Goal: Task Accomplishment & Management: Complete application form

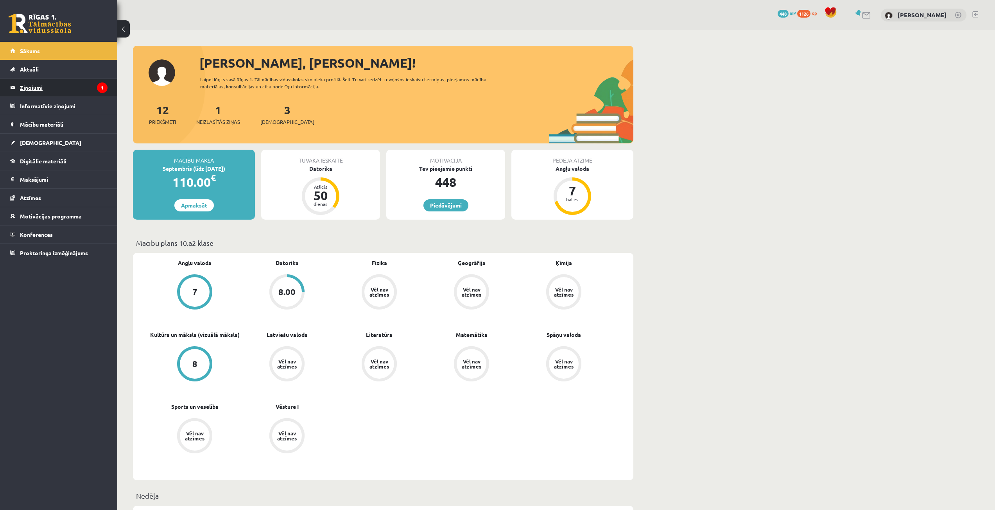
click at [61, 81] on legend "Ziņojumi 1" at bounding box center [64, 88] width 88 height 18
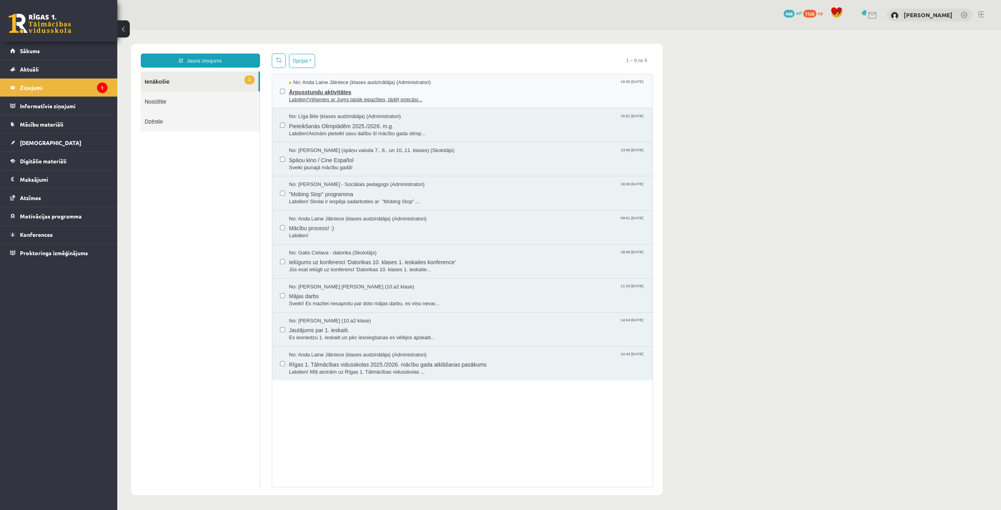
click at [349, 85] on span "No: Anda Laine Jātniece (klases audzinātāja) (Administratori)" at bounding box center [360, 82] width 142 height 7
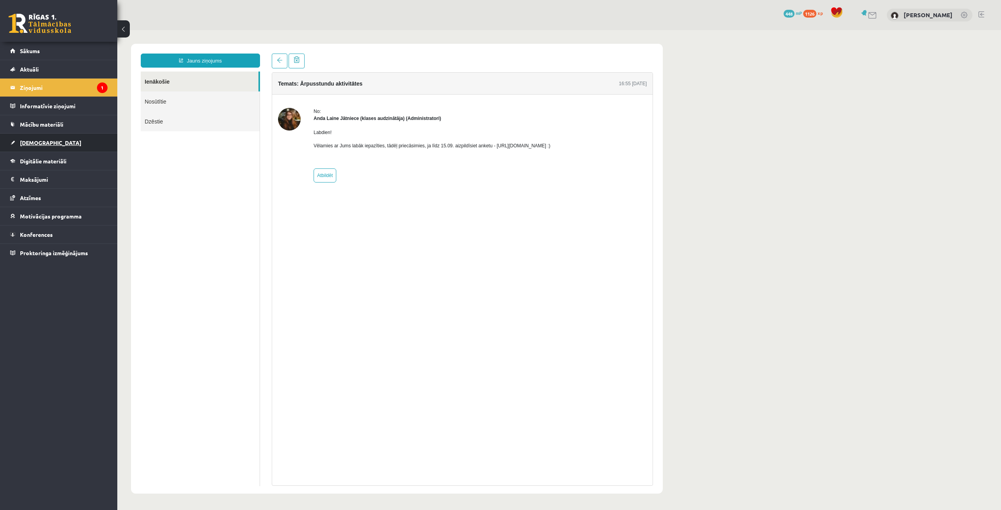
click at [56, 151] on link "[DEMOGRAPHIC_DATA]" at bounding box center [58, 143] width 97 height 18
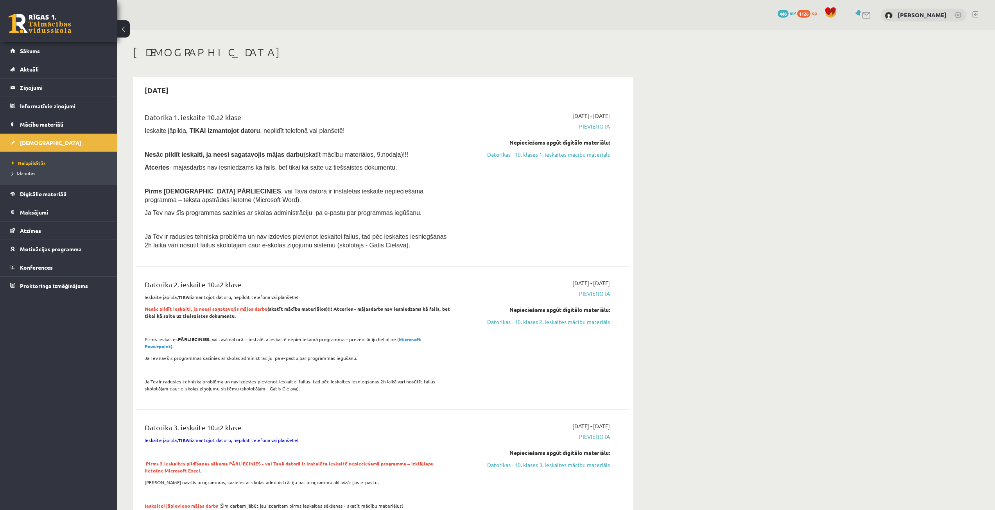
drag, startPoint x: 119, startPoint y: 0, endPoint x: 916, endPoint y: 273, distance: 842.3
drag, startPoint x: 576, startPoint y: 152, endPoint x: 545, endPoint y: 43, distance: 112.5
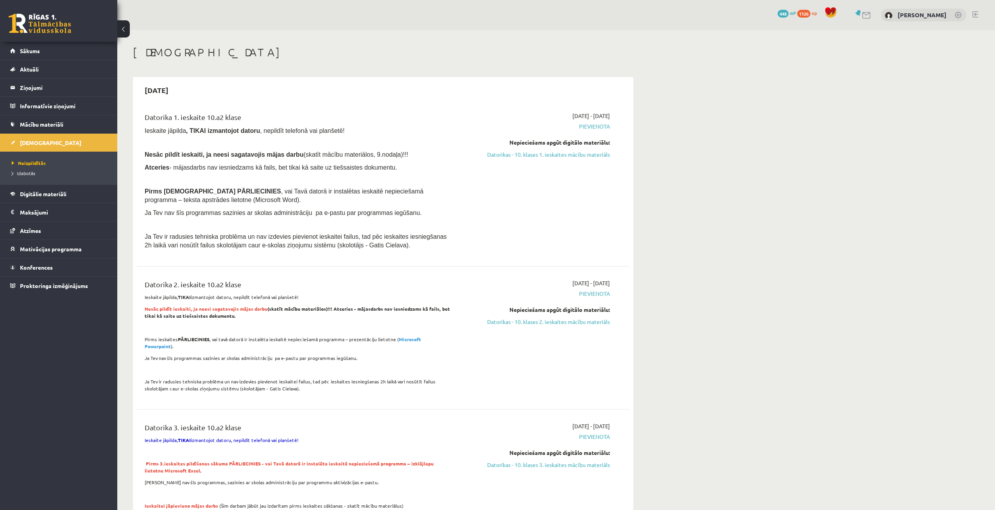
click at [576, 152] on link "Datorikas - 10. klases 1. ieskaites mācību materiāls" at bounding box center [536, 155] width 147 height 8
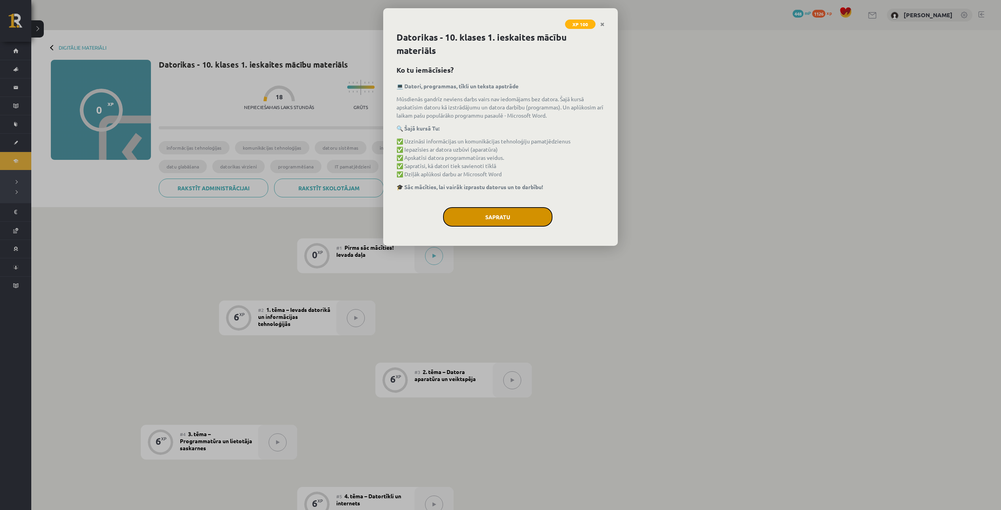
click at [474, 214] on button "Sapratu" at bounding box center [497, 217] width 109 height 20
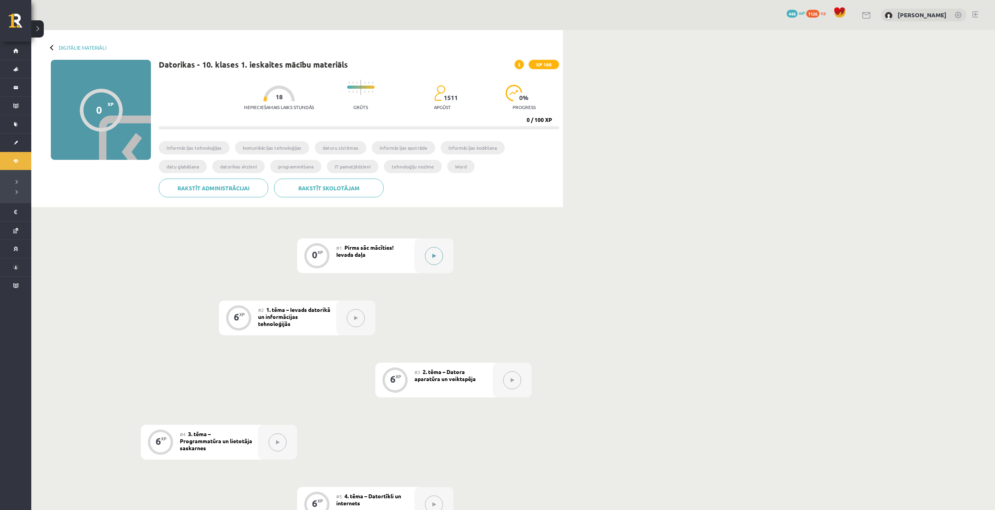
click at [435, 259] on button at bounding box center [434, 256] width 18 height 18
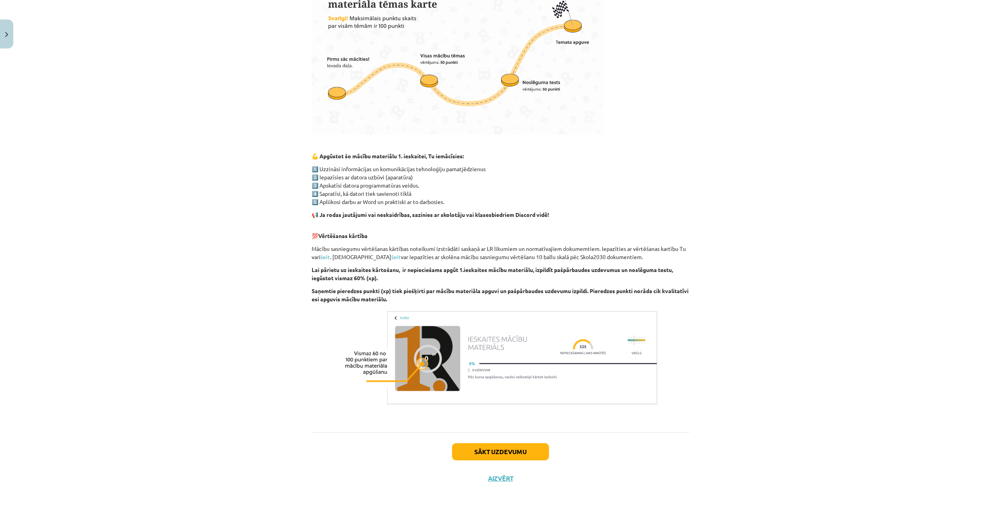
scroll to position [319, 0]
click at [519, 448] on button "Sākt uzdevumu" at bounding box center [500, 450] width 97 height 17
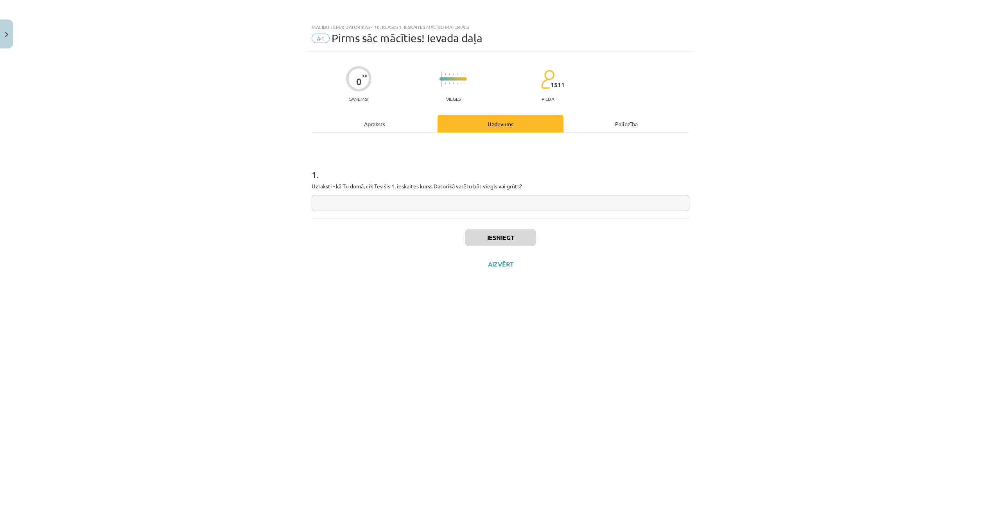
scroll to position [0, 0]
click at [381, 196] on input "text" at bounding box center [501, 203] width 378 height 16
type input "*****"
click at [500, 238] on button "Iesniegt" at bounding box center [500, 237] width 71 height 17
click at [504, 270] on button "Nākamā nodarbība" at bounding box center [500, 269] width 77 height 18
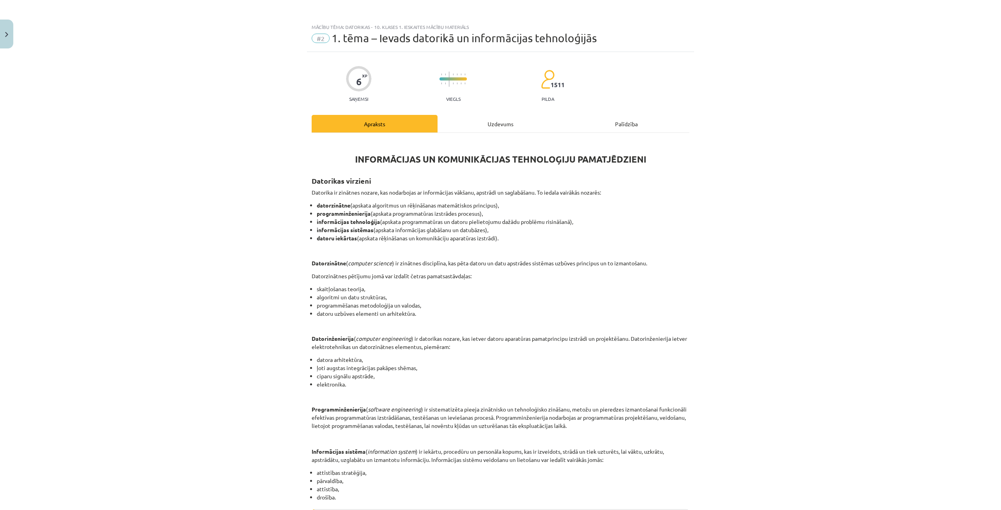
drag, startPoint x: 331, startPoint y: 200, endPoint x: 522, endPoint y: 238, distance: 194.6
click at [522, 238] on div "Mācību tēma: Datorikas - 10. klases 1. ieskaites mācību materiāls #2 1. tēma – …" at bounding box center [500, 255] width 1001 height 510
copy ul "datorzinātne (apskata algoritmus un rēķināšanas matemātiskos principus), progra…"
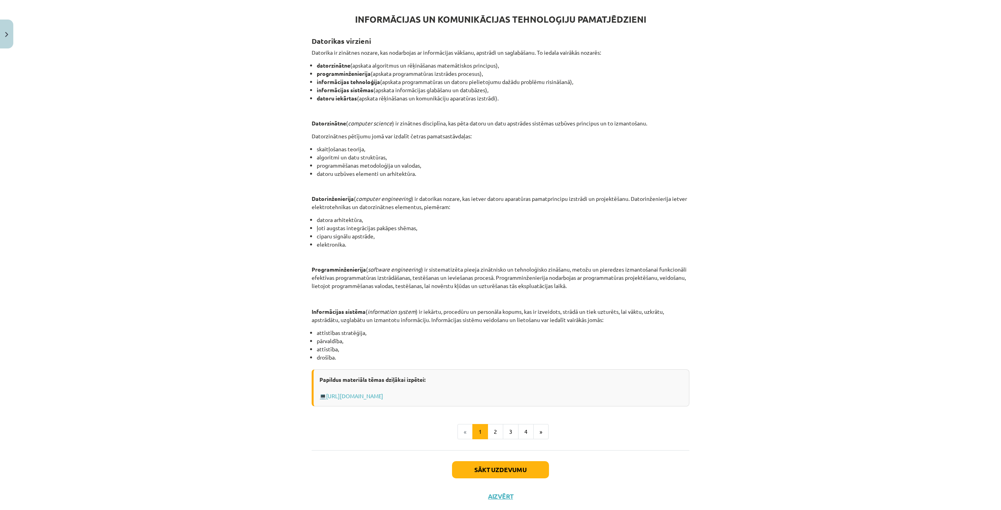
scroll to position [159, 0]
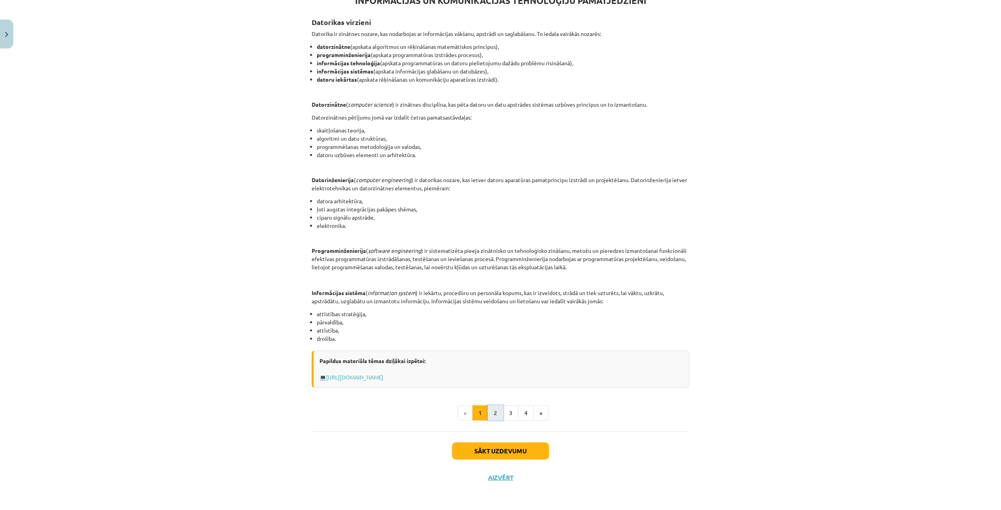
click at [493, 414] on button "2" at bounding box center [496, 414] width 16 height 16
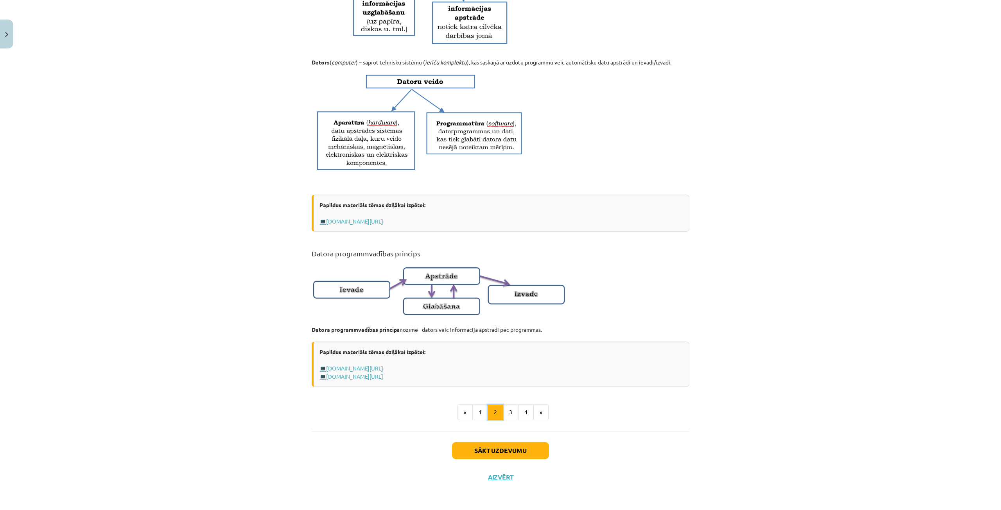
scroll to position [298, 0]
click at [508, 413] on button "3" at bounding box center [511, 413] width 16 height 16
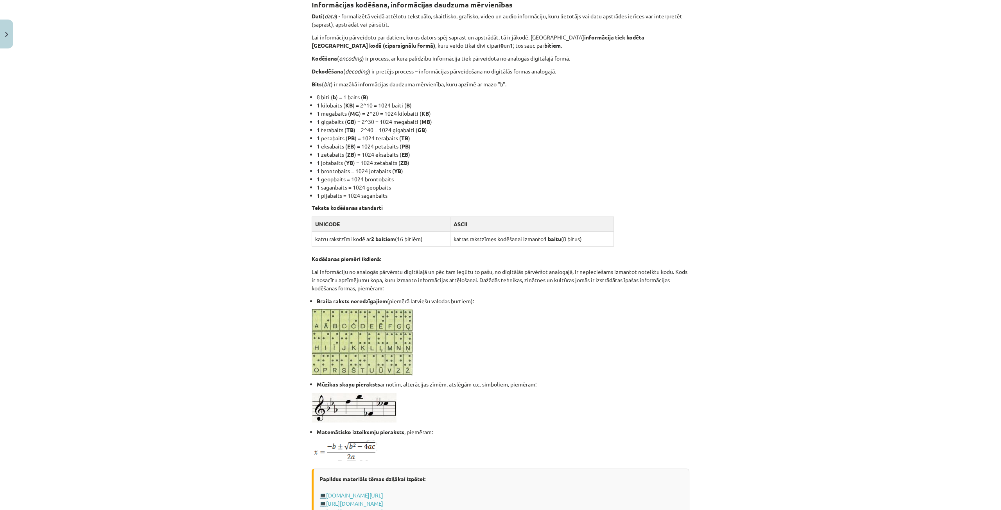
scroll to position [140, 0]
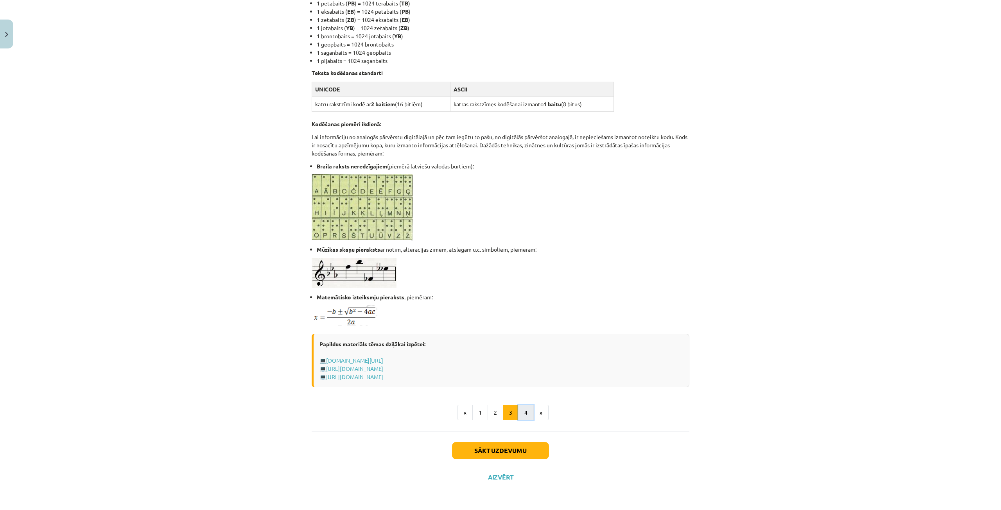
click at [524, 413] on button "4" at bounding box center [526, 413] width 16 height 16
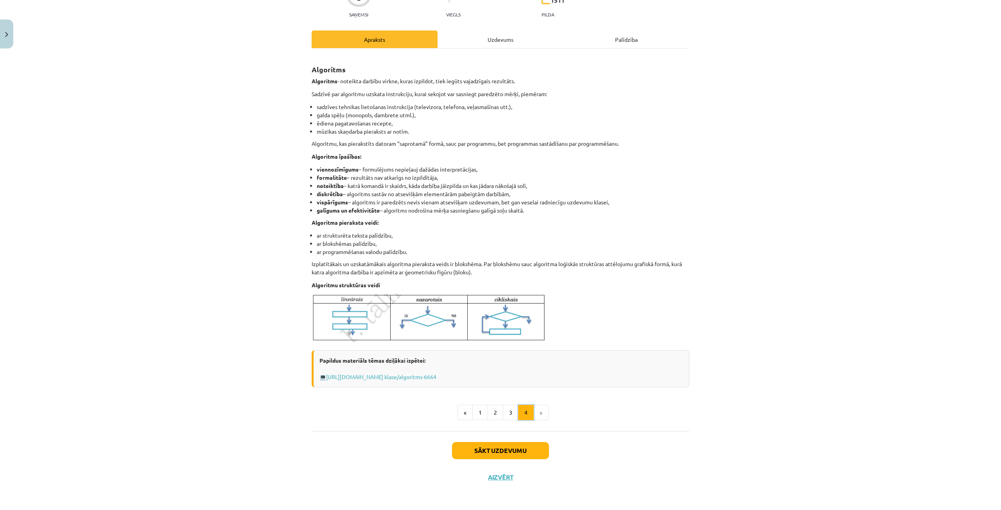
scroll to position [84, 0]
click at [541, 417] on li "»" at bounding box center [541, 413] width 15 height 16
click at [475, 451] on button "Sākt uzdevumu" at bounding box center [500, 450] width 97 height 17
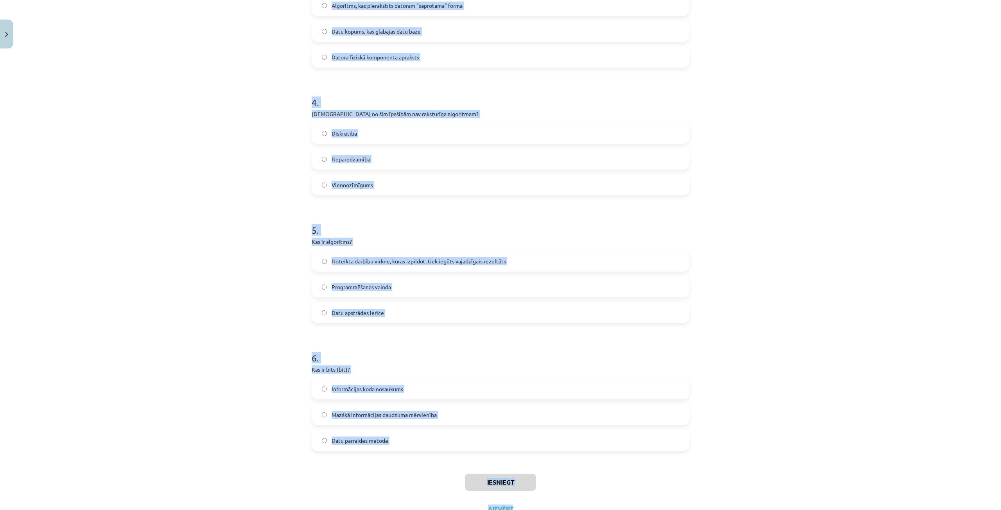
scroll to position [533, 0]
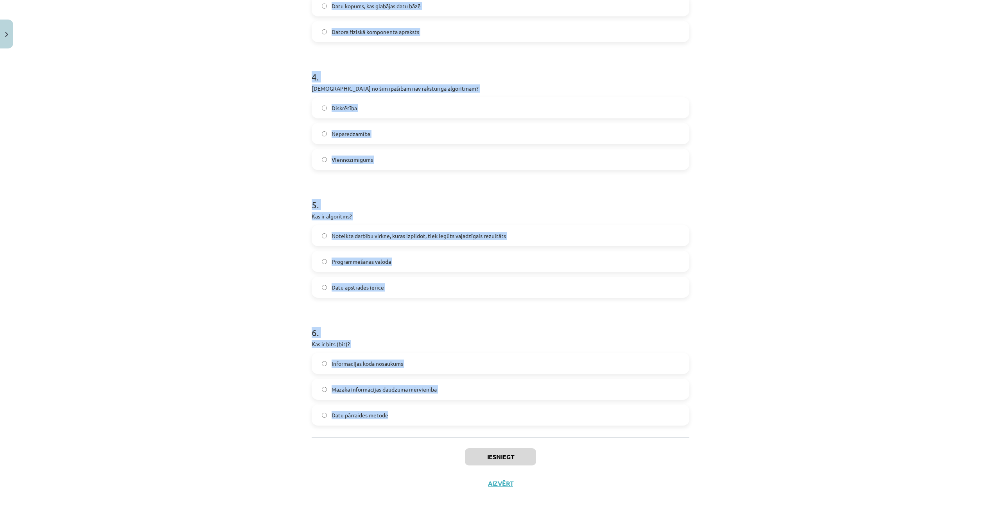
drag, startPoint x: 298, startPoint y: 158, endPoint x: 460, endPoint y: 435, distance: 321.4
click at [460, 435] on div "Mācību tēma: Datorikas - 10. klases 1. ieskaites mācību materiāls #2 1. tēma – …" at bounding box center [500, 255] width 1001 height 510
copy form "1 . Kura no šīm nav informācijas daudzuma mērvienība? Megabits (Mb) Kilobaits (…"
click at [721, 178] on div "Mācību tēma: Datorikas - 10. klases 1. ieskaites mācību materiāls #2 1. tēma – …" at bounding box center [500, 255] width 1001 height 510
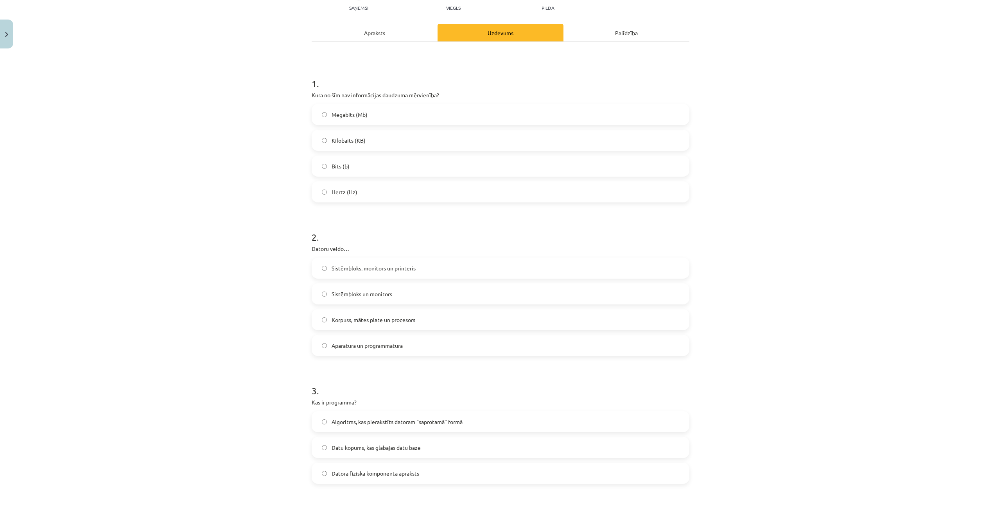
scroll to position [64, 0]
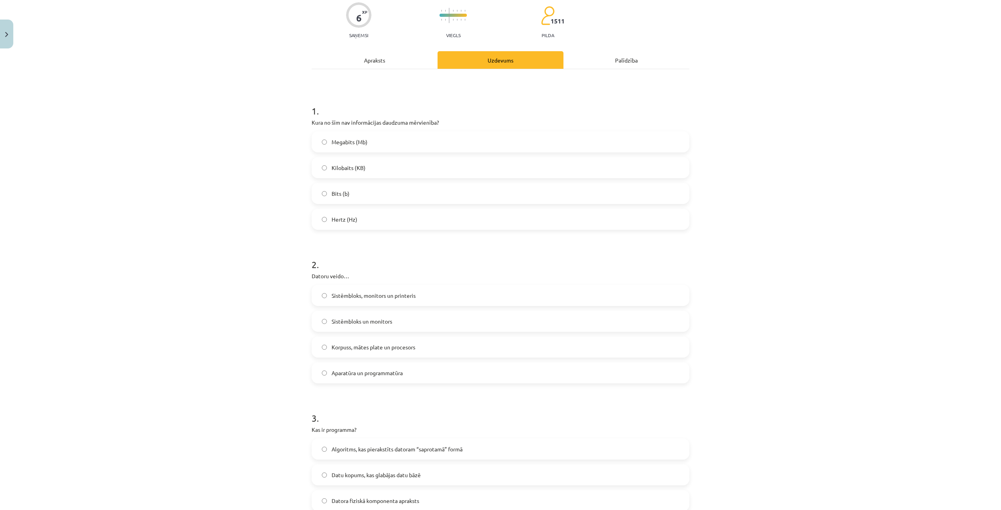
click at [356, 221] on label "Hertz (Hz)" at bounding box center [500, 220] width 376 height 20
click at [392, 370] on span "Aparatūra un programmatūra" at bounding box center [367, 373] width 71 height 8
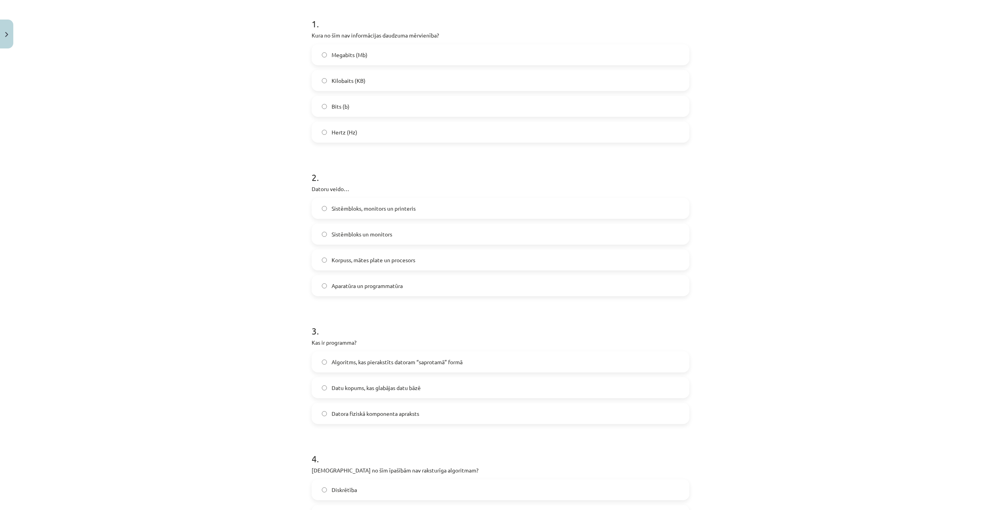
scroll to position [181, 0]
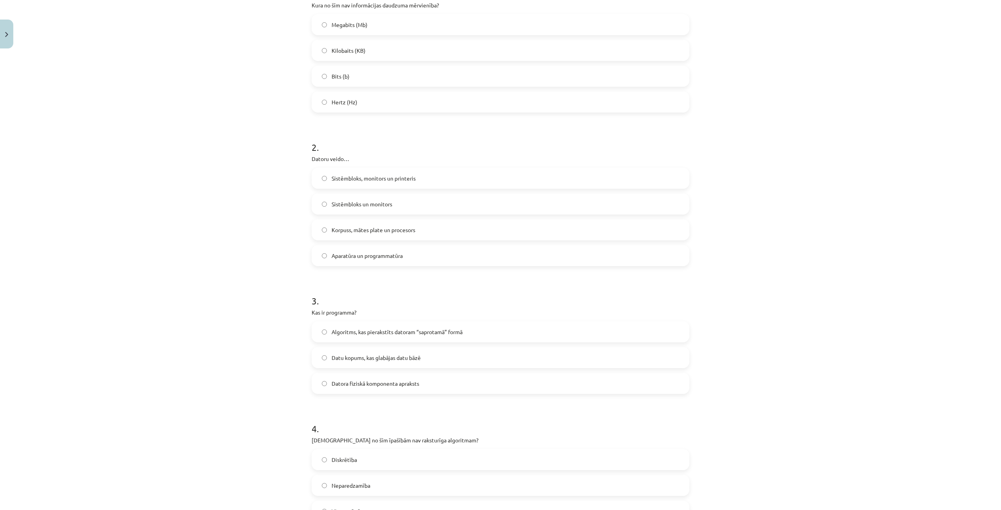
click at [401, 331] on span "Algoritms, kas pierakstīts datoram “saprotamā” formā" at bounding box center [397, 332] width 131 height 8
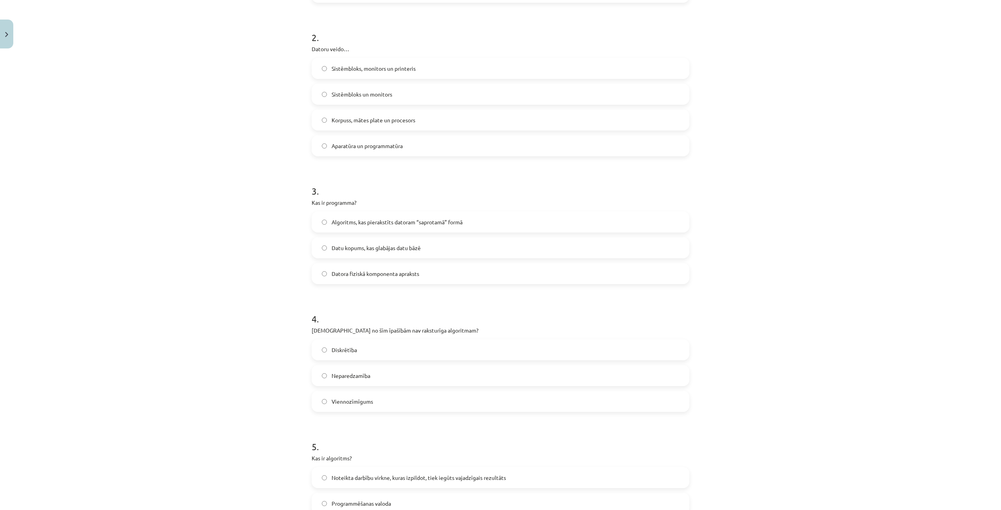
scroll to position [298, 0]
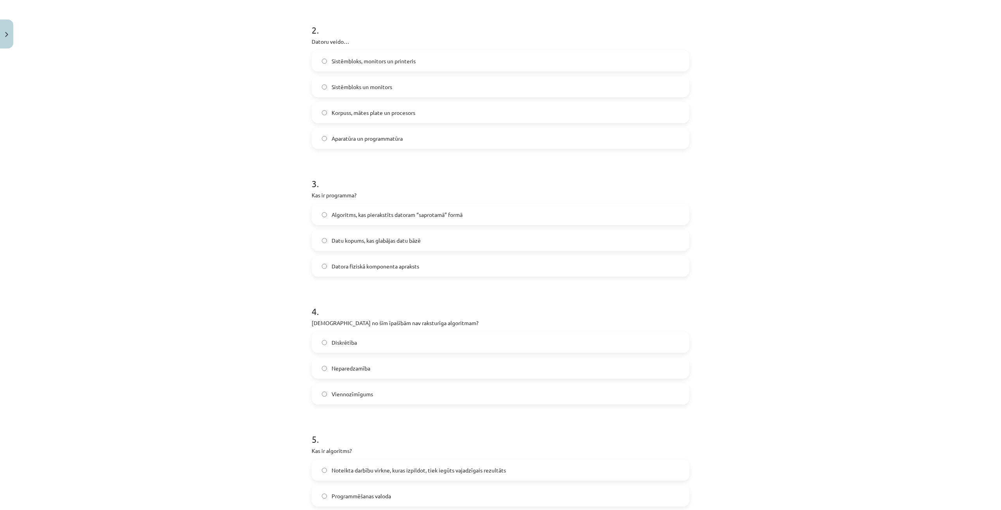
click at [400, 363] on label "Neparedzamība" at bounding box center [500, 369] width 376 height 20
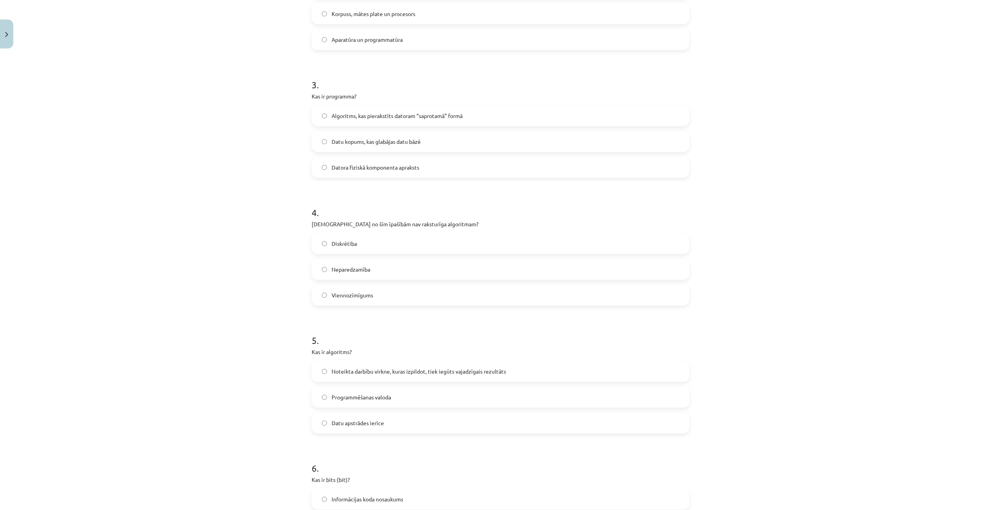
scroll to position [416, 0]
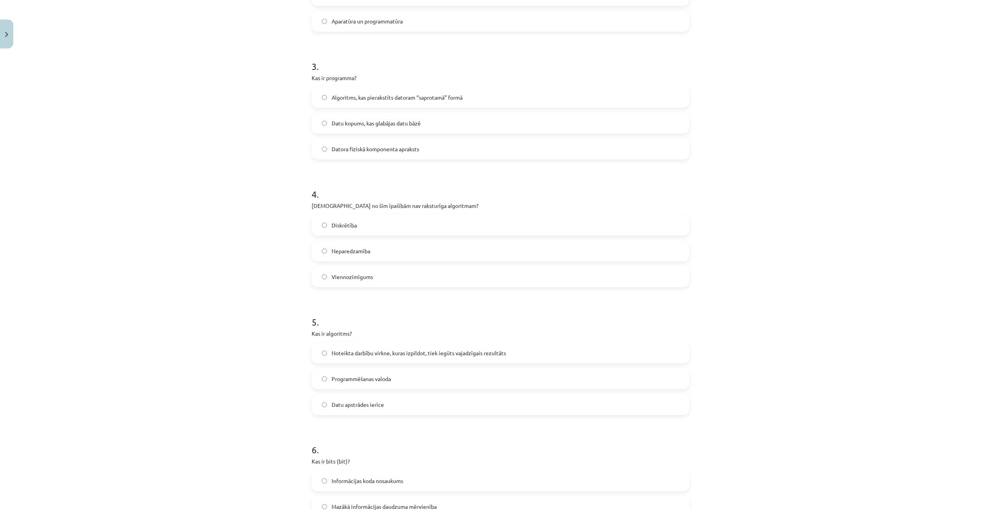
click at [403, 354] on span "Noteikta darbību virkne, kuras izpildot, tiek iegūts vajadzīgais rezultāts" at bounding box center [419, 353] width 174 height 8
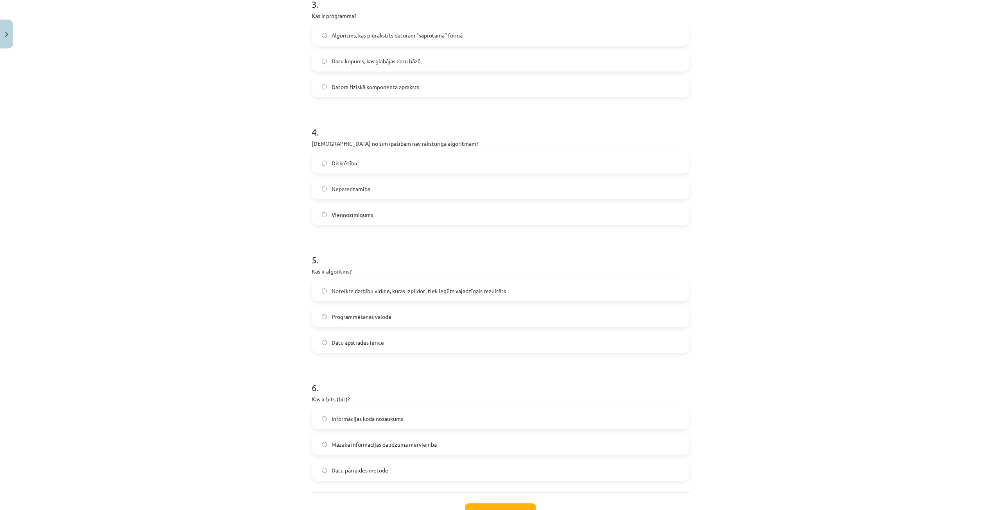
scroll to position [494, 0]
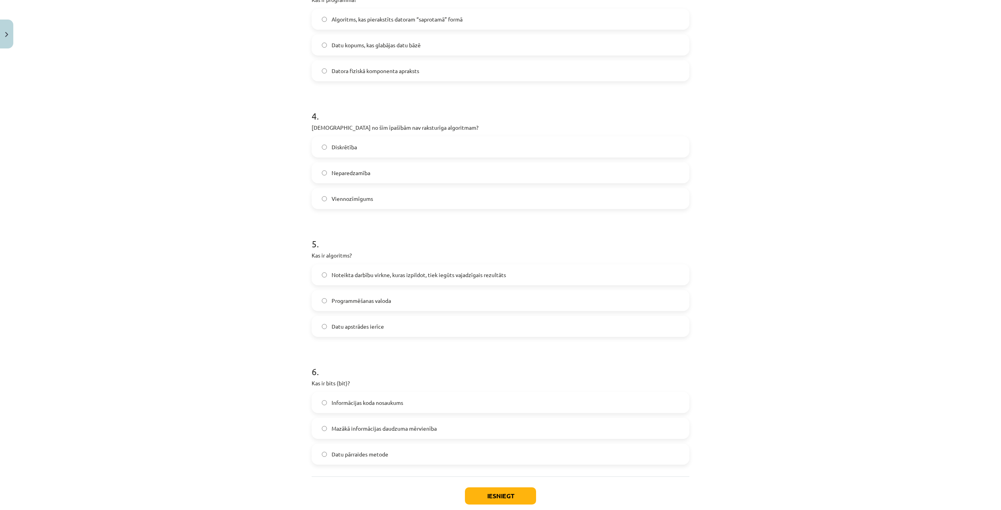
click at [404, 425] on span "Mazākā informācijas daudzuma mērvienība" at bounding box center [384, 429] width 105 height 8
click at [482, 495] on button "Iesniegt" at bounding box center [500, 496] width 71 height 17
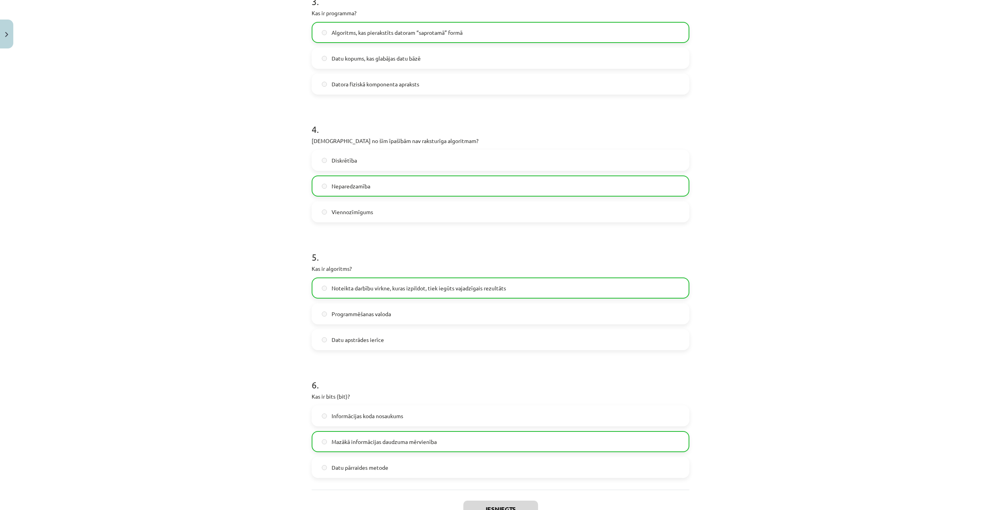
scroll to position [564, 0]
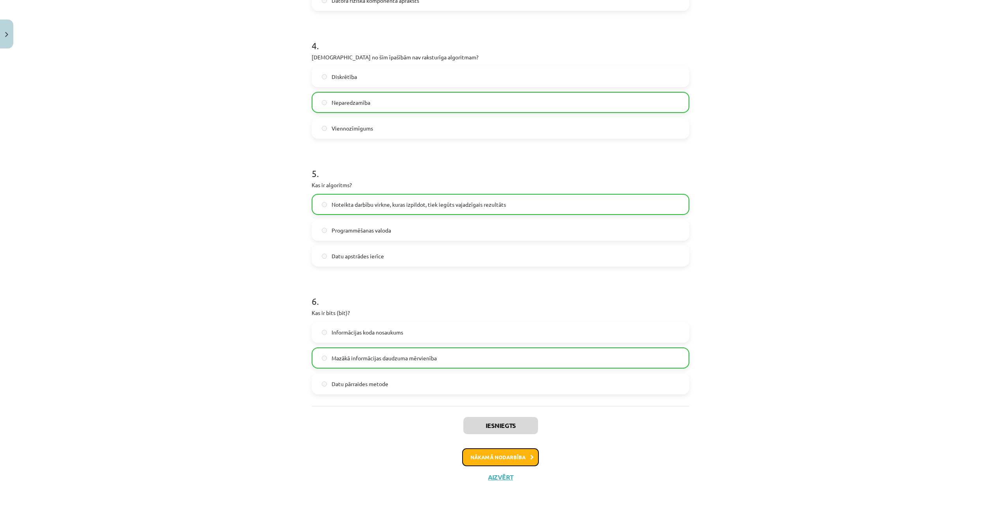
click at [519, 457] on button "Nākamā nodarbība" at bounding box center [500, 458] width 77 height 18
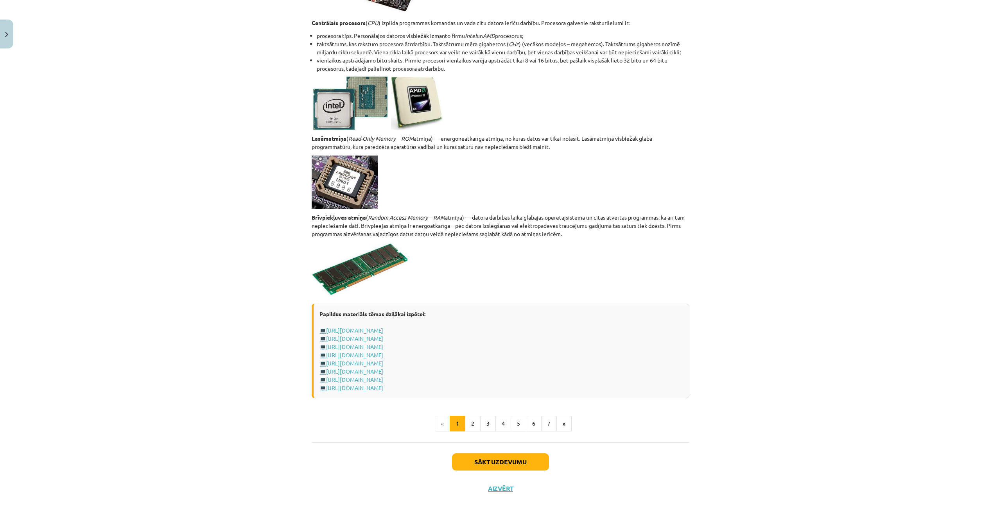
scroll to position [1165, 0]
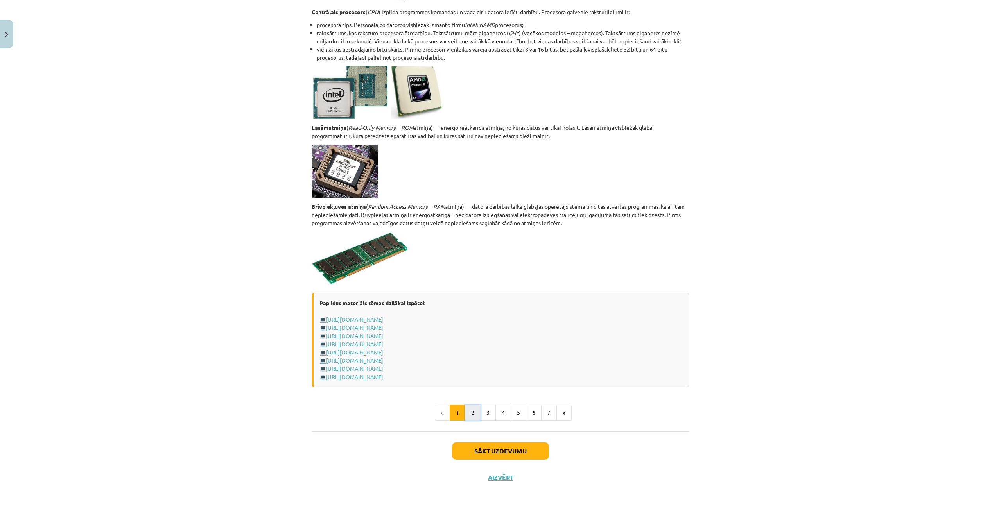
click at [467, 416] on button "2" at bounding box center [473, 413] width 16 height 16
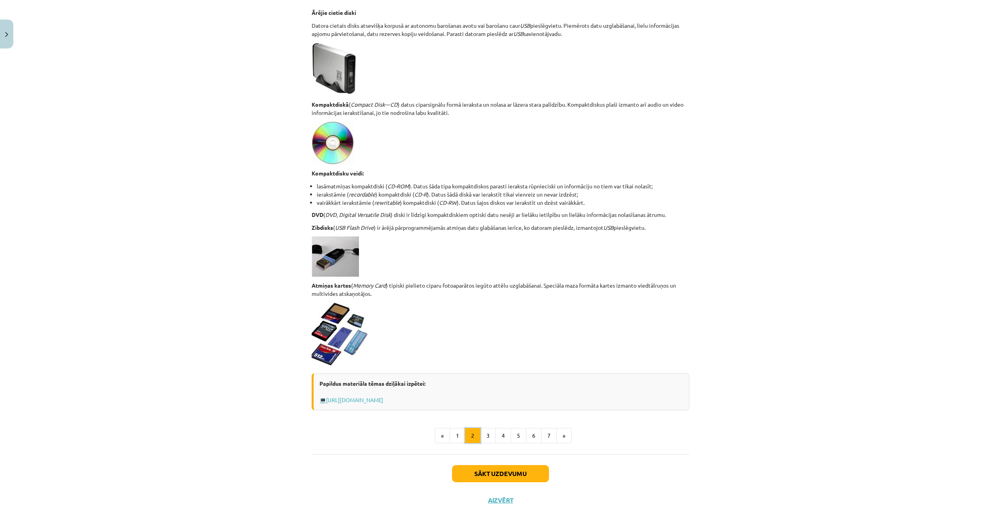
scroll to position [453, 0]
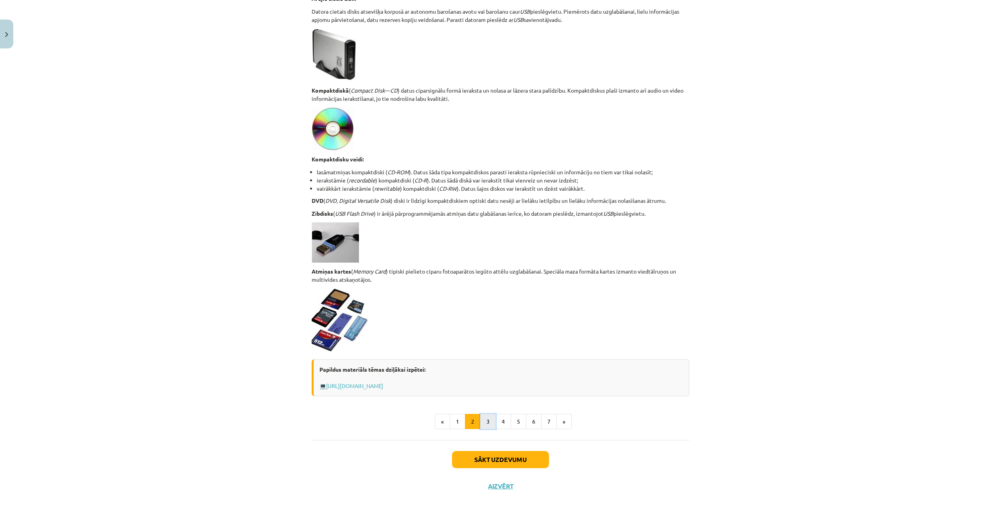
click at [485, 418] on button "3" at bounding box center [488, 422] width 16 height 16
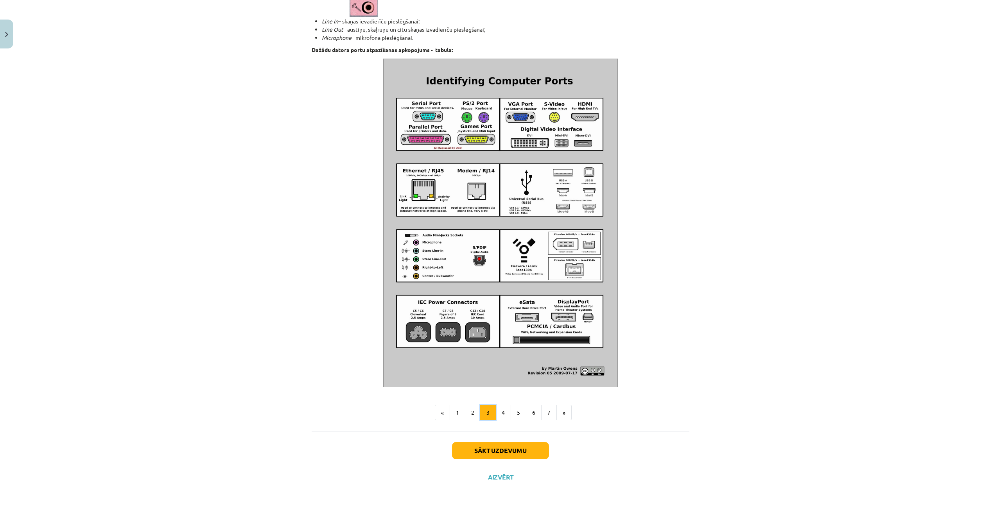
scroll to position [693, 0]
click at [497, 407] on button "4" at bounding box center [503, 413] width 16 height 16
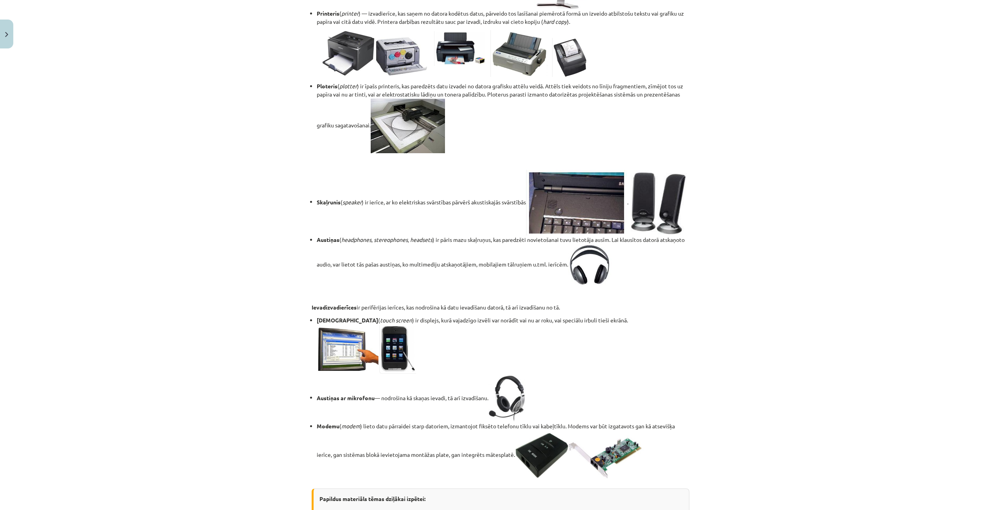
scroll to position [965, 0]
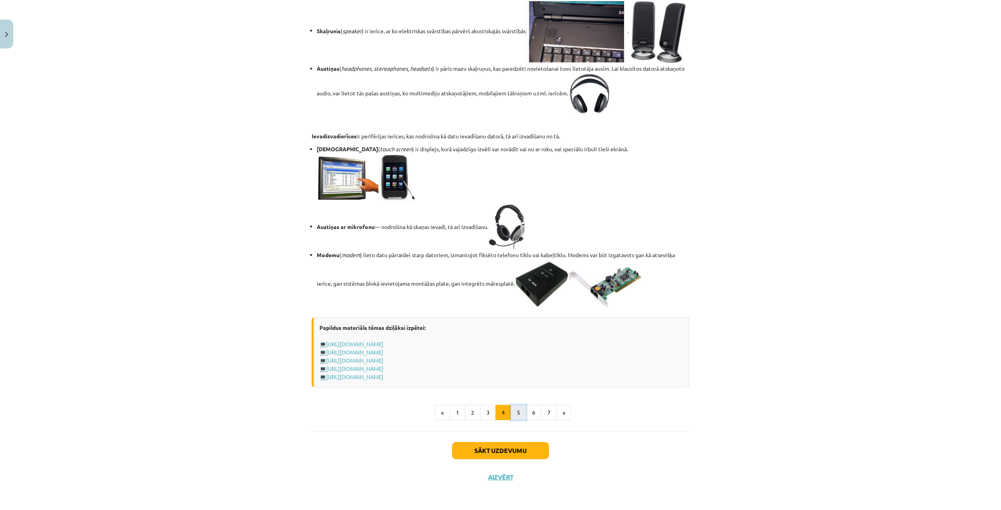
click at [515, 415] on button "5" at bounding box center [519, 413] width 16 height 16
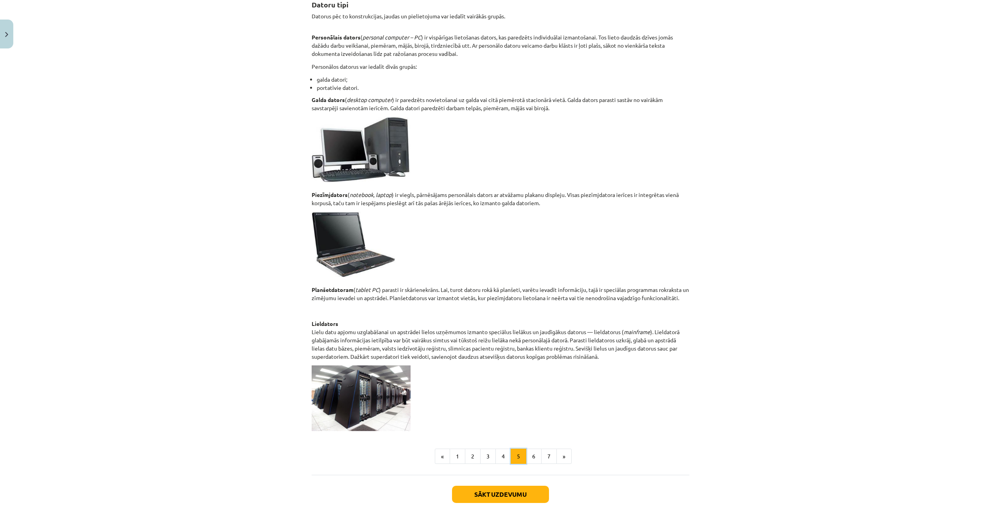
scroll to position [144, 0]
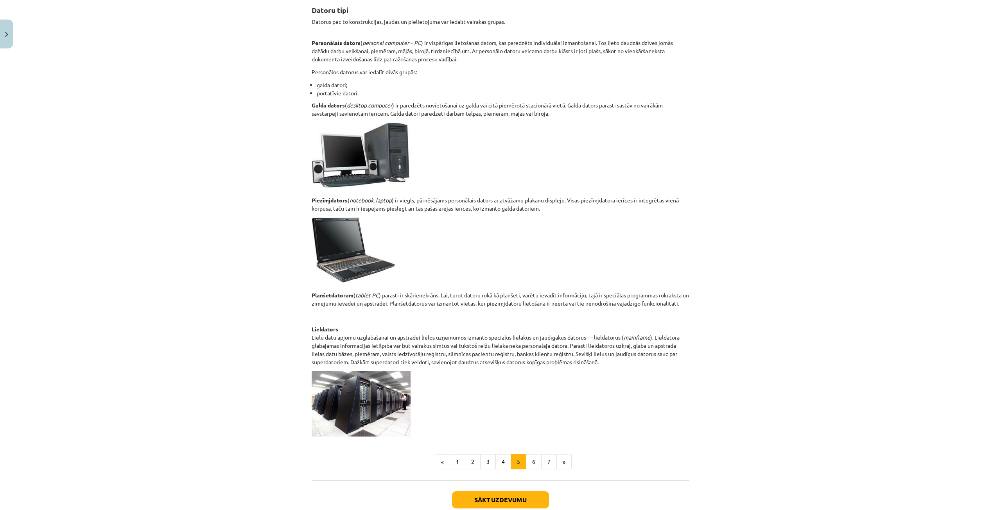
click at [360, 393] on img at bounding box center [361, 404] width 99 height 66
drag, startPoint x: 361, startPoint y: 400, endPoint x: 452, endPoint y: 391, distance: 92.4
click at [452, 391] on p at bounding box center [501, 404] width 378 height 66
click at [528, 461] on button "6" at bounding box center [534, 462] width 16 height 16
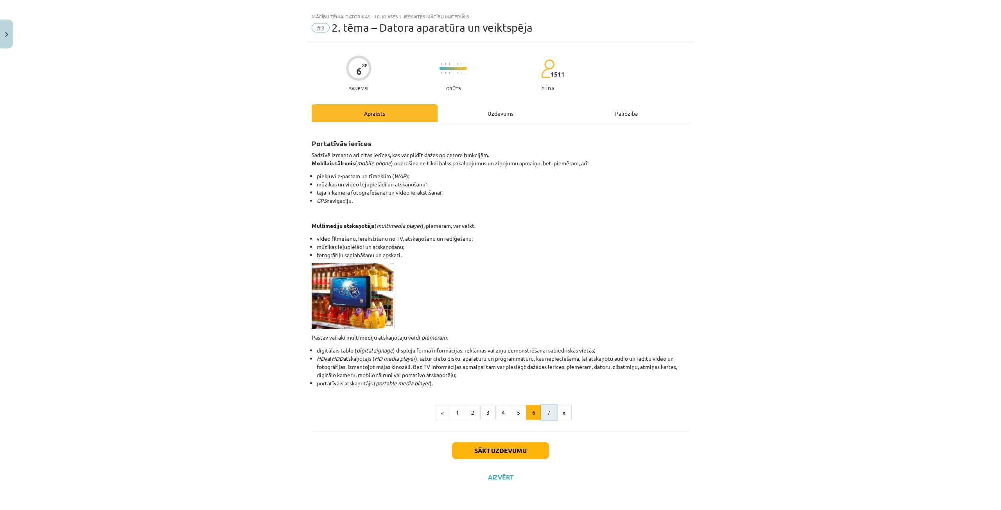
click at [545, 416] on button "7" at bounding box center [549, 413] width 16 height 16
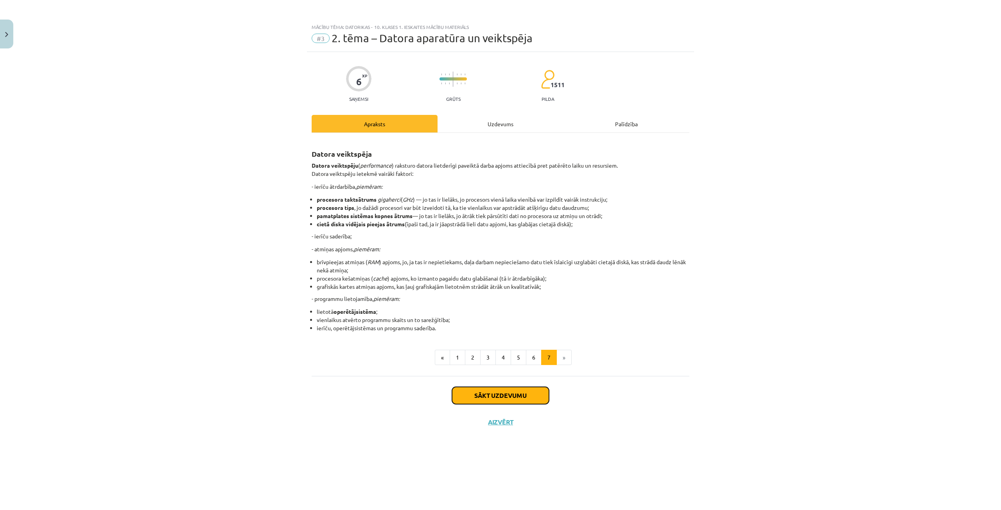
click at [512, 397] on button "Sākt uzdevumu" at bounding box center [500, 395] width 97 height 17
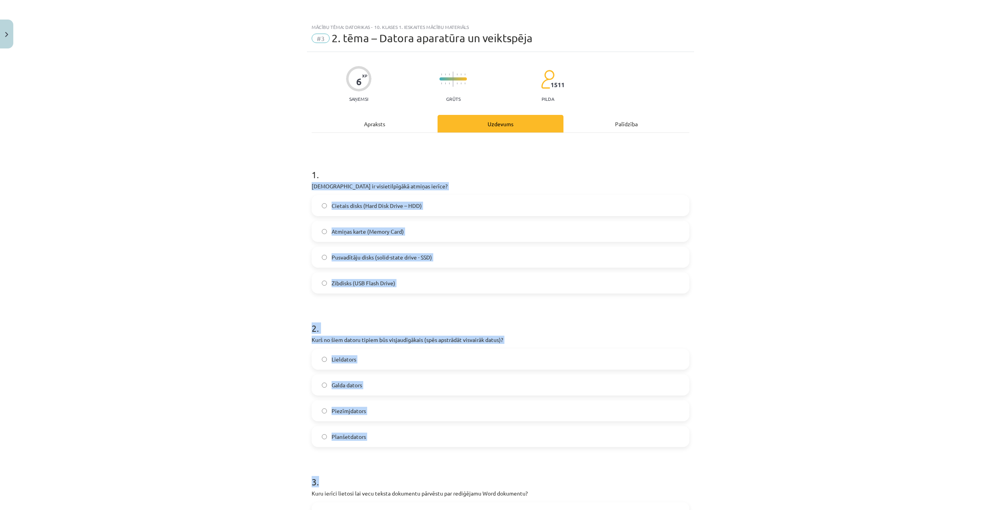
drag, startPoint x: 301, startPoint y: 181, endPoint x: 553, endPoint y: 455, distance: 371.4
click at [553, 455] on div "Mācību tēma: Datorikas - 10. klases 1. ieskaites mācību materiāls #3 2. tēma – …" at bounding box center [500, 255] width 1001 height 510
click at [564, 323] on h1 "2 ." at bounding box center [501, 321] width 378 height 24
click at [539, 311] on h1 "2 ." at bounding box center [501, 321] width 378 height 24
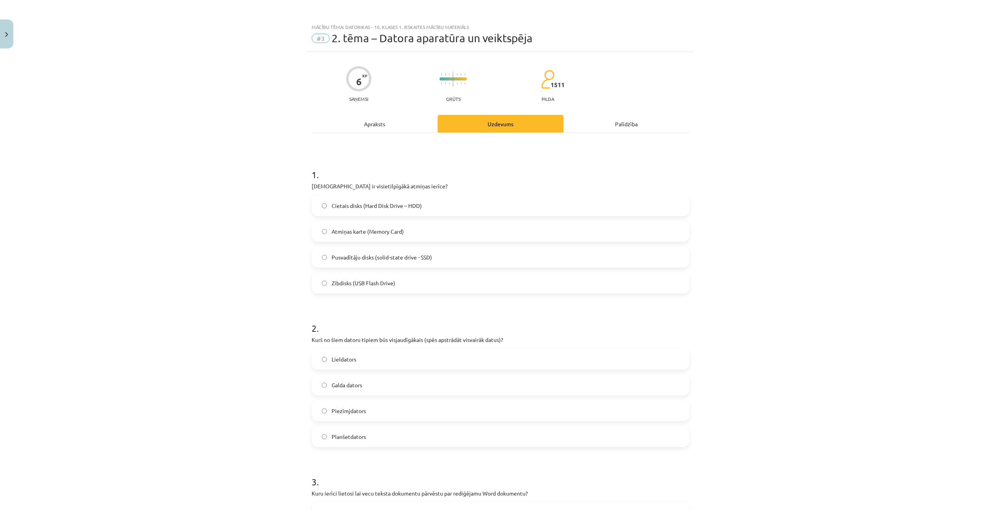
drag, startPoint x: 539, startPoint y: 305, endPoint x: 498, endPoint y: 311, distance: 41.8
click at [498, 311] on h1 "2 ." at bounding box center [501, 321] width 378 height 24
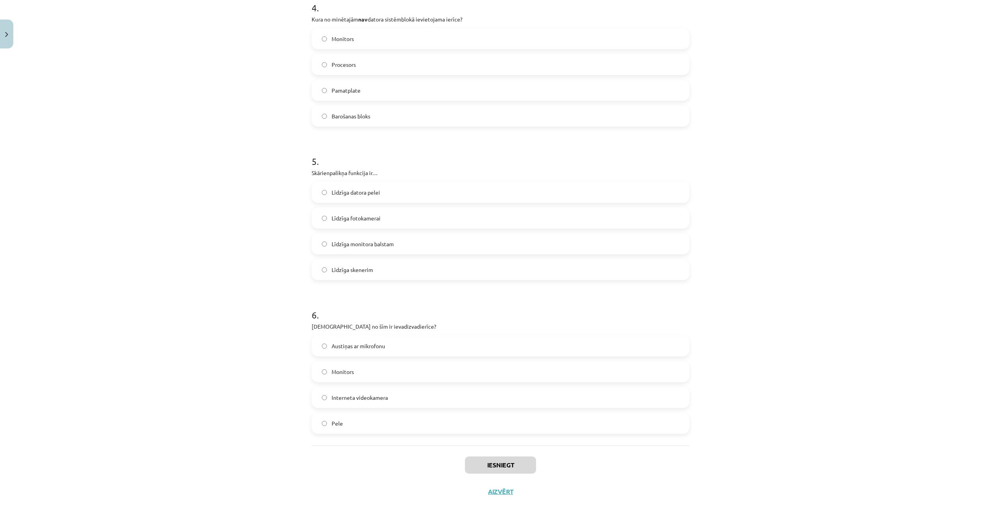
scroll to position [643, 0]
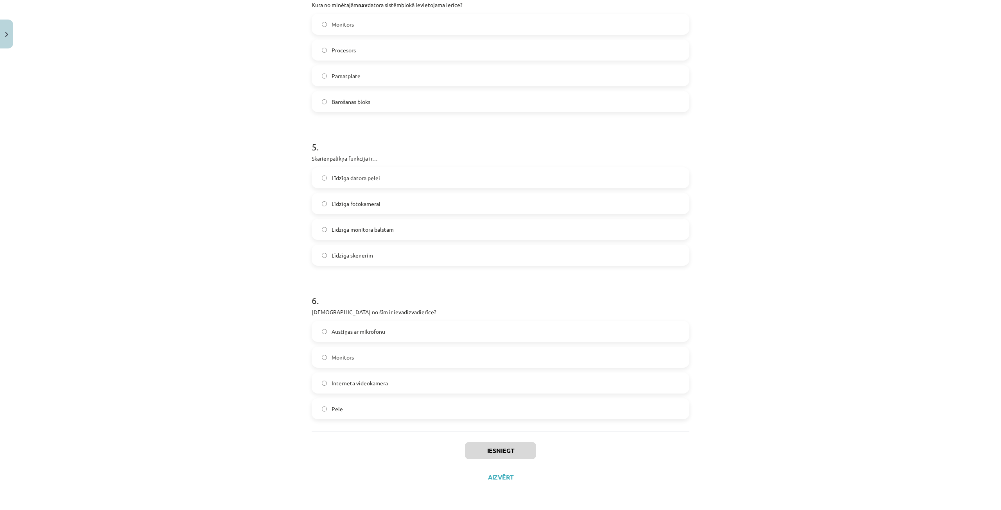
drag, startPoint x: 300, startPoint y: 185, endPoint x: 415, endPoint y: 412, distance: 253.9
click at [415, 412] on div "Mācību tēma: Datorikas - 10. klases 1. ieskaites mācību materiāls #3 2. tēma – …" at bounding box center [500, 255] width 1001 height 510
copy form "Kura ir visietilpīgākā atmiņas ierīce? Cietais disks (Hard Disk Drive – HDD) At…"
click at [770, 252] on div "Mācību tēma: Datorikas - 10. klases 1. ieskaites mācību materiāls #3 2. tēma – …" at bounding box center [500, 255] width 1001 height 510
drag, startPoint x: 770, startPoint y: 252, endPoint x: 627, endPoint y: 220, distance: 147.1
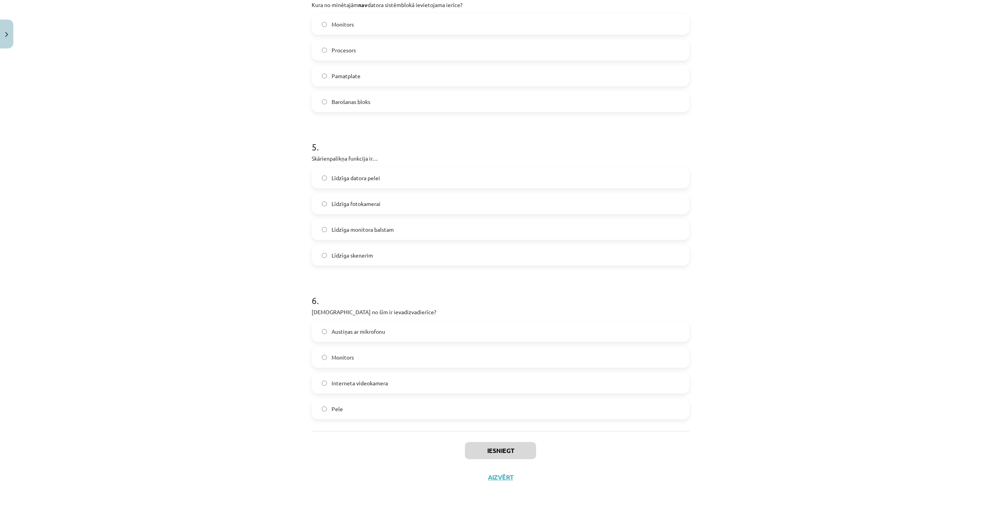
click at [770, 253] on div "Mācību tēma: Datorikas - 10. klases 1. ieskaites mācību materiāls #3 2. tēma – …" at bounding box center [500, 255] width 1001 height 510
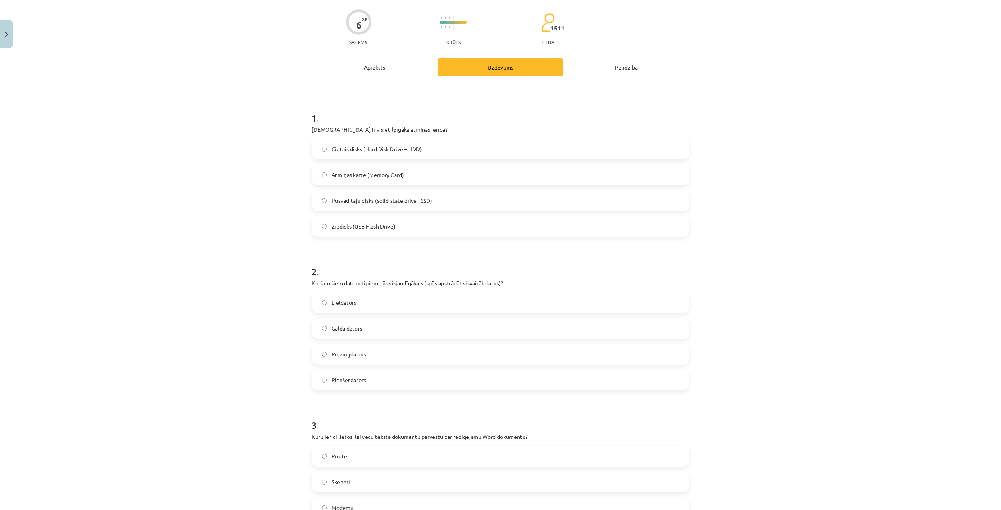
scroll to position [0, 0]
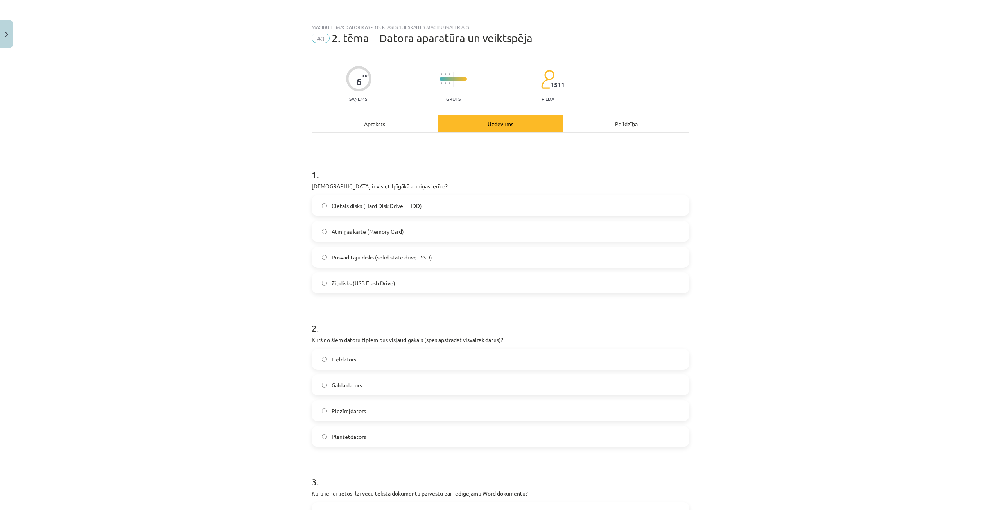
click at [435, 206] on label "Cietais disks (Hard Disk Drive – HDD)" at bounding box center [500, 206] width 376 height 20
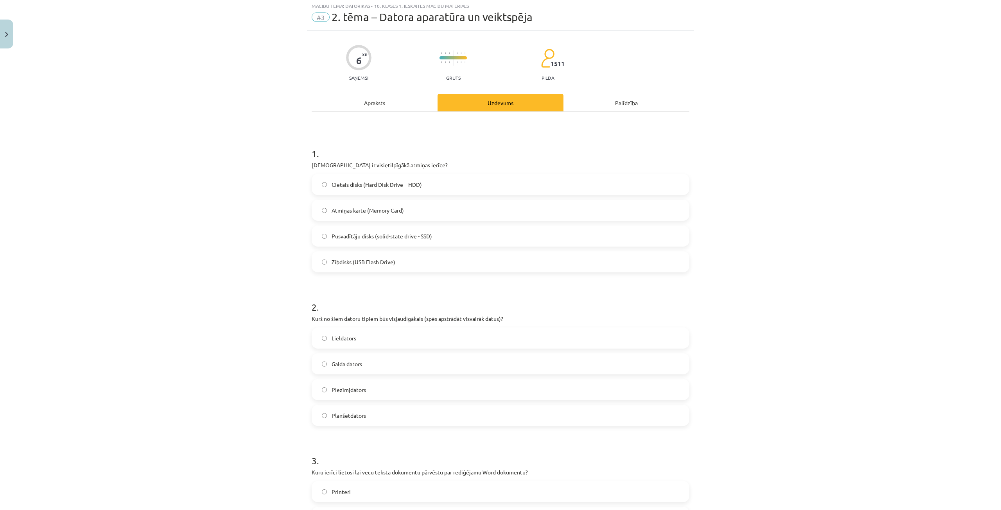
scroll to position [39, 0]
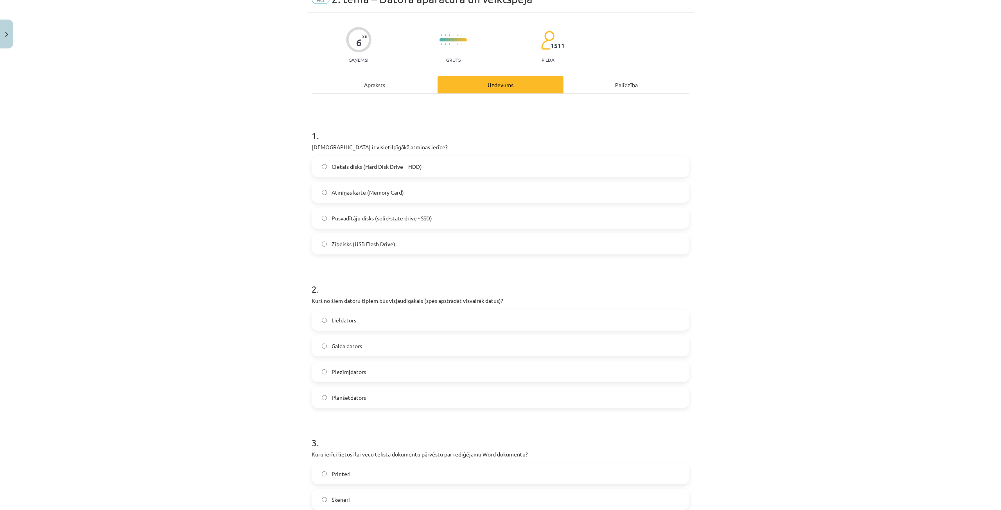
click at [394, 324] on label "Lieldators" at bounding box center [500, 320] width 376 height 20
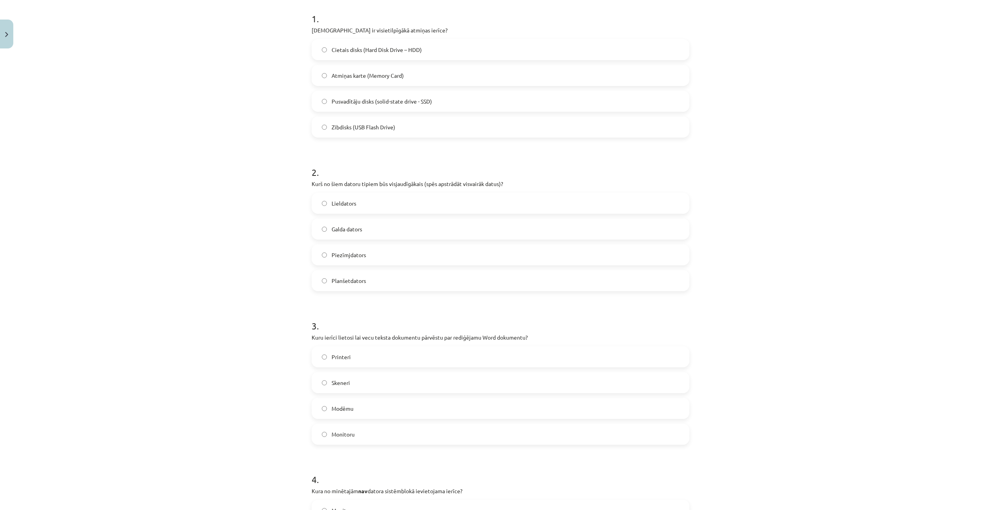
scroll to position [156, 0]
click at [373, 381] on label "Skeneri" at bounding box center [500, 383] width 376 height 20
click at [371, 354] on label "Monitors" at bounding box center [500, 354] width 376 height 20
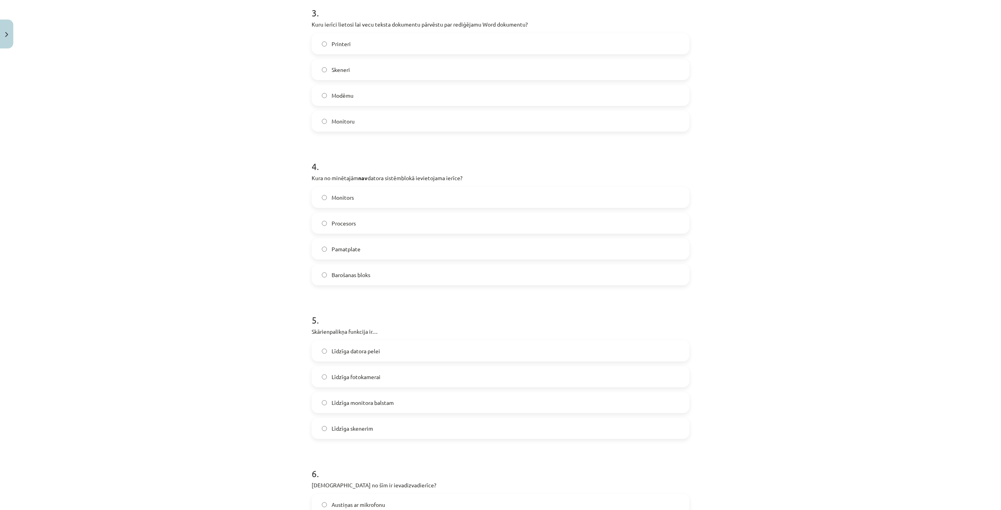
scroll to position [508, 0]
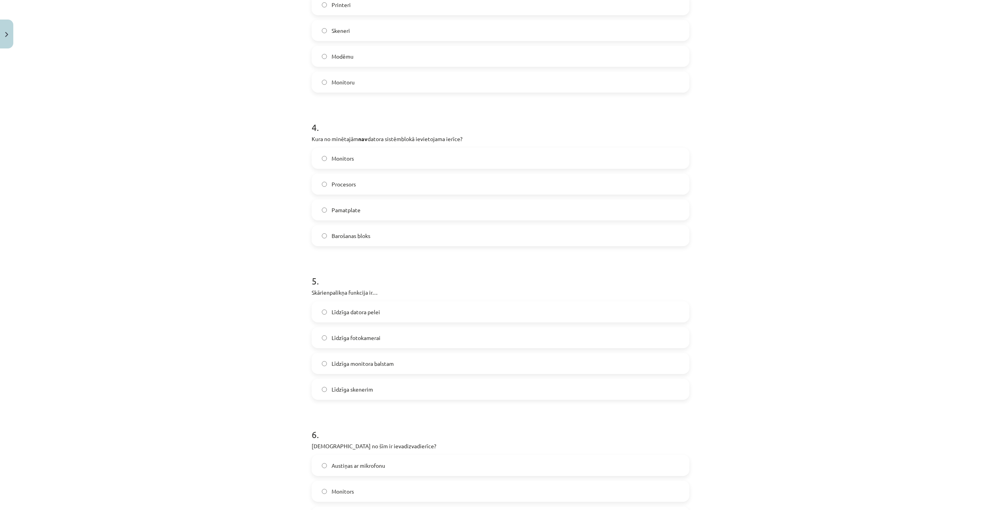
click at [395, 311] on label "Līdzīga datora pelei" at bounding box center [500, 312] width 376 height 20
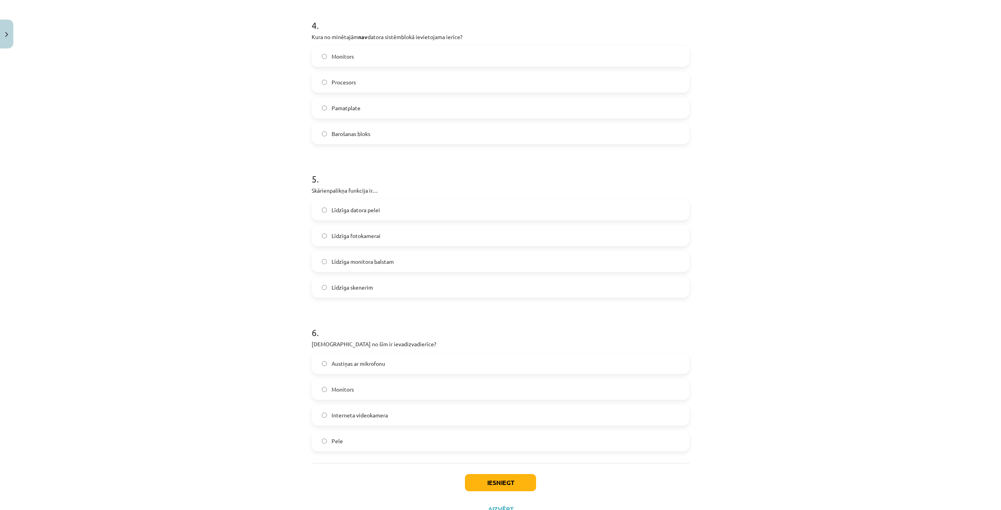
scroll to position [626, 0]
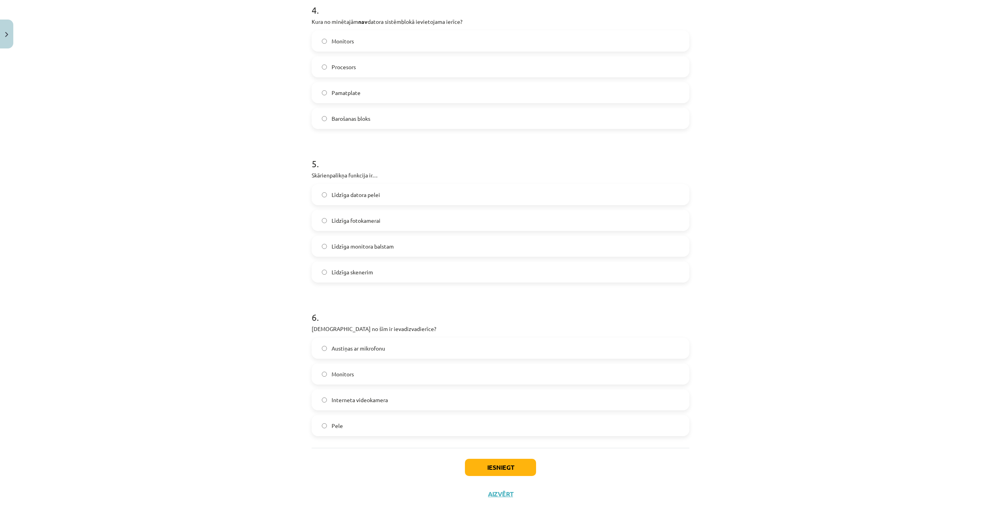
click at [387, 346] on label "Austiņas ar mikrofonu" at bounding box center [500, 349] width 376 height 20
click at [477, 468] on button "Iesniegt" at bounding box center [500, 467] width 71 height 17
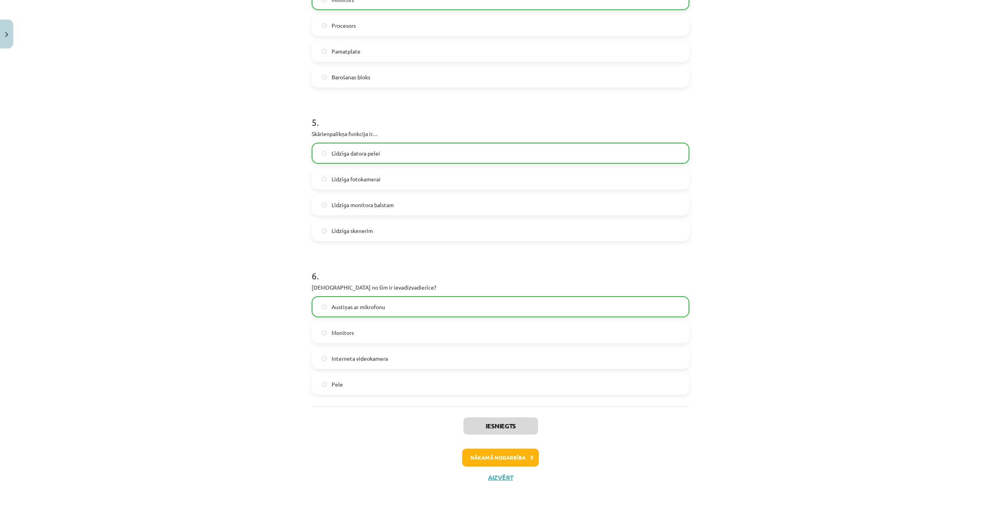
scroll to position [668, 0]
click at [500, 454] on button "Nākamā nodarbība" at bounding box center [500, 458] width 77 height 18
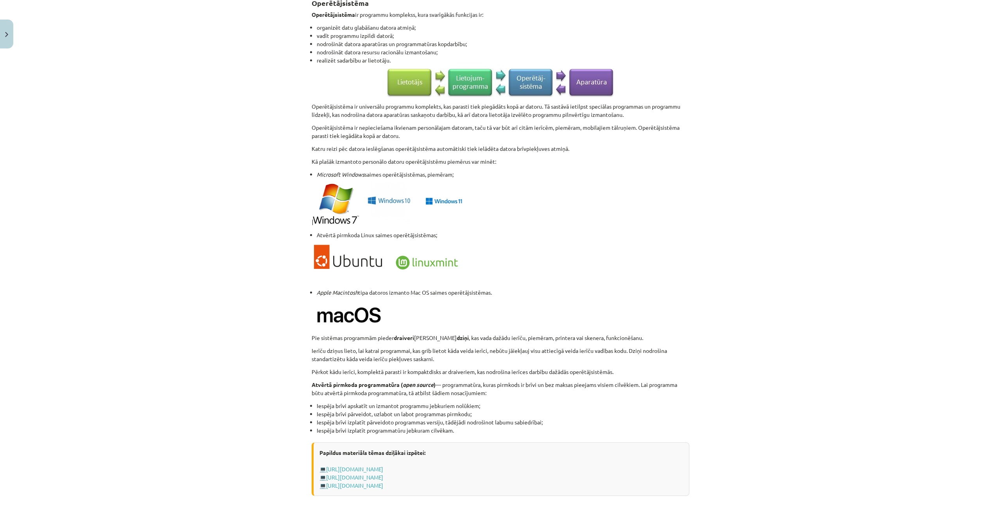
scroll to position [597, 0]
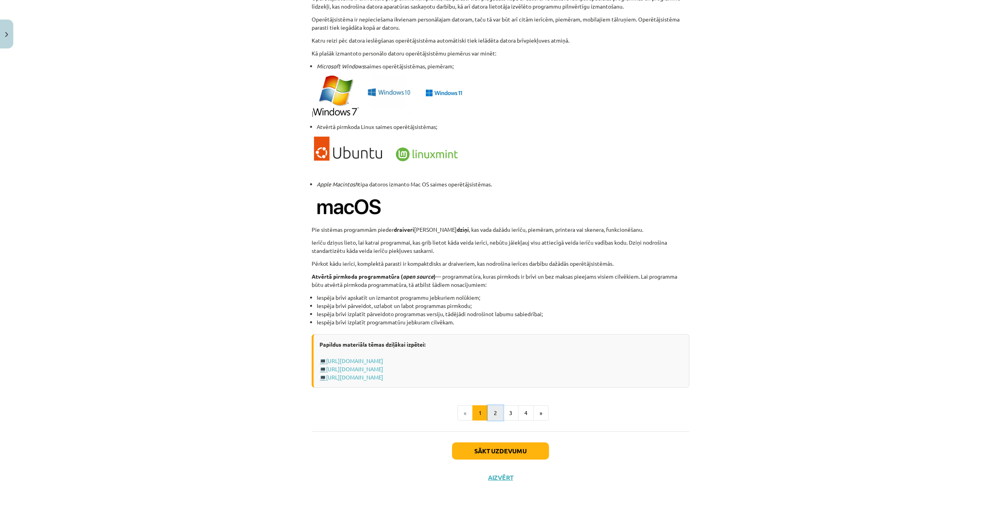
click at [494, 414] on button "2" at bounding box center [496, 414] width 16 height 16
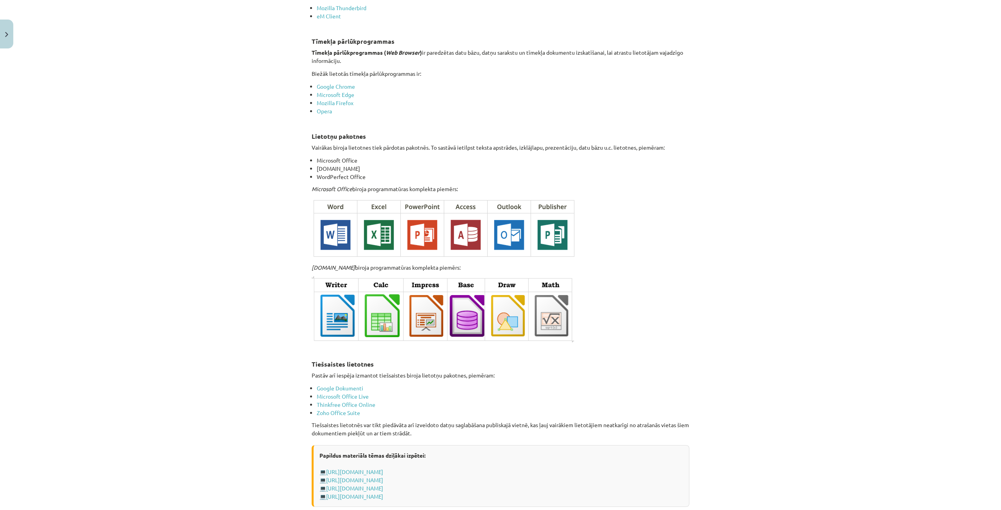
scroll to position [1116, 0]
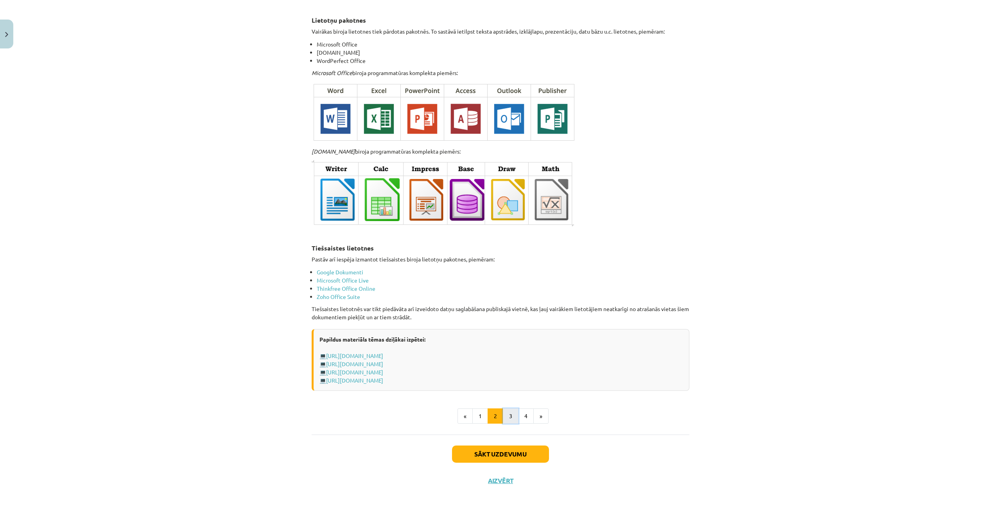
click at [507, 411] on button "3" at bounding box center [511, 417] width 16 height 16
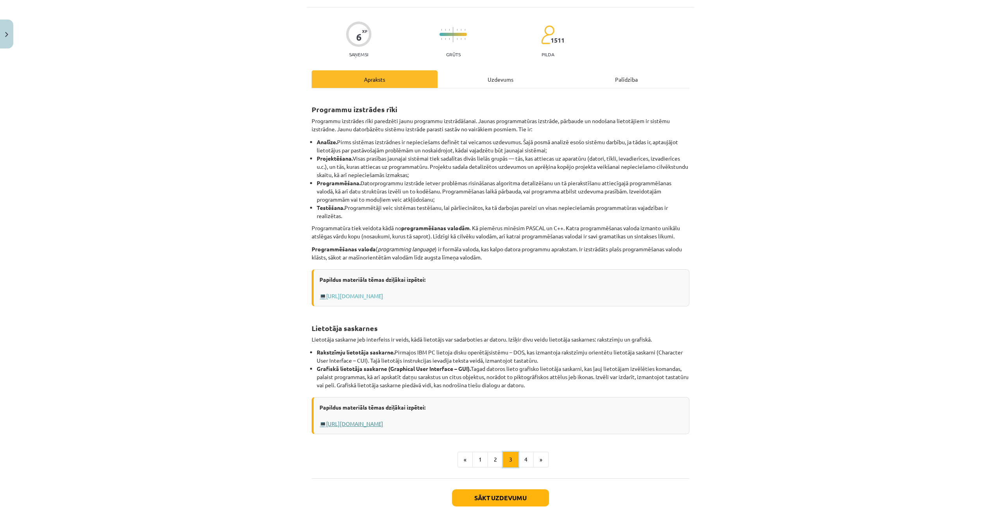
scroll to position [92, 0]
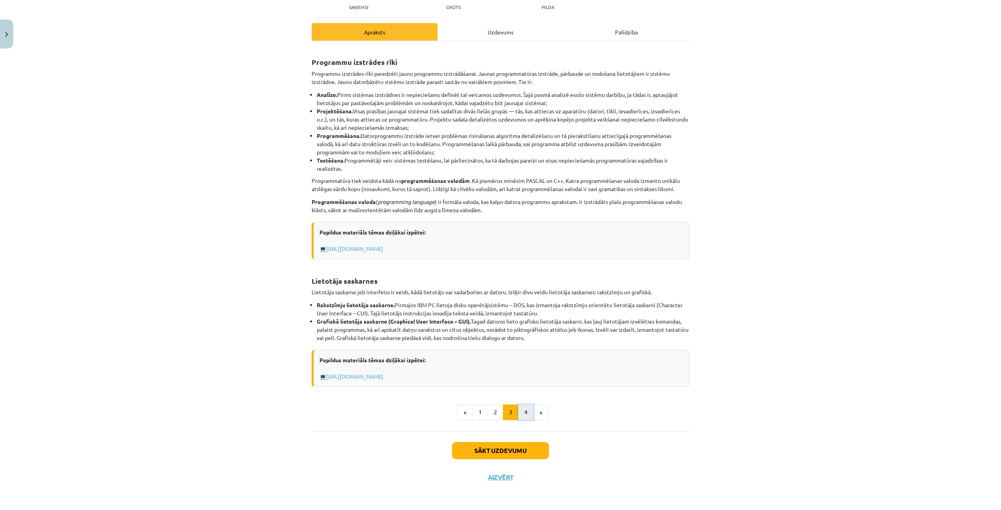
click at [522, 413] on button "4" at bounding box center [526, 413] width 16 height 16
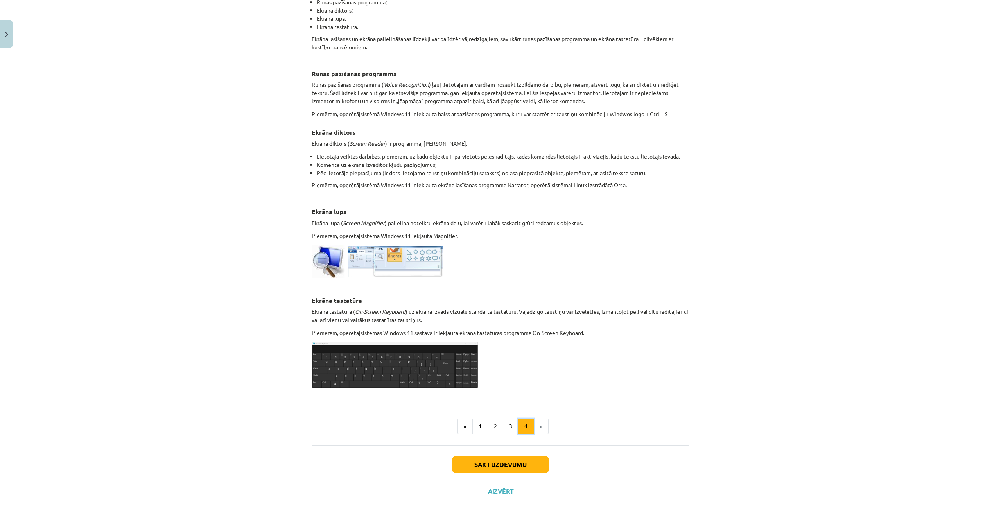
scroll to position [197, 0]
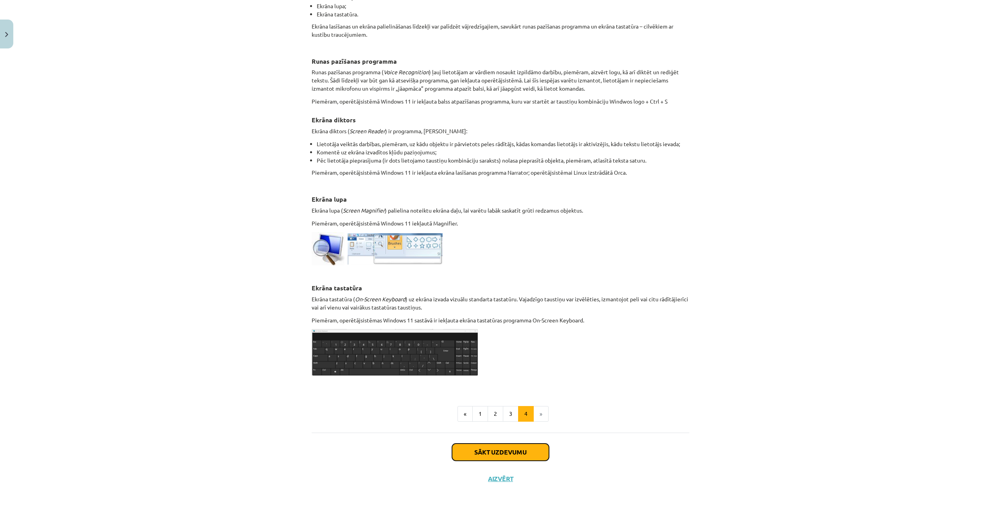
click at [475, 454] on button "Sākt uzdevumu" at bounding box center [500, 452] width 97 height 17
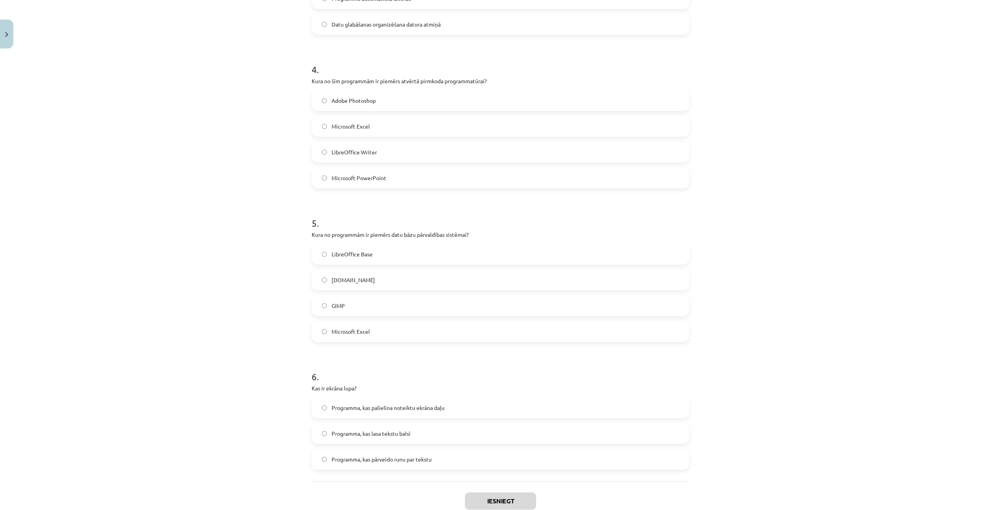
scroll to position [591, 0]
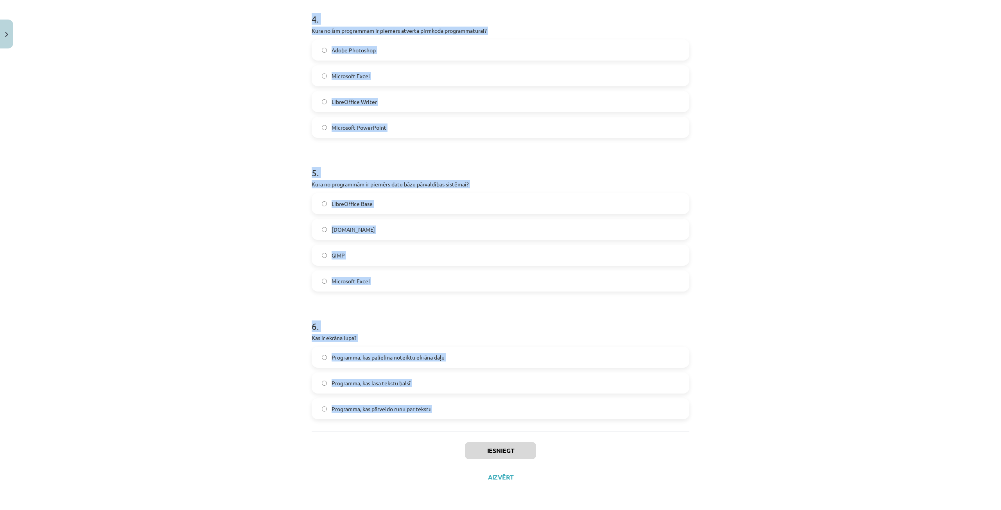
drag, startPoint x: 300, startPoint y: 159, endPoint x: 512, endPoint y: 412, distance: 330.1
click at [512, 412] on div "Mācību tēma: Datorikas - 10. klases 1. ieskaites mācību materiāls #4 3. tēma – …" at bounding box center [500, 255] width 1001 height 510
copy form "1 . Kas ir datorprogramma? Instrukciju kopa, kas nosaka operāciju secību datorā…"
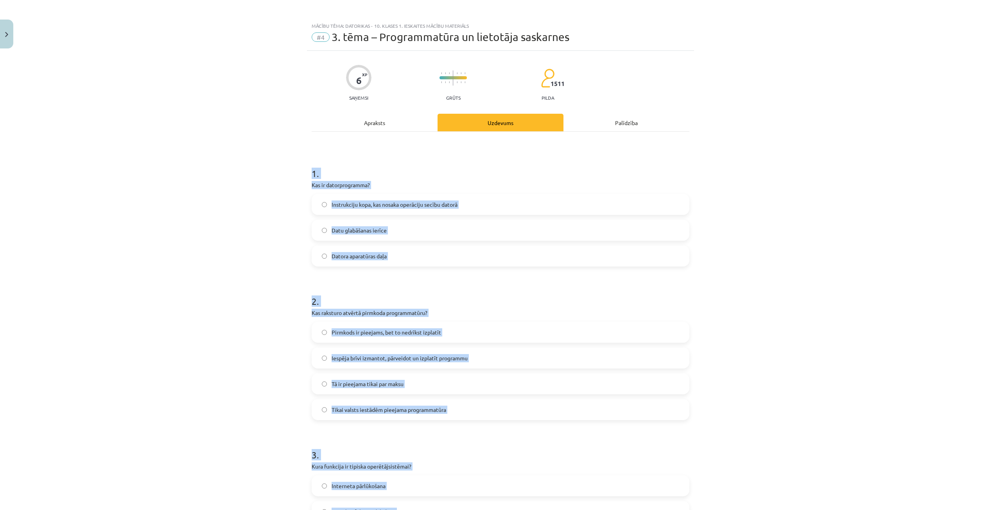
scroll to position [0, 0]
click at [544, 172] on h1 "1 ." at bounding box center [501, 168] width 378 height 24
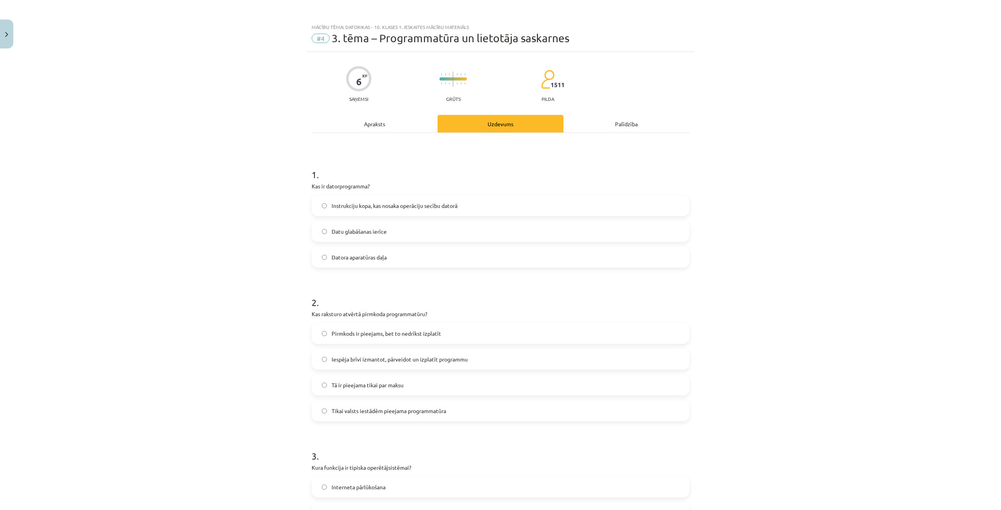
click at [429, 209] on span "Instrukciju kopa, kas nosaka operāciju secību datorā" at bounding box center [395, 206] width 126 height 8
click at [408, 359] on span "Iespēja brīvi izmantot, pārveidot un izplatīt programmu" at bounding box center [400, 359] width 136 height 8
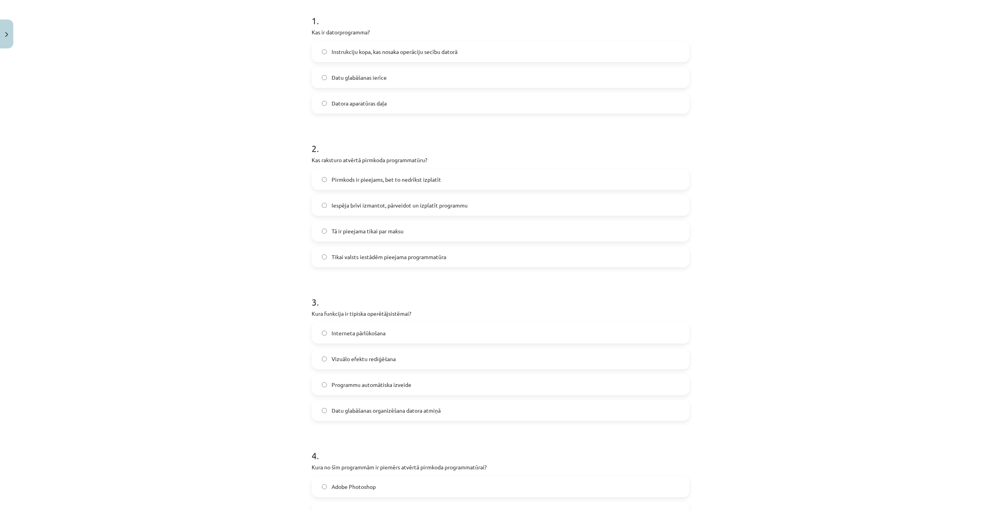
scroll to position [156, 0]
click at [409, 400] on label "Datu glabāšanas organizēšana datora atmiņā" at bounding box center [500, 408] width 376 height 20
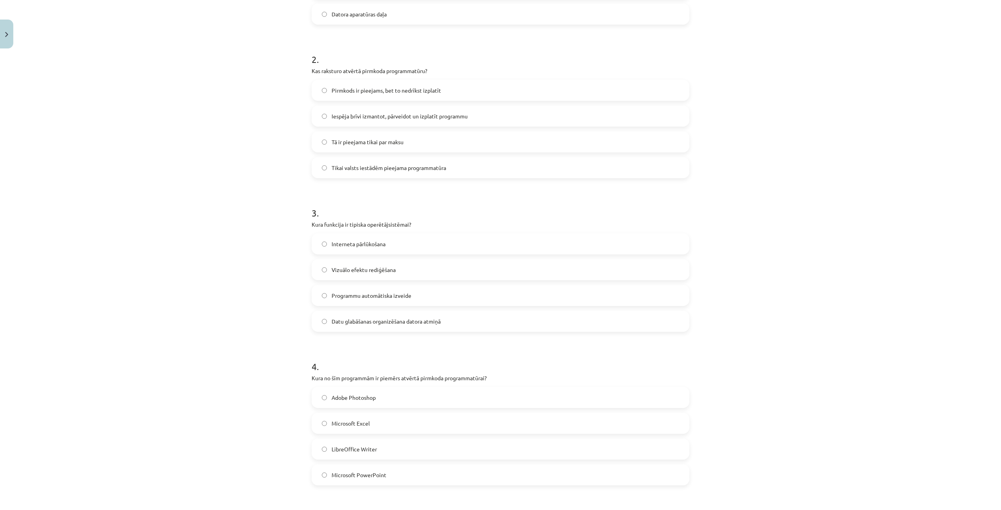
scroll to position [352, 0]
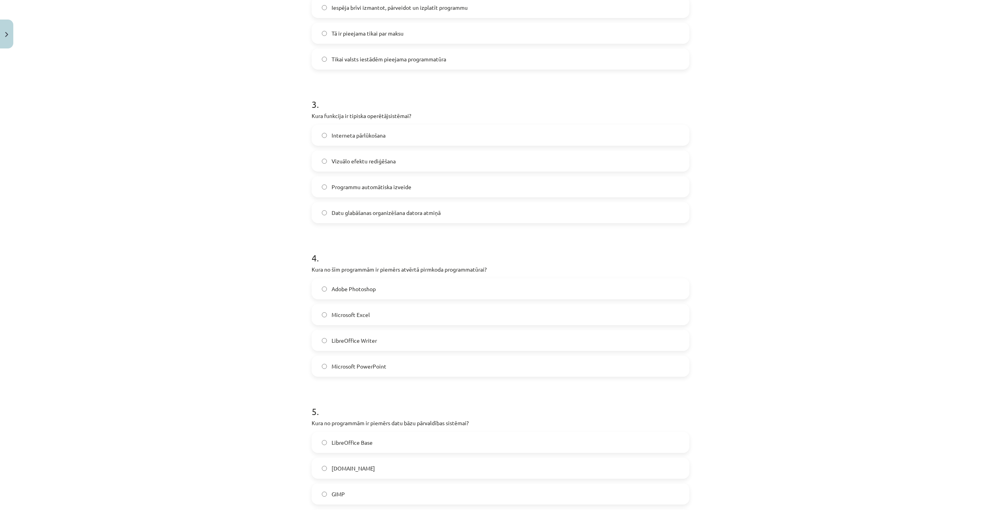
click at [386, 344] on label "LibreOffice Writer" at bounding box center [500, 341] width 376 height 20
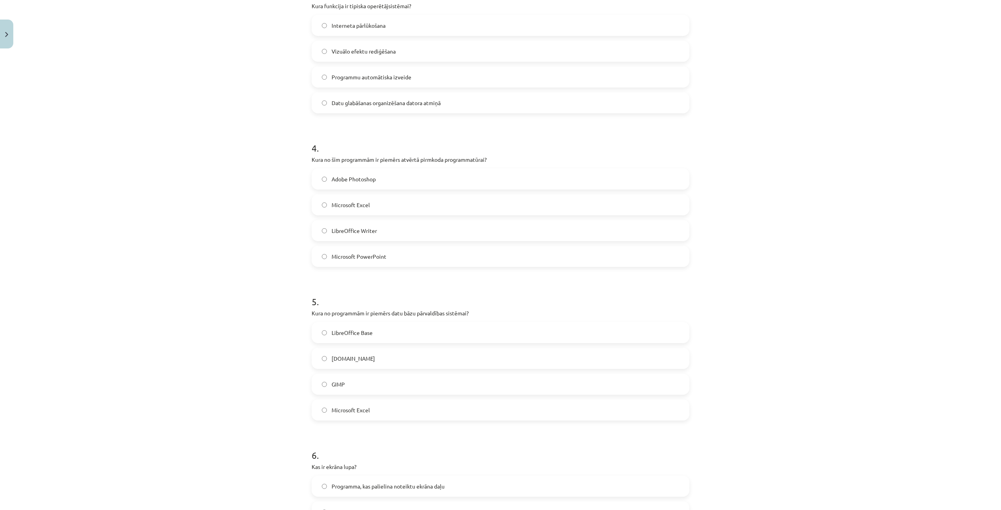
scroll to position [469, 0]
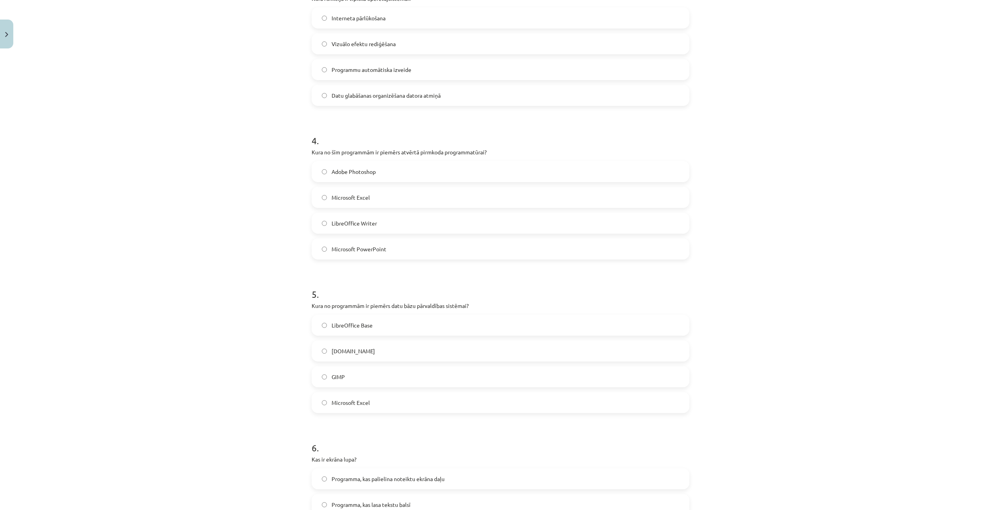
click at [409, 320] on label "LibreOffice Base" at bounding box center [500, 326] width 376 height 20
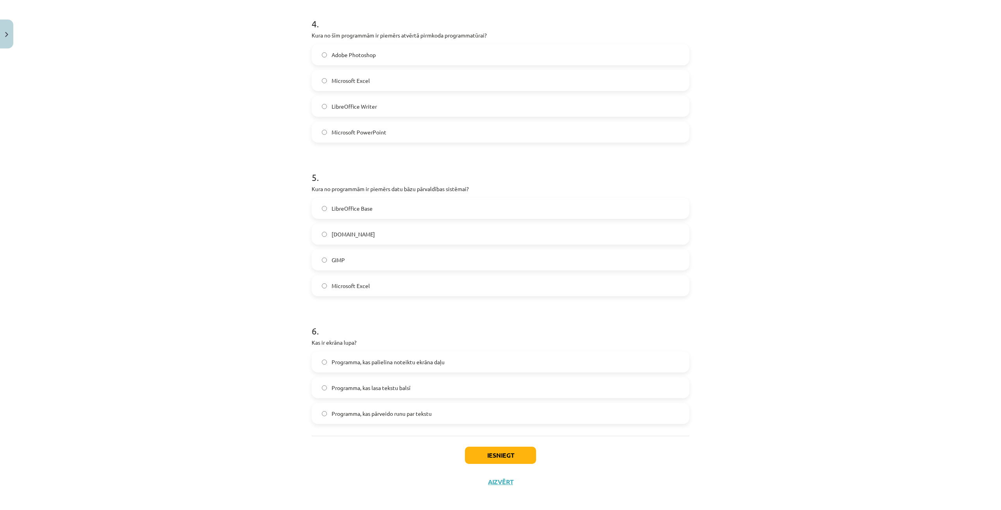
scroll to position [587, 0]
click at [472, 363] on label "Programma, kas palielina noteiktu ekrāna daļu" at bounding box center [500, 362] width 376 height 20
click at [474, 453] on button "Iesniegt" at bounding box center [500, 455] width 71 height 17
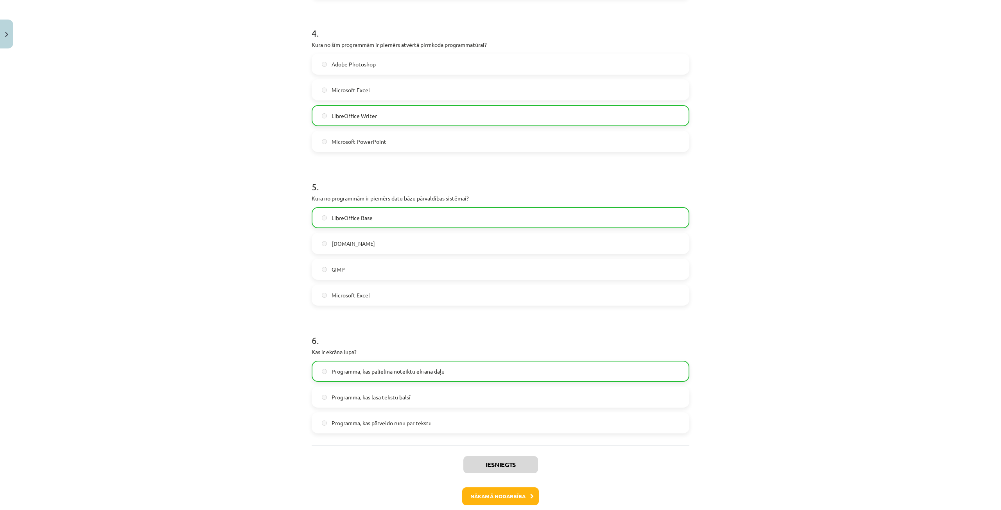
scroll to position [616, 0]
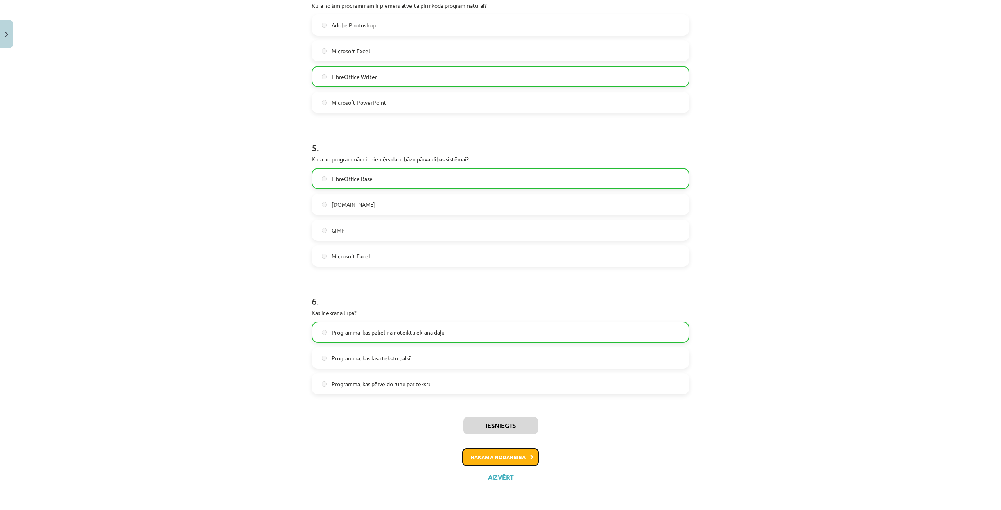
click at [506, 463] on button "Nākamā nodarbība" at bounding box center [500, 458] width 77 height 18
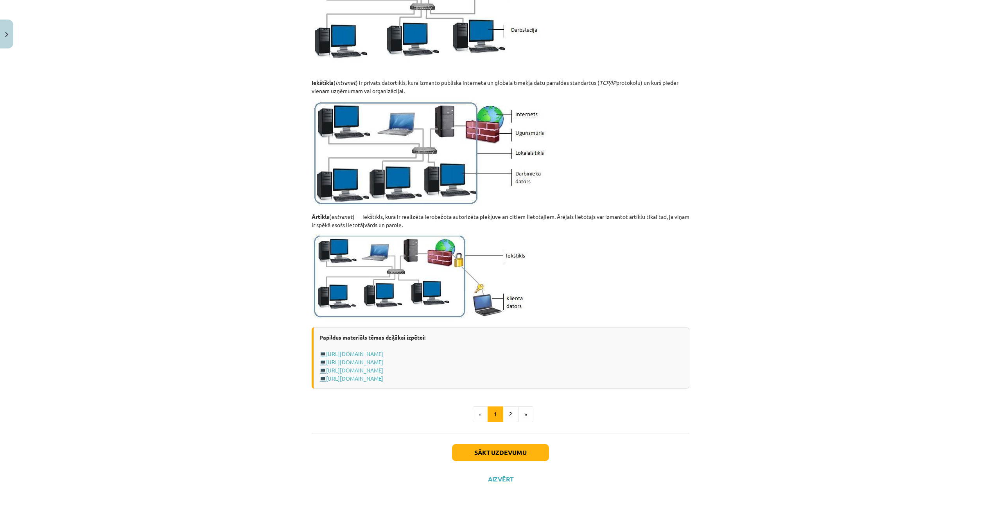
scroll to position [732, 0]
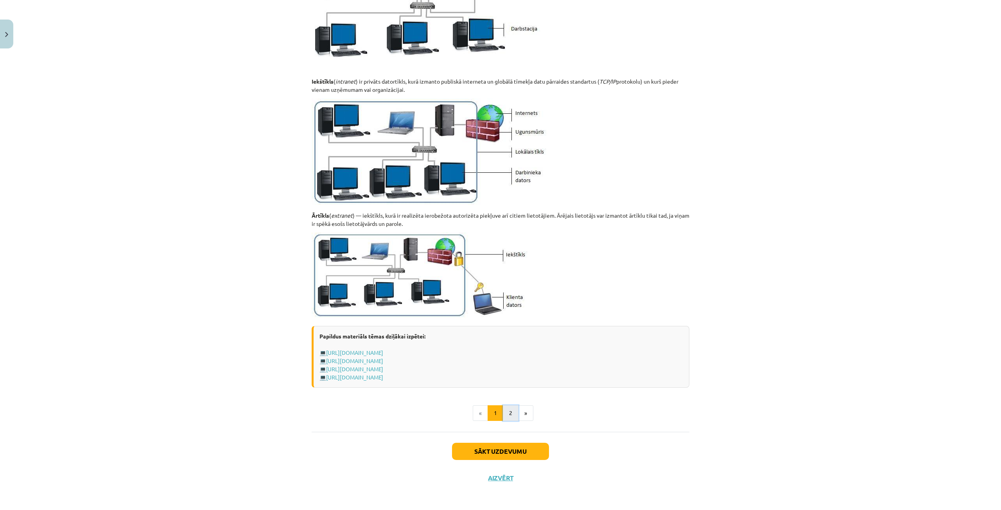
click at [505, 414] on button "2" at bounding box center [511, 414] width 16 height 16
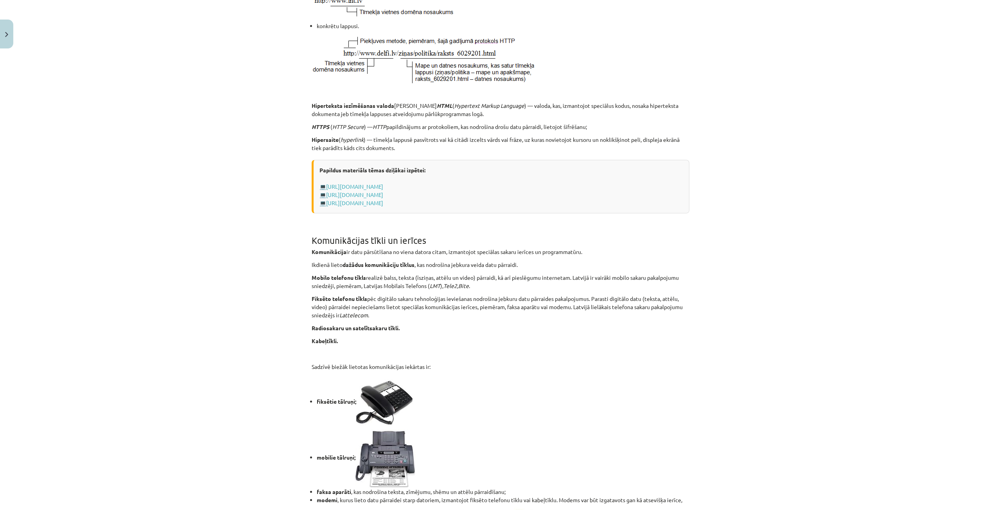
scroll to position [450, 0]
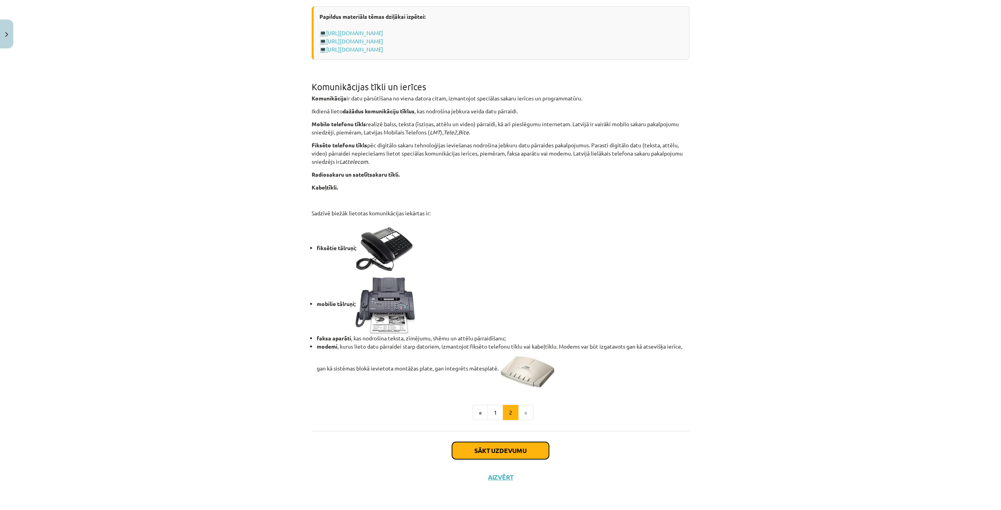
click at [505, 454] on button "Sākt uzdevumu" at bounding box center [500, 450] width 97 height 17
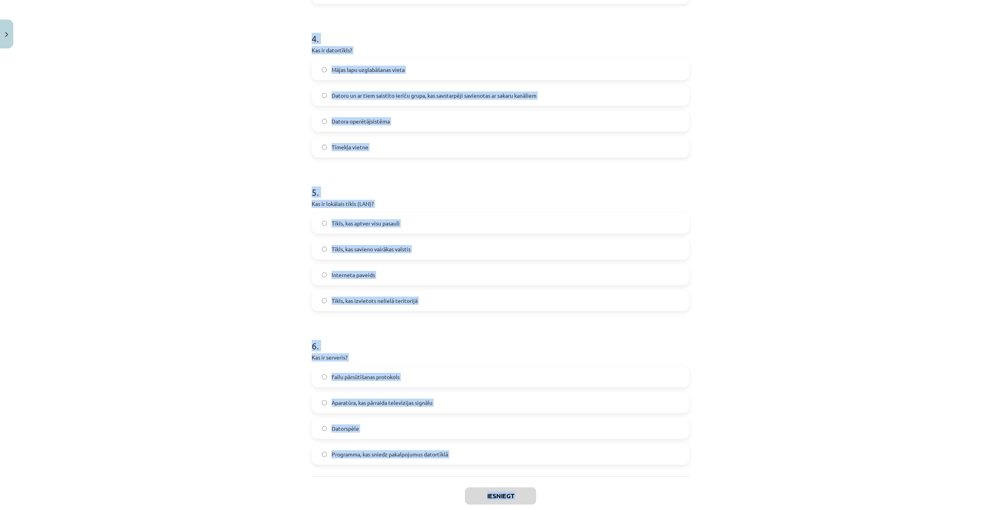
scroll to position [643, 0]
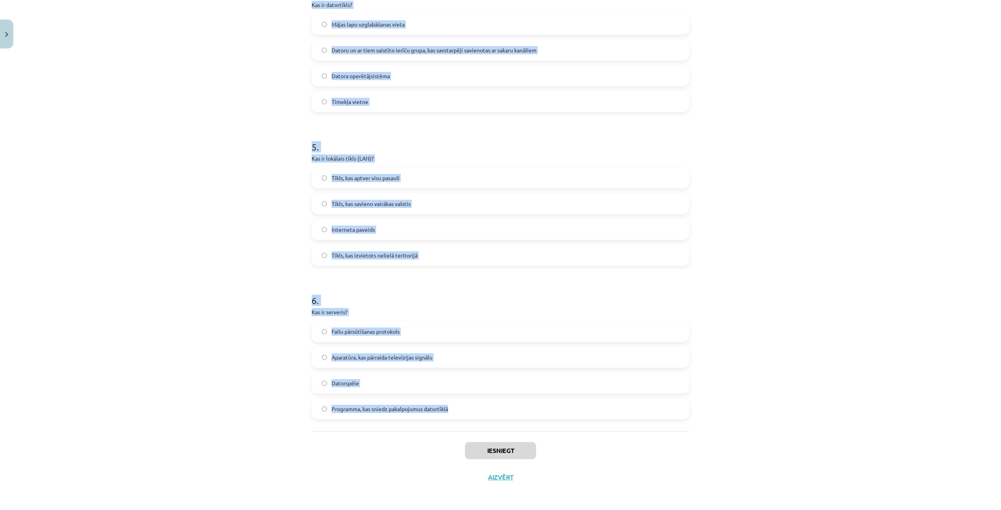
drag, startPoint x: 303, startPoint y: 165, endPoint x: 479, endPoint y: 413, distance: 304.0
click at [479, 413] on div "Mācību tēma: Datorikas - 10. klases 1. ieskaites mācību materiāls #5 4. tēma – …" at bounding box center [500, 255] width 1001 height 510
copy form "Kas ir URL? Internets Datora aparatūras sastāvdaļa Tīkla protokols Tīmekļa viet…"
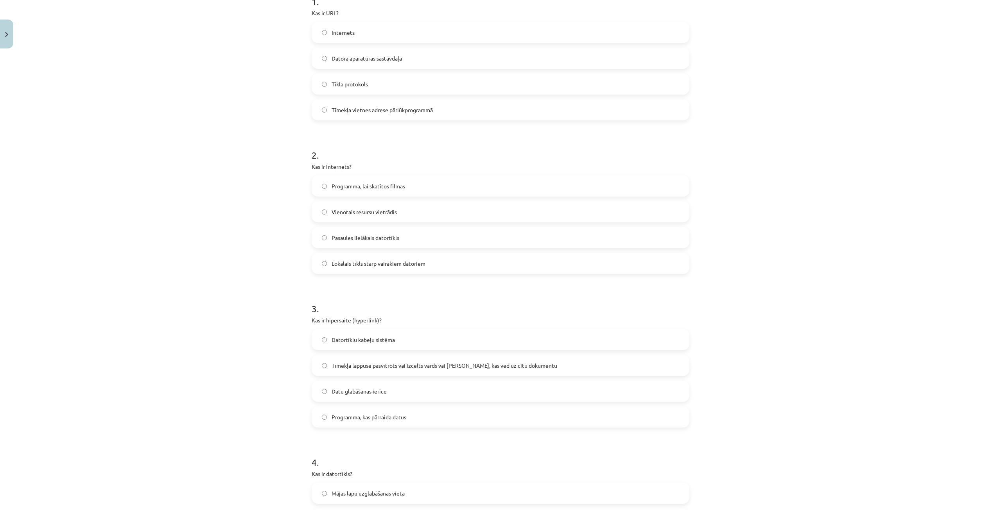
scroll to position [56, 0]
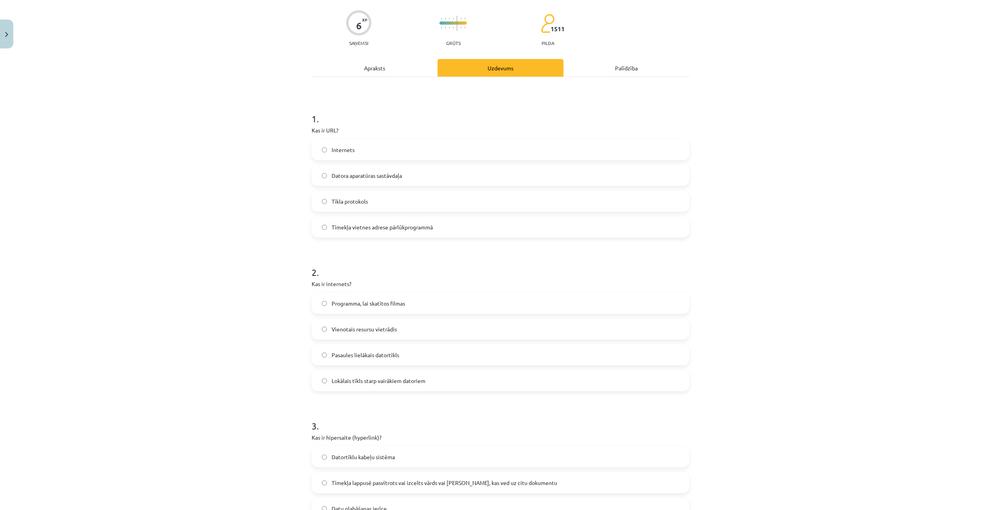
click at [432, 232] on label "Tīmekļa vietnes adrese pārlūkprogrammā" at bounding box center [500, 227] width 376 height 20
click at [434, 354] on label "Pasaules lielākais datortīkls" at bounding box center [500, 355] width 376 height 20
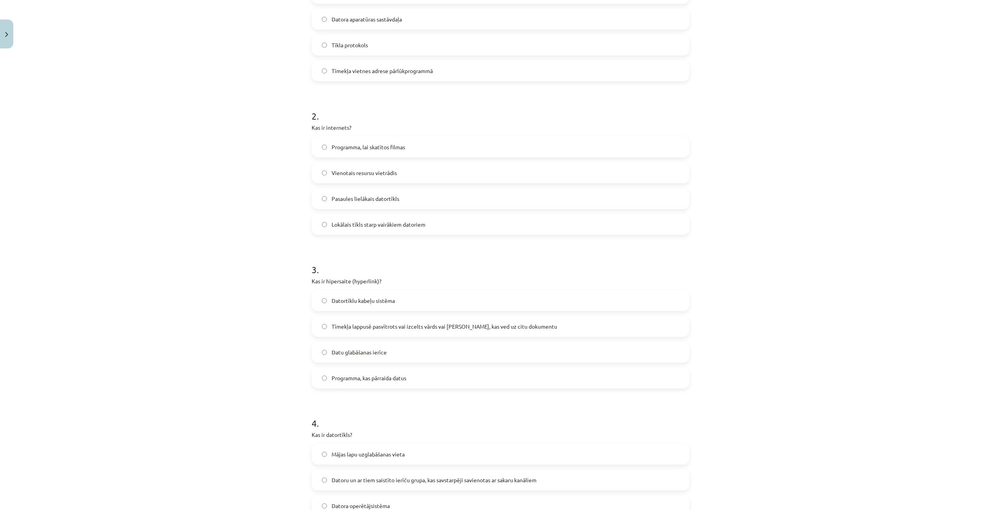
click at [423, 328] on span "Tīmekļa lappusē pasvītrots vai izcelts vārds vai frāze, kas ved uz citu dokumen…" at bounding box center [445, 327] width 226 height 8
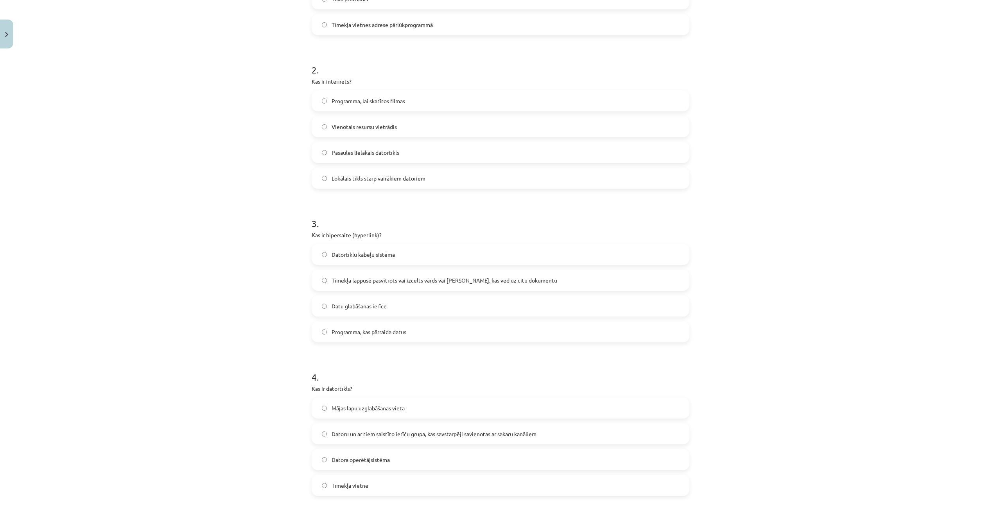
scroll to position [330, 0]
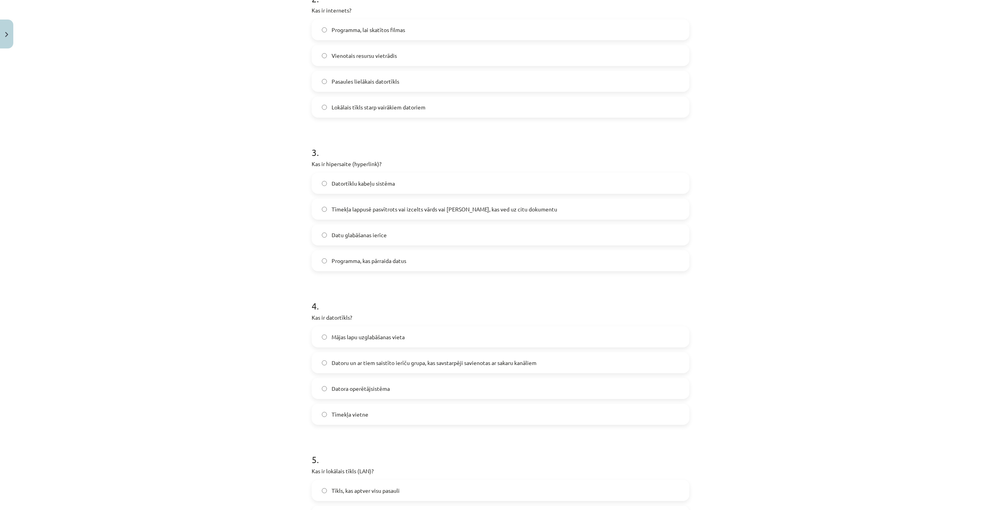
click at [432, 358] on label "Datoru un ar tiem saistīto ierīču grupa, kas savstarpēji savienotas ar sakaru k…" at bounding box center [500, 363] width 376 height 20
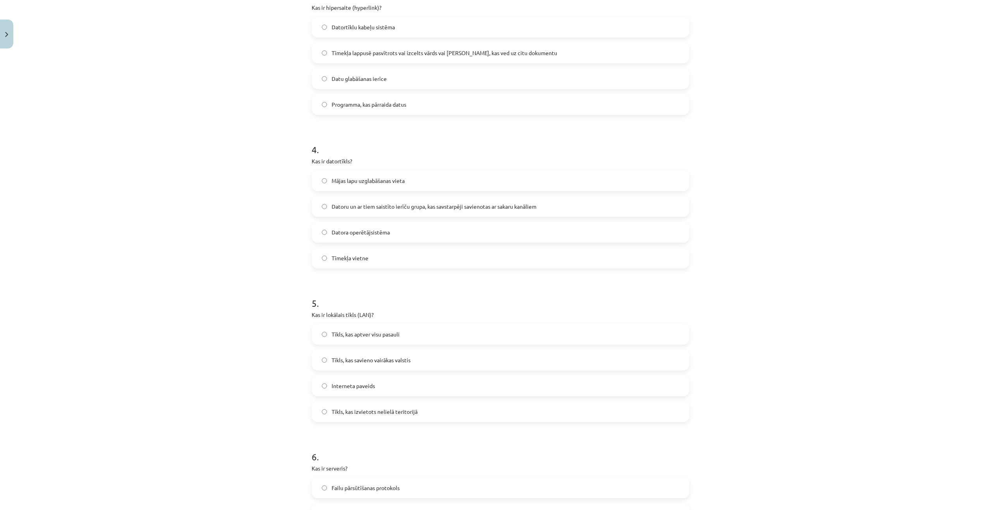
click at [440, 413] on label "Tīkls, kas izvietots nelielā teritorijā" at bounding box center [500, 412] width 376 height 20
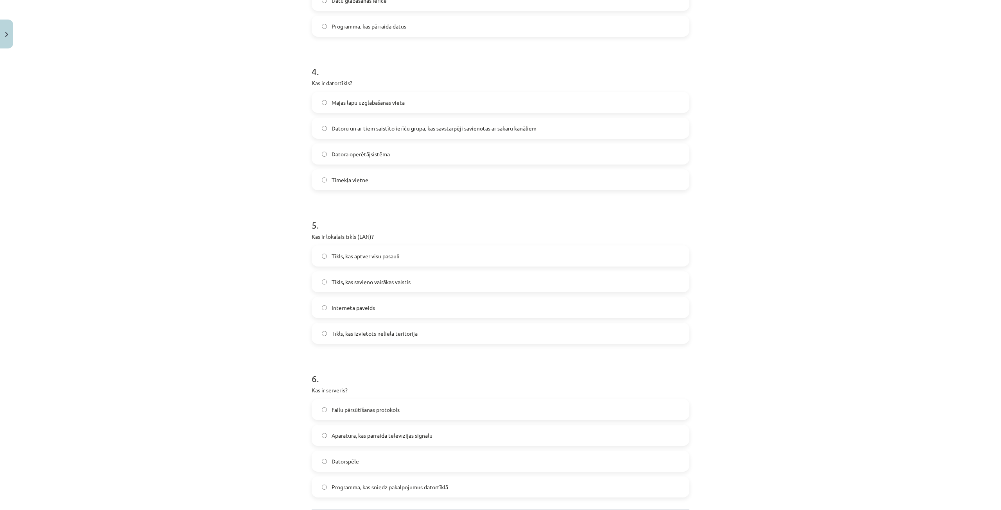
scroll to position [643, 0]
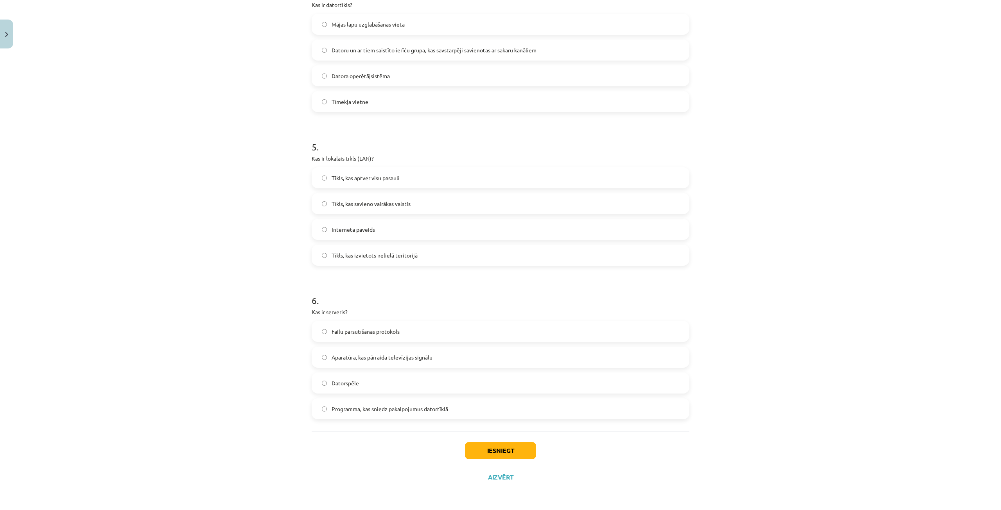
click at [410, 402] on label "Programma, kas sniedz pakalpojumus datortīklā" at bounding box center [500, 409] width 376 height 20
click at [506, 452] on button "Iesniegt" at bounding box center [500, 450] width 71 height 17
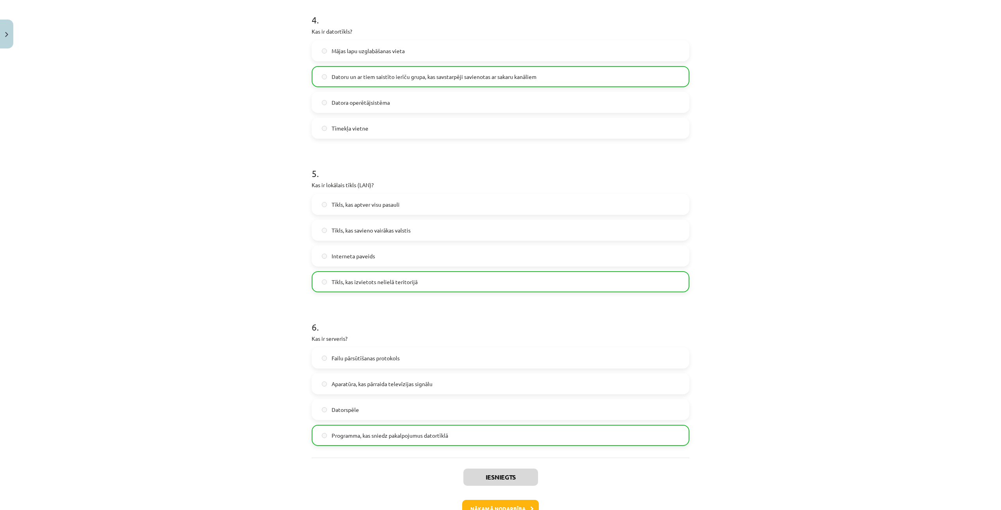
scroll to position [668, 0]
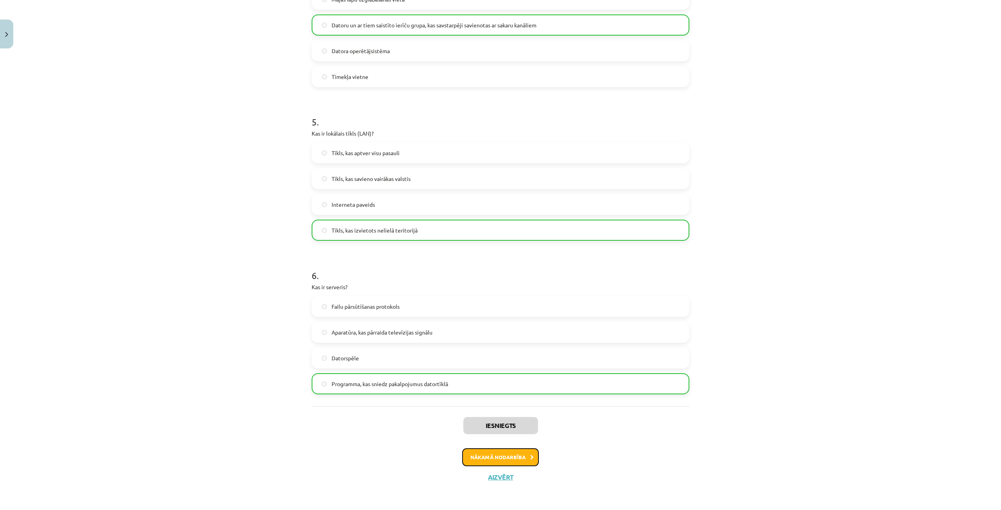
click at [523, 455] on button "Nākamā nodarbība" at bounding box center [500, 458] width 77 height 18
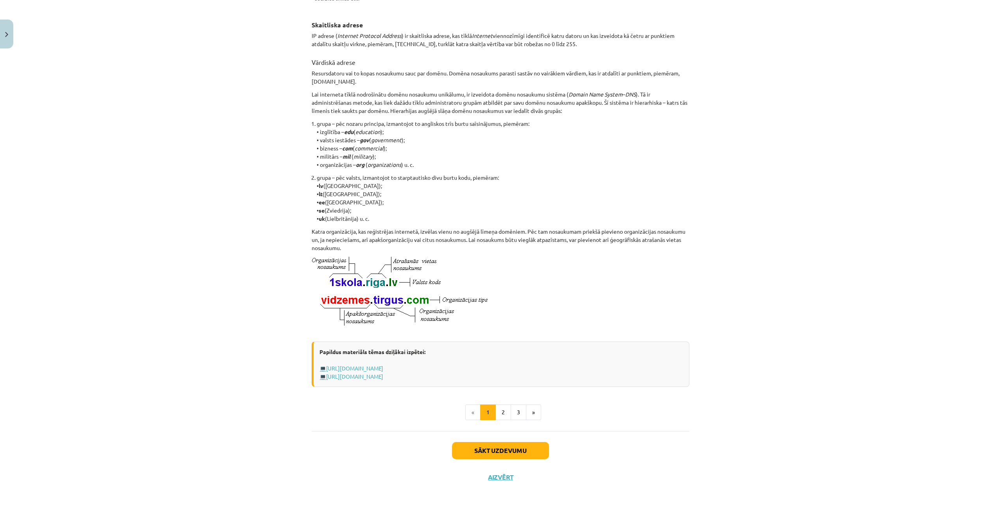
scroll to position [216, 0]
click at [501, 415] on button "2" at bounding box center [503, 413] width 16 height 16
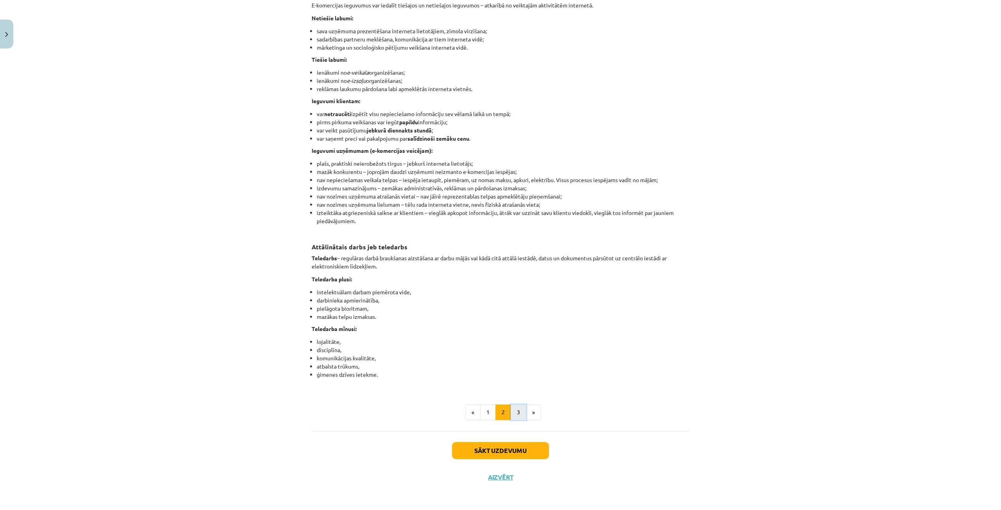
click at [518, 412] on button "3" at bounding box center [519, 413] width 16 height 16
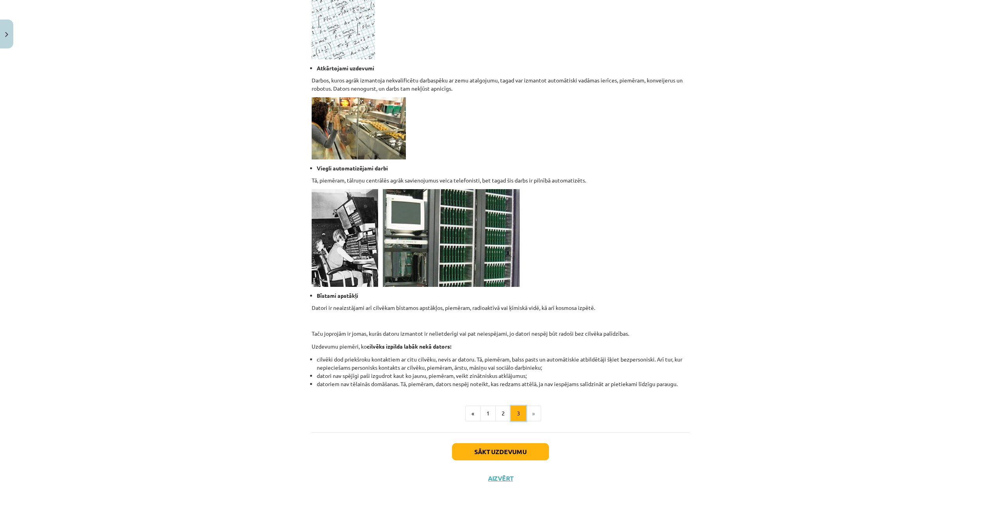
scroll to position [537, 0]
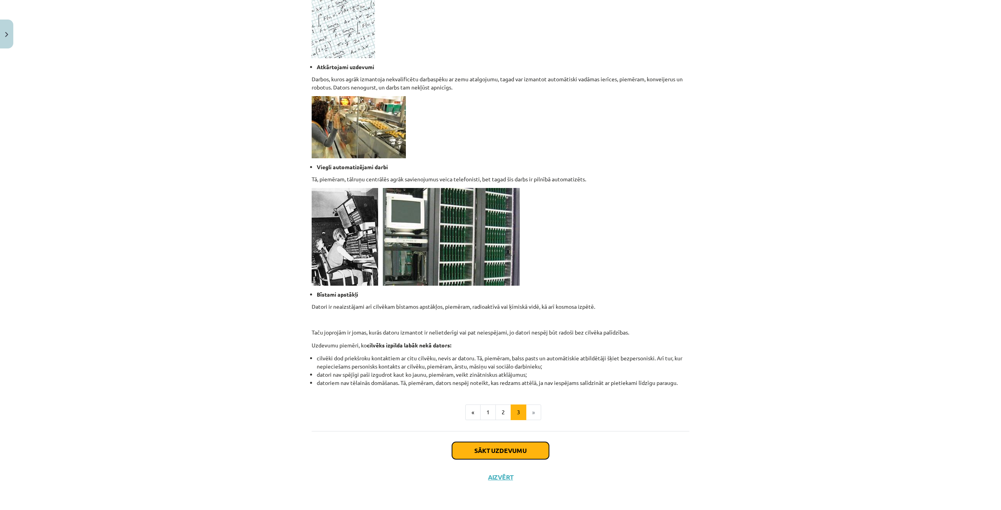
click at [521, 452] on button "Sākt uzdevumu" at bounding box center [500, 450] width 97 height 17
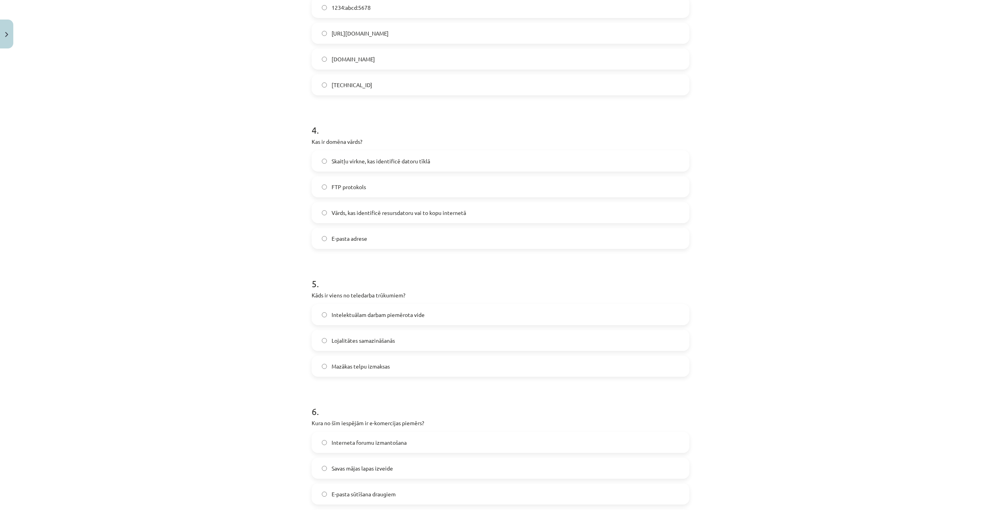
scroll to position [591, 0]
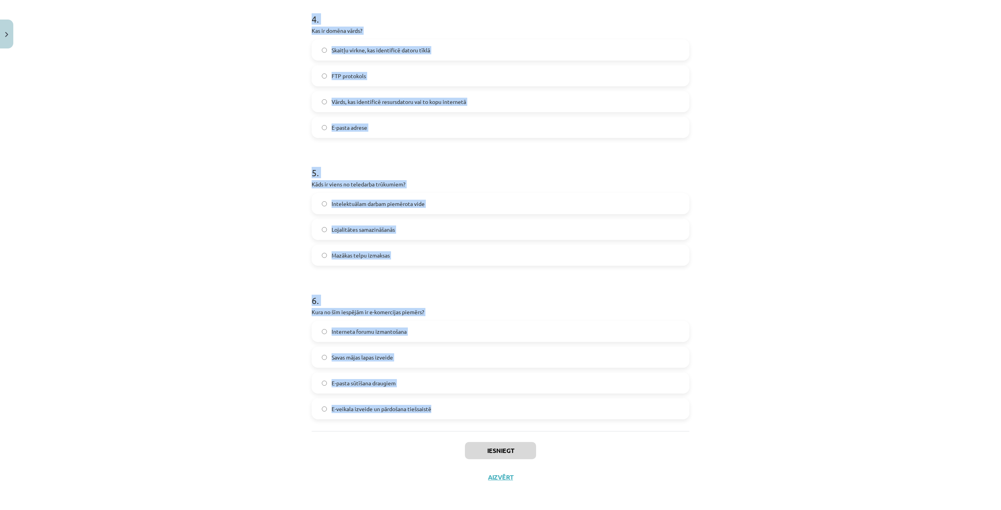
drag, startPoint x: 304, startPoint y: 165, endPoint x: 449, endPoint y: 409, distance: 283.8
copy form "Kas ir augšupielāde (upload)? Datņu pārsūtīšana no lietotāja datora uz serveri …"
drag, startPoint x: 385, startPoint y: 373, endPoint x: 384, endPoint y: 382, distance: 9.0
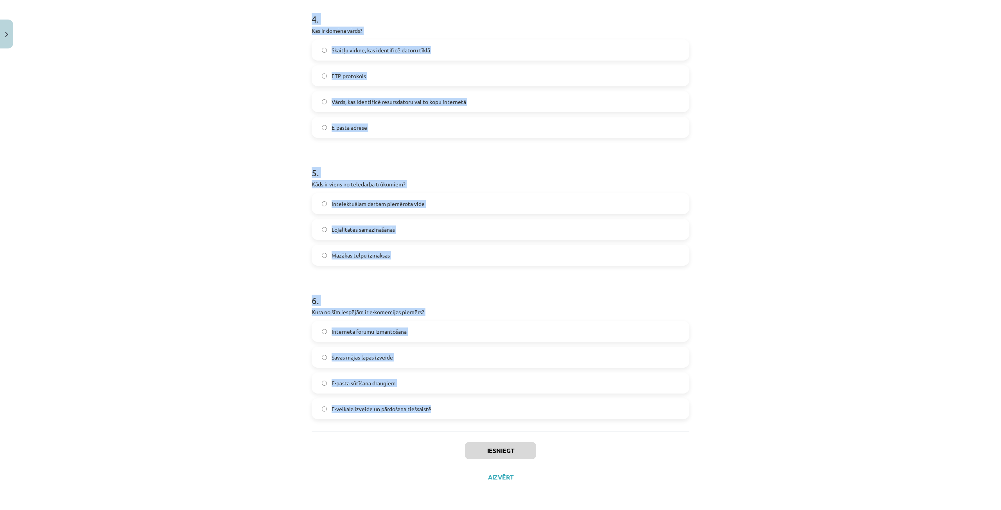
drag, startPoint x: 386, startPoint y: 384, endPoint x: 427, endPoint y: 387, distance: 41.2
click at [421, 385] on label "E-pasta sūtīšana draugiem" at bounding box center [500, 383] width 376 height 20
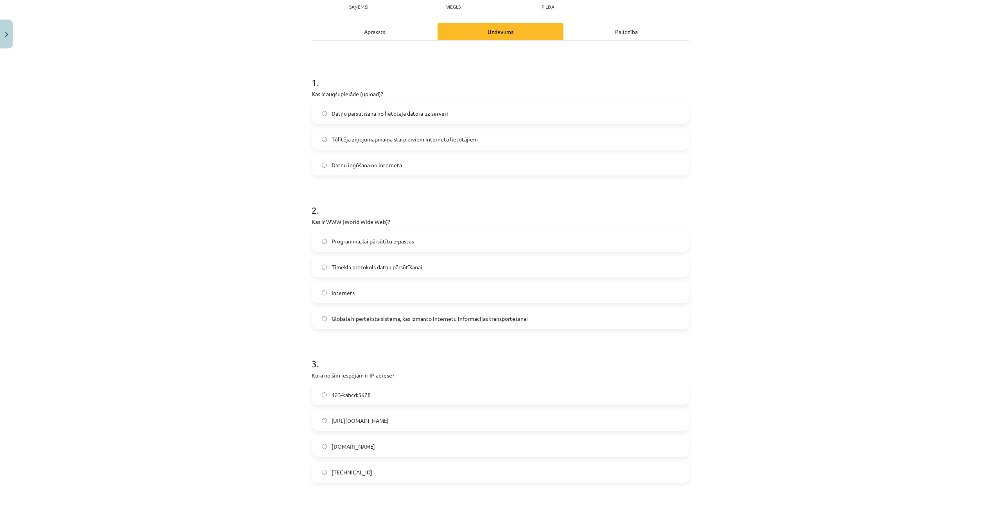
scroll to position [43, 0]
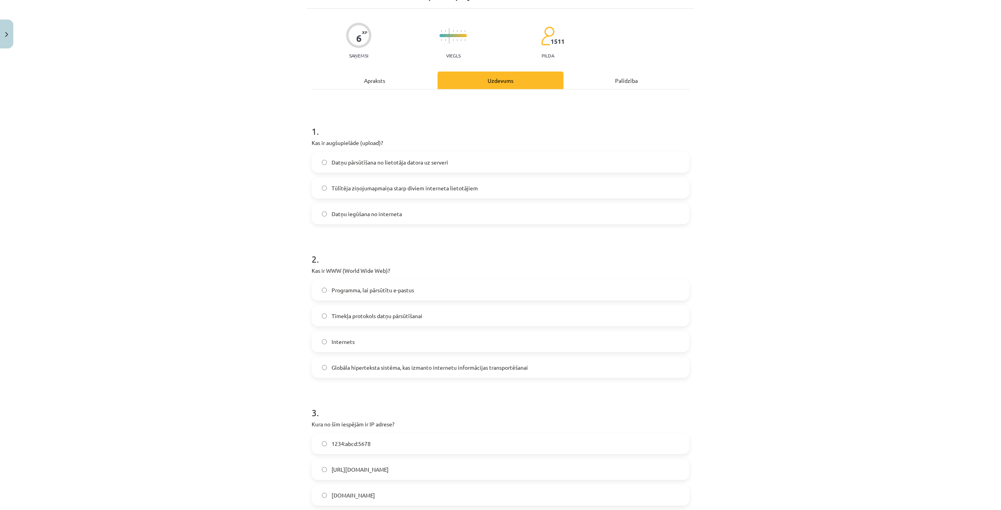
click at [427, 163] on span "Datņu pārsūtīšana no lietotāja datora uz serveri" at bounding box center [390, 162] width 117 height 8
click at [404, 373] on label "Globāla hiperteksta sistēma, kas izmanto internetu informācijas transportēšanai" at bounding box center [500, 368] width 376 height 20
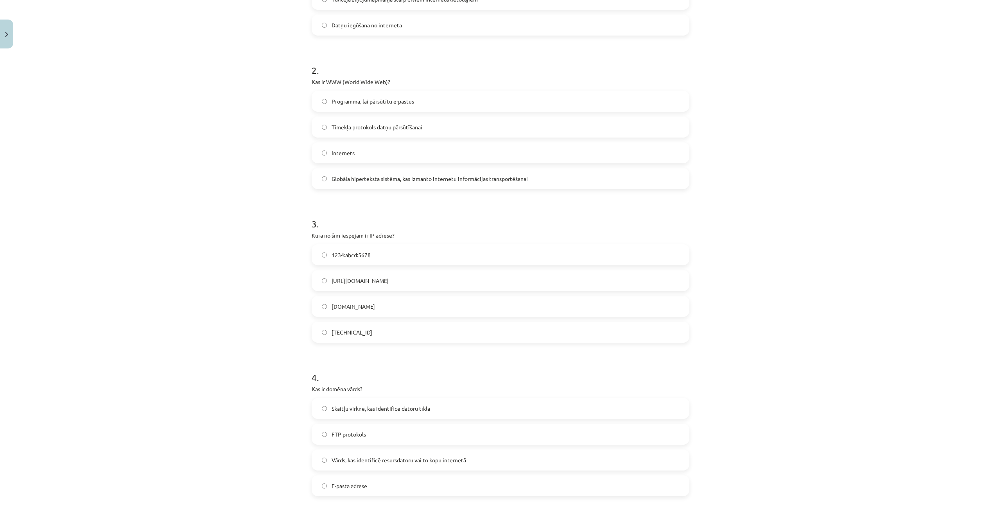
scroll to position [239, 0]
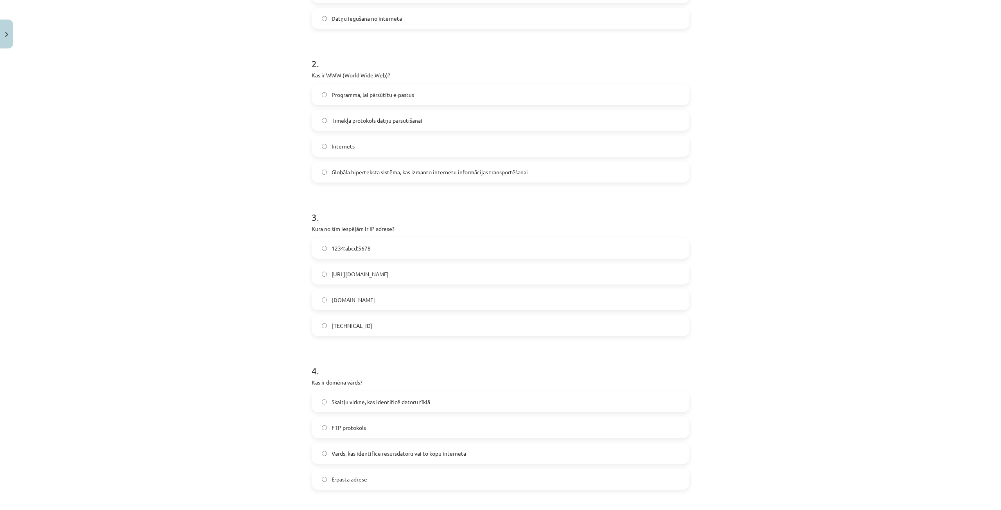
click at [388, 326] on label "192.100.81.101" at bounding box center [500, 326] width 376 height 20
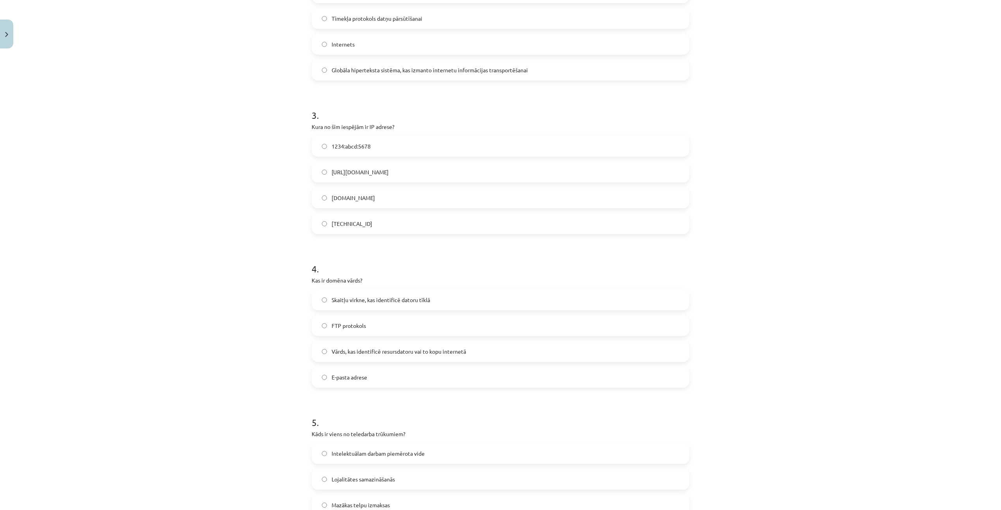
scroll to position [356, 0]
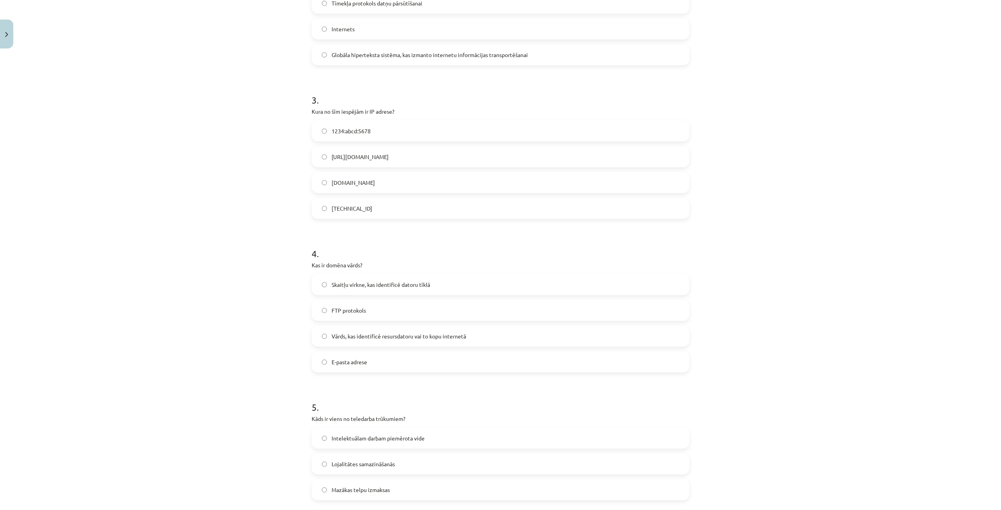
click at [429, 327] on label "Vārds, kas identificē resursdatoru vai to kopu internetā" at bounding box center [500, 337] width 376 height 20
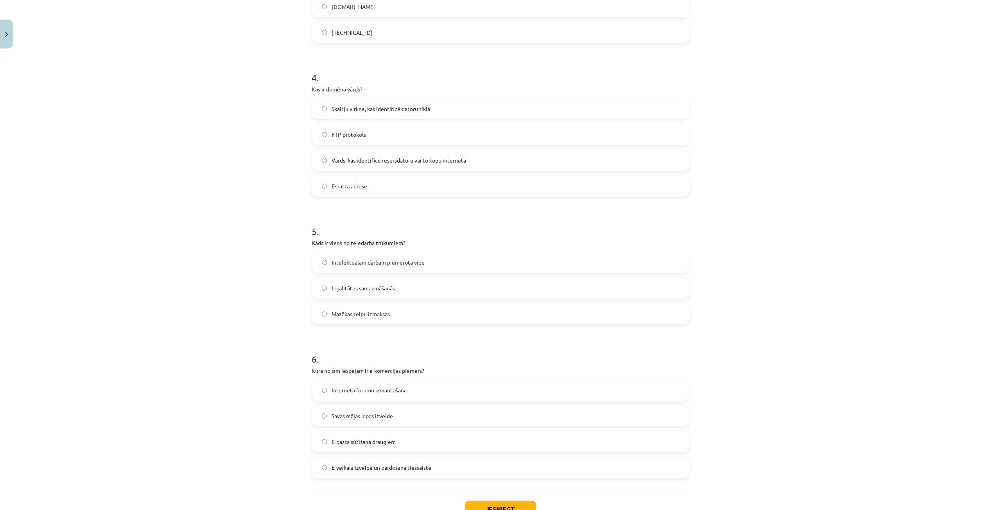
scroll to position [552, 0]
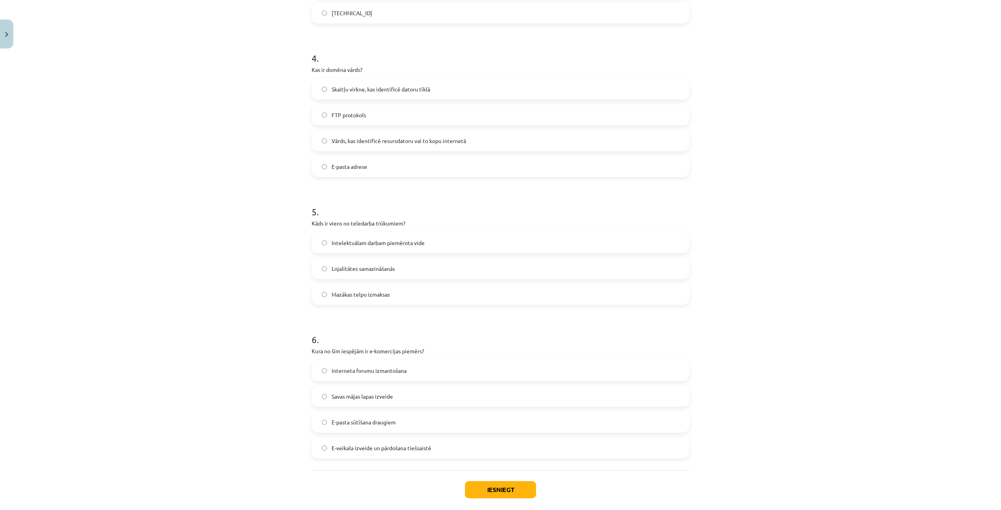
click at [412, 267] on label "Lojalitātes samazināšanās" at bounding box center [500, 269] width 376 height 20
click at [429, 446] on label "E-veikala izveide un pārdošana tiešsaistē" at bounding box center [500, 448] width 376 height 20
click at [498, 485] on button "Iesniegt" at bounding box center [500, 489] width 71 height 17
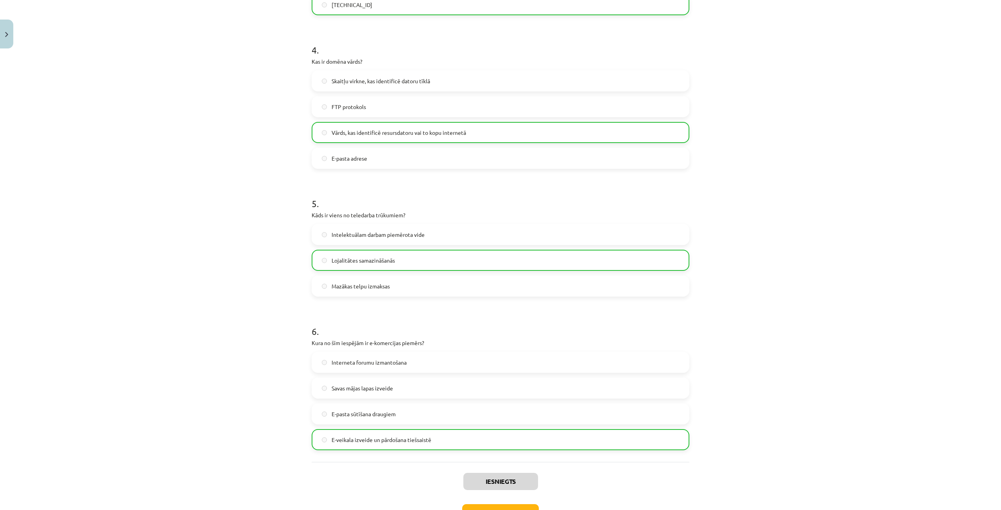
scroll to position [616, 0]
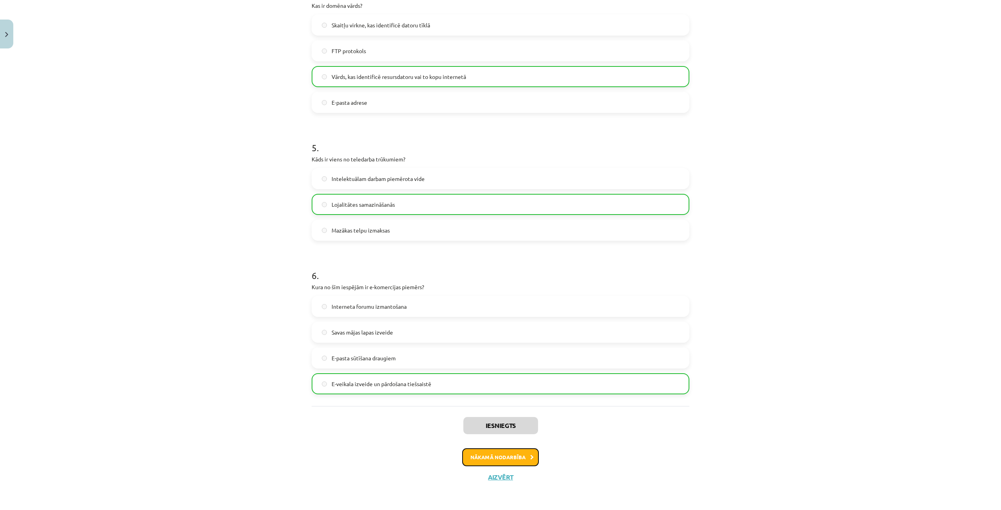
click at [514, 460] on button "Nākamā nodarbība" at bounding box center [500, 458] width 77 height 18
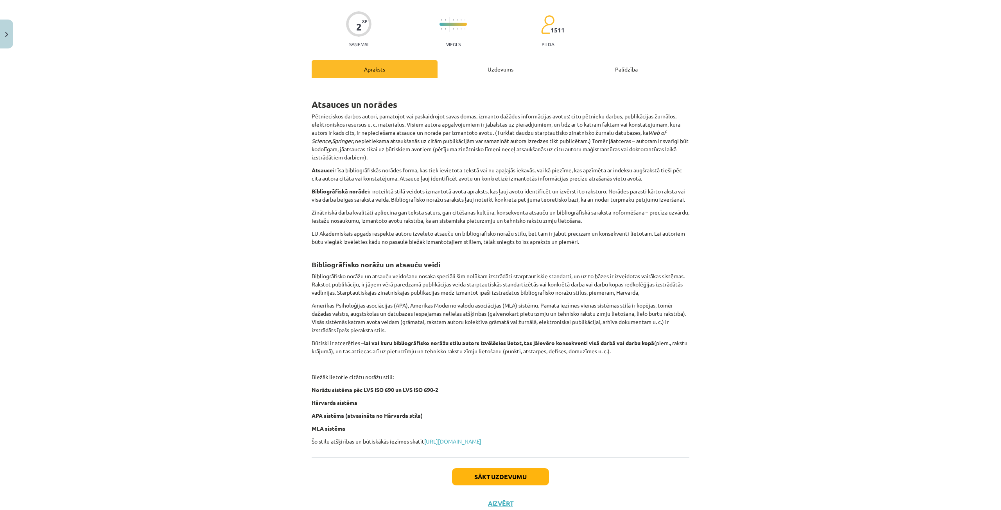
scroll to position [89, 0]
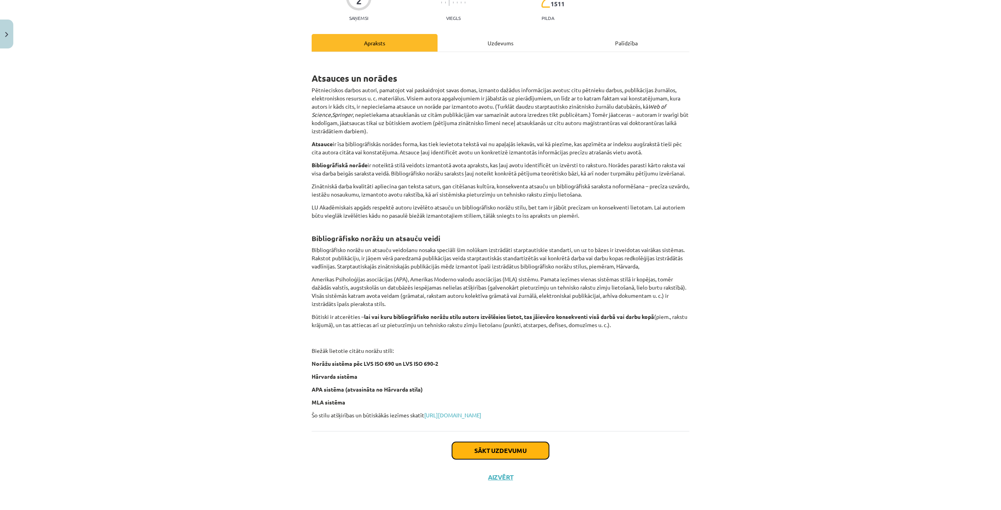
click at [497, 447] on button "Sākt uzdevumu" at bounding box center [500, 450] width 97 height 17
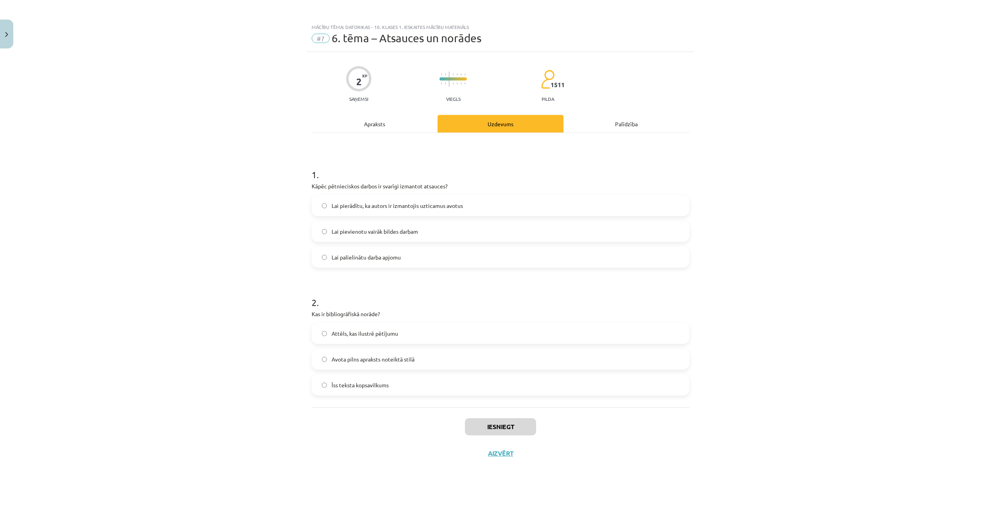
scroll to position [0, 0]
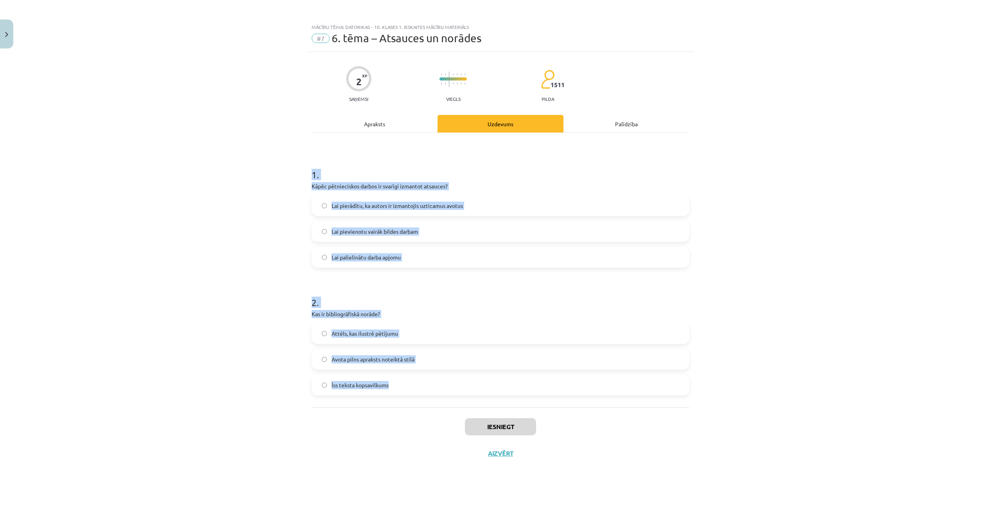
drag, startPoint x: 297, startPoint y: 179, endPoint x: 450, endPoint y: 394, distance: 263.7
click at [450, 394] on div "Mācību tēma: Datorikas - 10. klases 1. ieskaites mācību materiāls #7 6. tēma – …" at bounding box center [500, 255] width 1001 height 510
copy form "1 . Kāpēc pētnieciskos darbos ir svarīgi izmantot atsauces? Lai pierādītu, ka a…"
click at [434, 286] on h1 "2 ." at bounding box center [501, 296] width 378 height 24
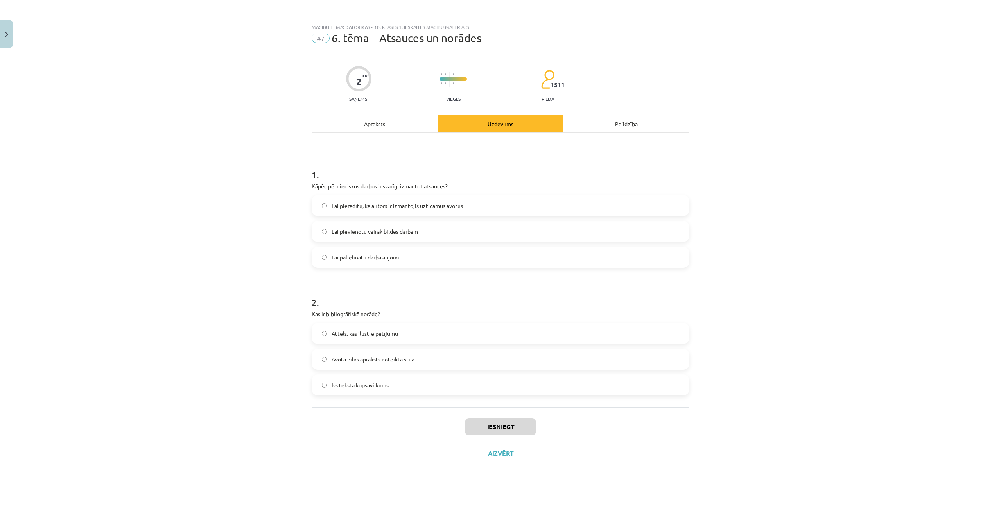
click at [450, 204] on span "Lai pierādītu, ka autors ir izmantojis uzticamus avotus" at bounding box center [397, 206] width 131 height 8
click at [432, 354] on label "Avota pilns apraksts noteiktā stilā" at bounding box center [500, 360] width 376 height 20
click at [507, 423] on button "Iesniegt" at bounding box center [500, 426] width 71 height 17
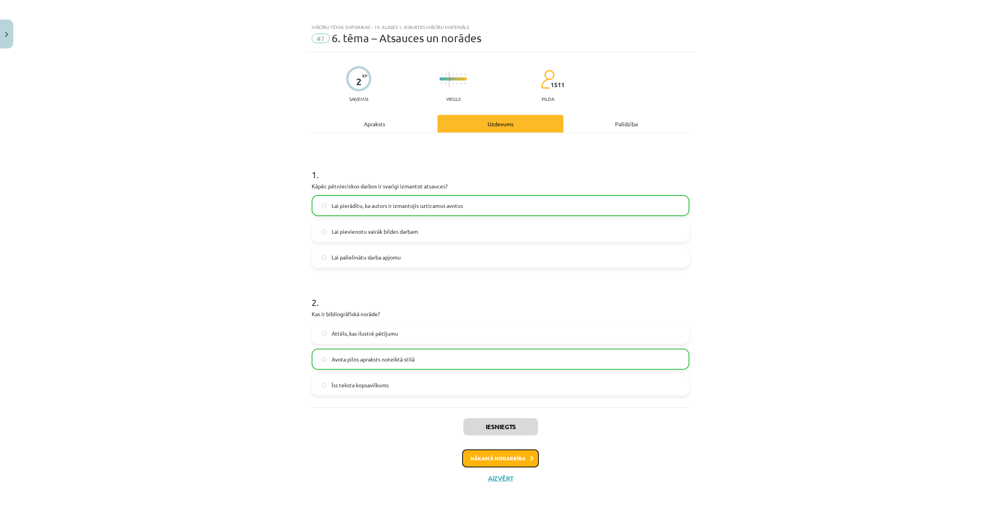
click at [495, 463] on button "Nākamā nodarbība" at bounding box center [500, 459] width 77 height 18
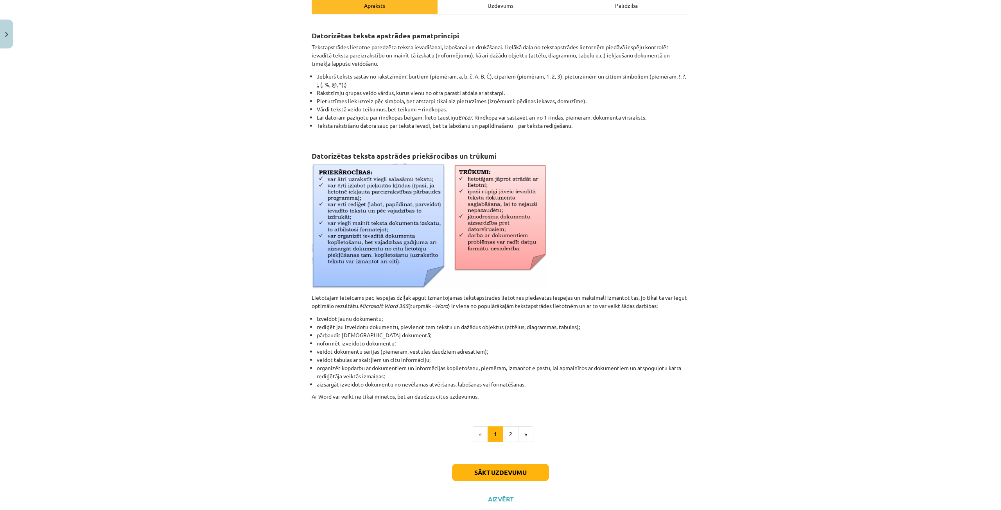
scroll to position [140, 0]
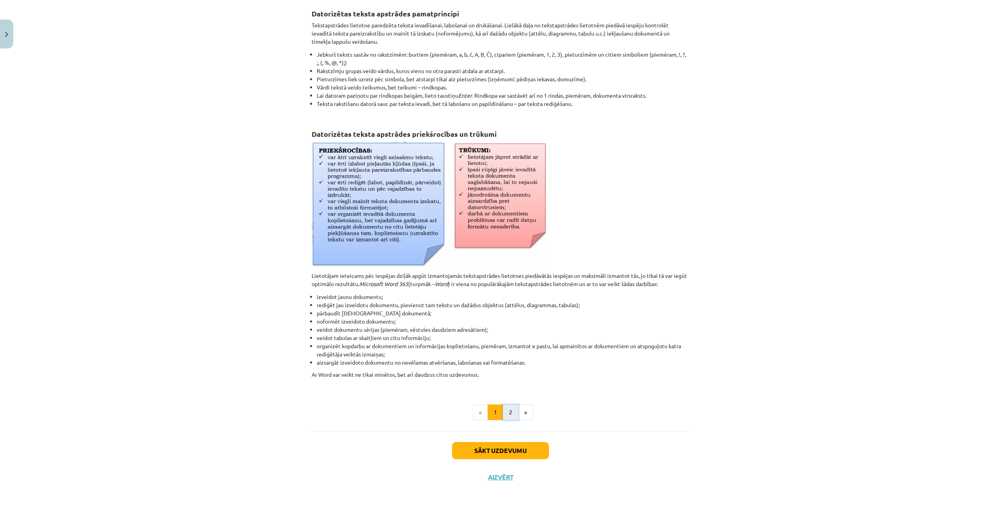
click at [503, 412] on button "2" at bounding box center [511, 413] width 16 height 16
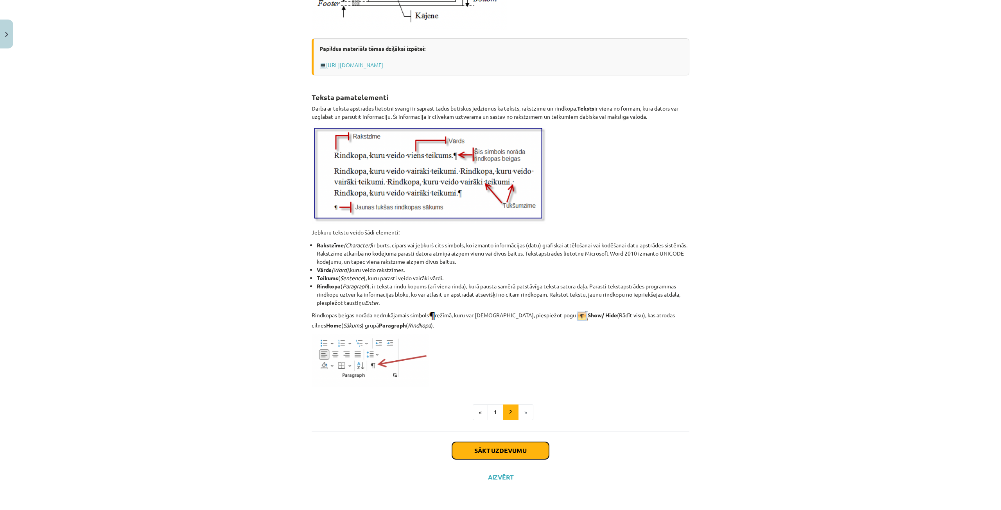
click at [502, 450] on button "Sākt uzdevumu" at bounding box center [500, 450] width 97 height 17
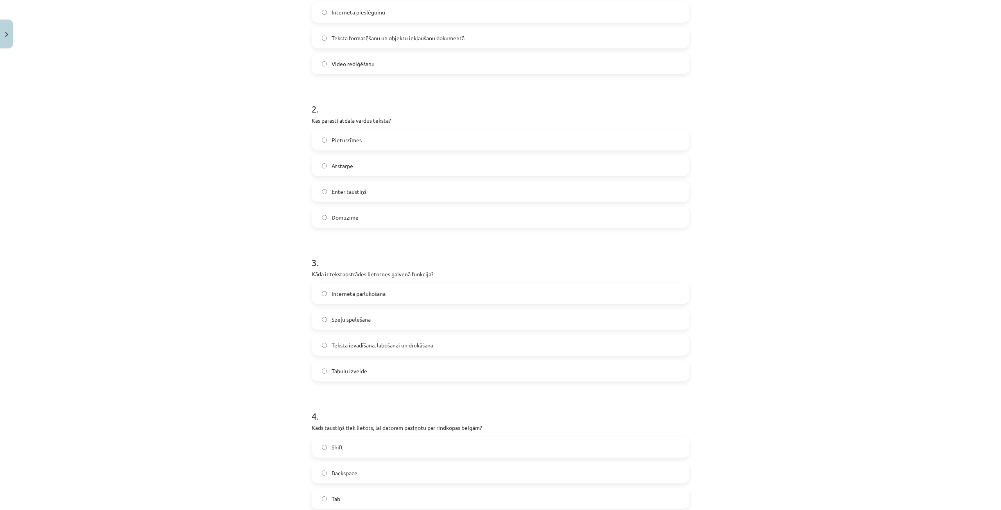
scroll to position [463, 0]
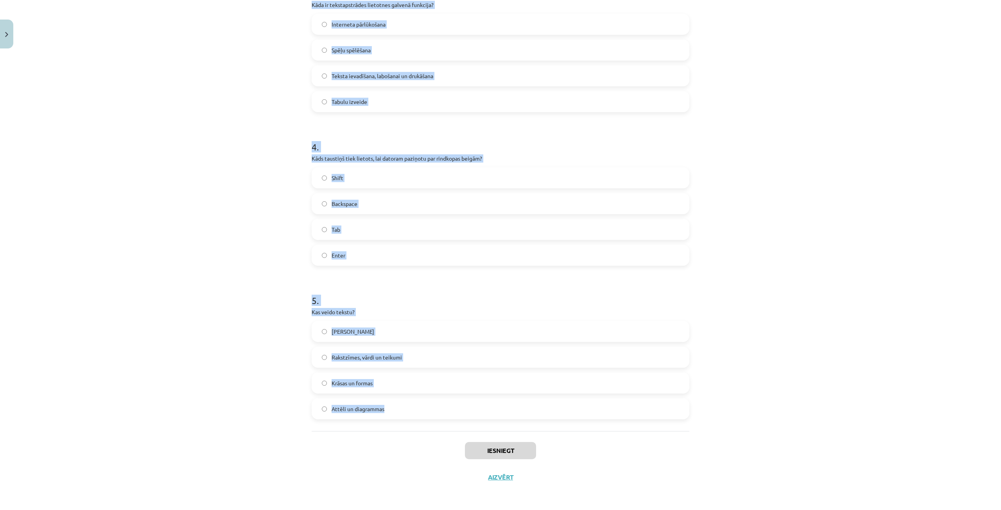
drag, startPoint x: 299, startPoint y: 164, endPoint x: 426, endPoint y: 414, distance: 280.7
click at [426, 414] on div "Mācību tēma: Datorikas - 10. klases 1. ieskaites mācību materiāls #8 7. tema – …" at bounding box center [500, 255] width 1001 height 510
copy form "Ko tekstapstrādes lietotnes parasti piedāvā papildus teksta ievadei? Interneta …"
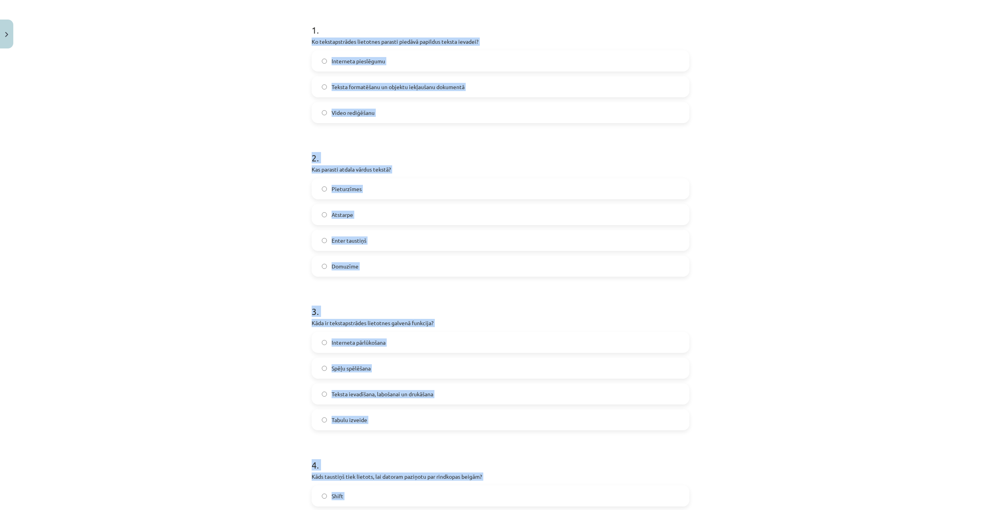
scroll to position [0, 0]
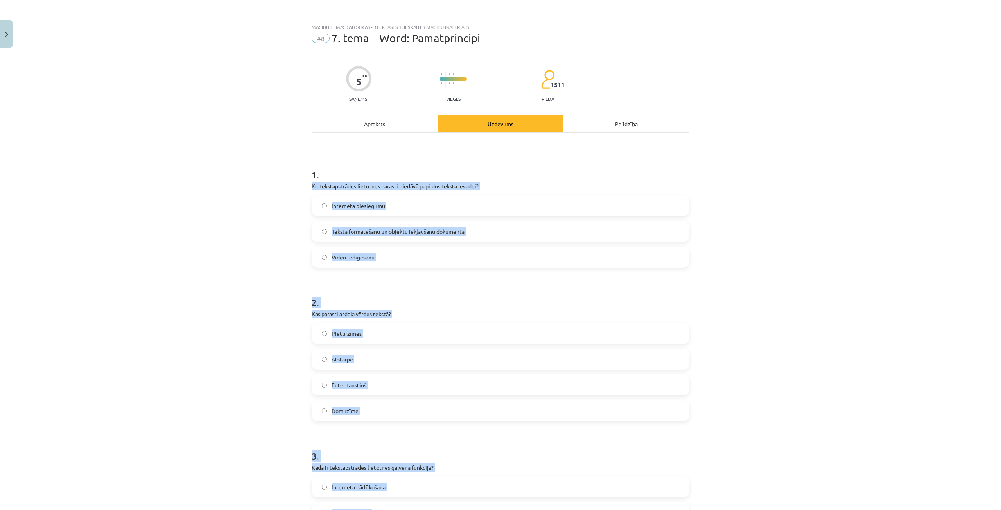
drag, startPoint x: 510, startPoint y: 299, endPoint x: 510, endPoint y: 303, distance: 4.3
click at [510, 299] on h1 "2 ." at bounding box center [501, 296] width 378 height 24
click at [503, 322] on div "2 . Kas parasti atdala vārdus tekstā? Pieturzīmes Atstarpe Enter taustiņš Domuz…" at bounding box center [501, 353] width 378 height 138
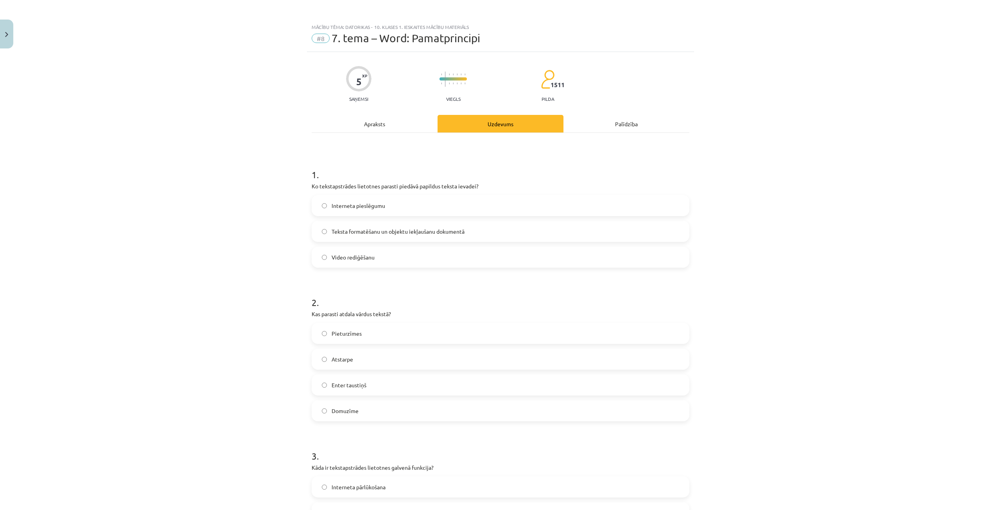
click at [410, 230] on span "Teksta formatēšanu un objektu iekļaušanu dokumentā" at bounding box center [398, 232] width 133 height 8
click at [380, 361] on label "Atstarpe" at bounding box center [500, 360] width 376 height 20
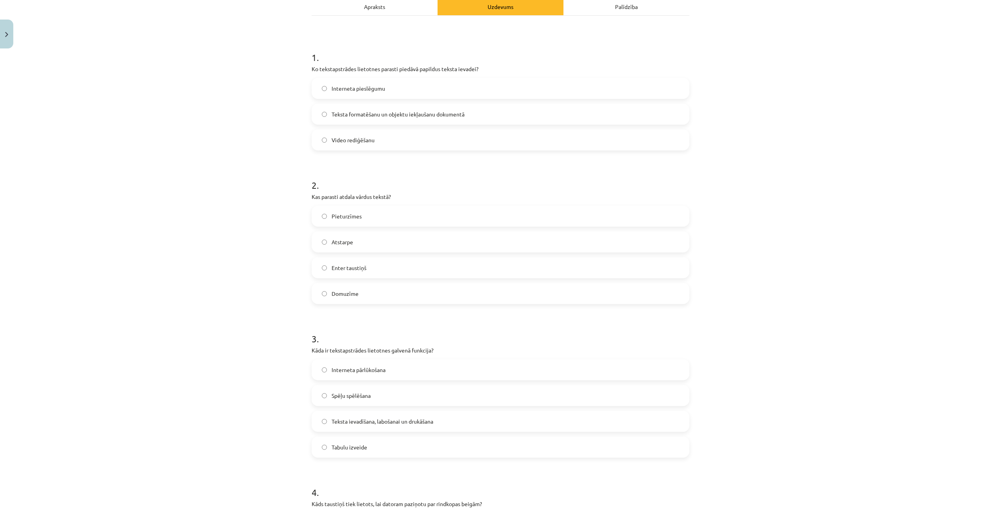
scroll to position [235, 0]
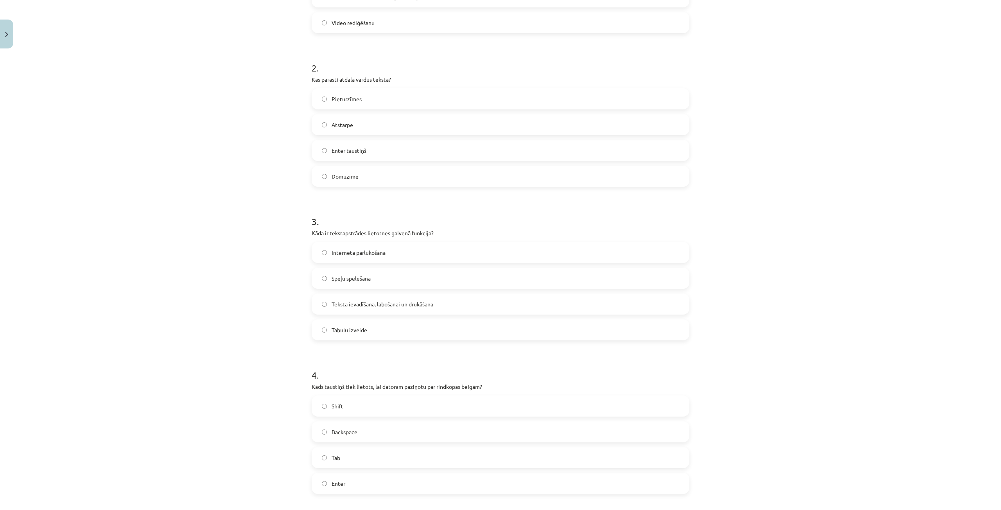
click at [377, 300] on span "Teksta ievadīšana, labošanai un drukāšana" at bounding box center [383, 304] width 102 height 8
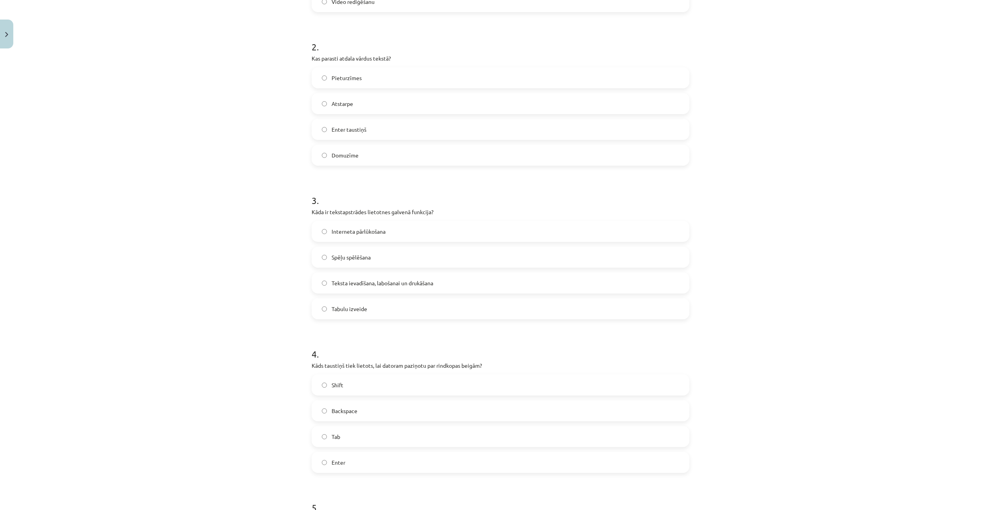
scroll to position [313, 0]
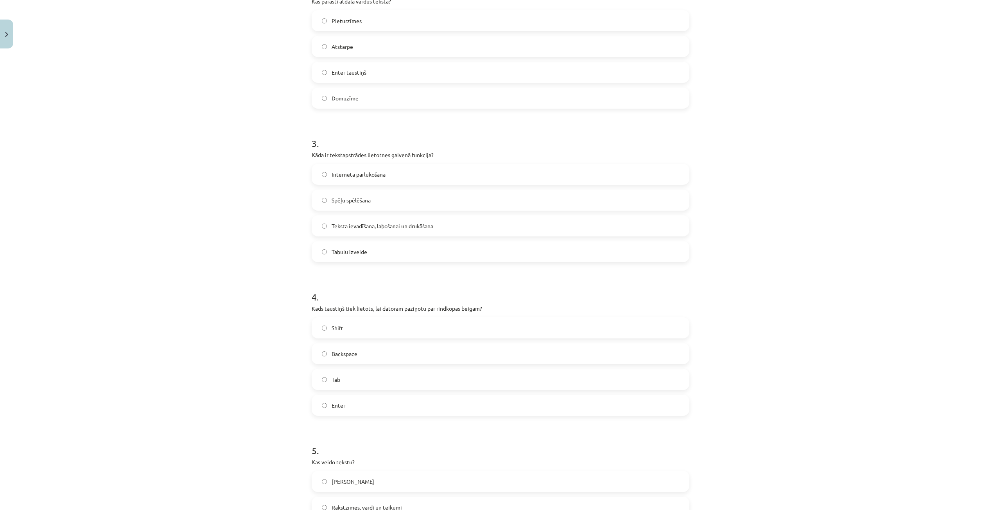
click at [375, 406] on label "Enter" at bounding box center [500, 406] width 376 height 20
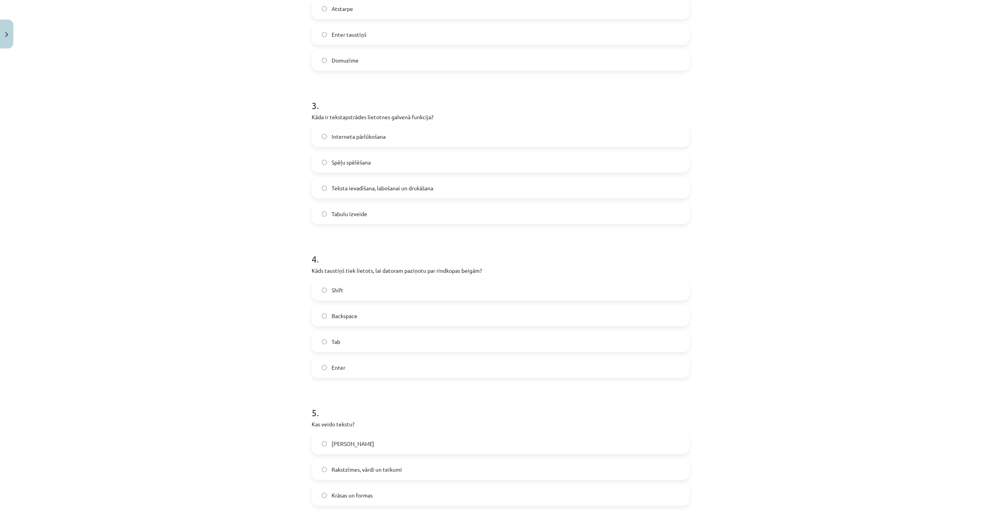
scroll to position [430, 0]
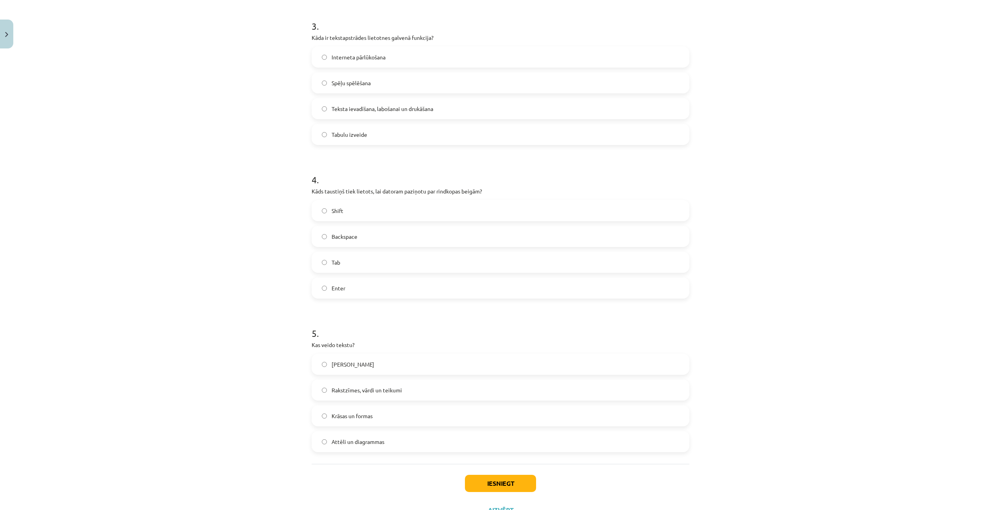
click at [375, 389] on span "Rakstzīmes, vārdi un teikumi" at bounding box center [367, 390] width 70 height 8
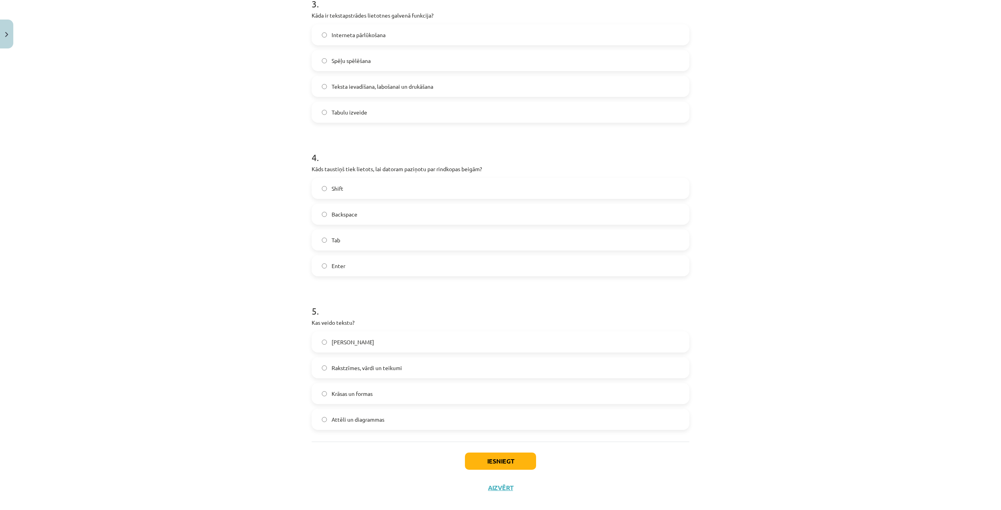
scroll to position [463, 0]
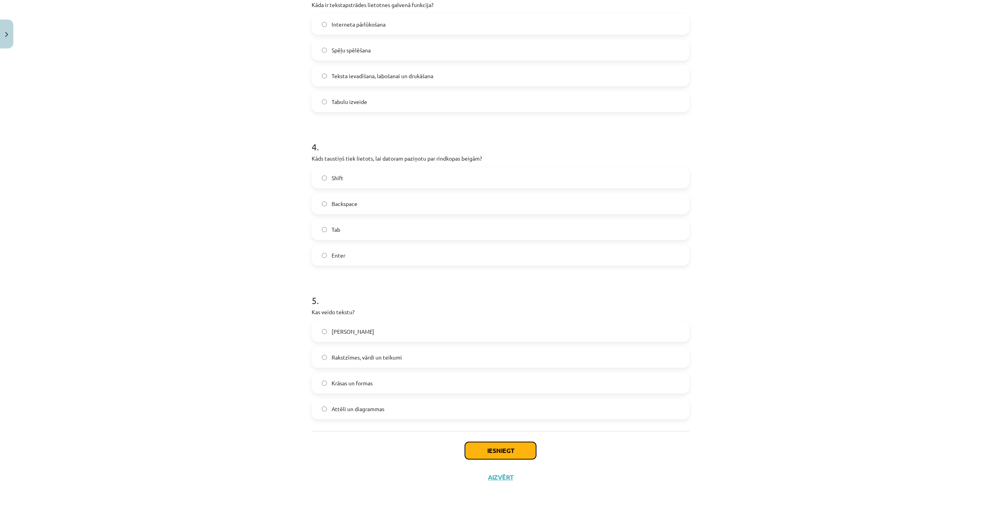
click at [481, 451] on button "Iesniegt" at bounding box center [500, 450] width 71 height 17
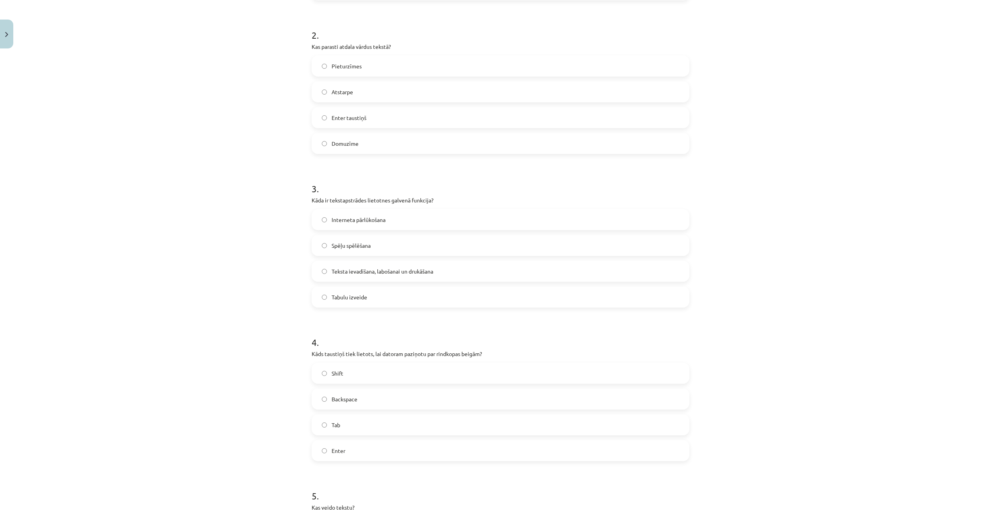
scroll to position [189, 0]
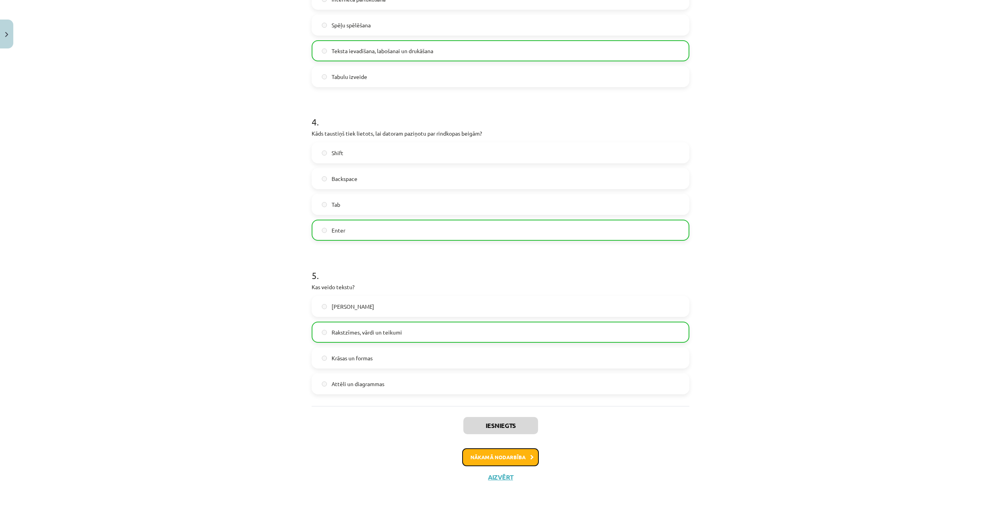
click at [497, 458] on button "Nākamā nodarbība" at bounding box center [500, 458] width 77 height 18
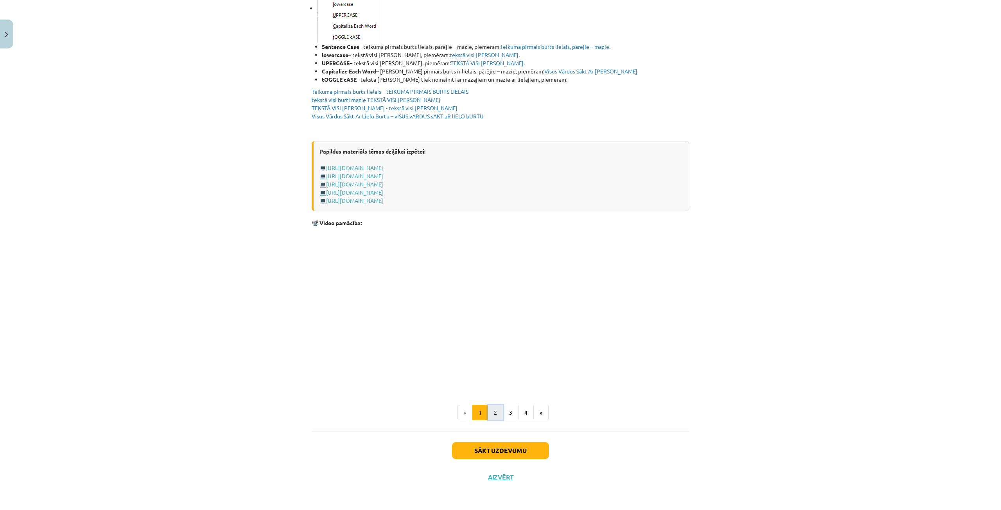
click at [492, 410] on button "2" at bounding box center [496, 413] width 16 height 16
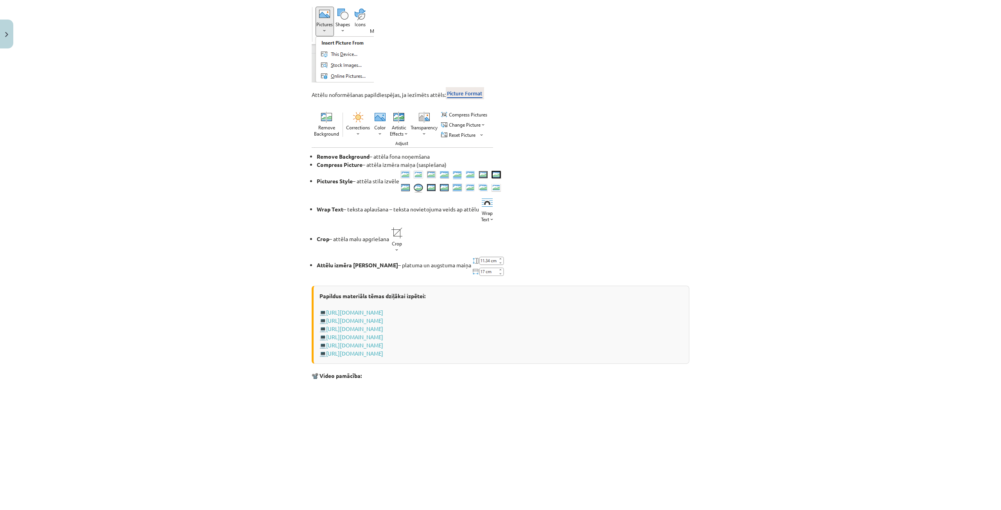
scroll to position [985, 0]
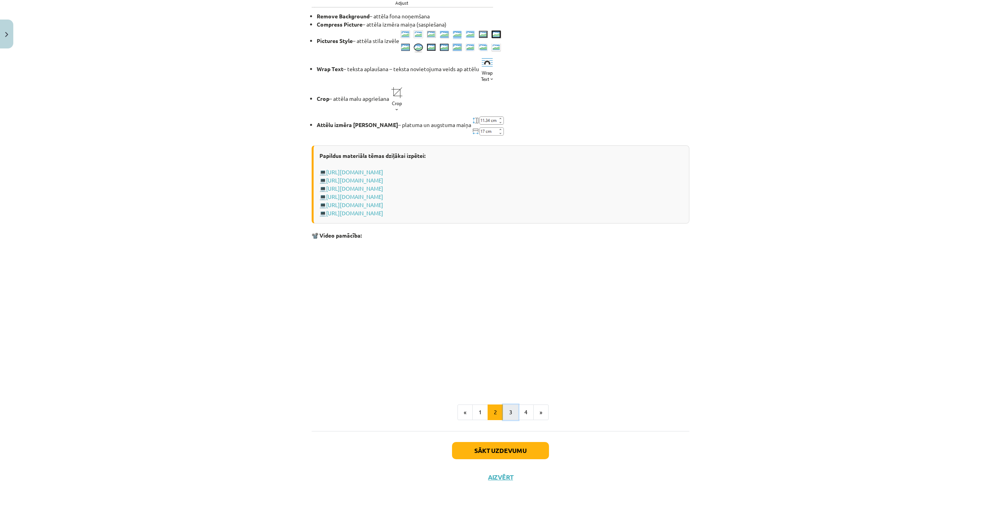
click at [508, 412] on button "3" at bounding box center [511, 413] width 16 height 16
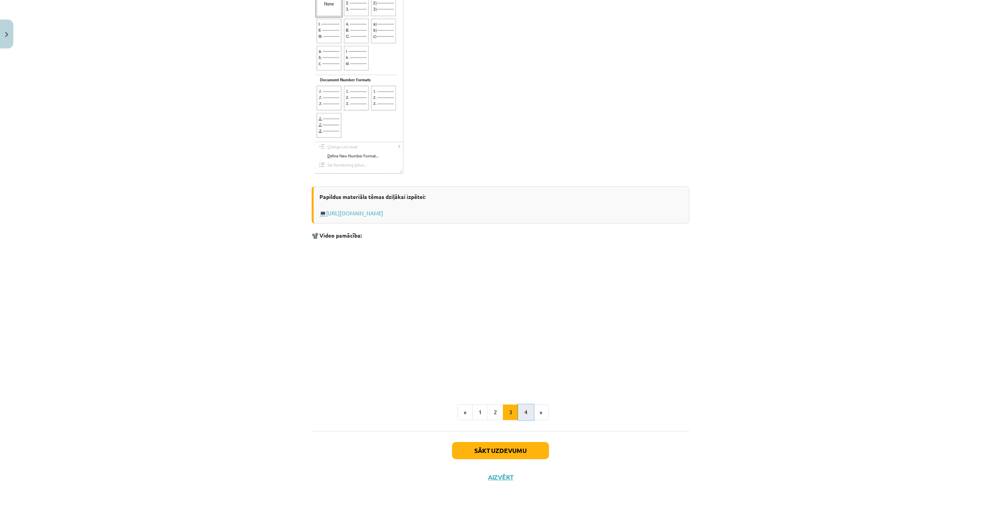
click at [528, 420] on button "4" at bounding box center [526, 413] width 16 height 16
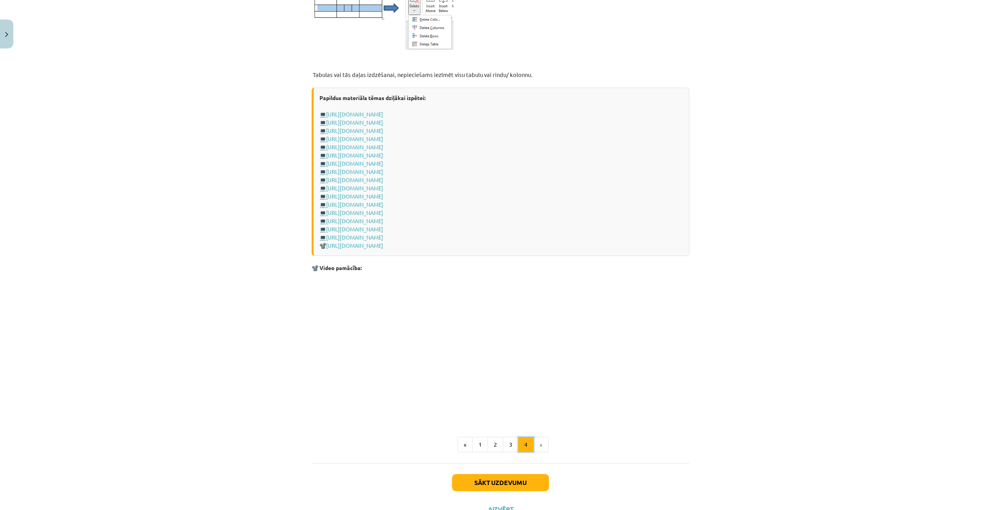
scroll to position [944, 0]
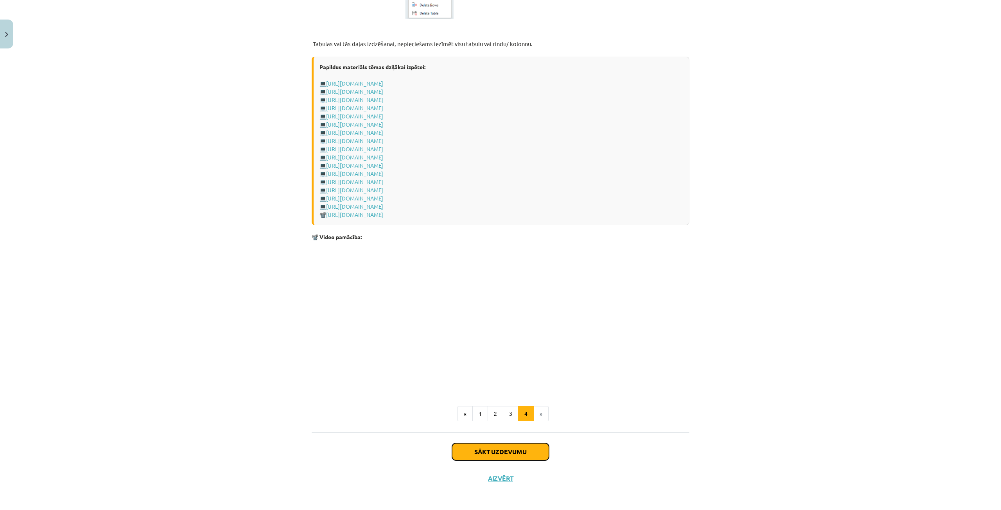
click at [516, 448] on button "Sākt uzdevumu" at bounding box center [500, 451] width 97 height 17
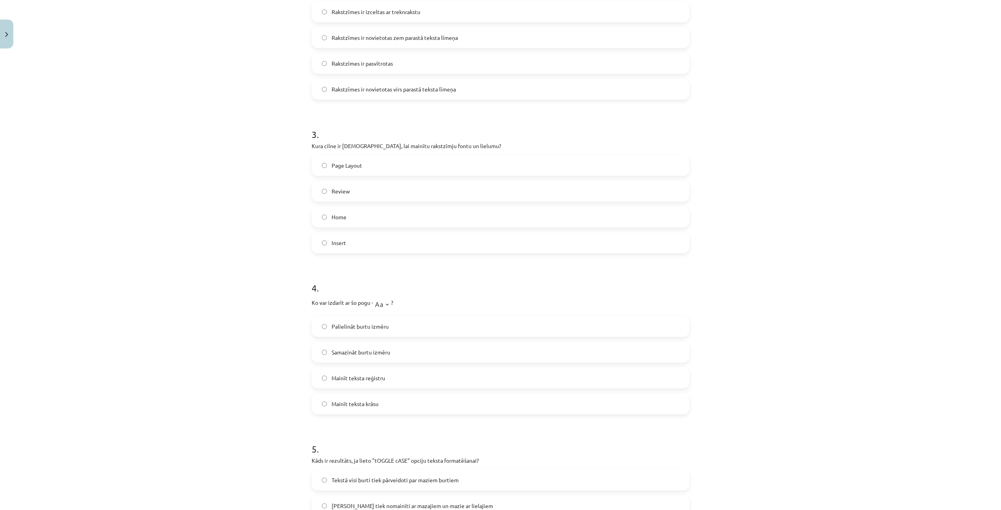
scroll to position [496, 0]
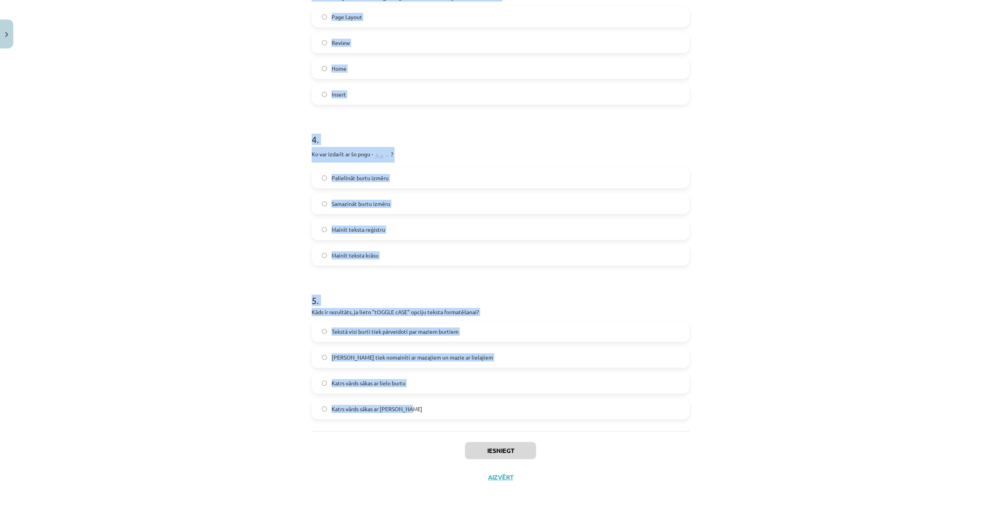
drag, startPoint x: 303, startPoint y: 169, endPoint x: 417, endPoint y: 416, distance: 272.8
click at [417, 416] on div "Mācību tēma: Datorikas - 10. klases 1. ieskaites mācību materiāls #9 8. tēma – …" at bounding box center [500, 255] width 1001 height 510
copy form "Kas ir aizzīmēts saraksts? Rindkopa, kas sākas ar skaitli Rindkopa, kas ir pasv…"
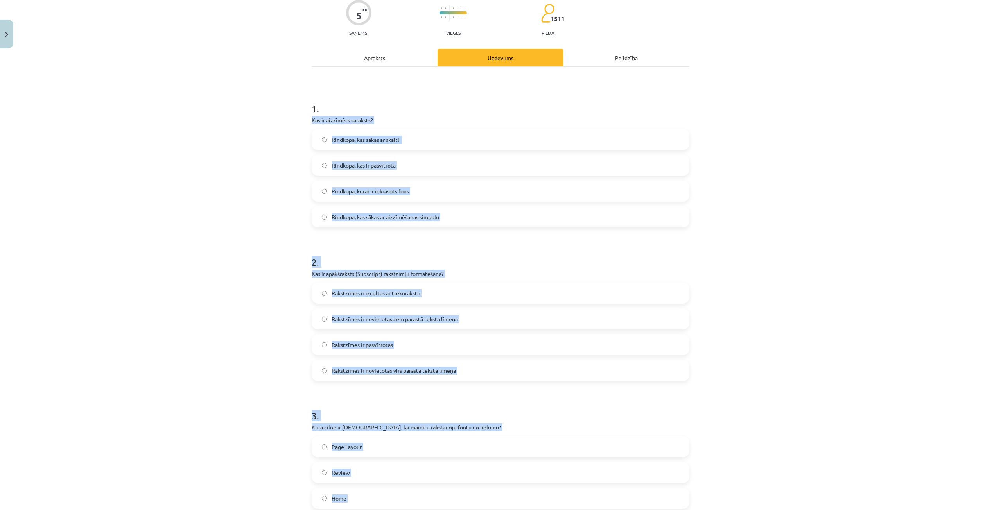
scroll to position [0, 0]
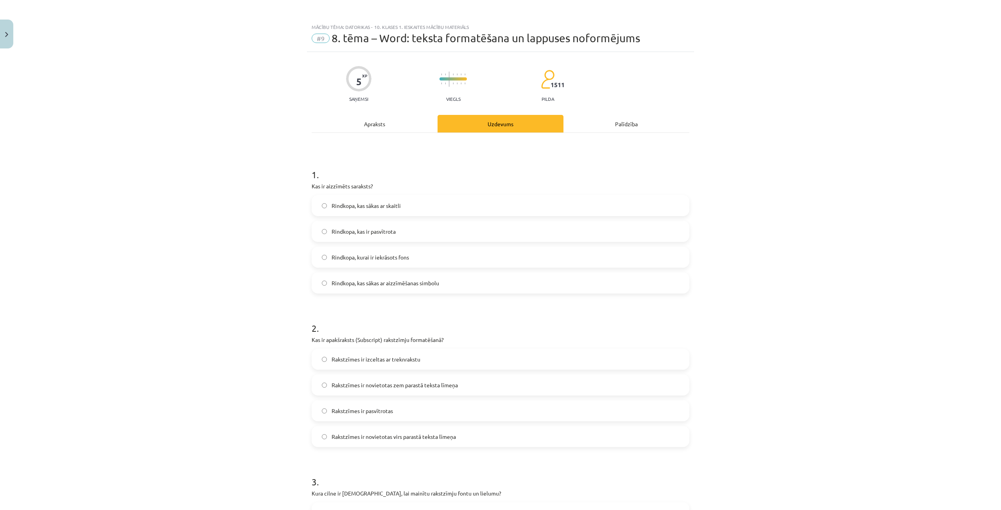
click at [431, 176] on h1 "1 ." at bounding box center [501, 168] width 378 height 24
click at [432, 282] on span "Rindkopa, kas sākas ar aizzīmēšanas simbolu" at bounding box center [386, 283] width 108 height 8
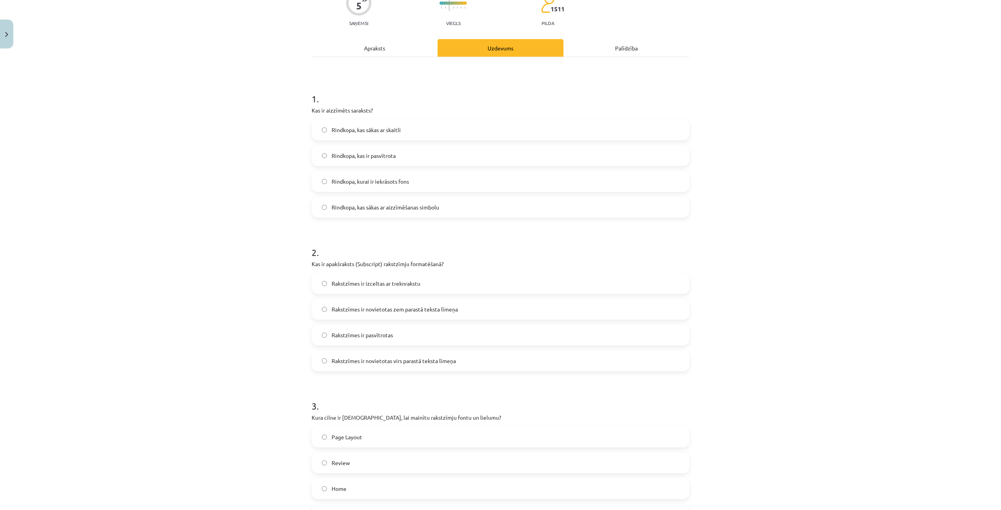
scroll to position [78, 0]
click at [460, 309] on label "Rakstzīmes ir novietotas zem parastā teksta līmeņa" at bounding box center [500, 307] width 376 height 20
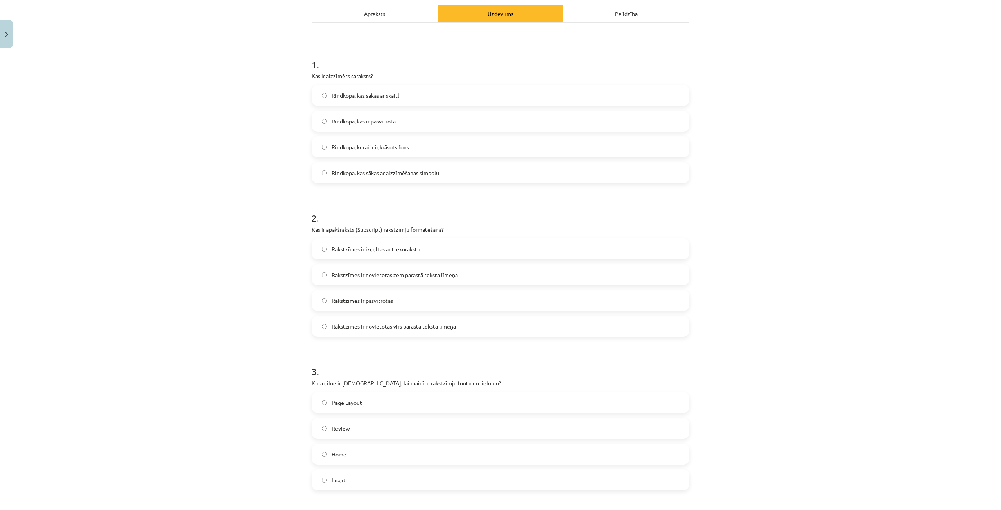
scroll to position [196, 0]
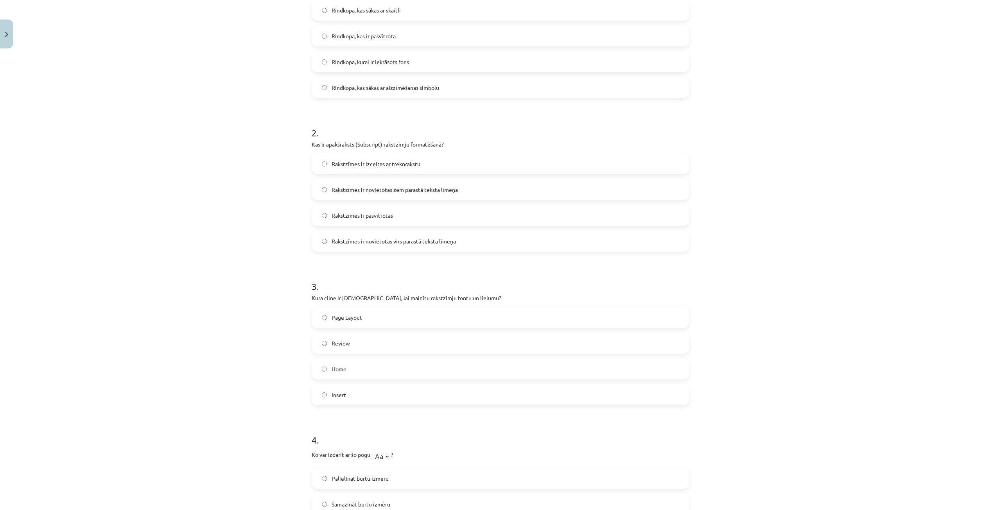
click at [344, 371] on label "Home" at bounding box center [500, 369] width 376 height 20
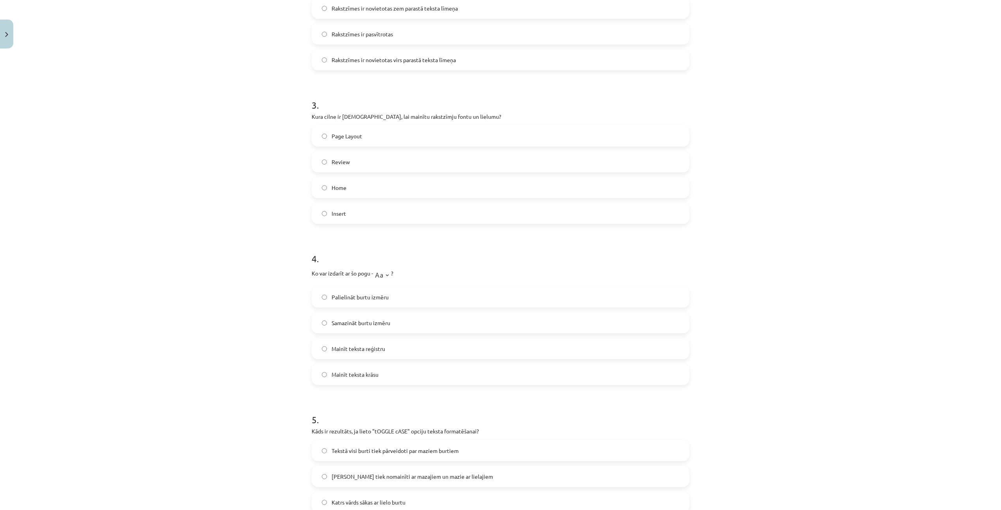
scroll to position [391, 0]
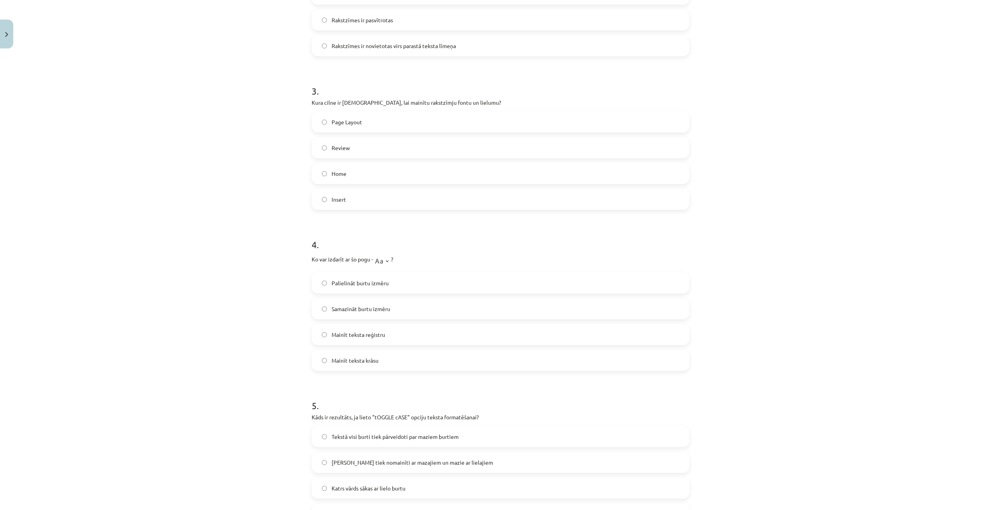
click at [364, 281] on span "Palielināt burtu izmēru" at bounding box center [360, 283] width 57 height 8
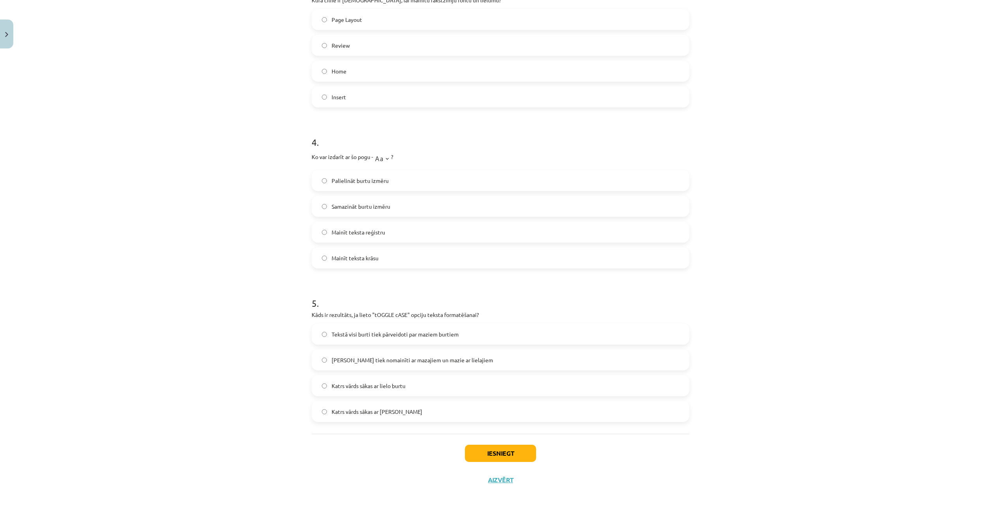
scroll to position [496, 0]
drag, startPoint x: 416, startPoint y: 355, endPoint x: 435, endPoint y: 381, distance: 32.4
click at [415, 357] on span "Lielie burti tiek nomainīti ar mazajiem un mazie ar lielajiem" at bounding box center [413, 358] width 162 height 8
click at [332, 360] on span "Lielie burti tiek nomainīti ar mazajiem un mazie ar lielajiem" at bounding box center [413, 358] width 162 height 8
click at [493, 452] on button "Iesniegt" at bounding box center [500, 450] width 71 height 17
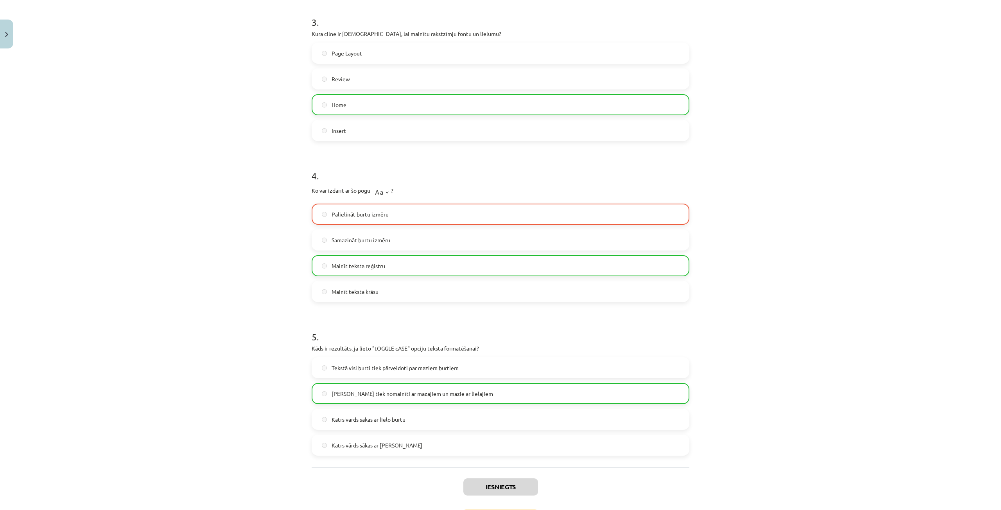
scroll to position [521, 0]
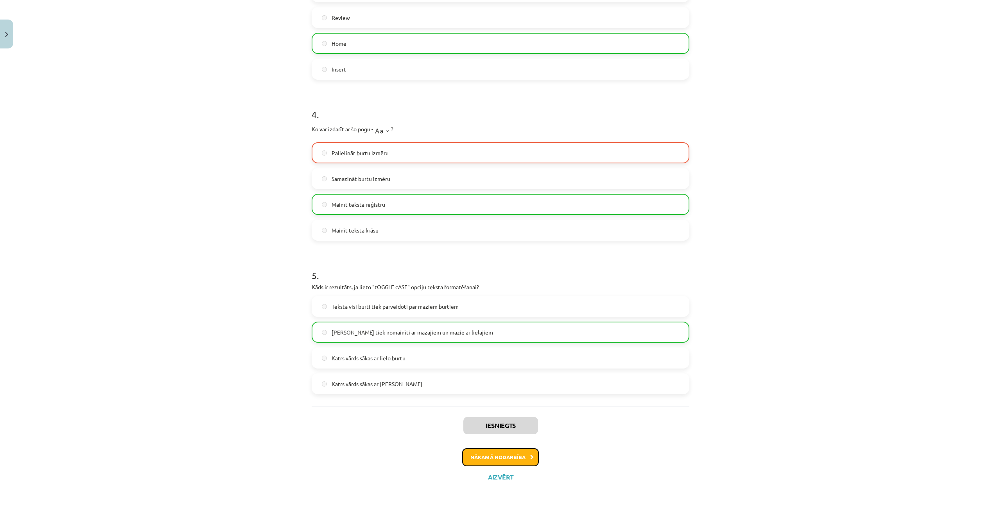
click at [517, 465] on button "Nākamā nodarbība" at bounding box center [500, 458] width 77 height 18
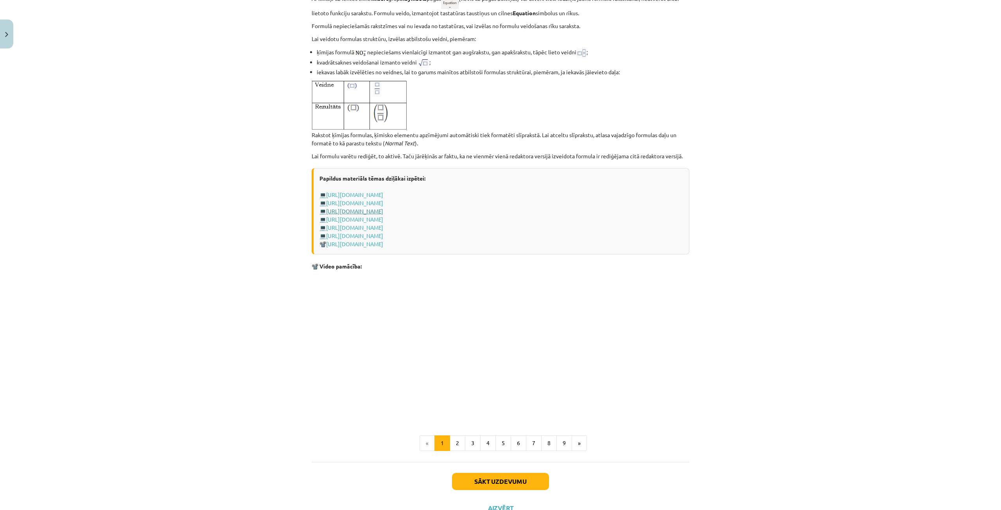
scroll to position [1423, 0]
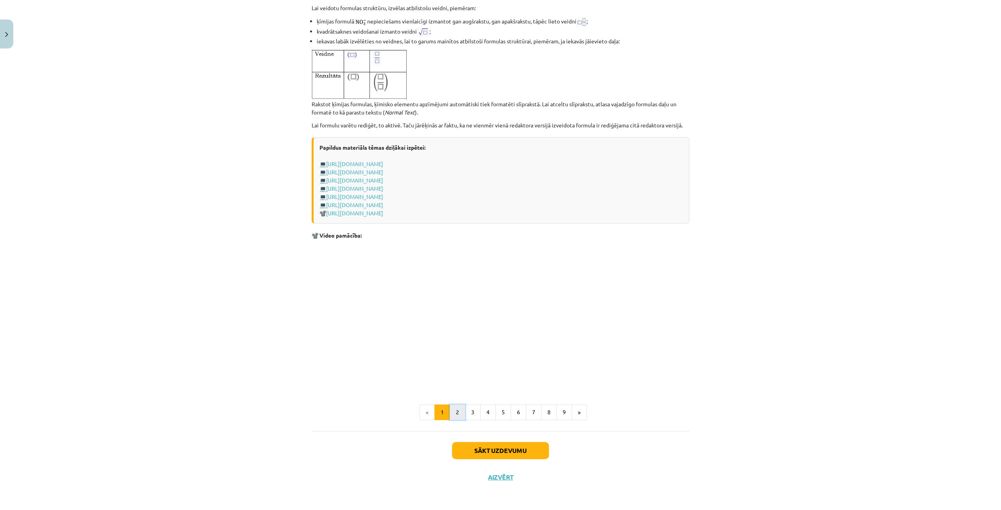
click at [454, 410] on button "2" at bounding box center [458, 413] width 16 height 16
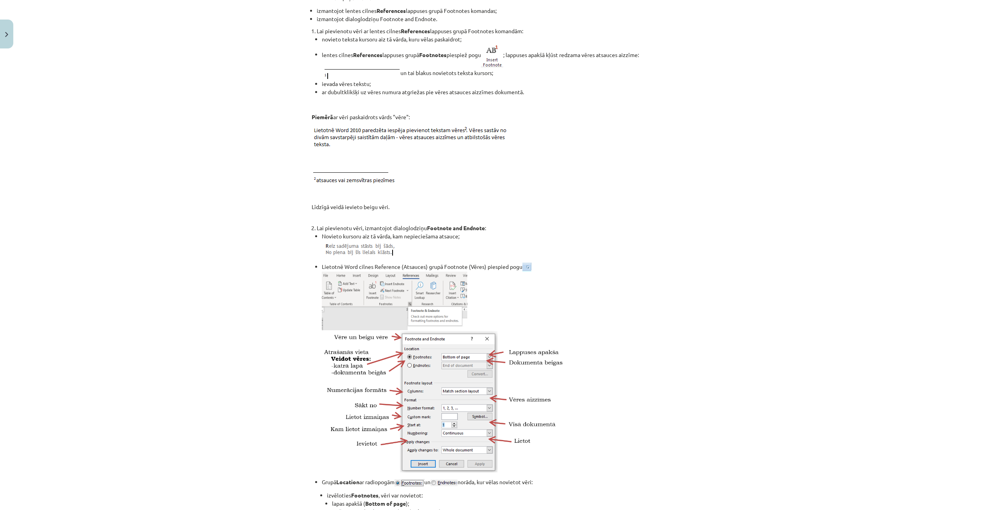
scroll to position [375, 0]
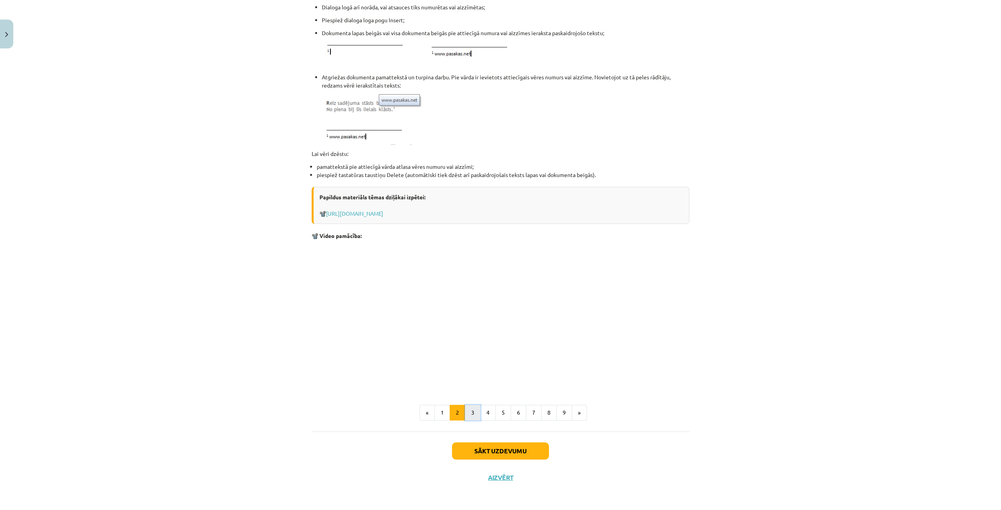
click at [474, 410] on button "3" at bounding box center [473, 413] width 16 height 16
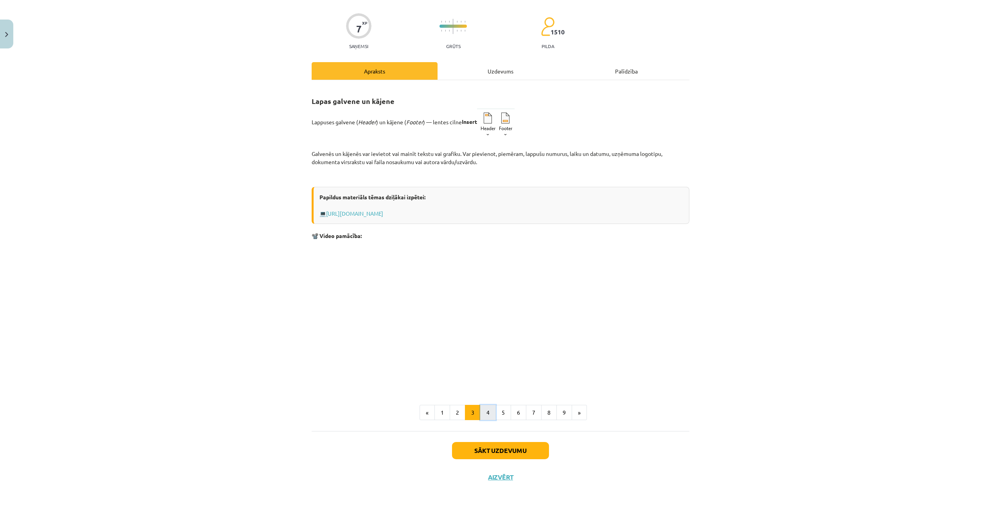
click at [491, 415] on button "4" at bounding box center [488, 413] width 16 height 16
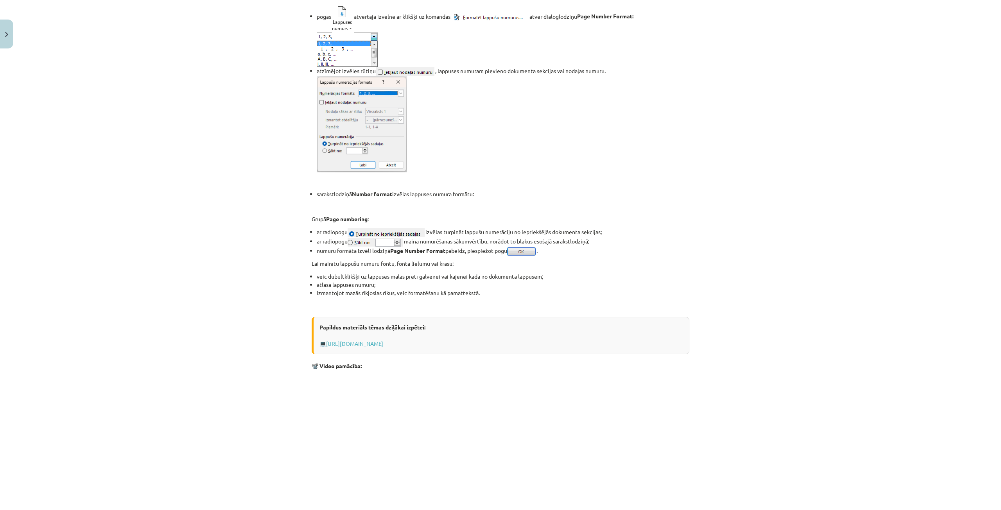
scroll to position [510, 0]
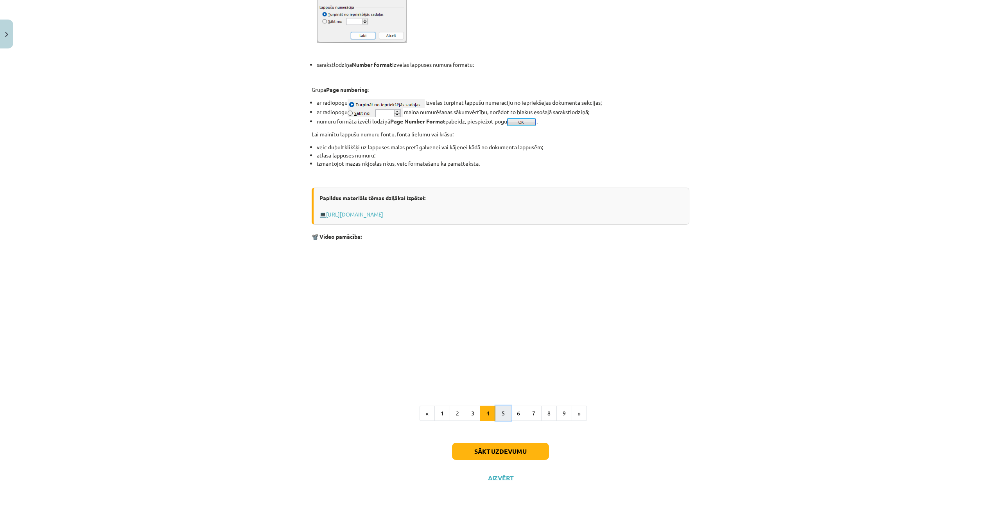
click at [498, 415] on button "5" at bounding box center [503, 414] width 16 height 16
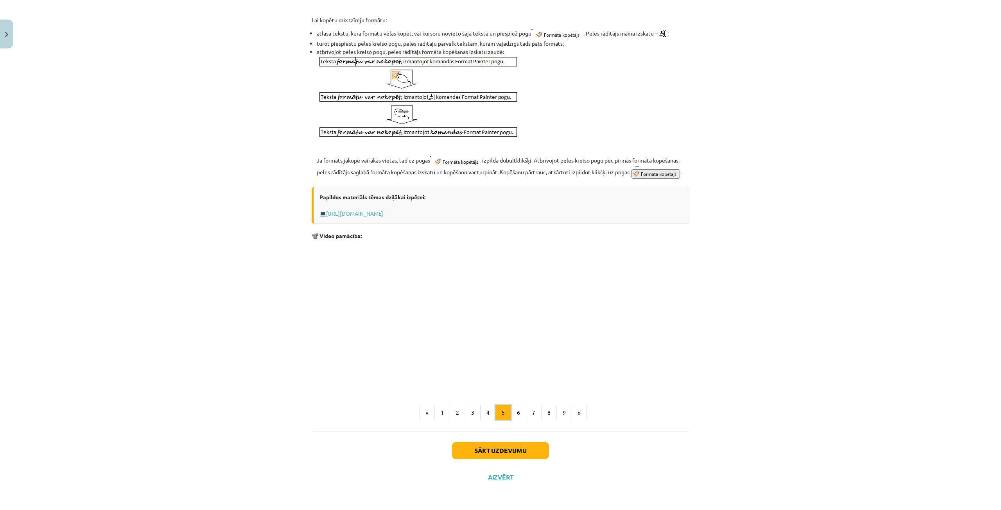
scroll to position [265, 0]
click at [518, 413] on button "6" at bounding box center [519, 413] width 16 height 16
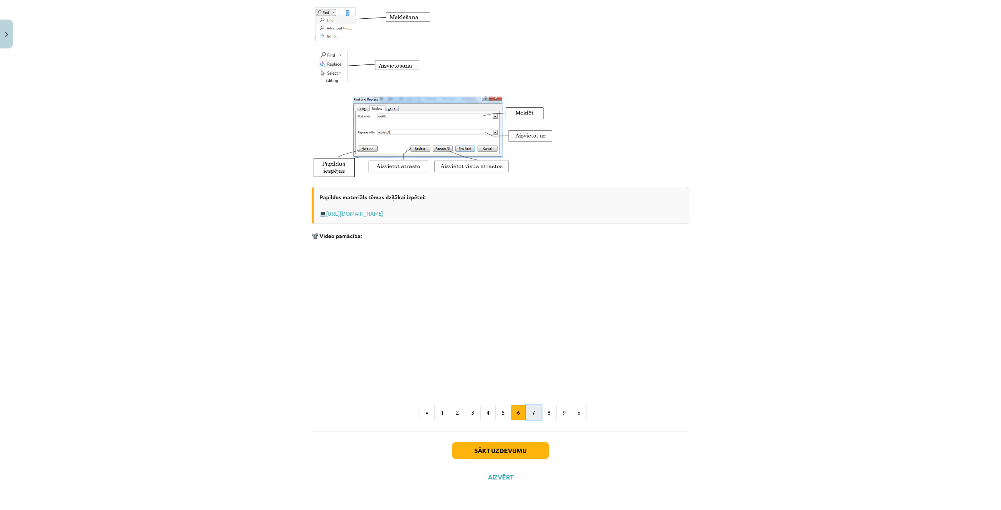
click at [529, 413] on button "7" at bounding box center [534, 413] width 16 height 16
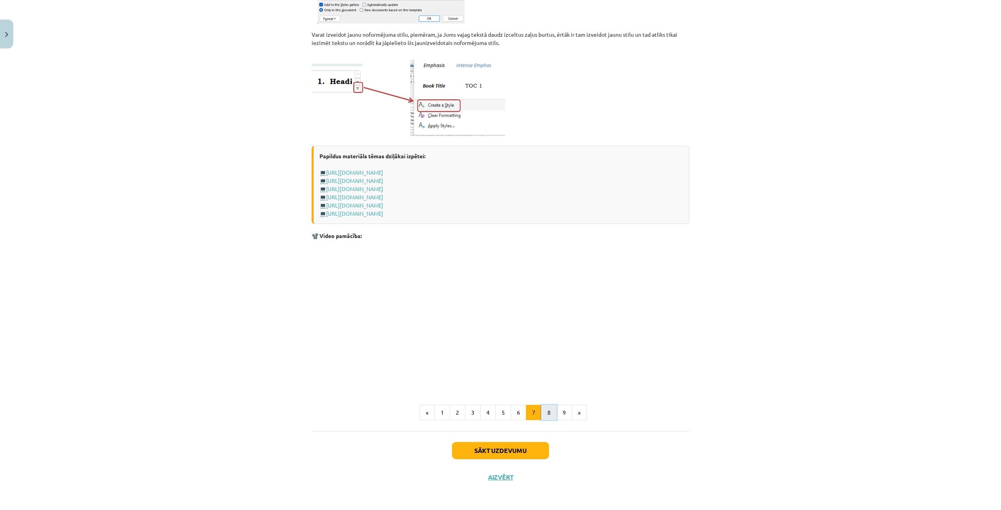
click at [543, 411] on button "8" at bounding box center [549, 413] width 16 height 16
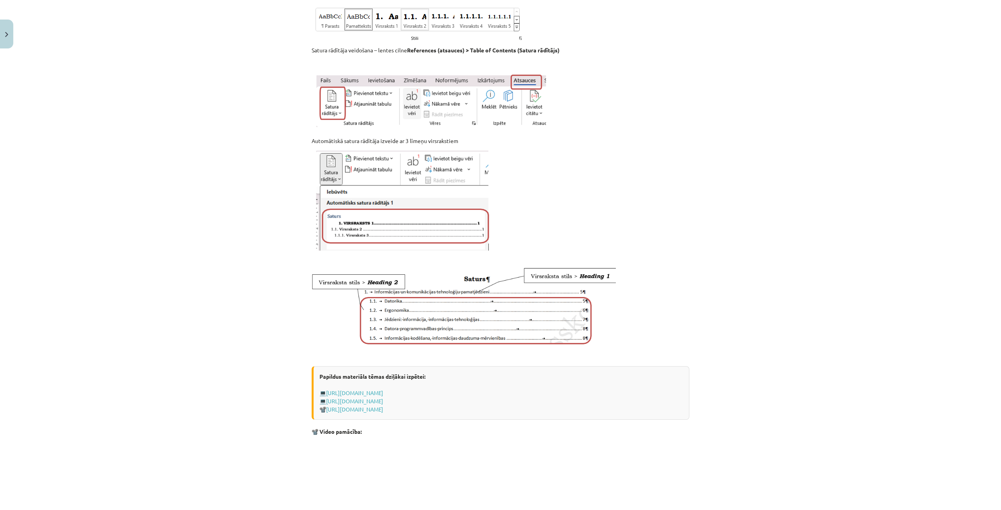
scroll to position [336, 0]
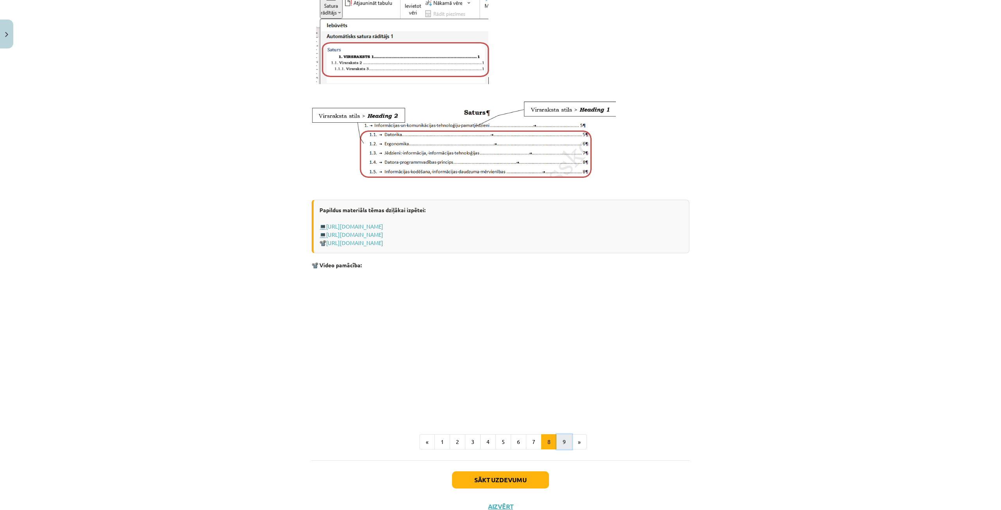
click at [561, 450] on button "9" at bounding box center [564, 442] width 16 height 16
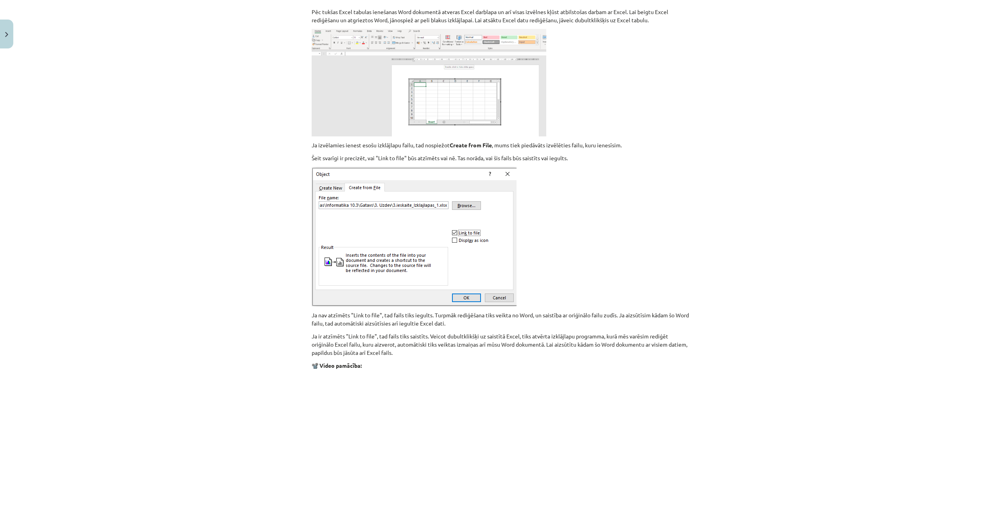
scroll to position [727, 0]
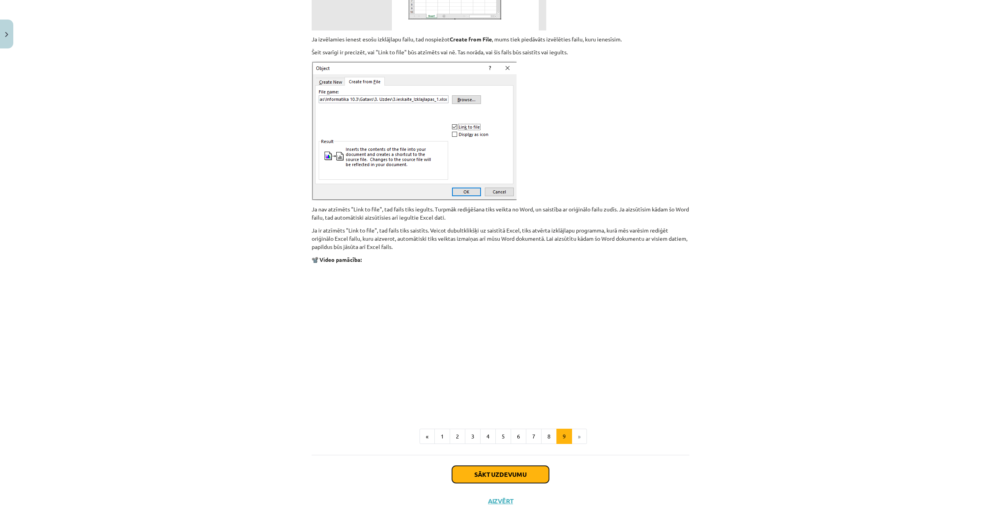
click at [534, 478] on button "Sākt uzdevumu" at bounding box center [500, 474] width 97 height 17
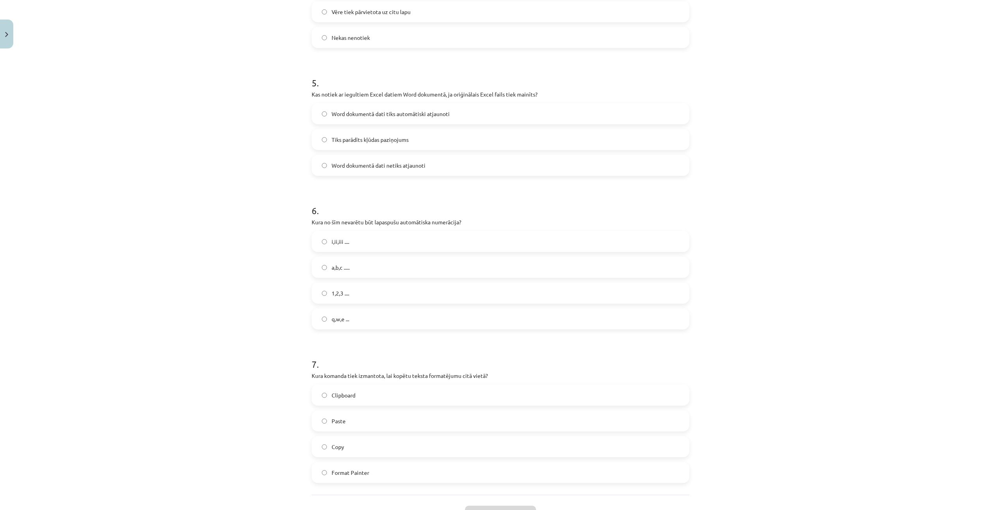
scroll to position [745, 0]
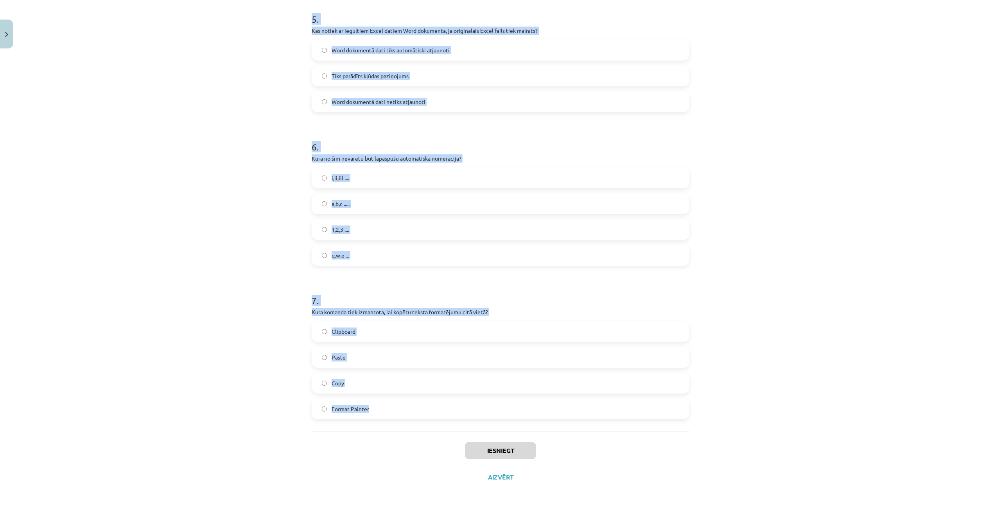
drag, startPoint x: 307, startPoint y: 163, endPoint x: 399, endPoint y: 409, distance: 262.5
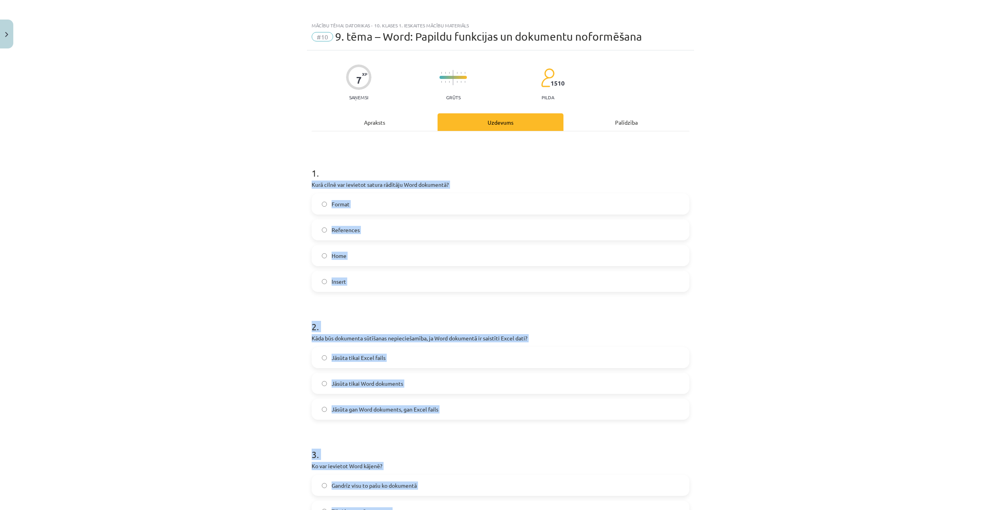
scroll to position [0, 0]
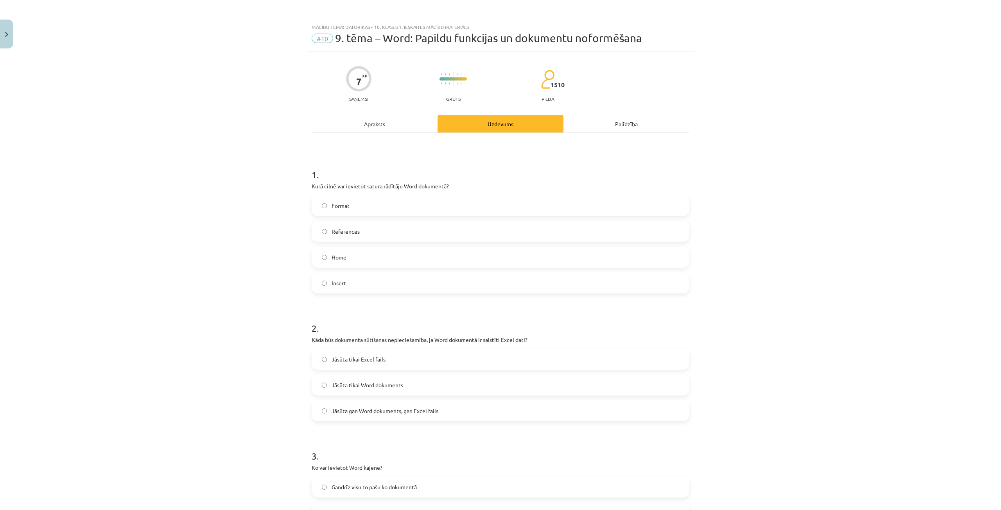
click at [515, 173] on h1 "1 ." at bounding box center [501, 168] width 378 height 24
click at [321, 227] on label "References" at bounding box center [500, 232] width 376 height 20
click at [451, 415] on label "Jāsūta gan Word dokuments, gan Excel fails" at bounding box center [500, 411] width 376 height 20
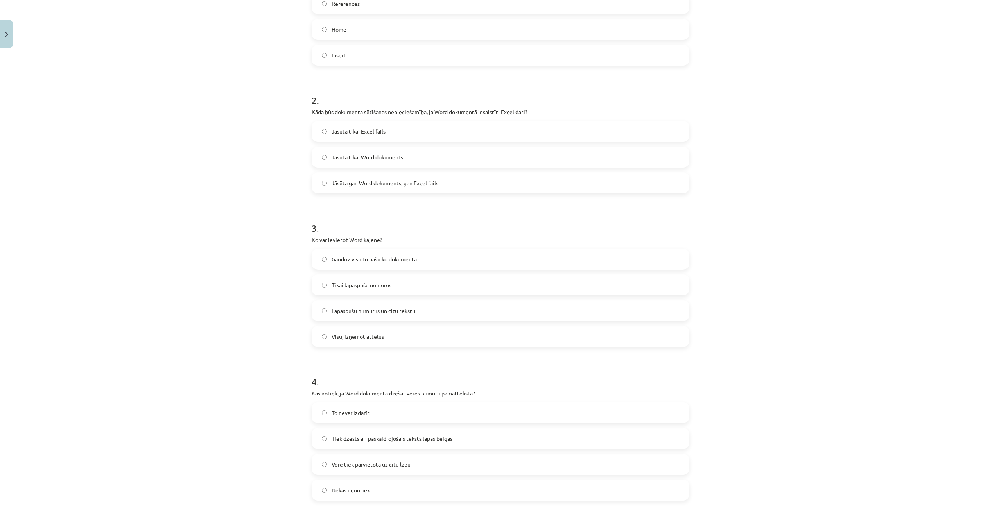
scroll to position [235, 0]
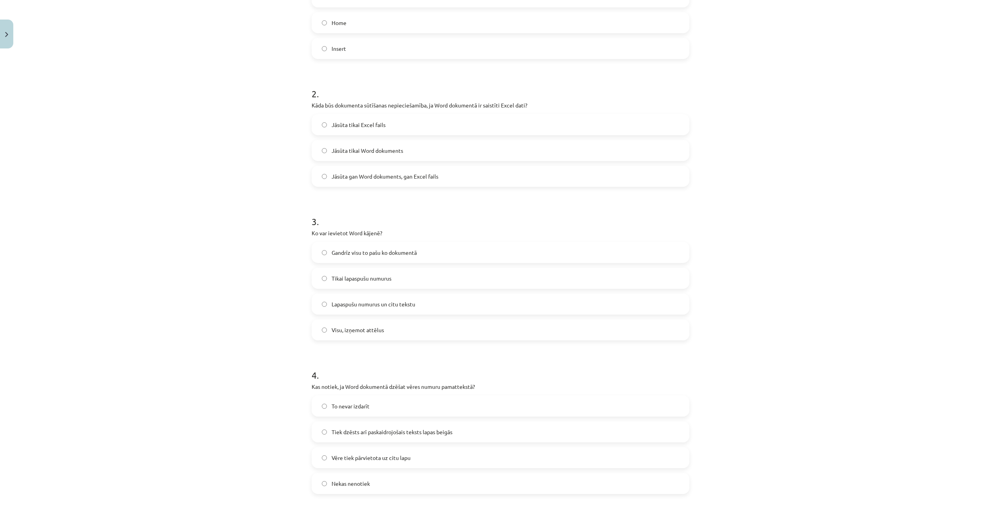
click at [404, 306] on span "Lapaspušu numurus un citu tekstu" at bounding box center [374, 304] width 84 height 8
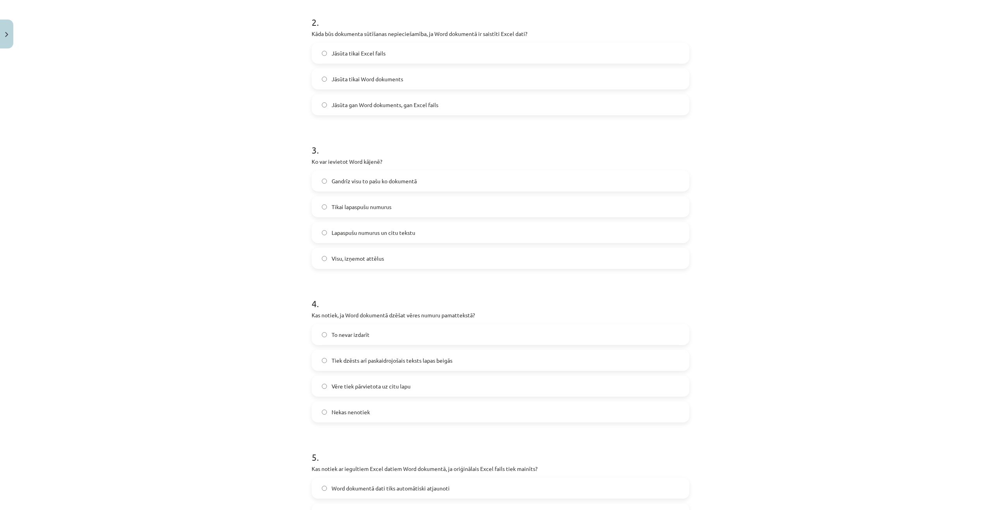
scroll to position [313, 0]
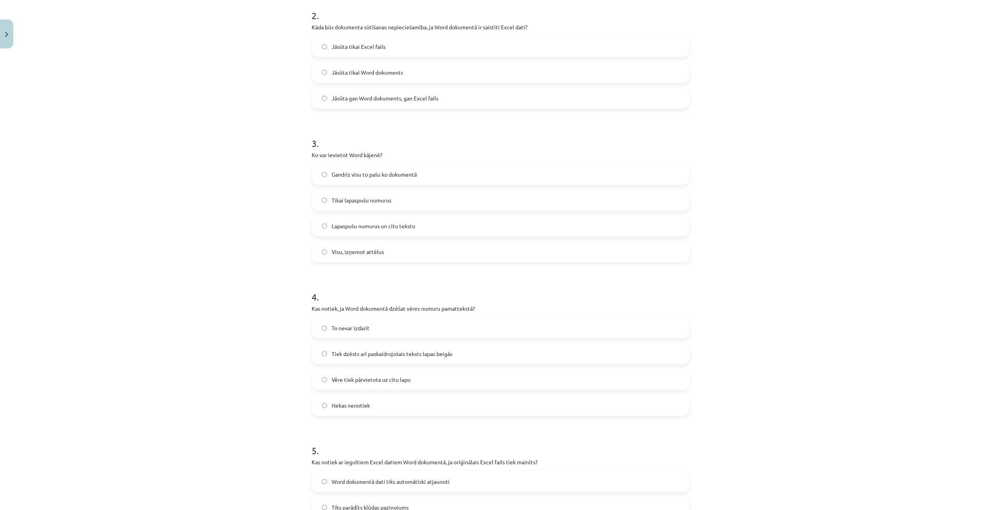
click at [393, 351] on span "Tiek dzēsts arī paskaidrojošais teksts lapas beigās" at bounding box center [392, 354] width 121 height 8
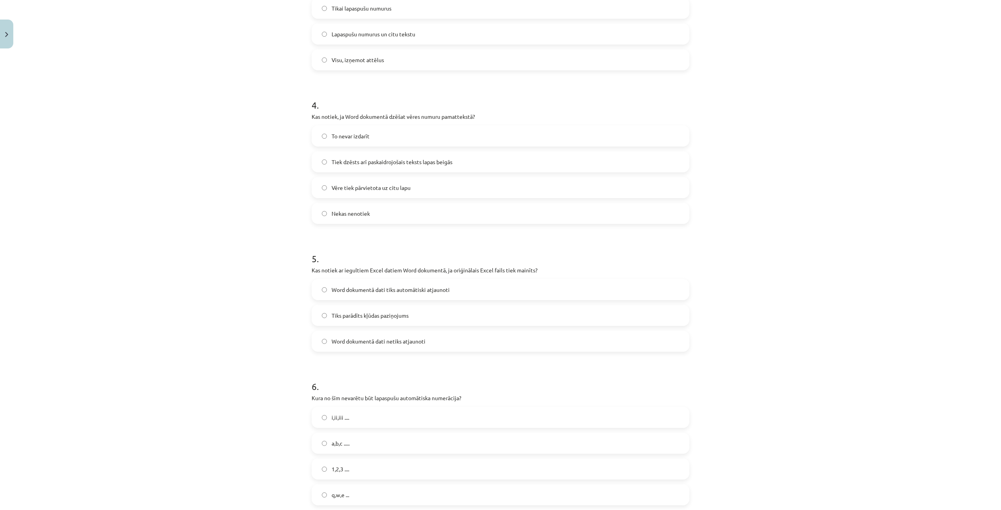
scroll to position [508, 0]
click at [438, 334] on label "Word dokumentā dati netiks atjaunoti" at bounding box center [500, 338] width 376 height 20
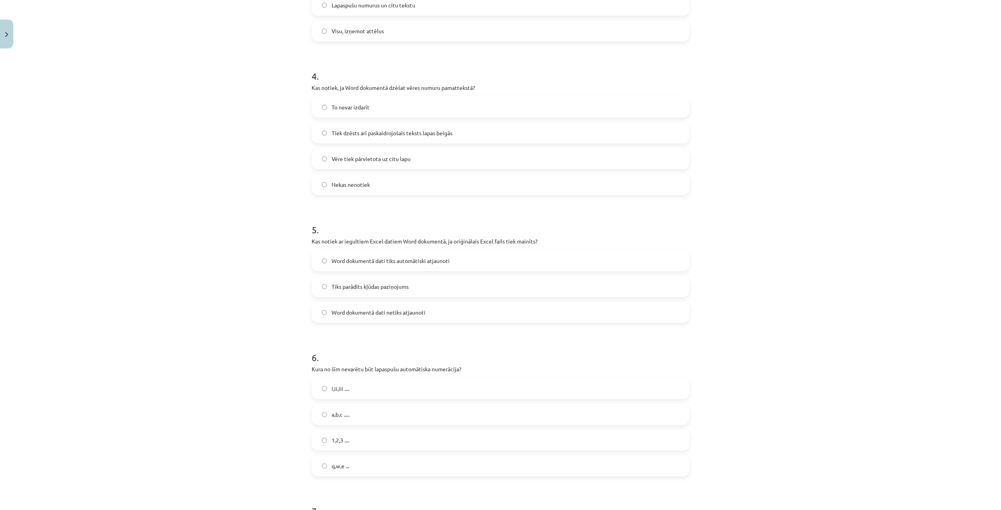
scroll to position [626, 0]
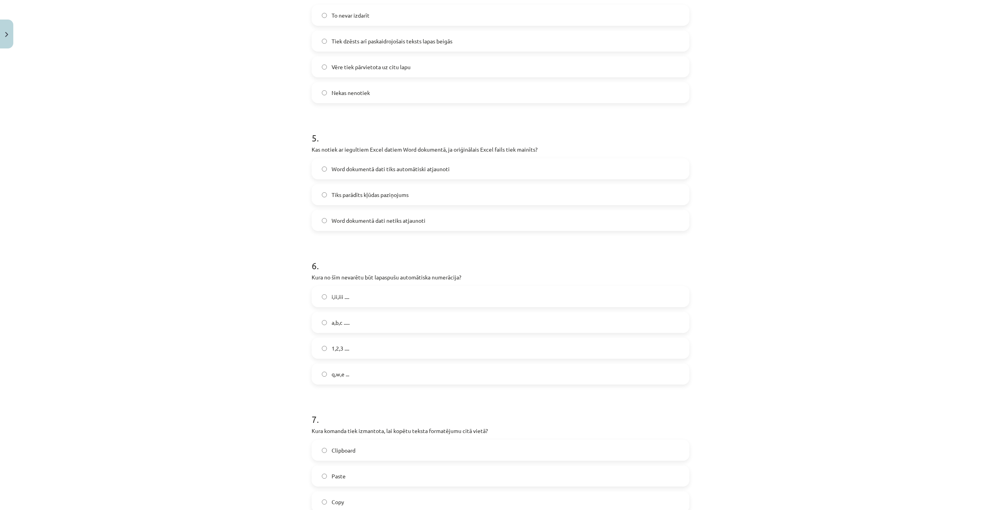
click at [393, 375] on label "q,w,e ..." at bounding box center [500, 374] width 376 height 20
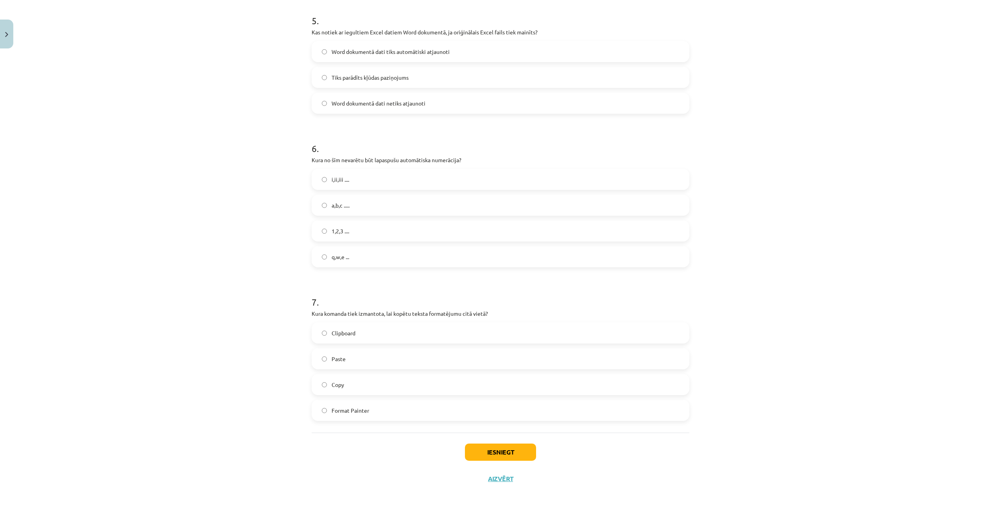
scroll to position [745, 0]
click at [406, 409] on label "Format Painter" at bounding box center [500, 409] width 376 height 20
click at [519, 452] on button "Iesniegt" at bounding box center [500, 450] width 71 height 17
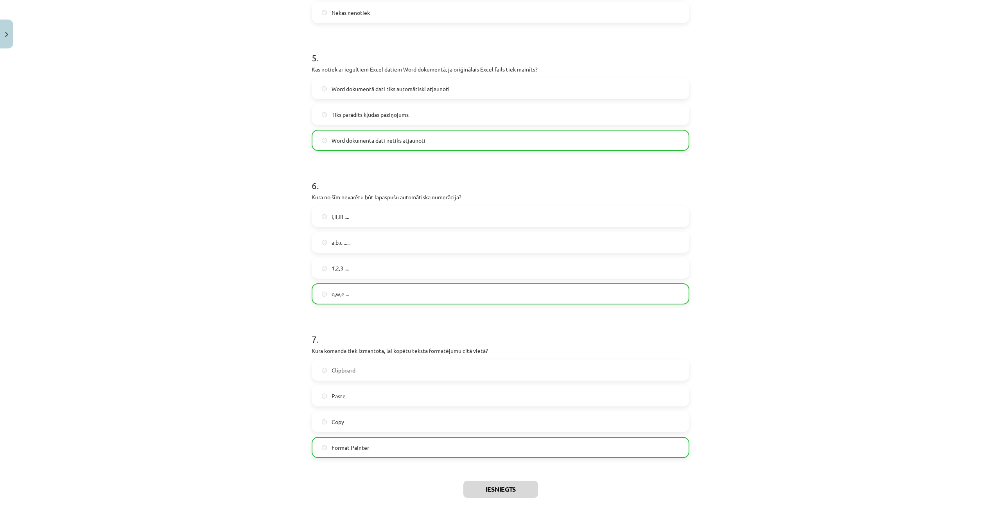
scroll to position [770, 0]
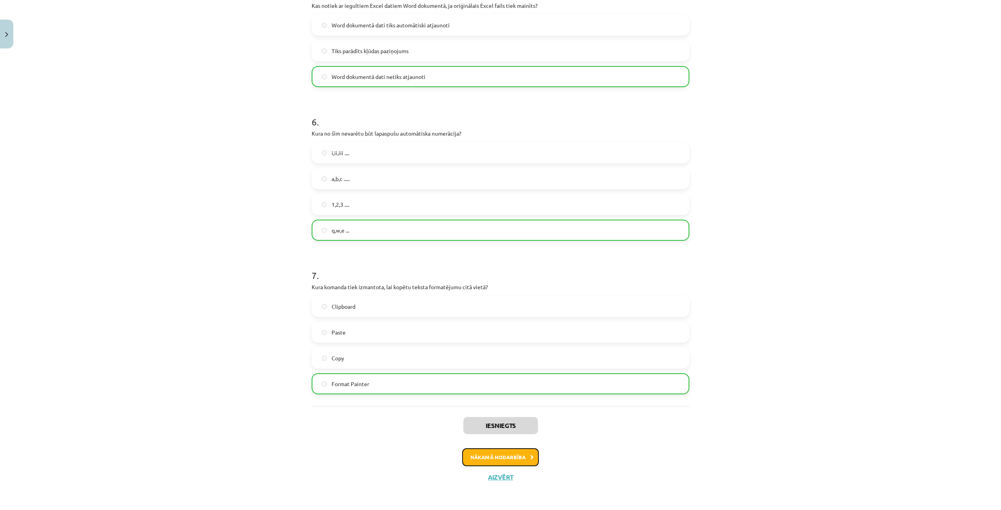
click at [519, 457] on button "Nākamā nodarbība" at bounding box center [500, 458] width 77 height 18
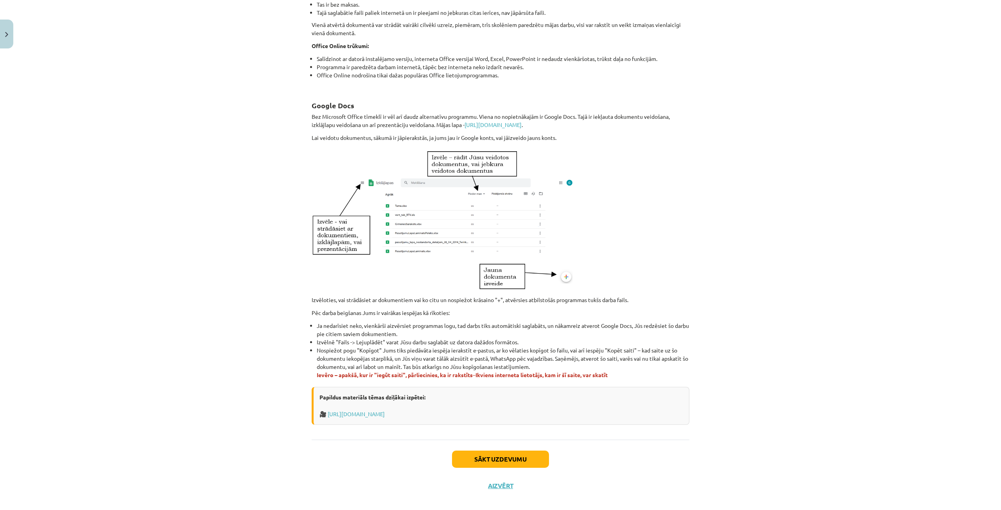
scroll to position [245, 0]
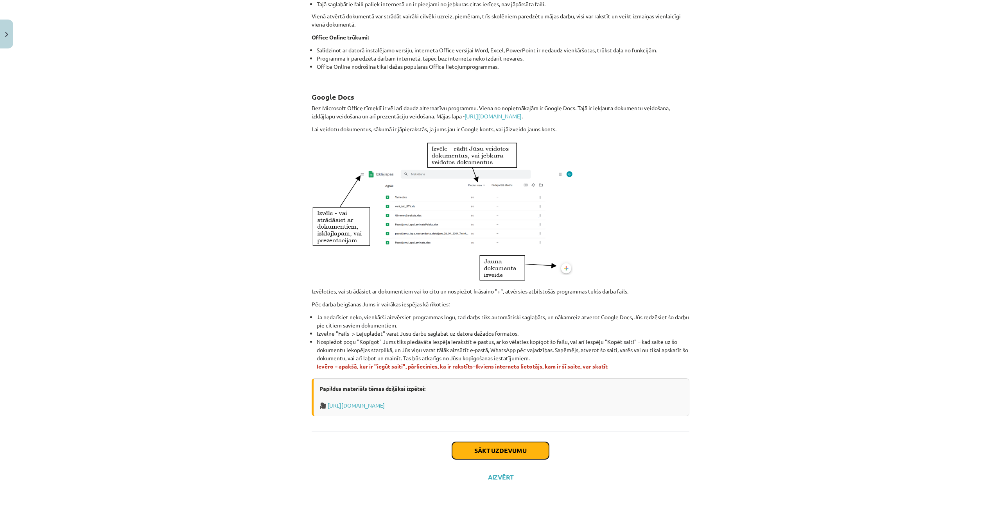
click at [514, 453] on button "Sākt uzdevumu" at bounding box center [500, 450] width 97 height 17
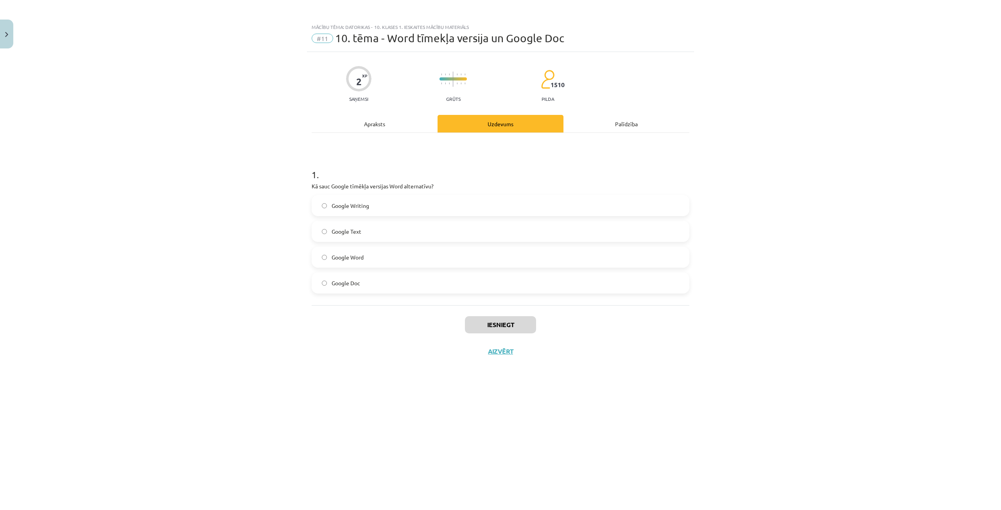
click at [375, 287] on label "Google Doc" at bounding box center [500, 283] width 376 height 20
click at [481, 324] on button "Iesniegt" at bounding box center [500, 324] width 71 height 17
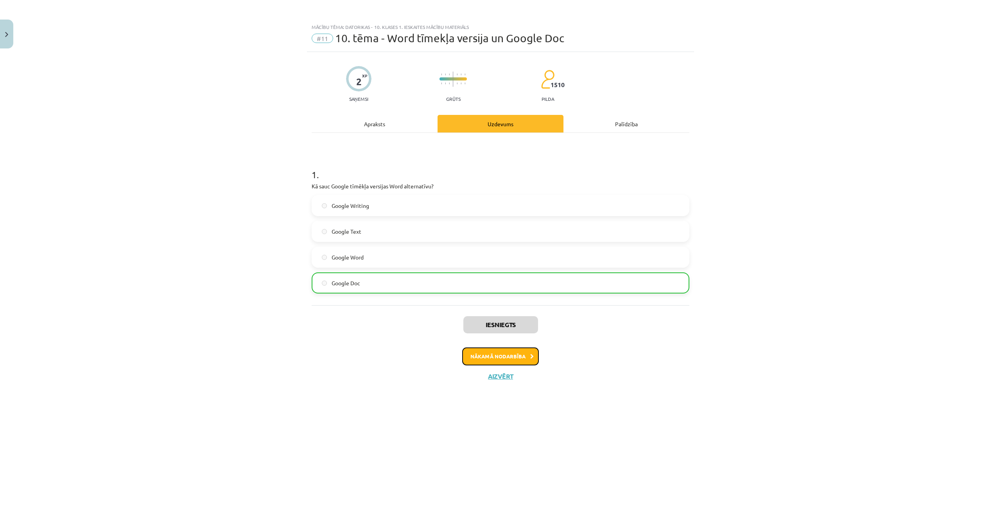
click at [502, 356] on button "Nākamā nodarbība" at bounding box center [500, 357] width 77 height 18
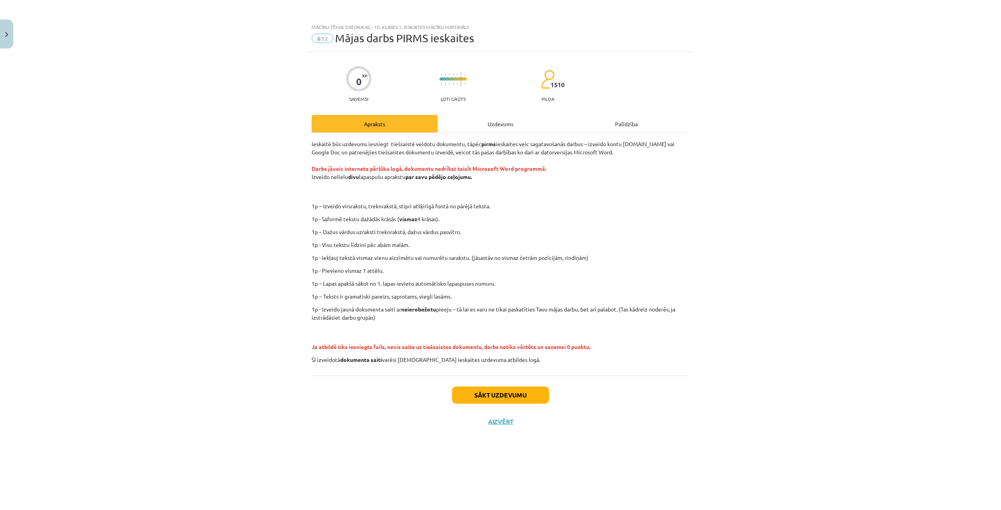
click at [504, 406] on div "Sākt uzdevumu Aizvērt" at bounding box center [501, 403] width 378 height 55
click at [502, 397] on button "Sākt uzdevumu" at bounding box center [500, 395] width 97 height 17
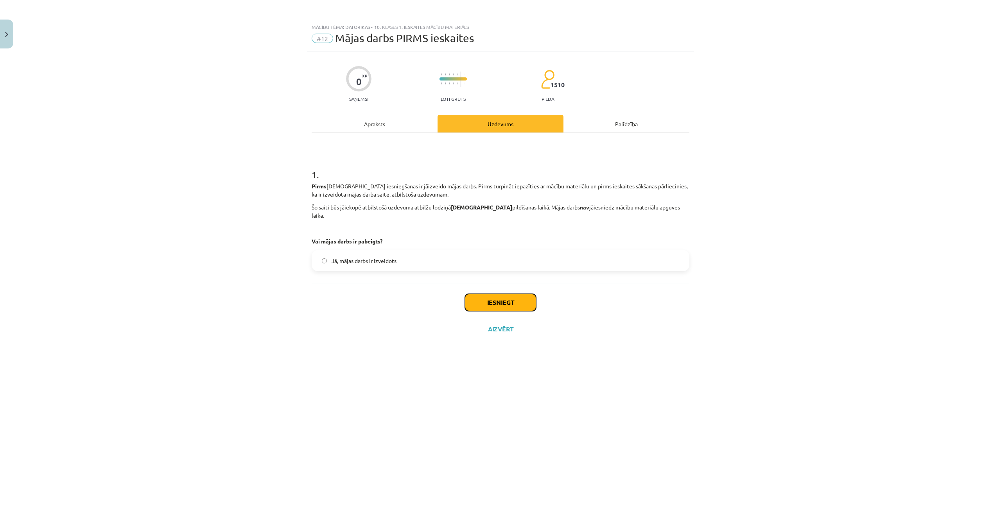
click at [503, 302] on button "Iesniegt" at bounding box center [500, 302] width 71 height 17
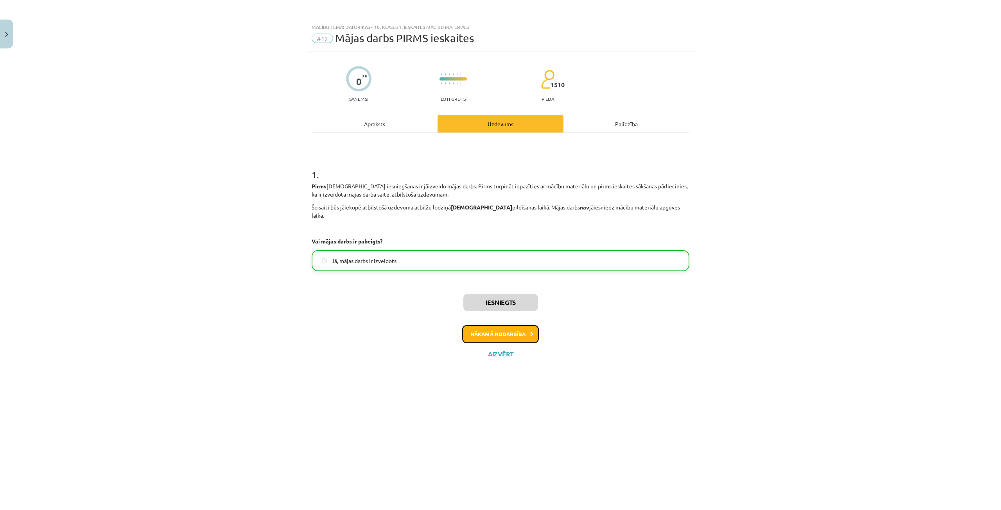
click at [472, 325] on button "Nākamā nodarbība" at bounding box center [500, 334] width 77 height 18
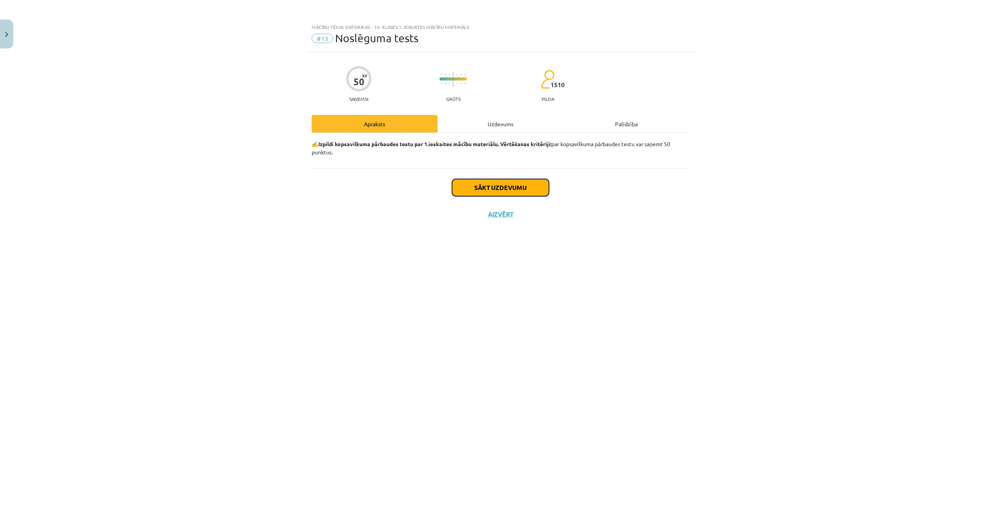
click at [478, 186] on button "Sākt uzdevumu" at bounding box center [500, 187] width 97 height 17
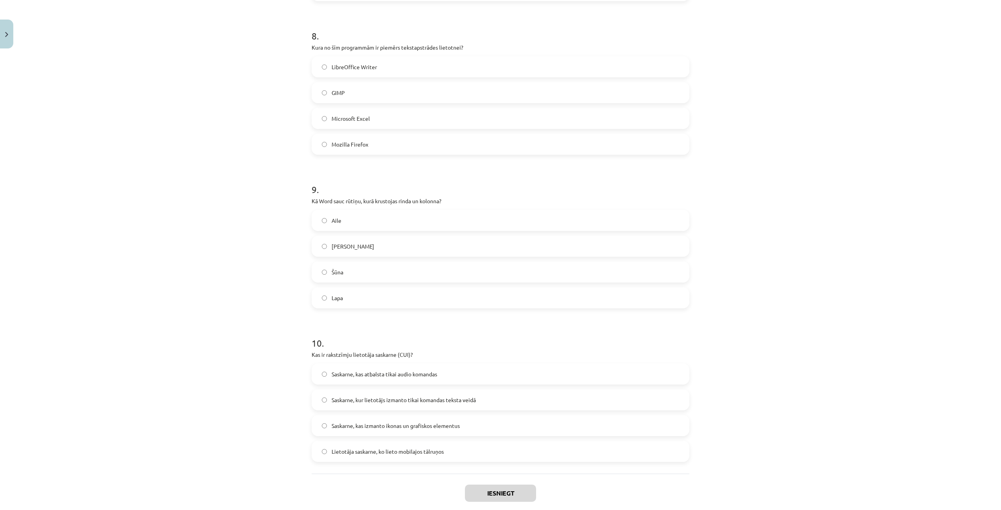
scroll to position [1242, 0]
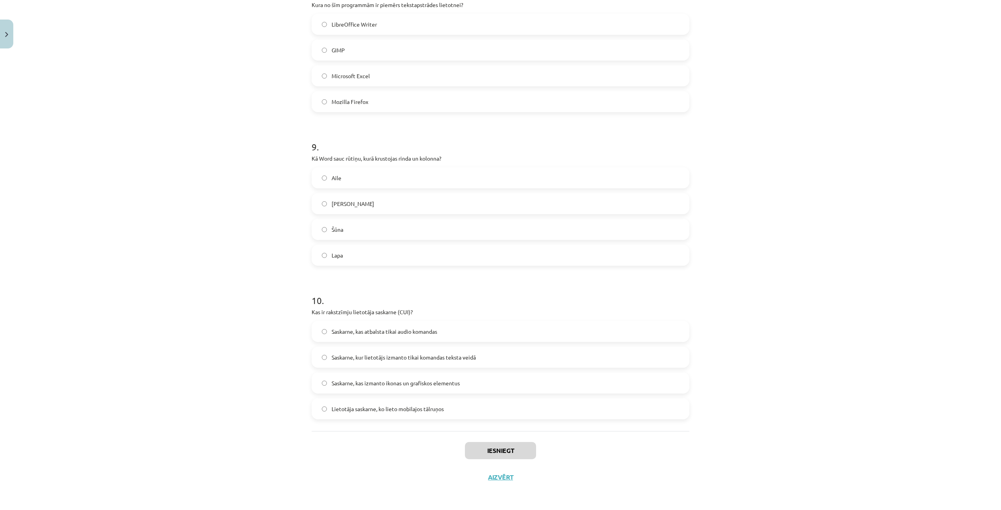
drag, startPoint x: 294, startPoint y: 173, endPoint x: 453, endPoint y: 408, distance: 283.8
click at [453, 408] on div "Mācību tēma: Datorikas - 10. klases 1. ieskaites mācību materiāls #13 Noslēguma…" at bounding box center [500, 255] width 1001 height 510
click at [470, 146] on h1 "9 ." at bounding box center [501, 140] width 378 height 24
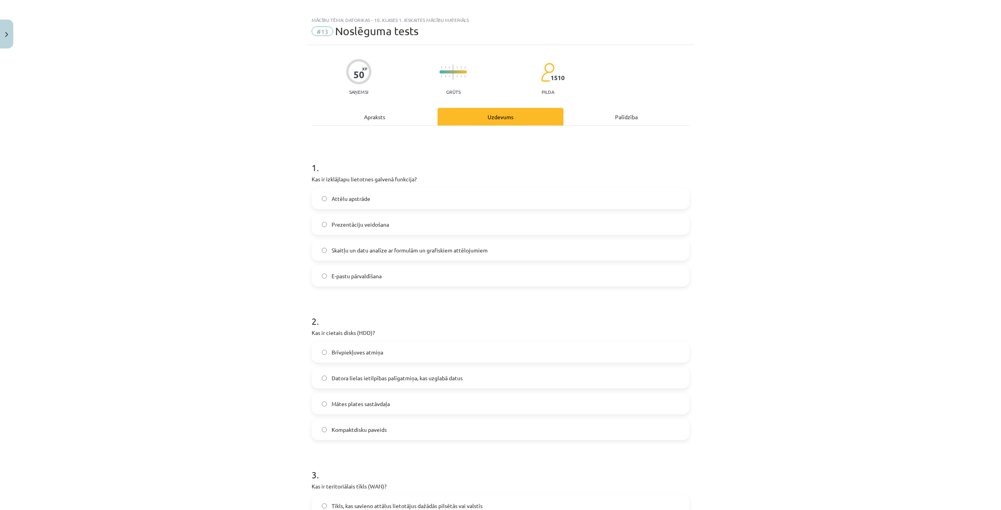
scroll to position [0, 0]
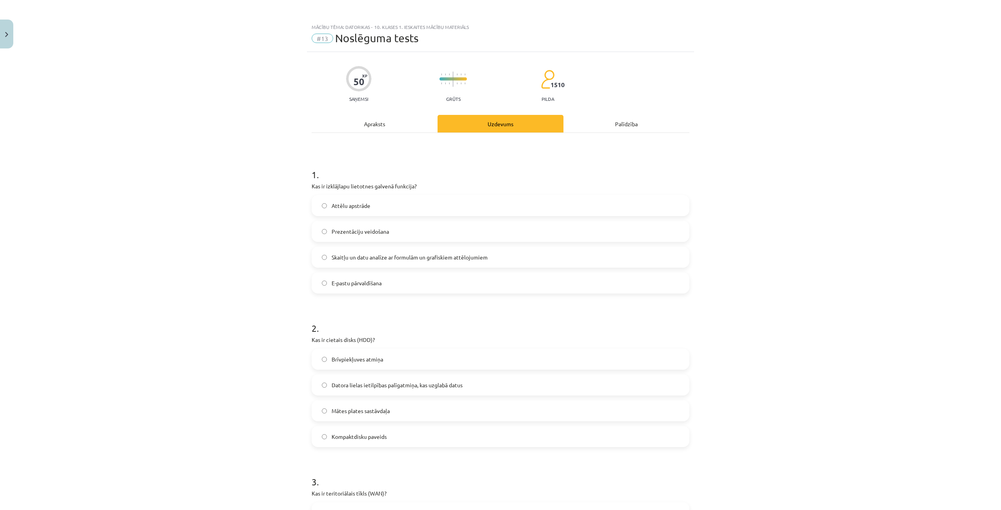
drag, startPoint x: 355, startPoint y: 248, endPoint x: 354, endPoint y: 255, distance: 7.1
click at [354, 248] on label "Skaitļu un datu analīze ar formulām un grafiskiem attēlojumiem" at bounding box center [500, 258] width 376 height 20
click at [370, 379] on label "Datora lielas ietilpības palīgatmiņa, kas uzglabā datus" at bounding box center [500, 385] width 376 height 20
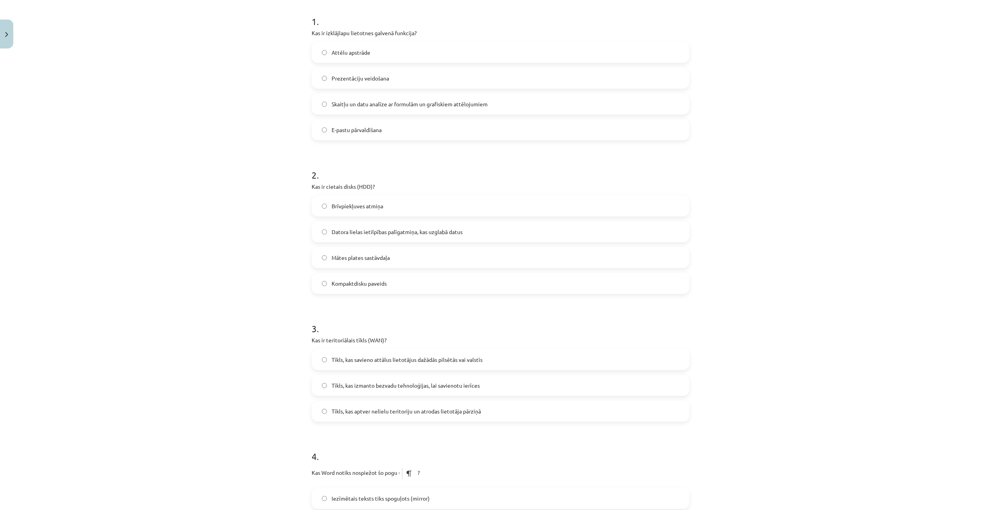
scroll to position [156, 0]
click at [508, 359] on label "Tīkls, kas savieno attālus lietotājus dažādās pilsētās vai valstīs" at bounding box center [500, 357] width 376 height 20
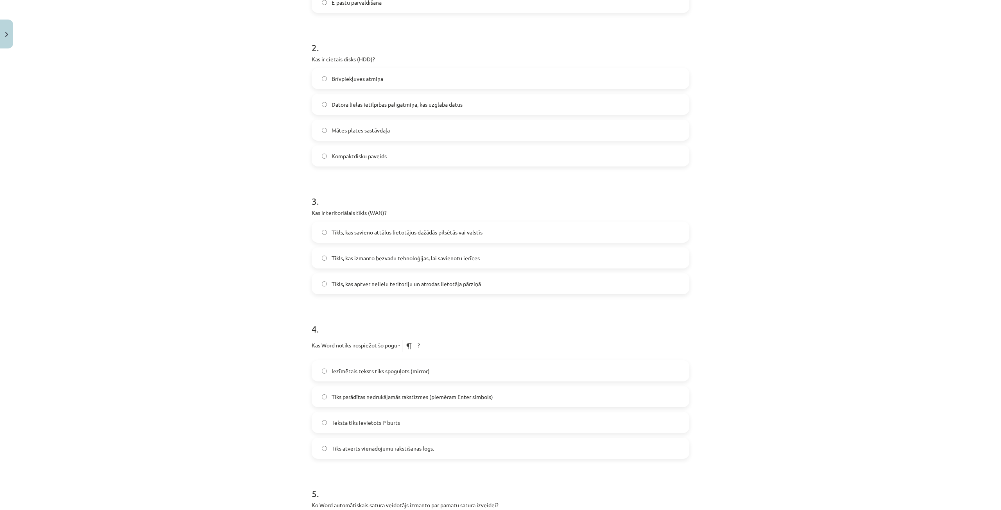
scroll to position [313, 0]
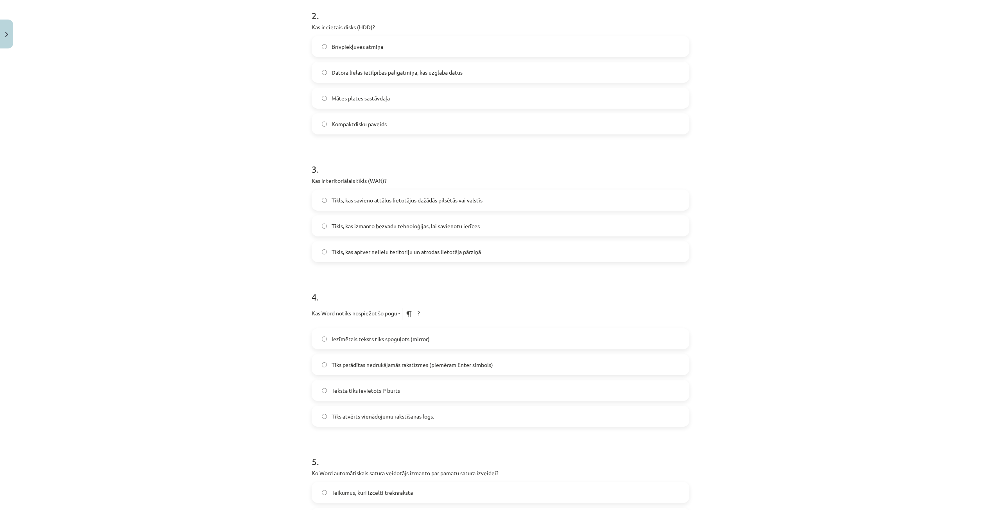
click at [423, 363] on span "Tiks parādītas nedrukājamās rakstīzmes (piemēram Enter simbols)" at bounding box center [413, 365] width 162 height 8
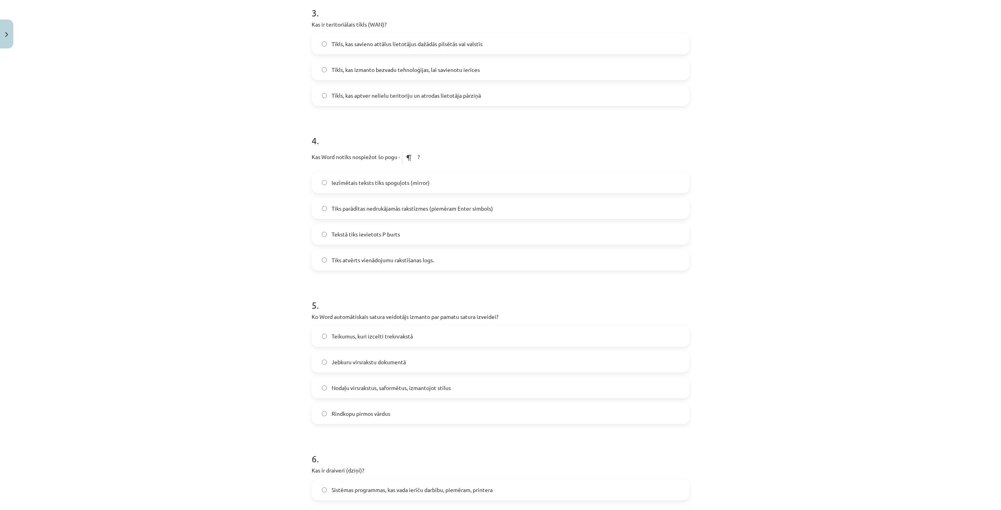
scroll to position [508, 0]
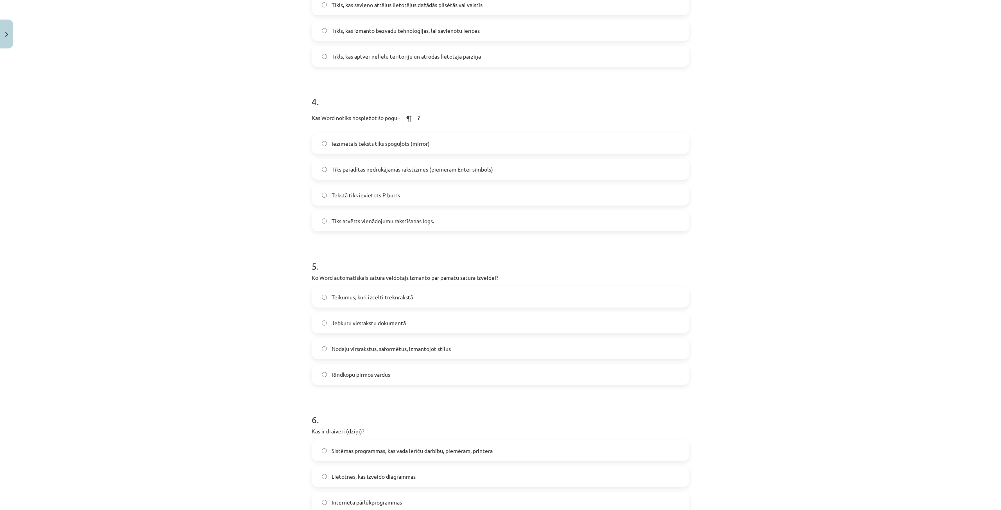
click at [433, 354] on label "Nodaļu virsrakstus, saformētus, izmantojot stilus" at bounding box center [500, 349] width 376 height 20
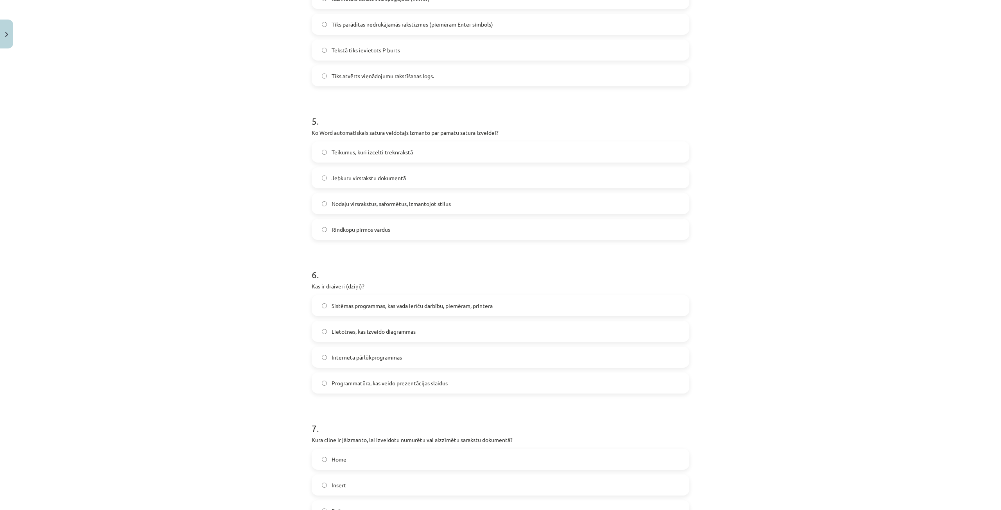
scroll to position [665, 0]
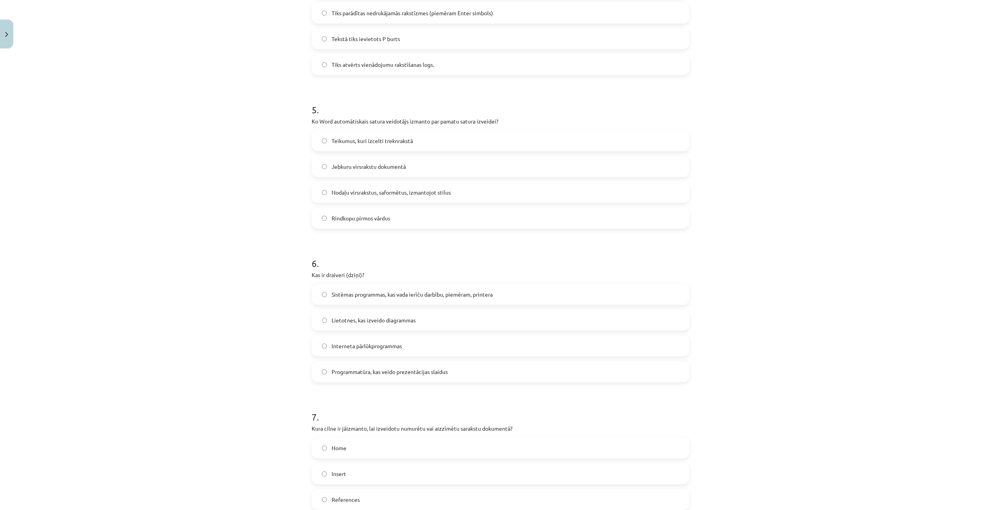
click at [427, 293] on span "Sistēmas programmas, kas vada ierīču darbību, piemēram, printera" at bounding box center [412, 295] width 161 height 8
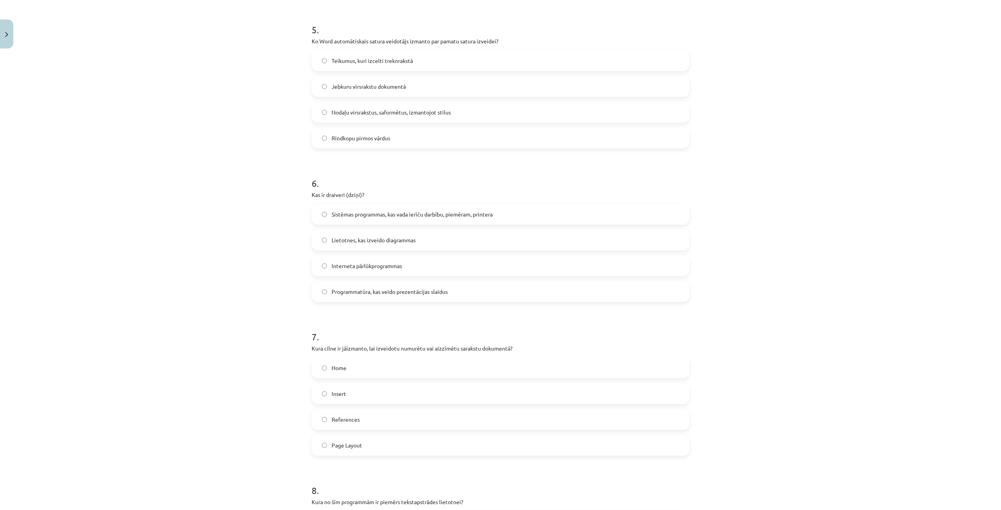
scroll to position [782, 0]
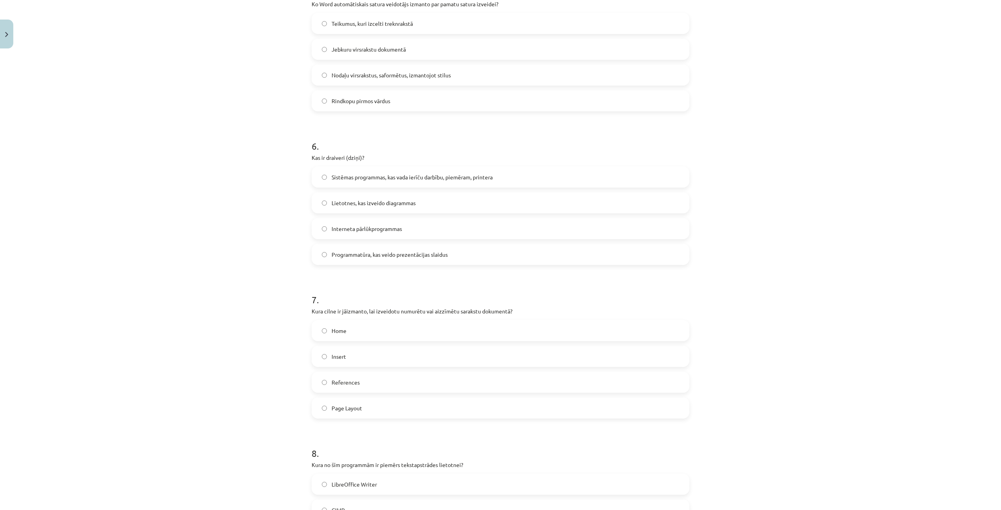
click at [356, 328] on label "Home" at bounding box center [500, 331] width 376 height 20
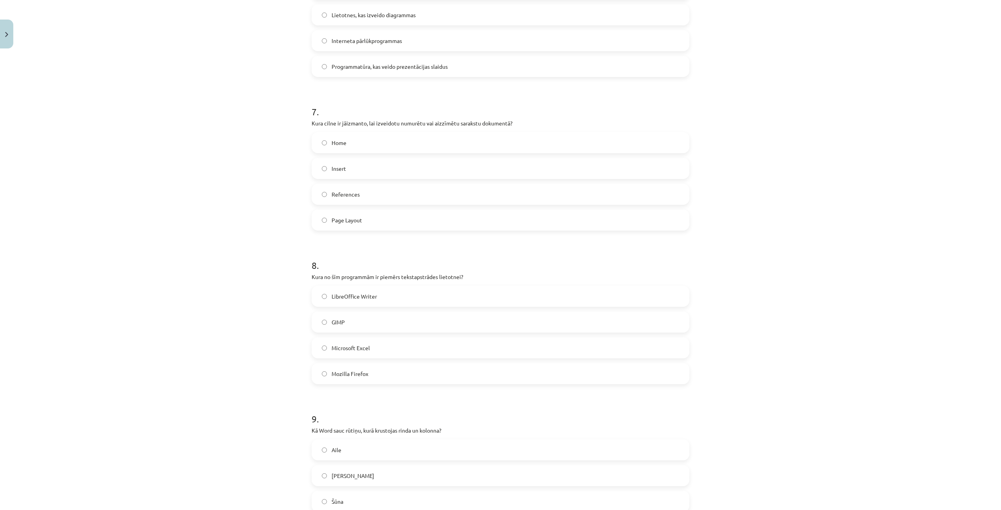
scroll to position [978, 0]
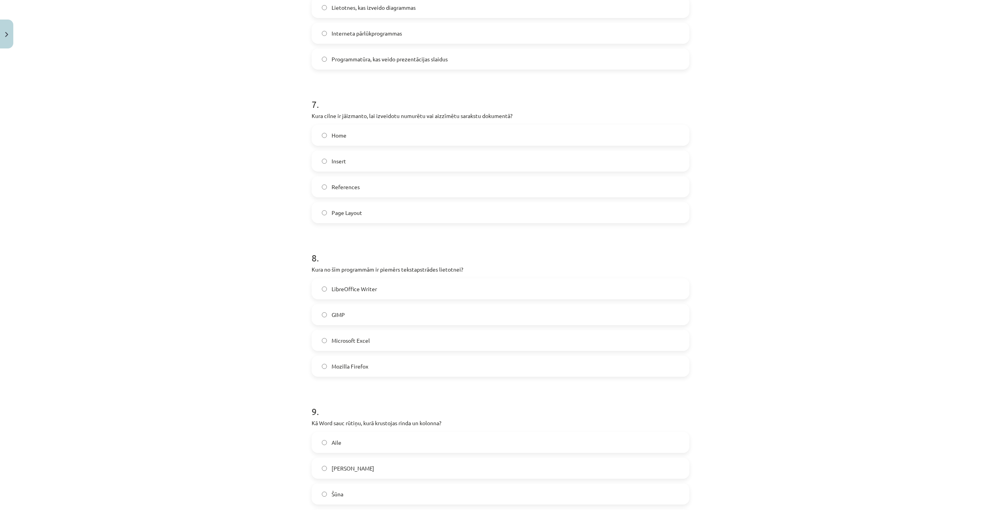
click at [359, 291] on span "LibreOffice Writer" at bounding box center [354, 289] width 45 height 8
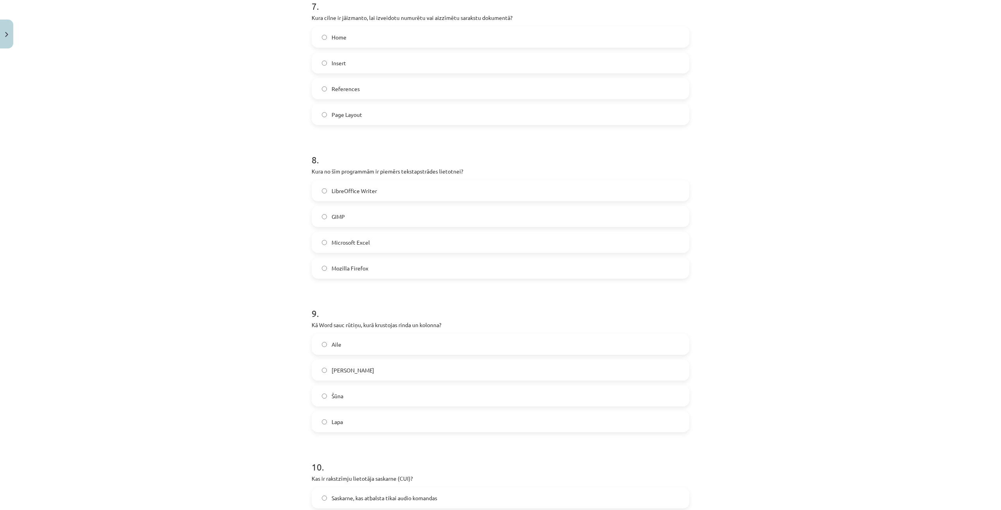
scroll to position [1095, 0]
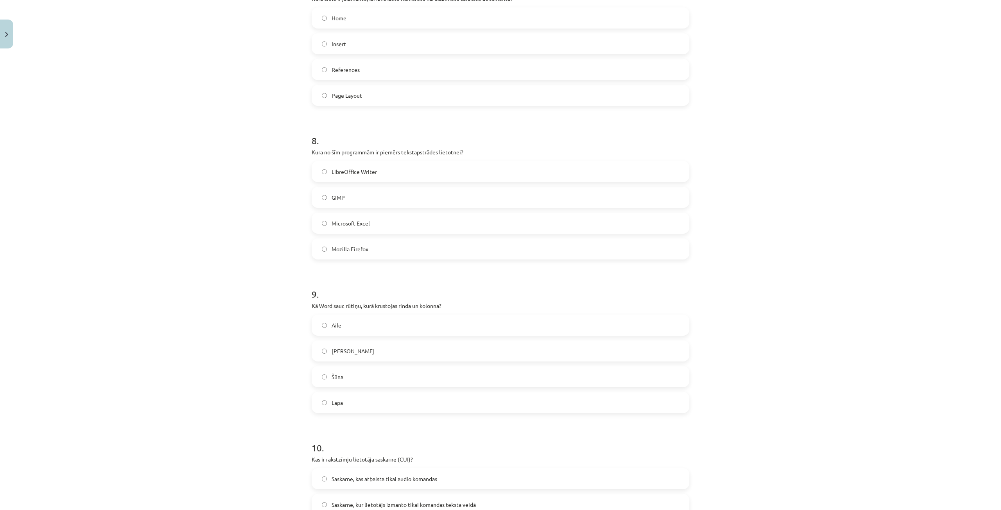
click at [353, 372] on label "Šūna" at bounding box center [500, 377] width 376 height 20
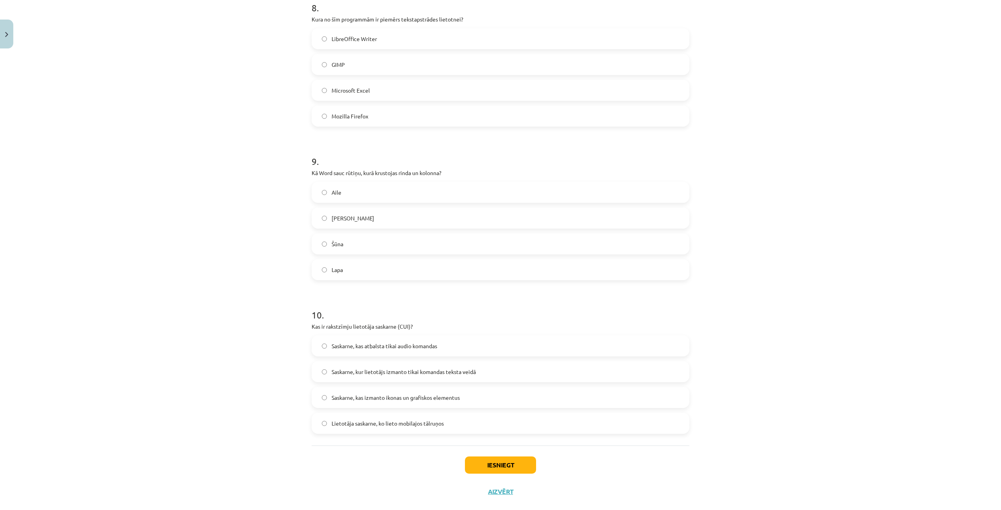
scroll to position [1242, 0]
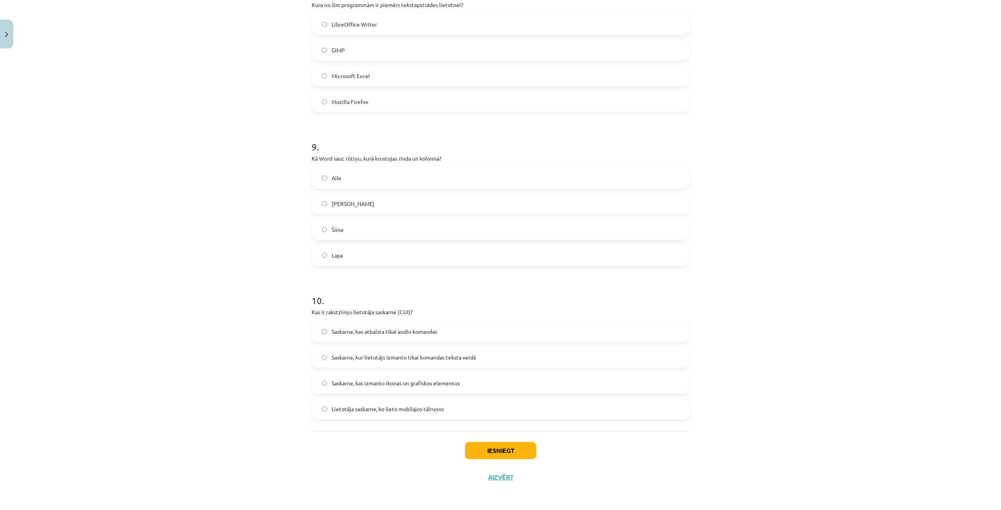
click at [474, 364] on label "Saskarne, kur lietotājs izmanto tikai komandas teksta veidā" at bounding box center [500, 358] width 376 height 20
click at [489, 456] on button "Iesniegt" at bounding box center [500, 450] width 71 height 17
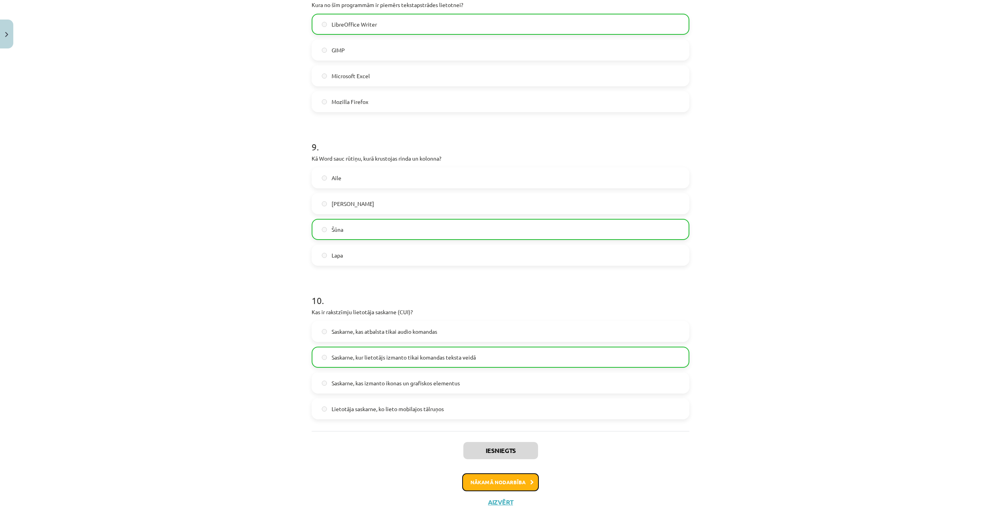
click at [476, 479] on button "Nākamā nodarbība" at bounding box center [500, 483] width 77 height 18
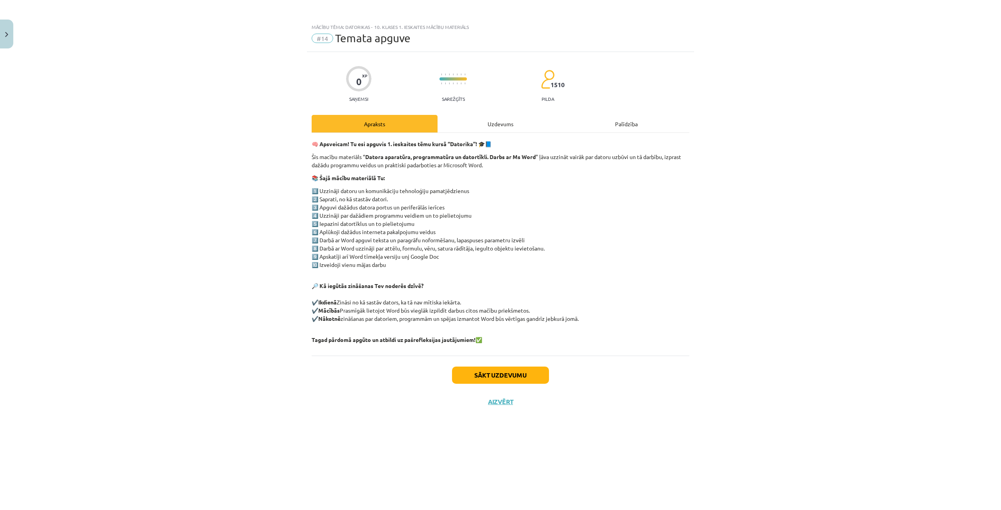
scroll to position [0, 0]
click at [520, 384] on div "Sākt uzdevumu Aizvērt" at bounding box center [501, 383] width 378 height 55
click at [522, 379] on button "Sākt uzdevumu" at bounding box center [500, 375] width 97 height 17
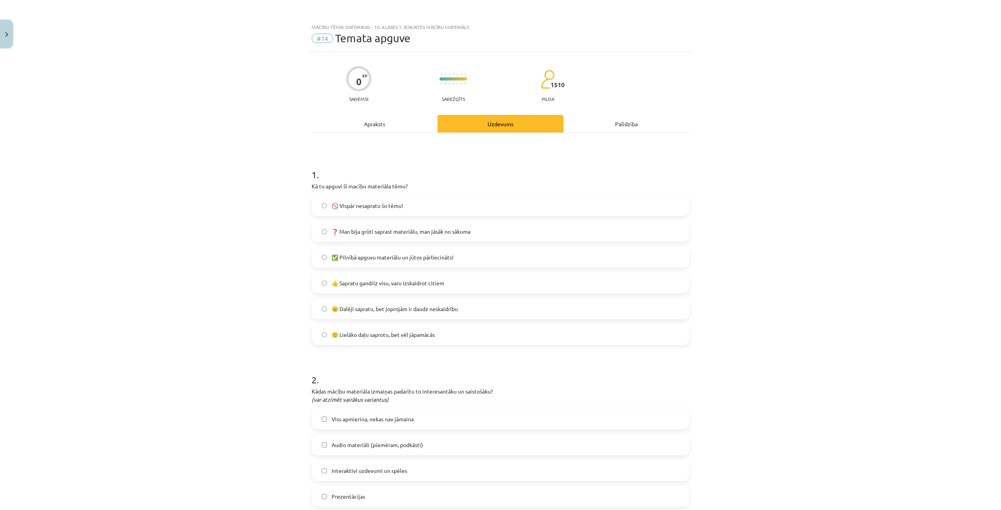
click at [441, 280] on span "👍 Sapratu gandrīz visu, varu izskaidrot citiem" at bounding box center [388, 283] width 113 height 8
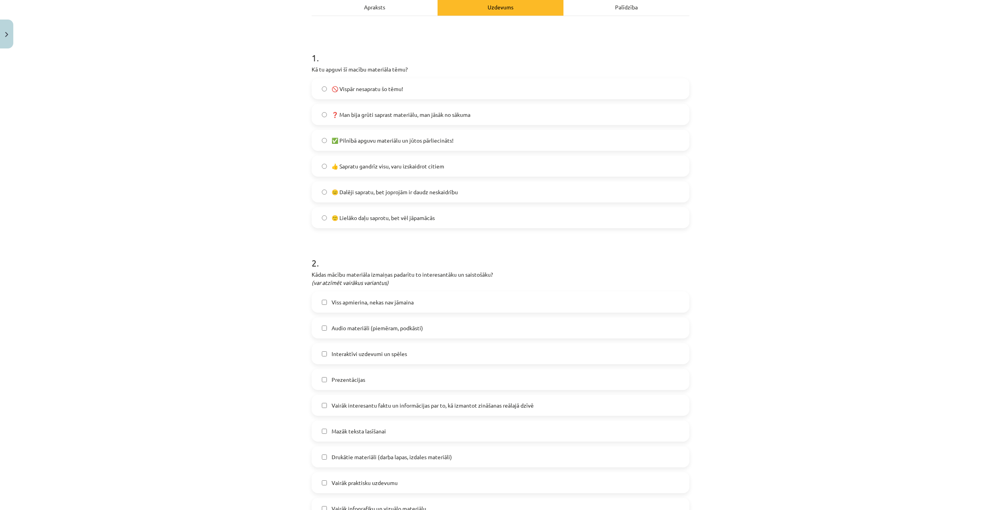
scroll to position [117, 0]
click at [413, 300] on label "Viss apmierina, nekas nav jāmaina" at bounding box center [500, 302] width 376 height 20
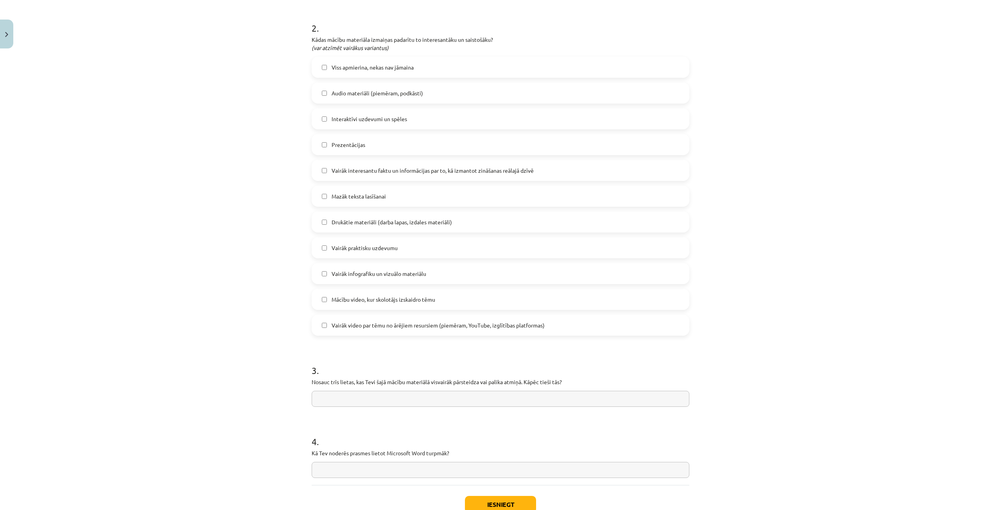
scroll to position [406, 0]
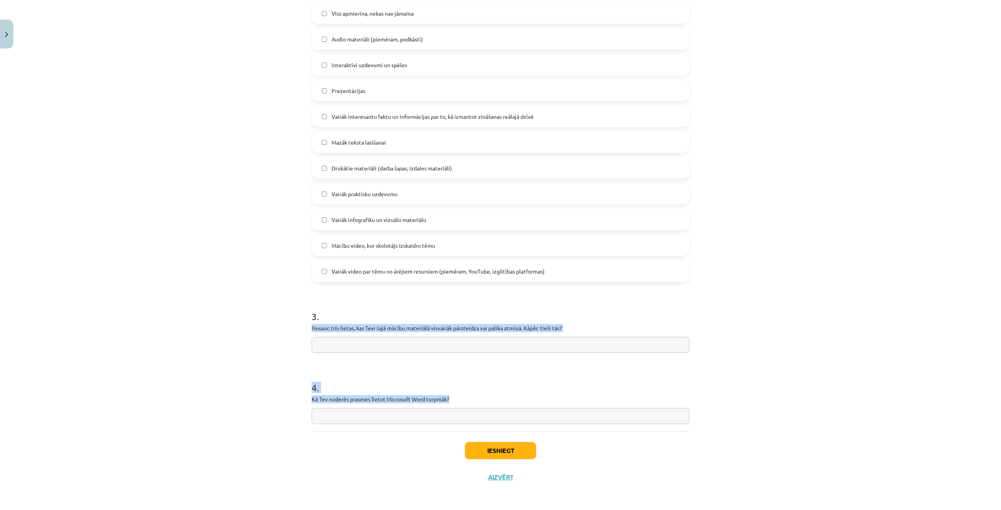
drag, startPoint x: 308, startPoint y: 329, endPoint x: 515, endPoint y: 398, distance: 218.8
click at [515, 398] on div "0 XP Saņemsi Sarežģīts 1510 pilda Apraksts Uzdevums Palīdzība 1 . Kā tu apguvi …" at bounding box center [500, 68] width 387 height 845
click at [443, 349] on input "text" at bounding box center [501, 345] width 378 height 16
paste input "**********"
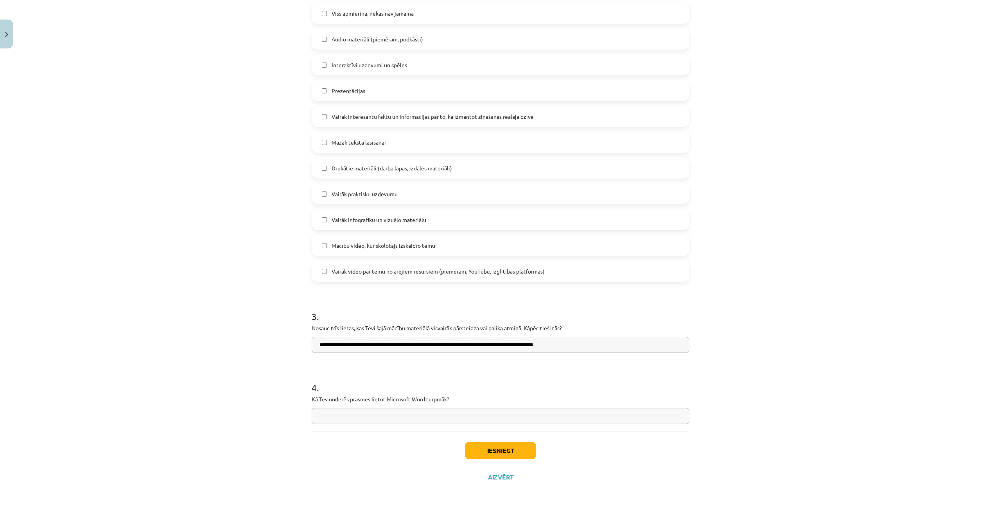
type input "**********"
click at [475, 420] on input "text" at bounding box center [501, 416] width 378 height 16
paste input "**********"
type input "**********"
click at [488, 445] on button "Iesniegt" at bounding box center [500, 450] width 71 height 17
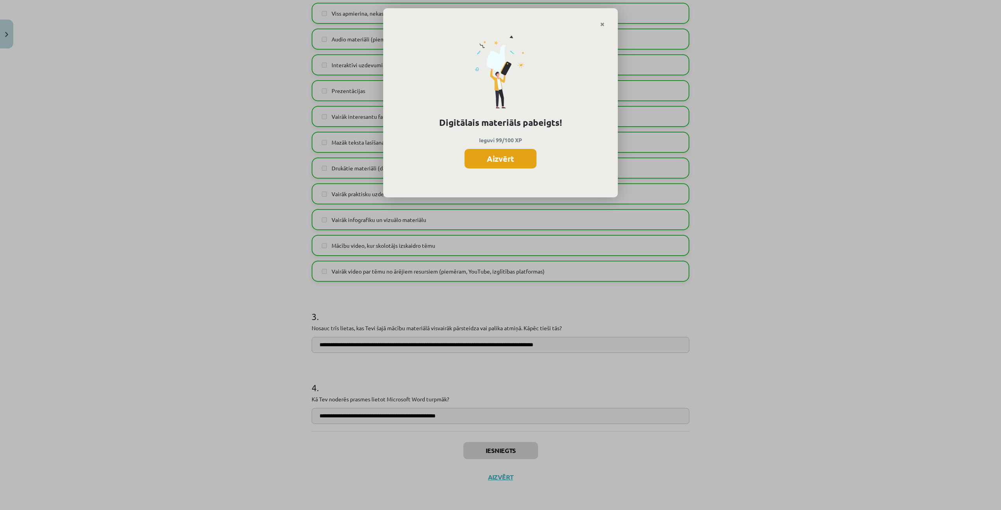
click at [499, 157] on button "Aizvērt" at bounding box center [501, 159] width 72 height 20
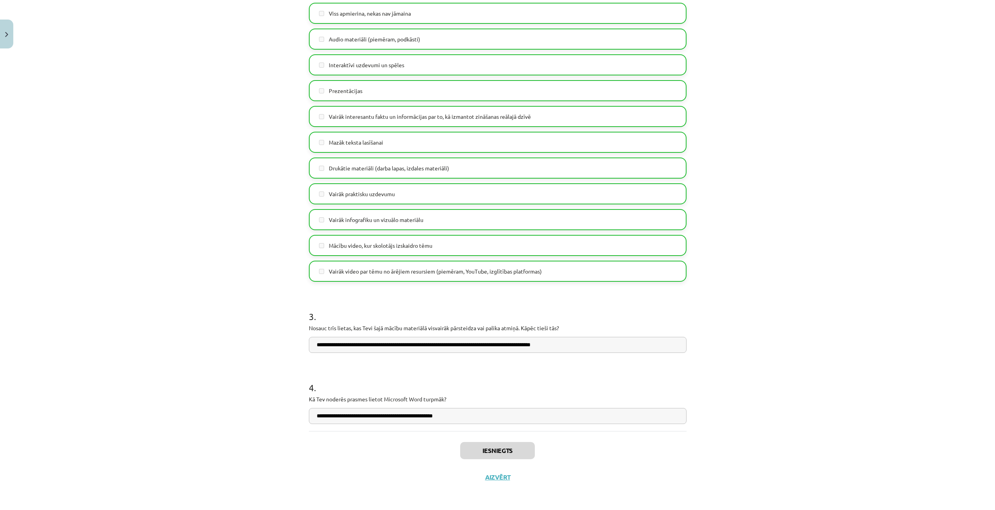
scroll to position [156, 0]
click at [499, 477] on button "Aizvērt" at bounding box center [498, 478] width 30 height 8
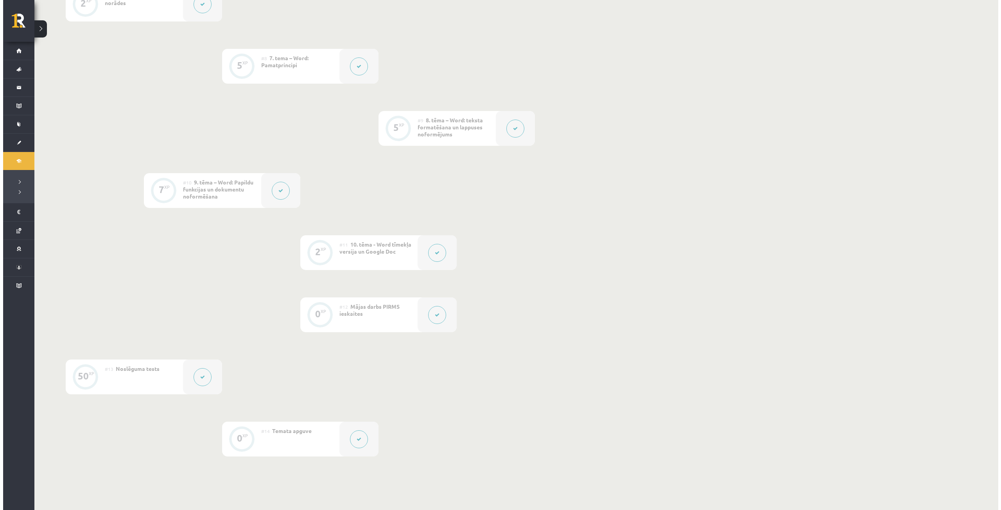
scroll to position [626, 0]
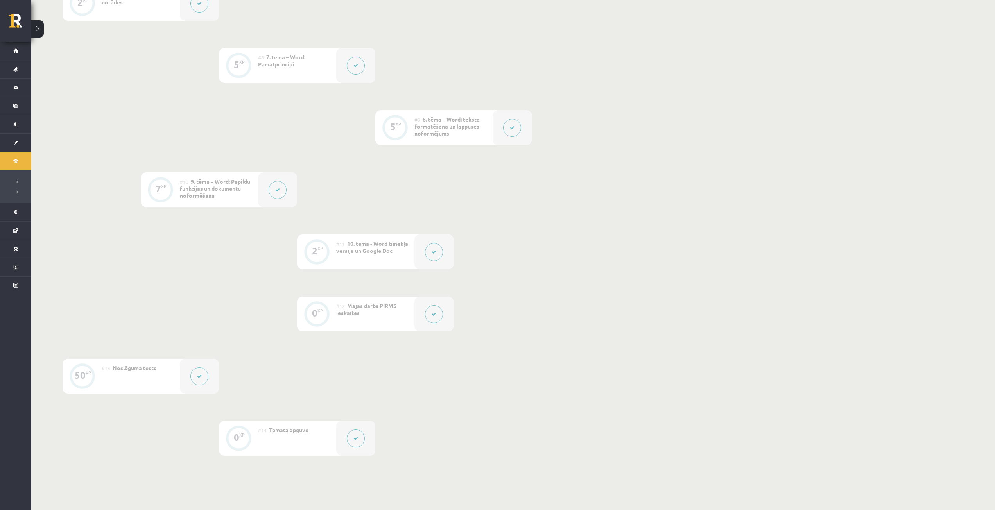
click at [262, 186] on div at bounding box center [277, 189] width 39 height 35
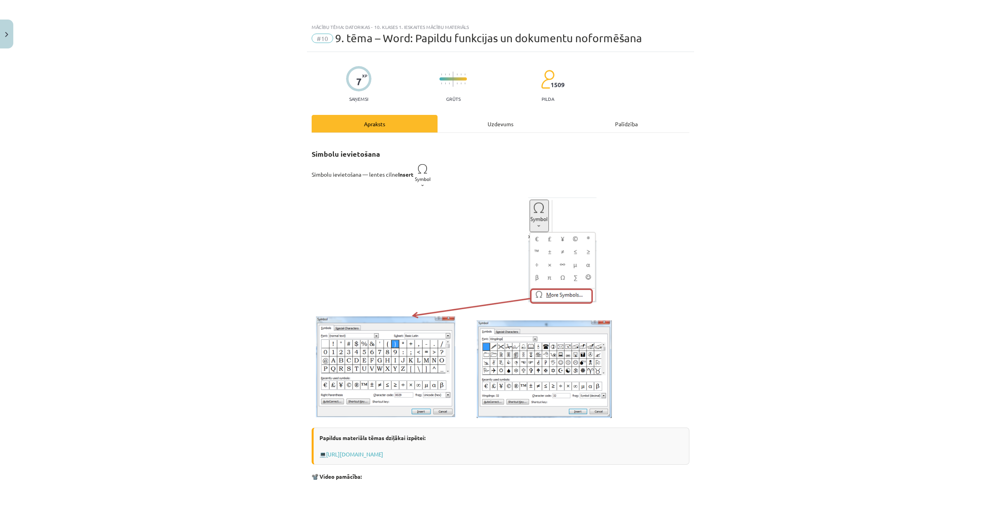
click at [275, 189] on div "Mācību tēma: Datorikas - 10. klases 1. ieskaites mācību materiāls #10 9. tēma –…" at bounding box center [500, 255] width 1001 height 510
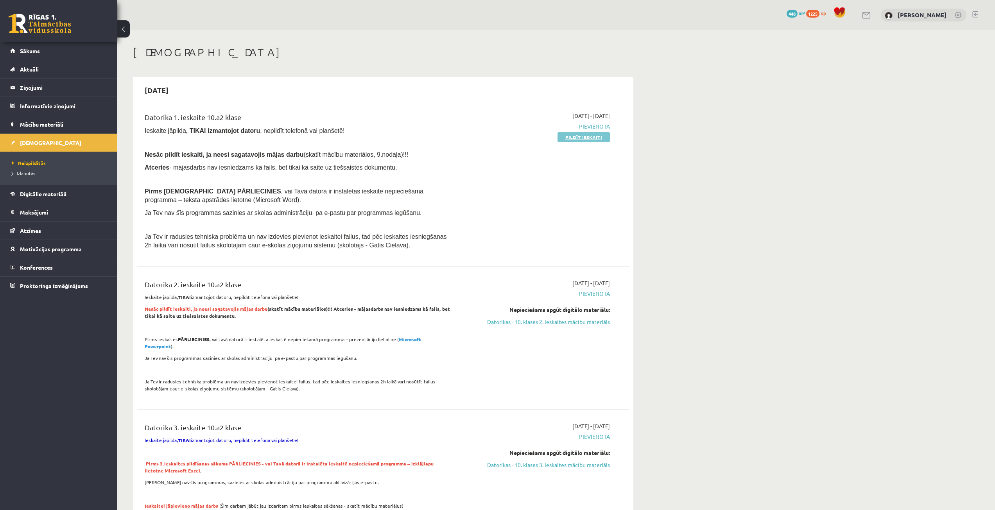
click at [569, 133] on link "Pildīt ieskaiti" at bounding box center [584, 137] width 52 height 10
click at [579, 133] on link "Pildīt ieskaiti" at bounding box center [584, 137] width 52 height 10
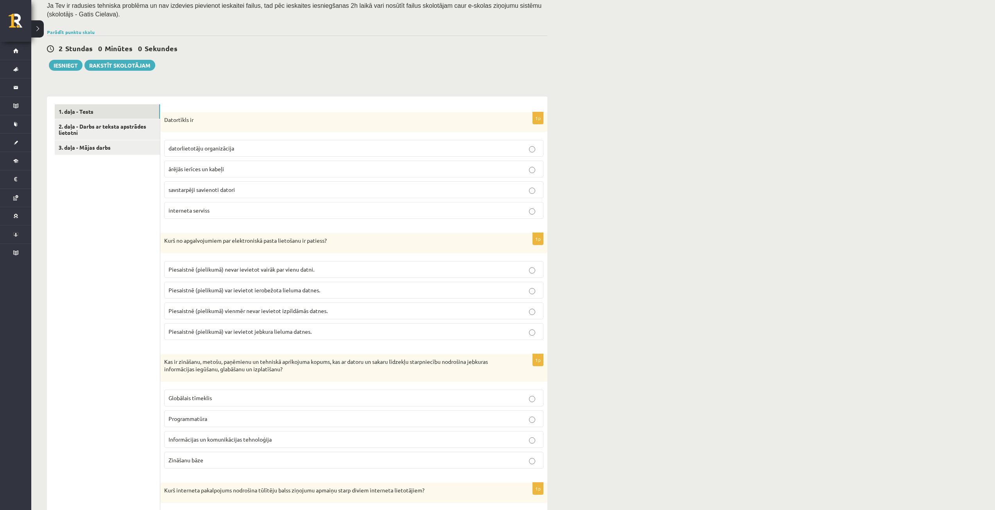
scroll to position [156, 0]
click at [69, 127] on link "2. daļa - Darbs ar teksta apstrādes lietotni" at bounding box center [107, 128] width 105 height 21
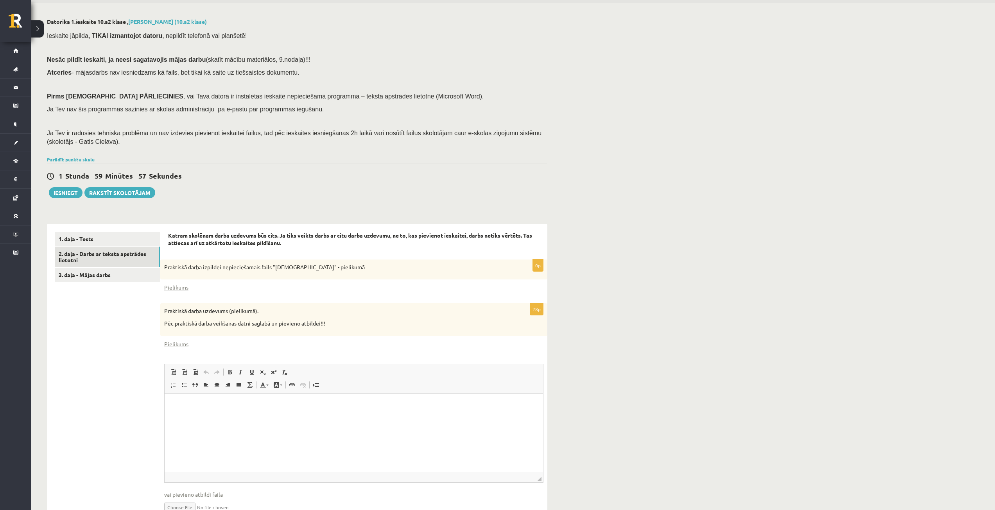
scroll to position [68, 0]
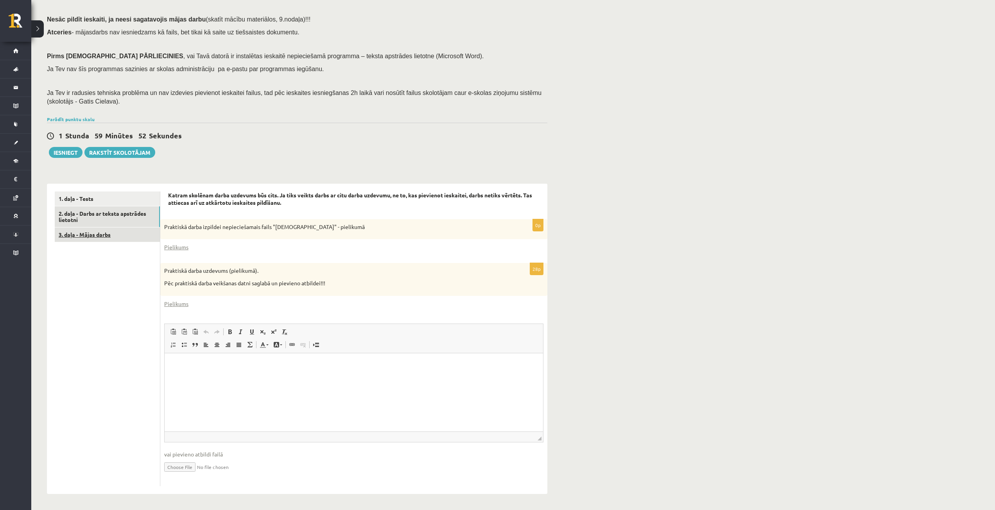
click at [94, 238] on link "3. daļa - Mājas darbs" at bounding box center [107, 235] width 105 height 14
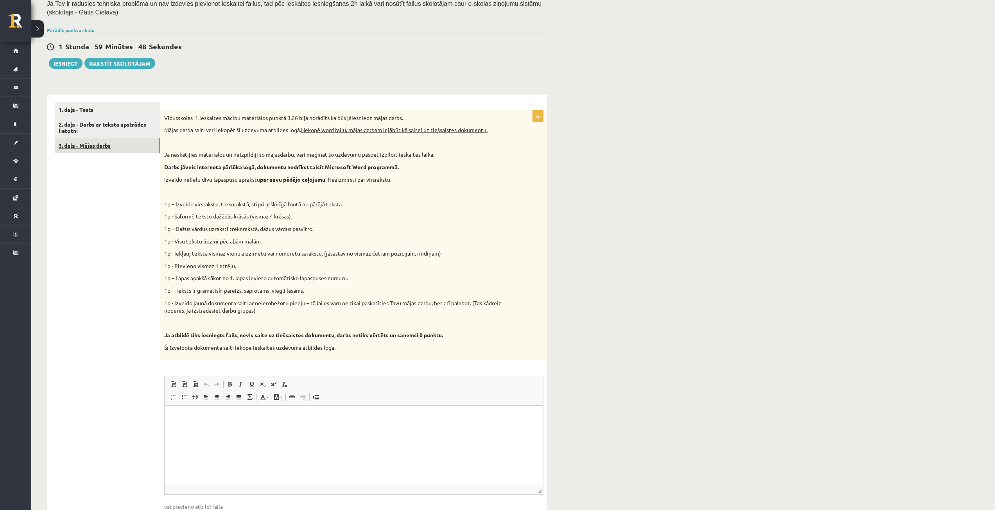
scroll to position [171, 0]
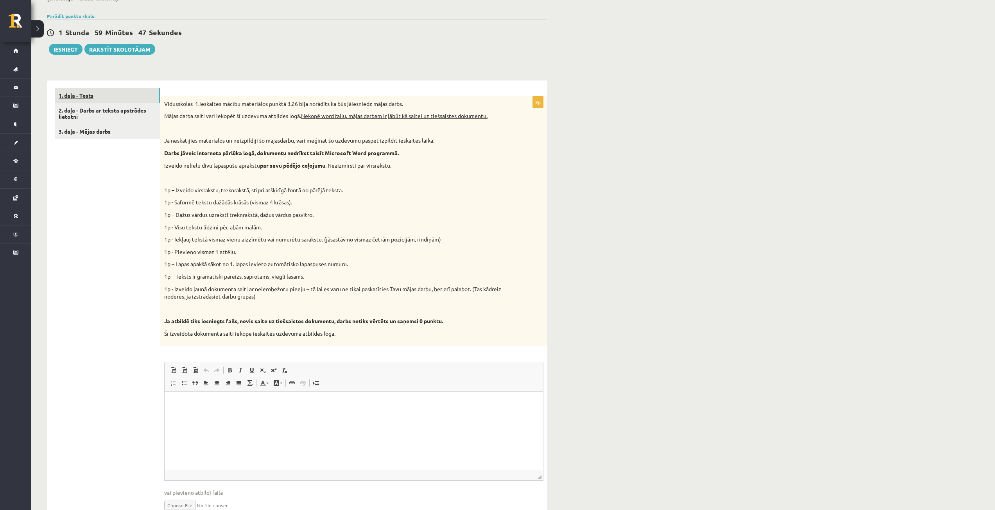
click at [75, 98] on link "1. daļa - Tests" at bounding box center [107, 95] width 105 height 14
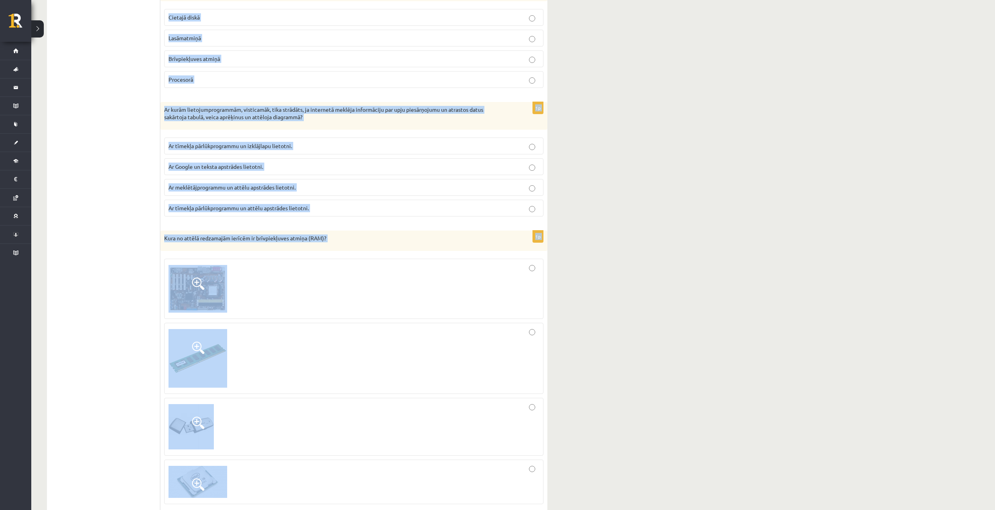
scroll to position [2142, 0]
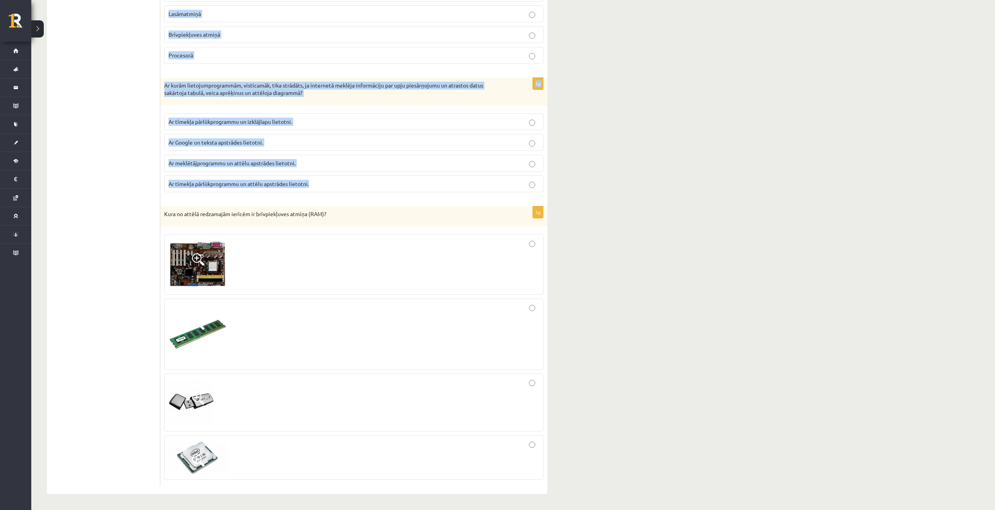
drag, startPoint x: 166, startPoint y: 103, endPoint x: 375, endPoint y: 184, distance: 224.5
copy form "Datortīkls ir datorlietotāju organizācija ārējās ierīces un kabeļi savstarpēji …"
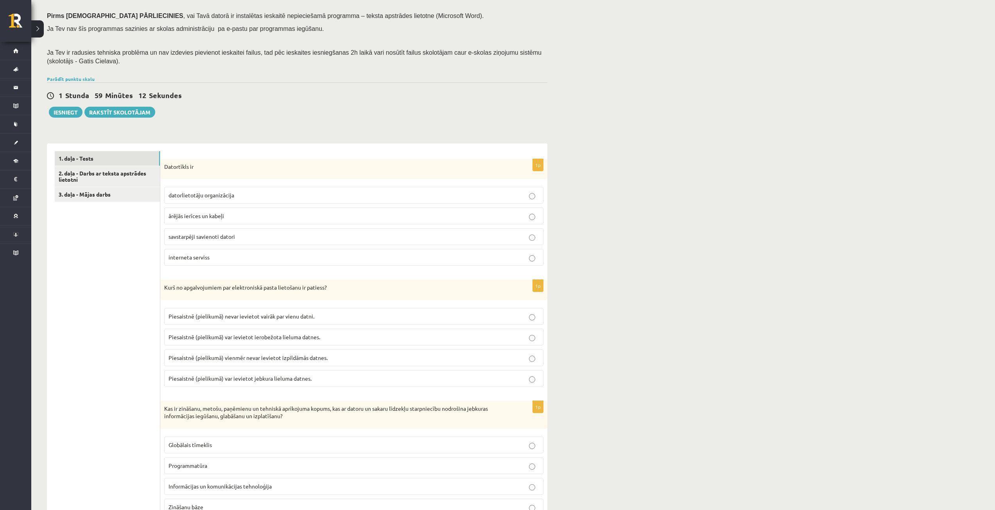
scroll to position [109, 0]
click at [535, 235] on p "savstarpēji savienoti datori" at bounding box center [354, 236] width 371 height 8
click at [332, 336] on p "Piesaistnē (pielikumā) var ievietot ierobežota lieluma datnes." at bounding box center [354, 336] width 371 height 8
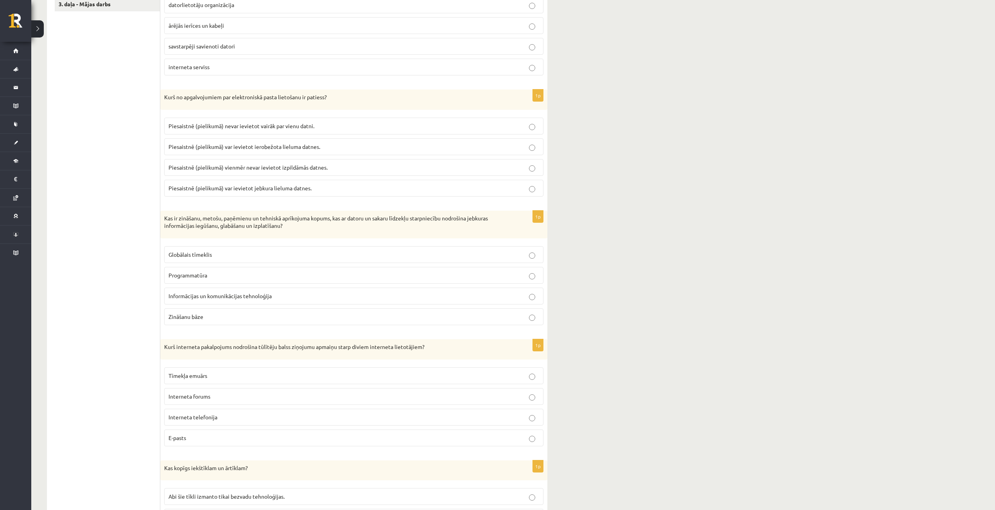
scroll to position [304, 0]
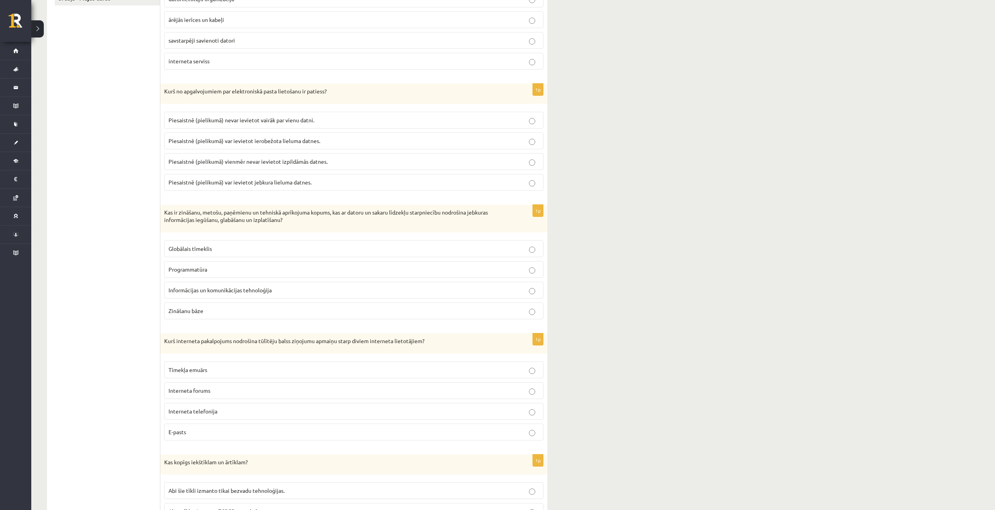
click at [251, 286] on label "Informācijas un komunikācijas tehnoloģija" at bounding box center [353, 290] width 379 height 17
click at [284, 391] on p "Interneta forums" at bounding box center [354, 391] width 371 height 8
click at [263, 410] on p "Interneta telefonija" at bounding box center [354, 411] width 371 height 8
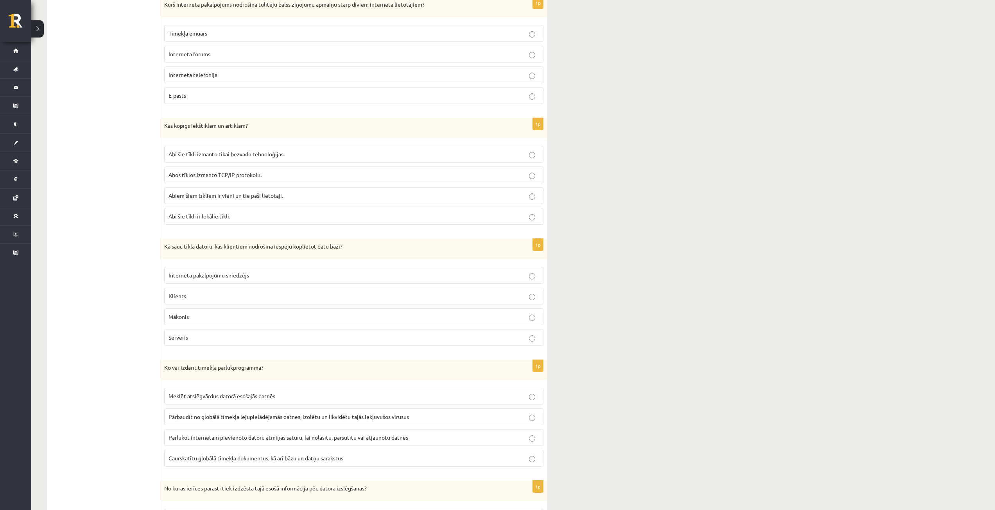
scroll to position [656, 0]
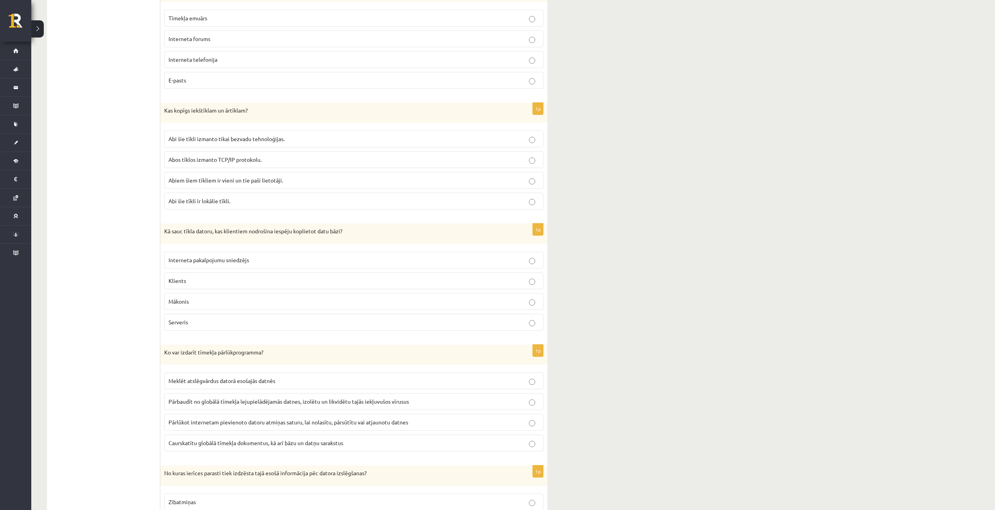
drag, startPoint x: 258, startPoint y: 161, endPoint x: 258, endPoint y: 166, distance: 5.1
click at [258, 161] on span "Abos tīklos izmanto TCP/IP protokolu." at bounding box center [215, 159] width 93 height 7
click at [229, 325] on p "Serveris" at bounding box center [354, 322] width 371 height 8
click at [215, 438] on label "Caurskatītu globālā tīmekļa dokumentus, kā arī bāzu un datņu sarakstus" at bounding box center [353, 443] width 379 height 17
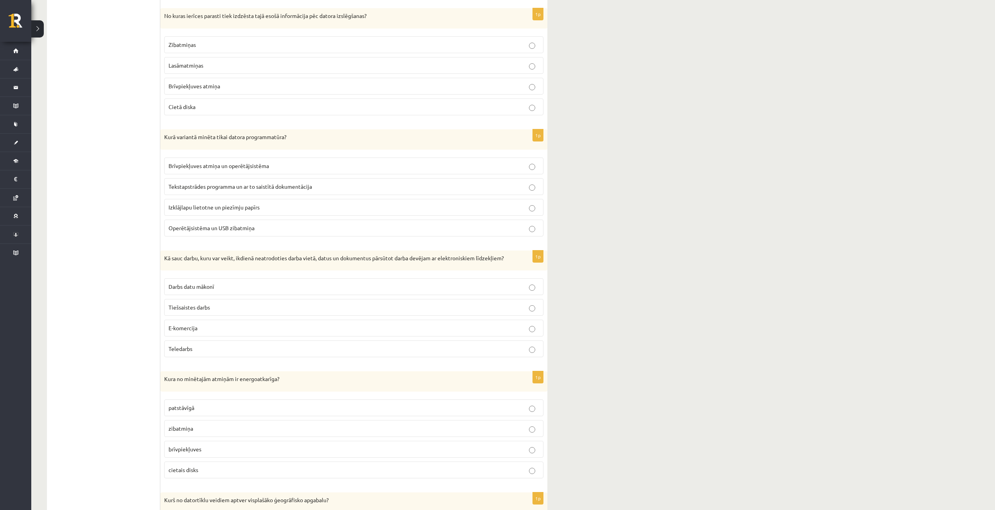
scroll to position [1125, 0]
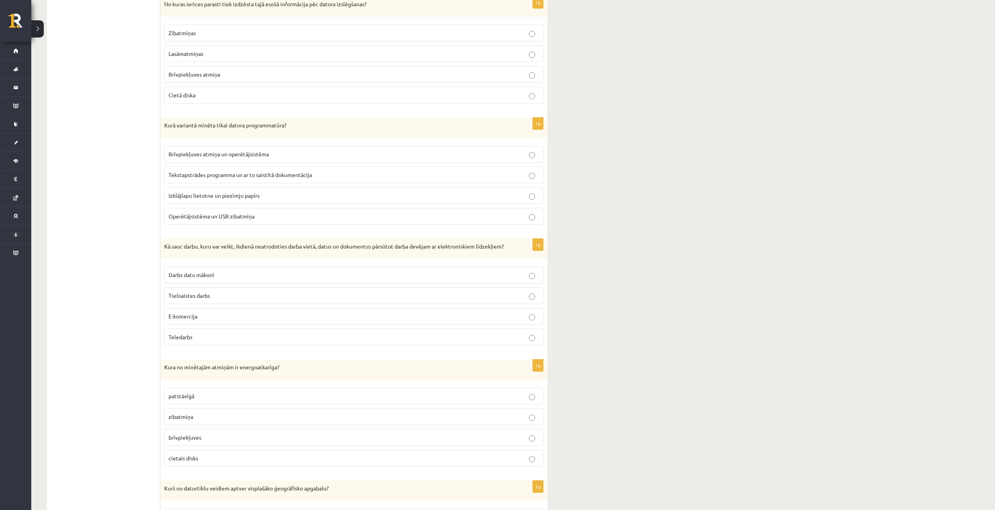
click at [255, 75] on p "Brīvpiekļuves atmiņa" at bounding box center [354, 74] width 371 height 8
click at [233, 178] on span "Tekstapstrādes programma un ar to saistītā dokumentācija" at bounding box center [241, 174] width 144 height 7
click at [231, 341] on p "Teledarbs" at bounding box center [354, 337] width 371 height 8
click at [237, 442] on p "brīvpiekļuves" at bounding box center [354, 438] width 371 height 8
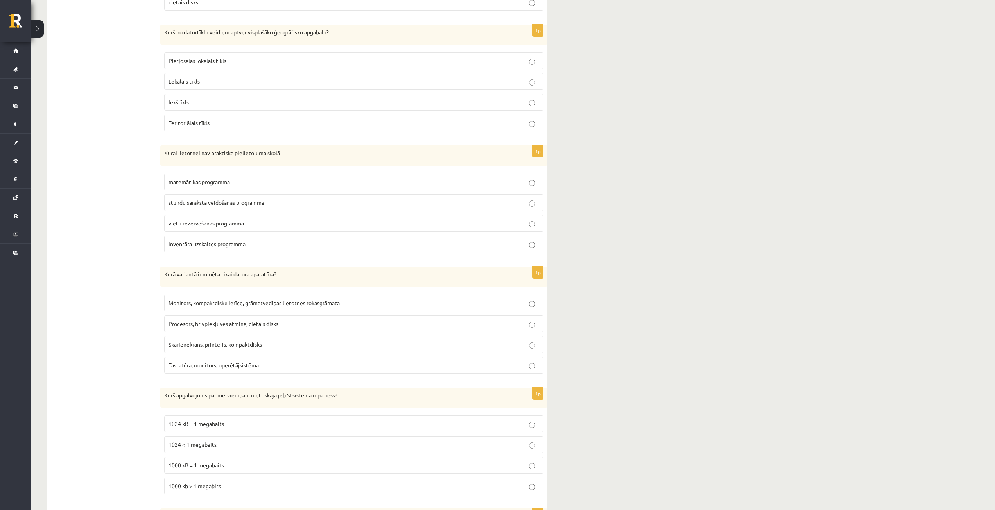
scroll to position [1595, 0]
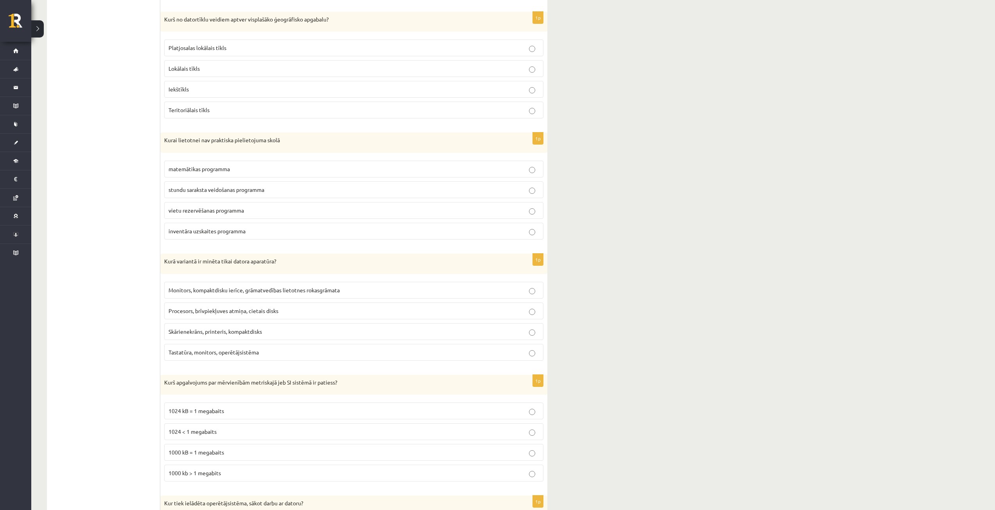
click at [212, 114] on p "Teritoriālais tīkls" at bounding box center [354, 110] width 371 height 8
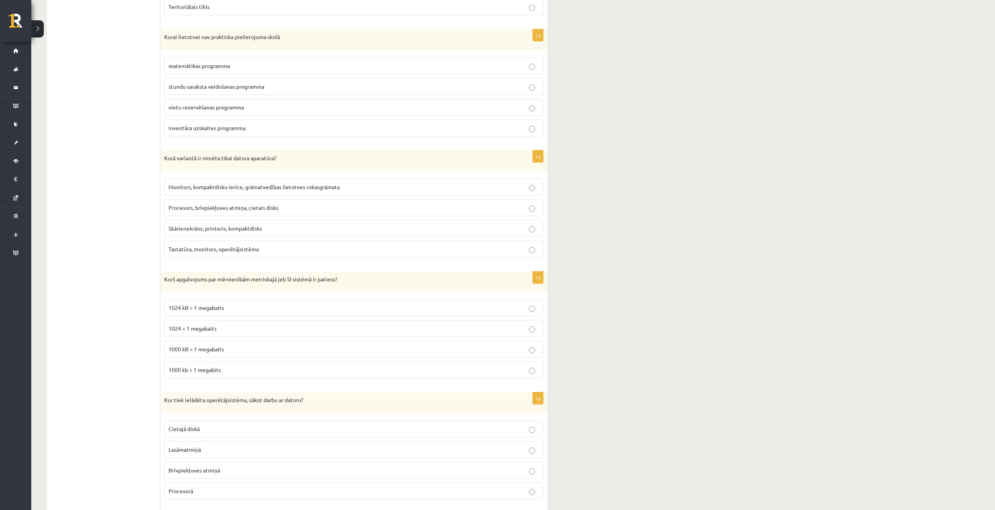
scroll to position [1712, 0]
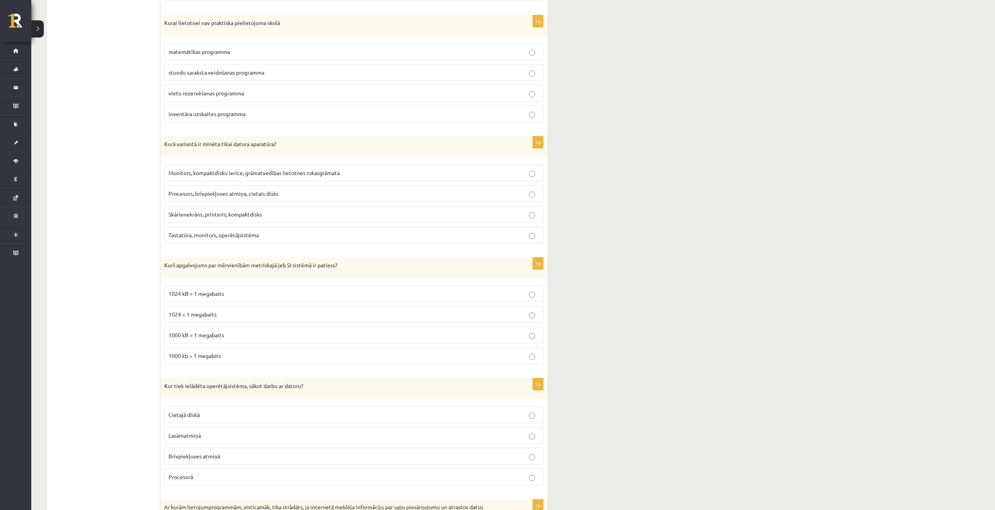
click at [256, 97] on p "vietu rezervēšanas programma" at bounding box center [354, 93] width 371 height 8
click at [243, 197] on span "Procesors, brīvpiekļuves atmiņa, cietais disks" at bounding box center [224, 193] width 110 height 7
click at [232, 339] on p "1000 kB = 1 megabaits" at bounding box center [354, 335] width 371 height 8
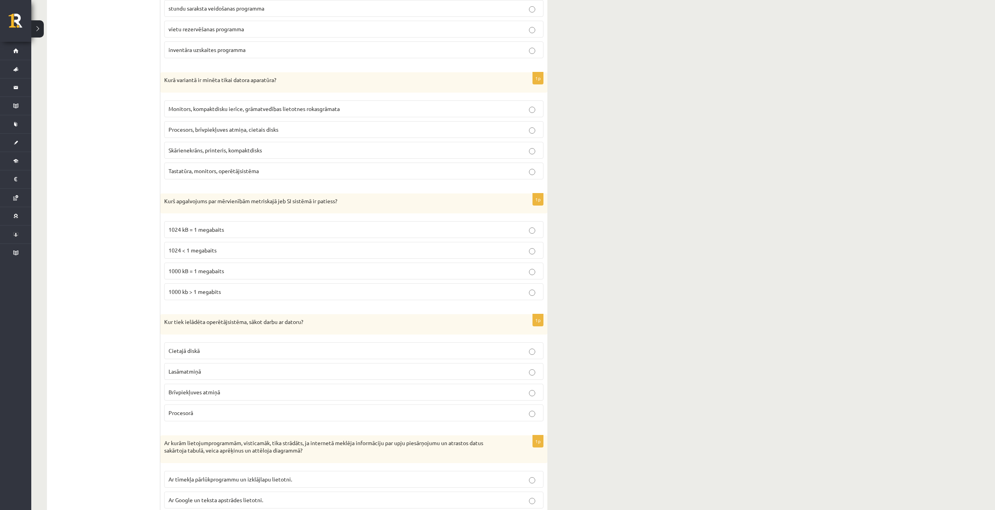
scroll to position [1790, 0]
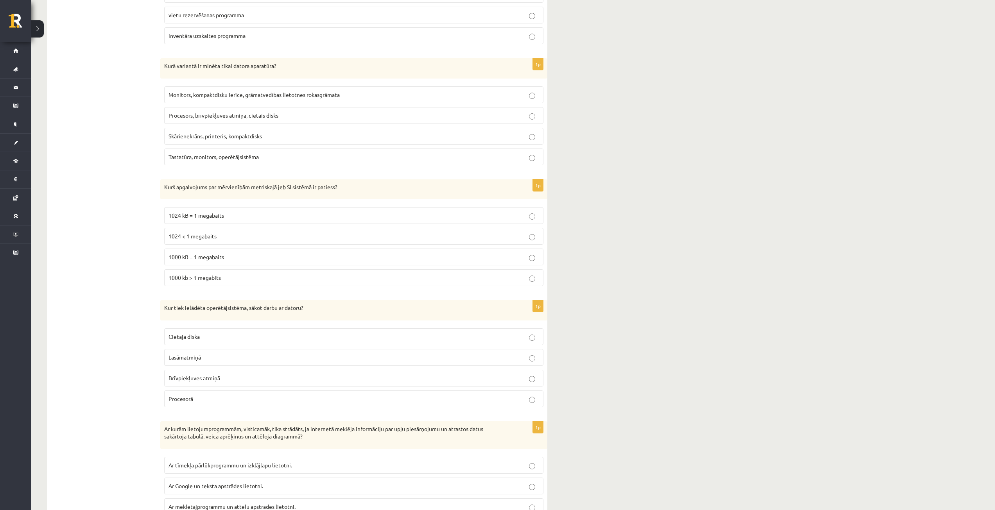
click at [233, 381] on label "Brīvpiekļuves atmiņā" at bounding box center [353, 378] width 379 height 17
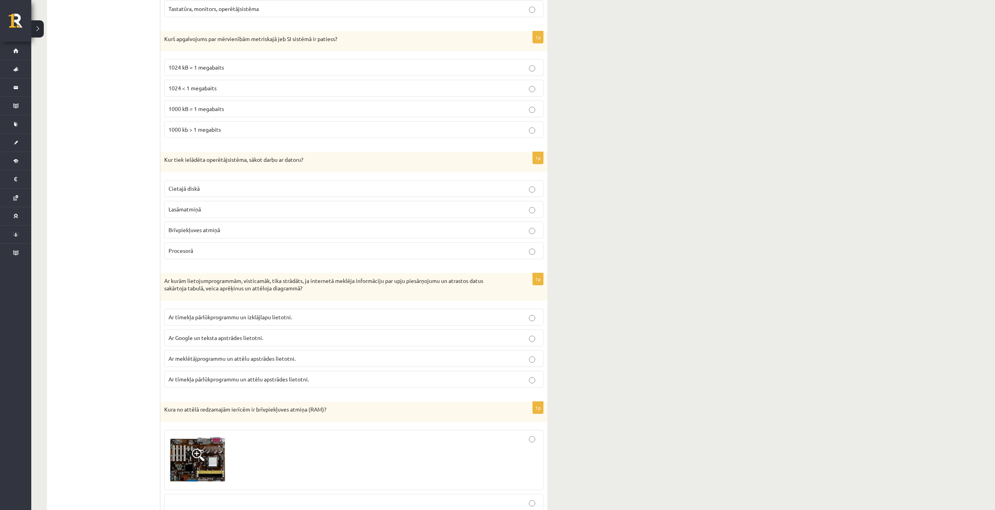
scroll to position [1947, 0]
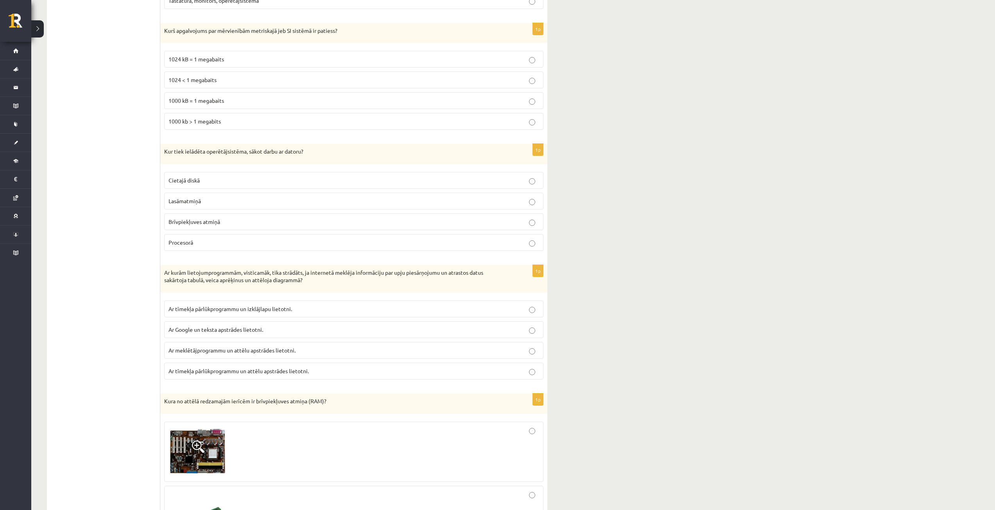
click at [239, 312] on span "Ar tīmekļa pārlūkprogrammu un izklājlapu lietotni." at bounding box center [231, 308] width 124 height 7
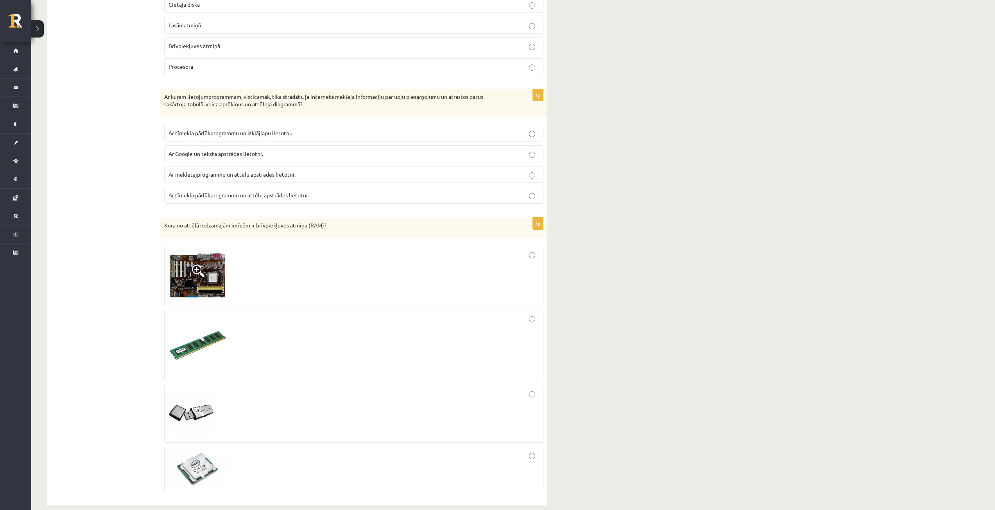
scroll to position [2142, 0]
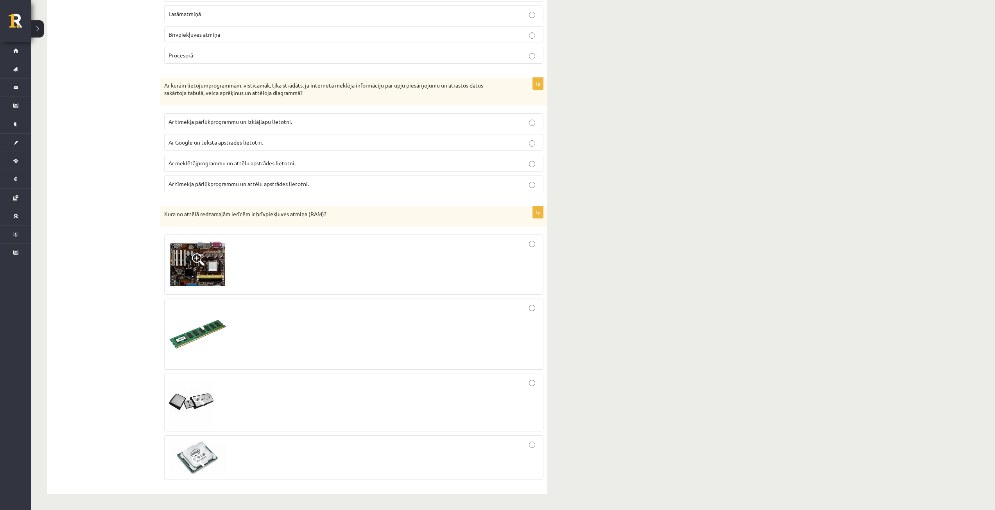
click at [503, 310] on div at bounding box center [354, 334] width 371 height 63
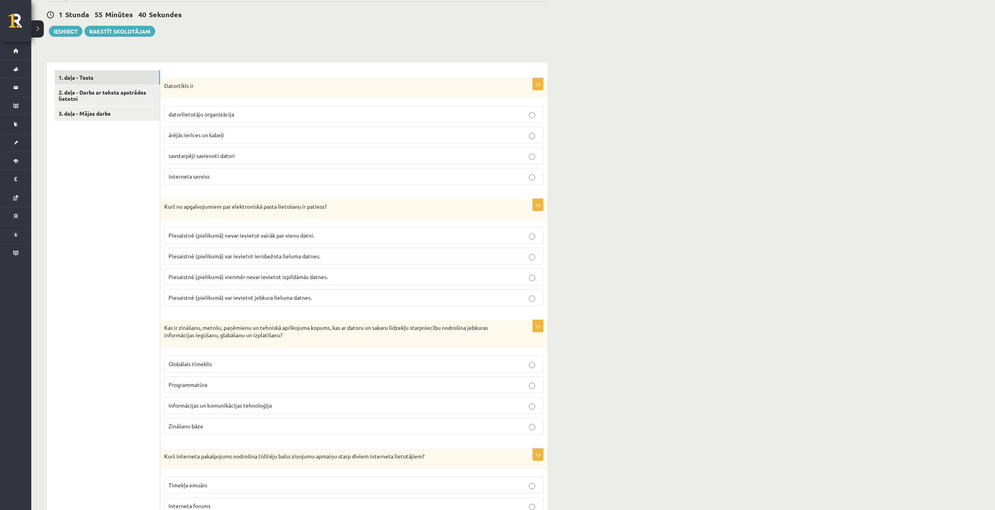
scroll to position [70, 0]
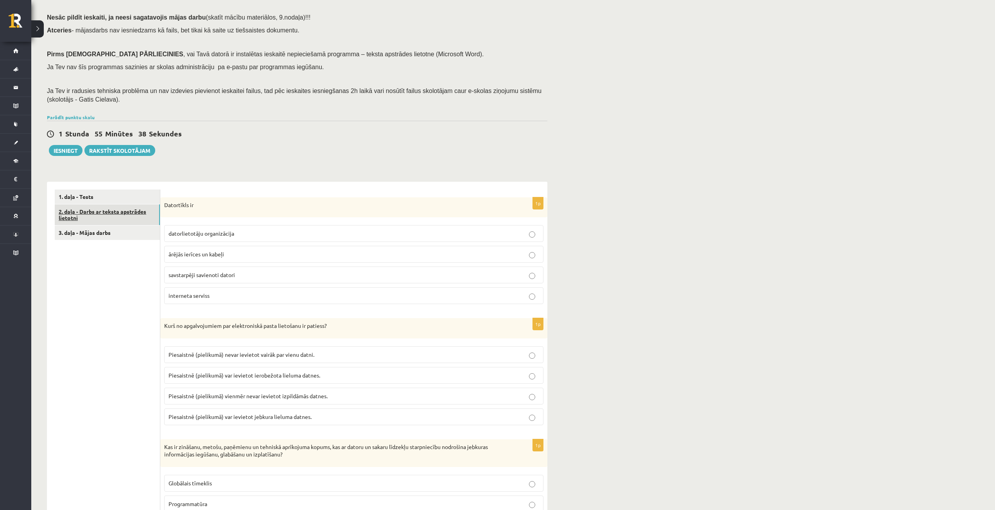
click at [111, 210] on link "2. daļa - Darbs ar teksta apstrādes lietotni" at bounding box center [107, 215] width 105 height 21
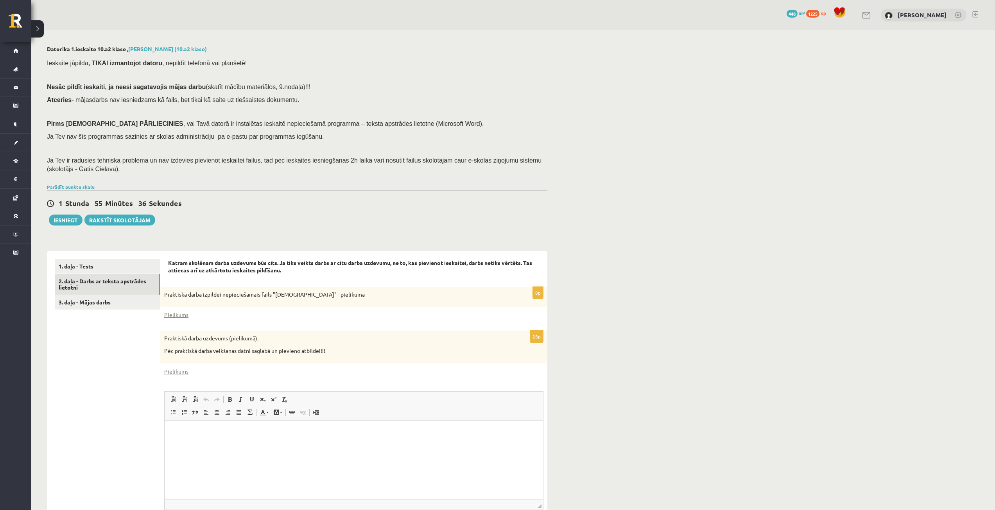
scroll to position [39, 0]
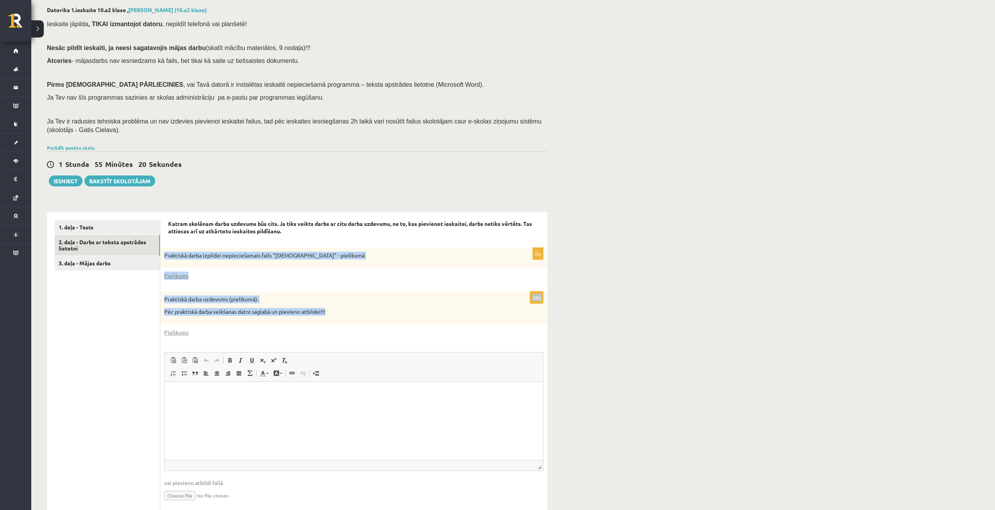
drag, startPoint x: 162, startPoint y: 255, endPoint x: 388, endPoint y: 321, distance: 234.7
click at [388, 321] on form "Katram skolēnam darba uzdevums būs cits. Ja tiks veikts darbs ar citu darba uzd…" at bounding box center [354, 367] width 372 height 295
click at [179, 334] on link "Pielikums" at bounding box center [176, 332] width 24 height 8
click at [232, 288] on form "Katram skolēnam darba uzdevums būs cits. Ja tiks veikts darbs ar citu darba uzd…" at bounding box center [354, 367] width 372 height 295
drag, startPoint x: 289, startPoint y: 296, endPoint x: 327, endPoint y: 313, distance: 41.9
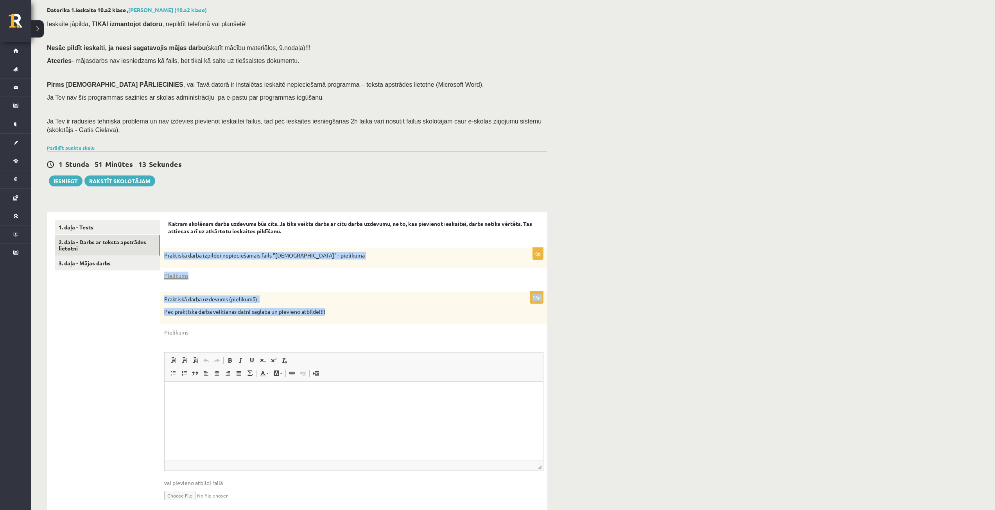
click at [289, 296] on p "Praktiskā darba uzdevums (pielikumā)." at bounding box center [334, 300] width 340 height 8
drag, startPoint x: 402, startPoint y: 330, endPoint x: 408, endPoint y: 346, distance: 17.4
click at [406, 333] on div "Pielikums" at bounding box center [353, 332] width 379 height 8
click at [180, 280] on link "Pielikums" at bounding box center [176, 276] width 24 height 8
click at [730, 185] on div "Datorika 1.ieskaite 10.a2 klase , Vladislava Vlasova (10.a2 klase) Ieskaite jāp…" at bounding box center [513, 264] width 964 height 547
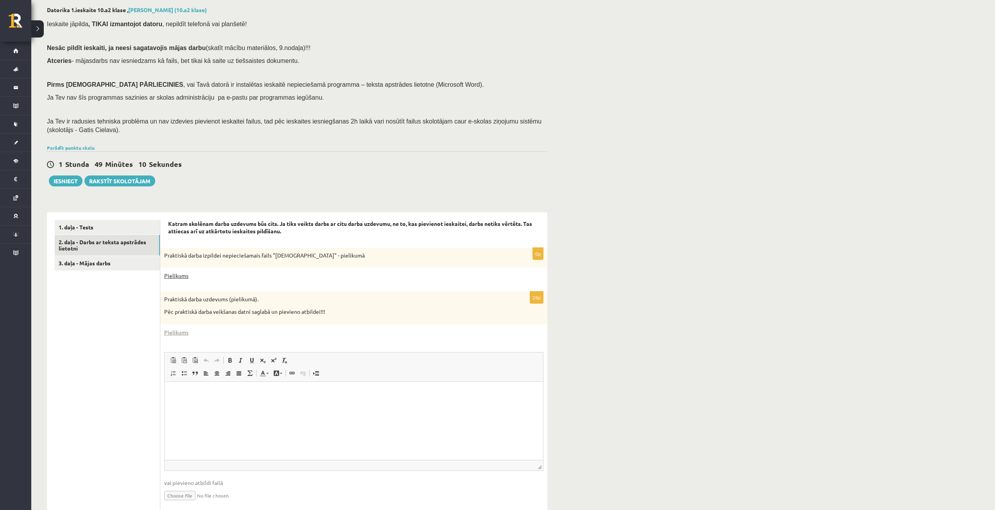
click at [177, 275] on link "Pielikums" at bounding box center [176, 276] width 24 height 8
drag, startPoint x: 502, startPoint y: 0, endPoint x: 836, endPoint y: 39, distance: 335.9
click at [836, 39] on div "Datorika 1.ieskaite 10.a2 klase , Vladislava Vlasova (10.a2 klase) Ieskaite jāp…" at bounding box center [513, 264] width 964 height 547
click at [95, 264] on link "3. daļa - Mājas darbs" at bounding box center [107, 263] width 105 height 14
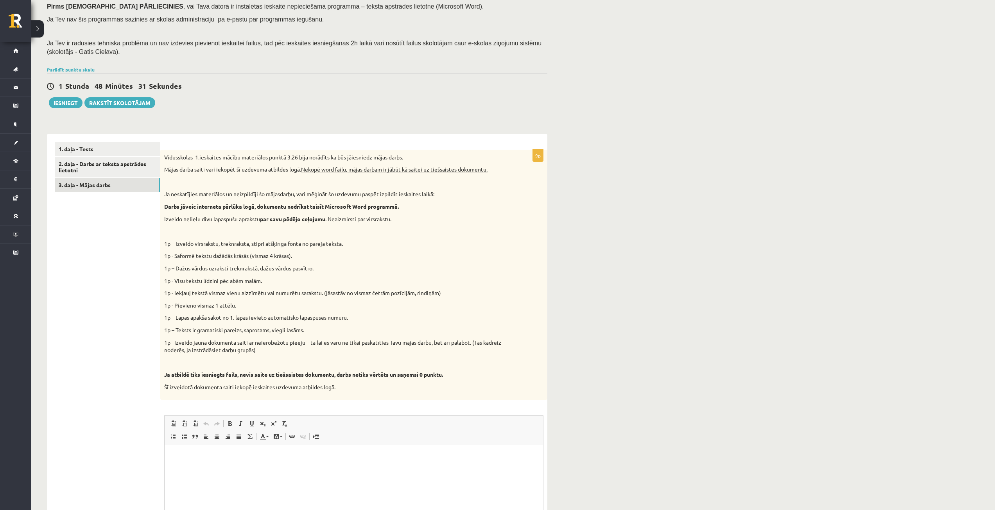
scroll to position [0, 0]
click at [348, 171] on u "Nekopē word failu, mājas darbam ir jābūt kā saitei uz tiešsaistes dokumentu." at bounding box center [394, 169] width 187 height 7
click at [331, 170] on u "Nekopē word failu, mājas darbam ir jābūt kā saitei uz tiešsaistes dokumentu." at bounding box center [394, 169] width 187 height 7
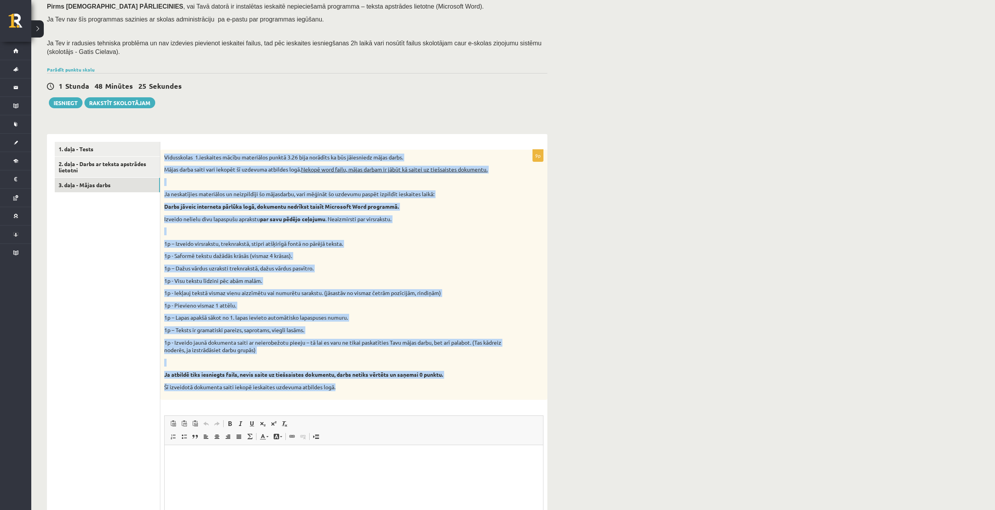
drag, startPoint x: 162, startPoint y: 154, endPoint x: 464, endPoint y: 386, distance: 380.9
click at [464, 386] on div "Vidusskolas 1.ieskaites mācību materiālos punktā 3.26 bija norādīts ka būs jāie…" at bounding box center [353, 275] width 387 height 250
copy div "Vidusskolas 1.ieskaites mācību materiālos punktā 3.26 bija norādīts ka būs jāie…"
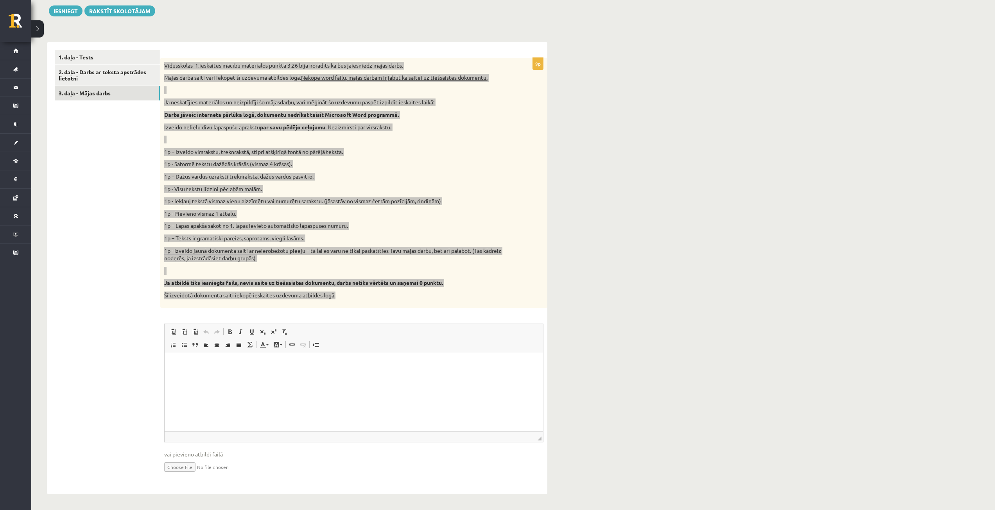
click at [246, 370] on html at bounding box center [354, 365] width 379 height 24
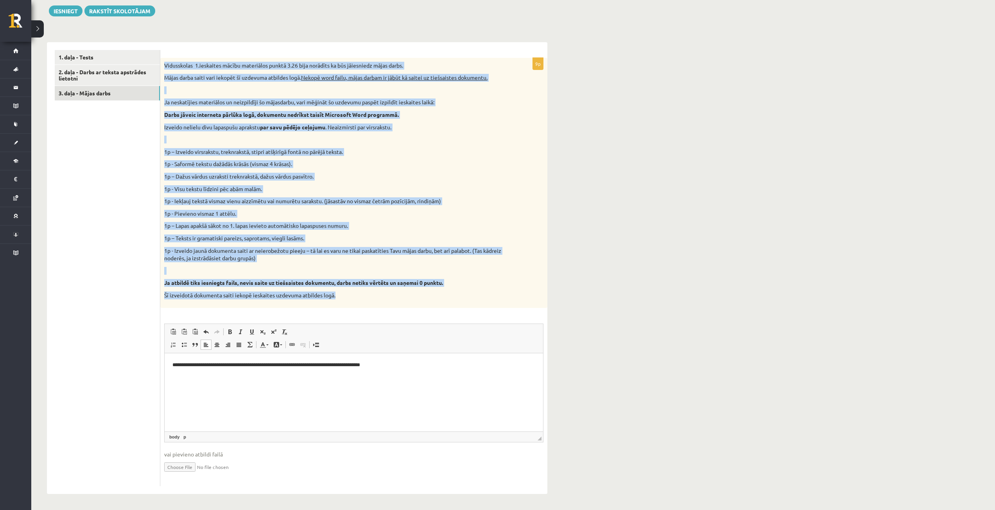
click at [544, 227] on div "Vidusskolas 1.ieskaites mācību materiālos punktā 3.26 bija norādīts ka būs jāie…" at bounding box center [353, 183] width 387 height 250
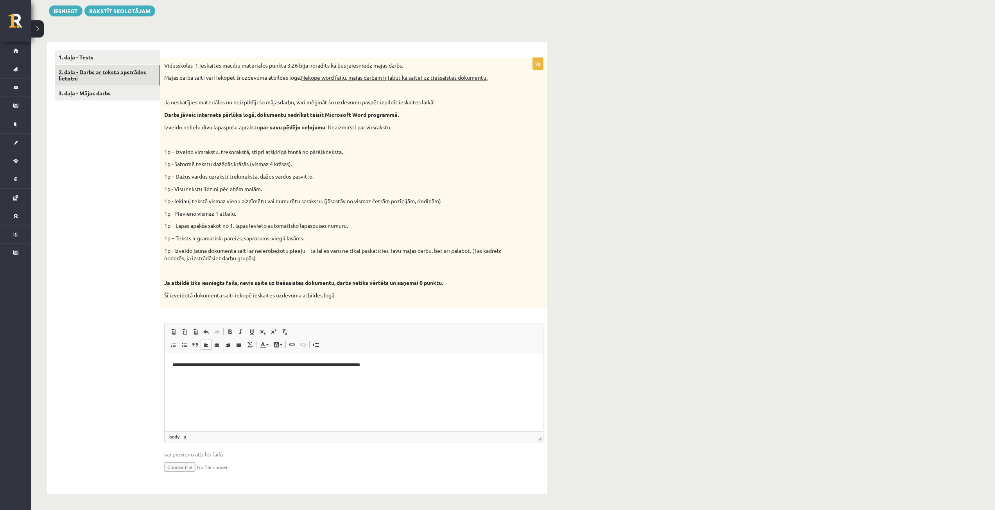
click at [118, 75] on link "2. daļa - Darbs ar teksta apstrādes lietotni" at bounding box center [107, 75] width 105 height 21
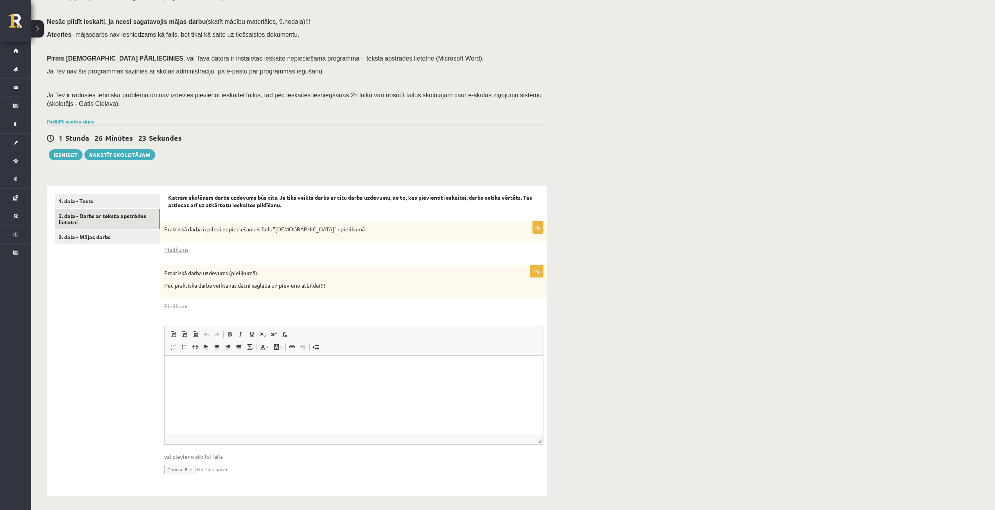
scroll to position [0, 0]
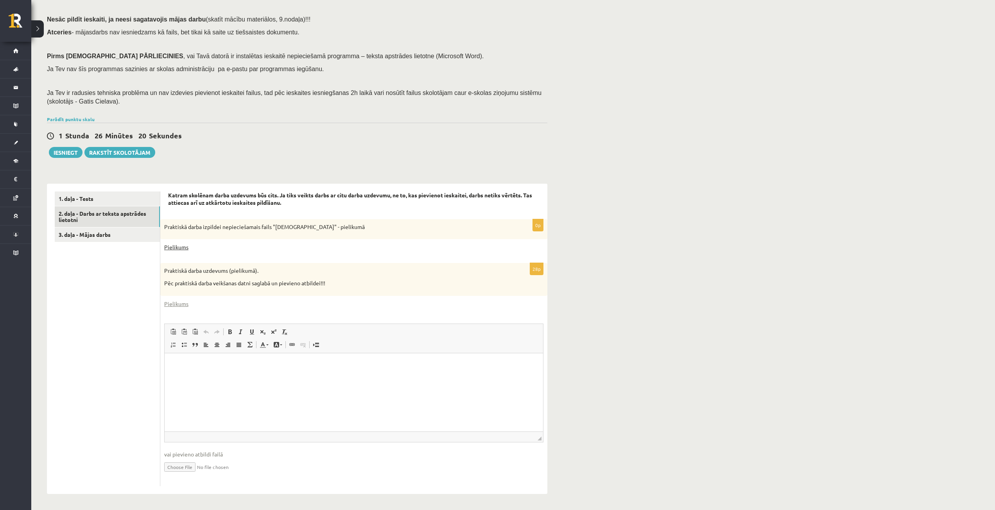
click at [165, 246] on link "Pielikums" at bounding box center [176, 247] width 24 height 8
click at [989, 504] on div at bounding box center [989, 504] width 0 height 0
drag, startPoint x: 981, startPoint y: 492, endPoint x: 974, endPoint y: 493, distance: 7.2
drag, startPoint x: 974, startPoint y: 493, endPoint x: 980, endPoint y: 458, distance: 35.3
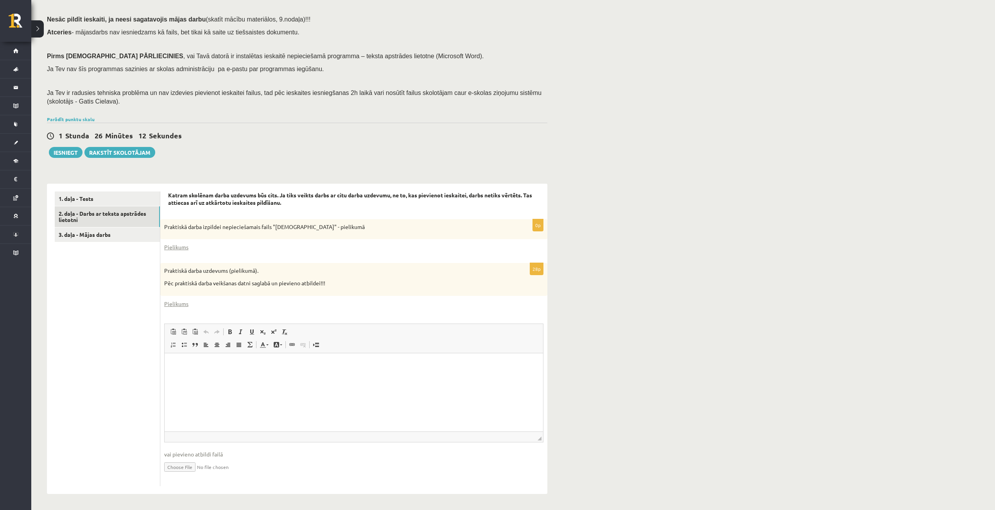
click at [980, 458] on div "Datorika 1.ieskaite 10.a2 klase , Vladislava Vlasova (10.a2 klase) Ieskaite jāp…" at bounding box center [513, 235] width 964 height 547
click at [664, 129] on div "Datorika 1.ieskaite 10.a2 klase , Vladislava Vlasova (10.a2 klase) Ieskaite jāp…" at bounding box center [513, 235] width 964 height 547
drag, startPoint x: 767, startPoint y: 143, endPoint x: 397, endPoint y: 199, distance: 374.5
click at [766, 145] on div "Datorika 1.ieskaite 10.a2 klase , Vladislava Vlasova (10.a2 klase) Ieskaite jāp…" at bounding box center [513, 235] width 964 height 547
click at [168, 249] on link "Pielikums" at bounding box center [176, 247] width 24 height 8
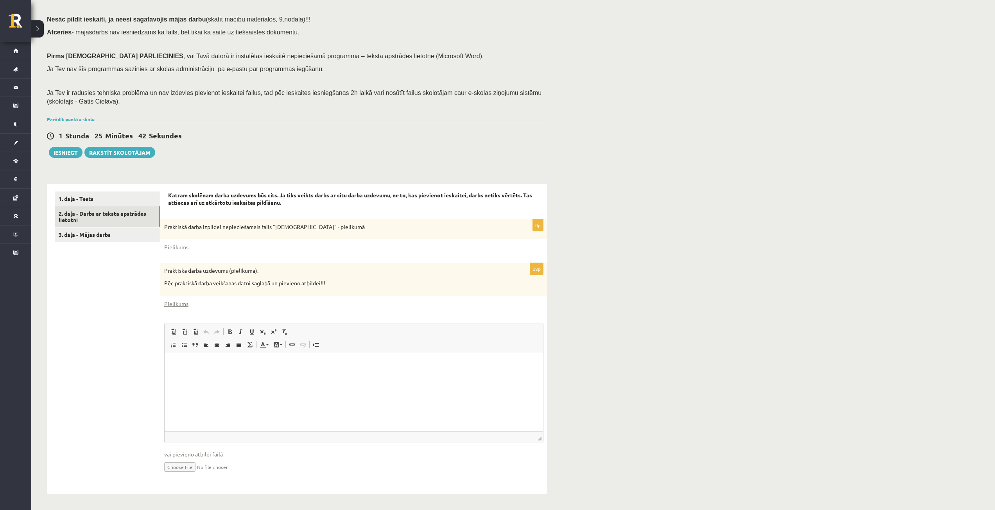
click at [989, 504] on div at bounding box center [989, 504] width 0 height 0
drag, startPoint x: 881, startPoint y: 483, endPoint x: 974, endPoint y: 494, distance: 94.1
click at [989, 504] on div at bounding box center [989, 504] width 0 height 0
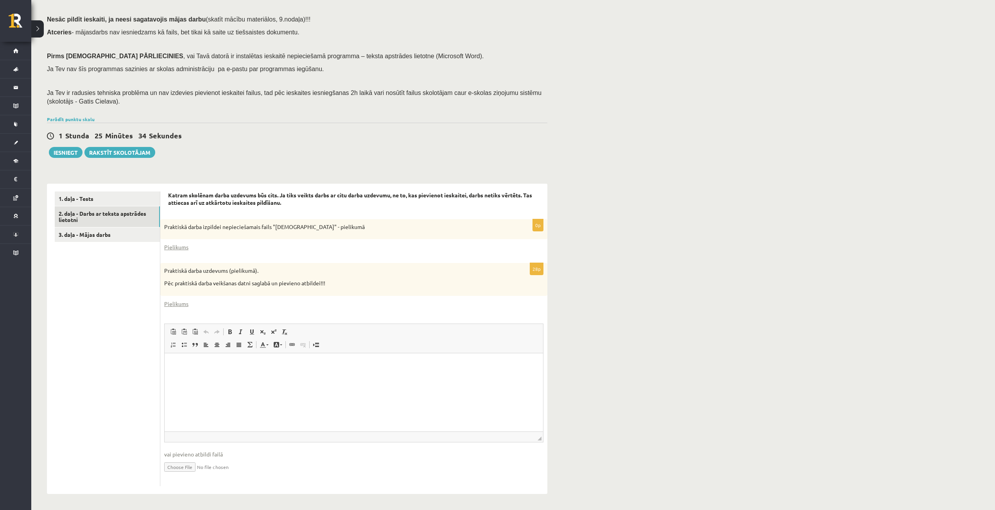
click at [989, 504] on div at bounding box center [989, 504] width 0 height 0
click at [705, 93] on div "Datorika 1.ieskaite 10.a2 klase , Vladislava Vlasova (10.a2 klase) Ieskaite jāp…" at bounding box center [513, 235] width 964 height 547
click at [174, 248] on link "Pielikums" at bounding box center [176, 247] width 24 height 8
click at [91, 196] on link "1. daļa - Tests" at bounding box center [107, 199] width 105 height 14
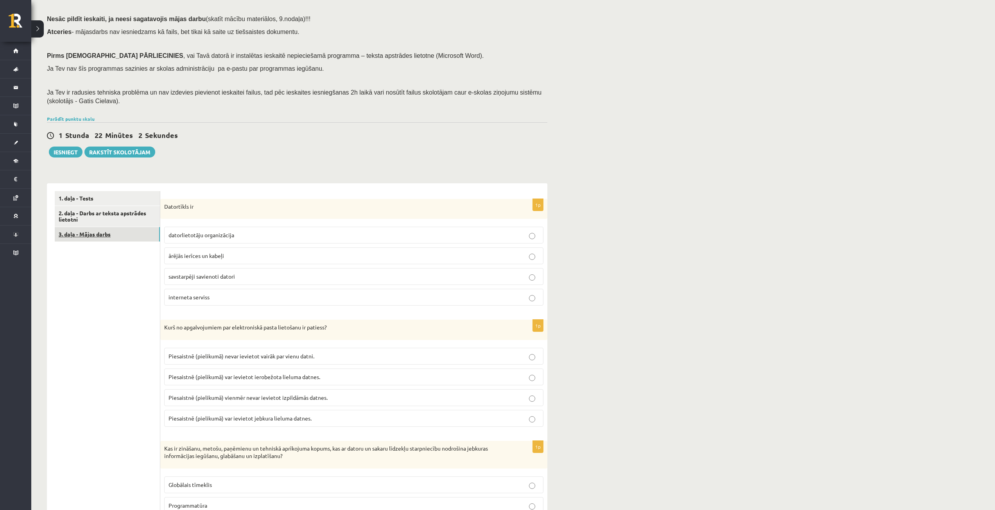
click at [92, 235] on link "3. daļa - Mājas darbs" at bounding box center [107, 234] width 105 height 14
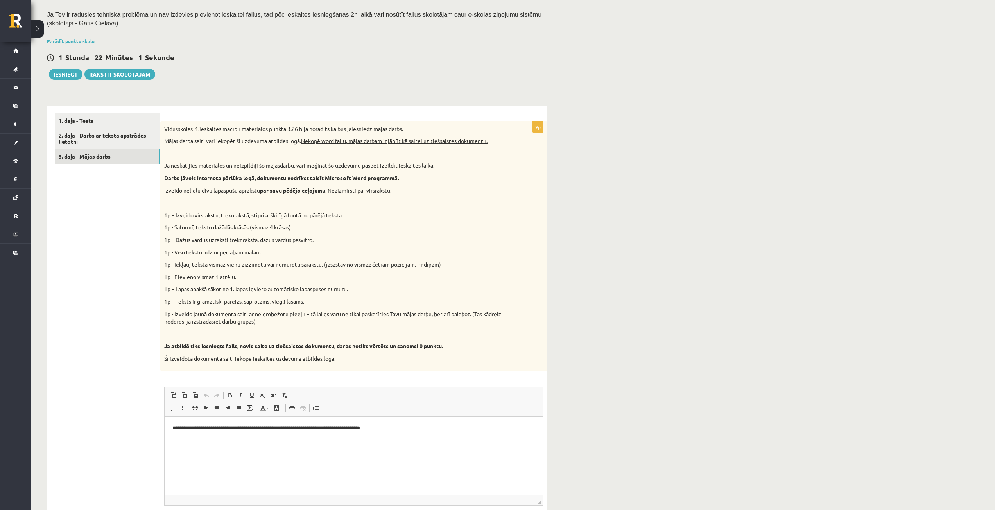
scroll to position [146, 0]
click at [128, 131] on link "2. daļa - Darbs ar teksta apstrādes lietotni" at bounding box center [107, 138] width 105 height 21
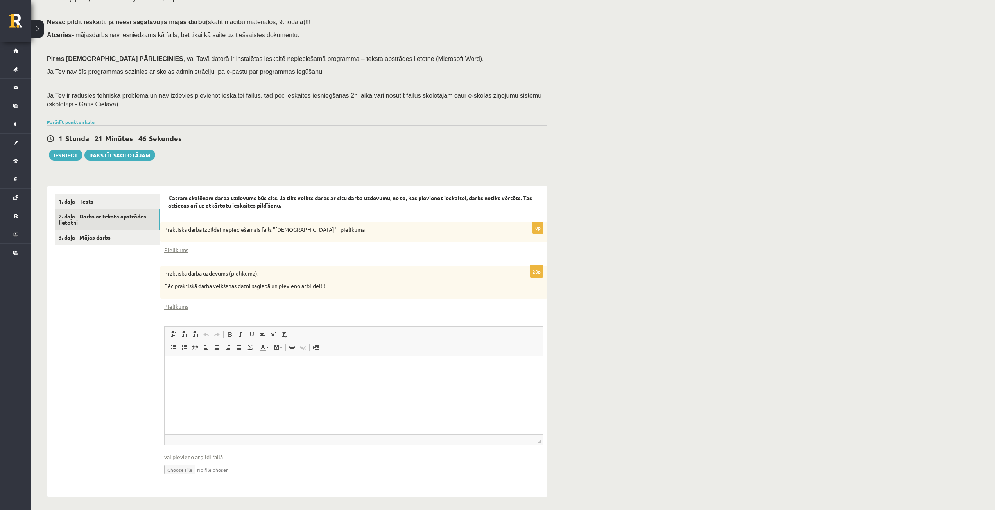
scroll to position [68, 0]
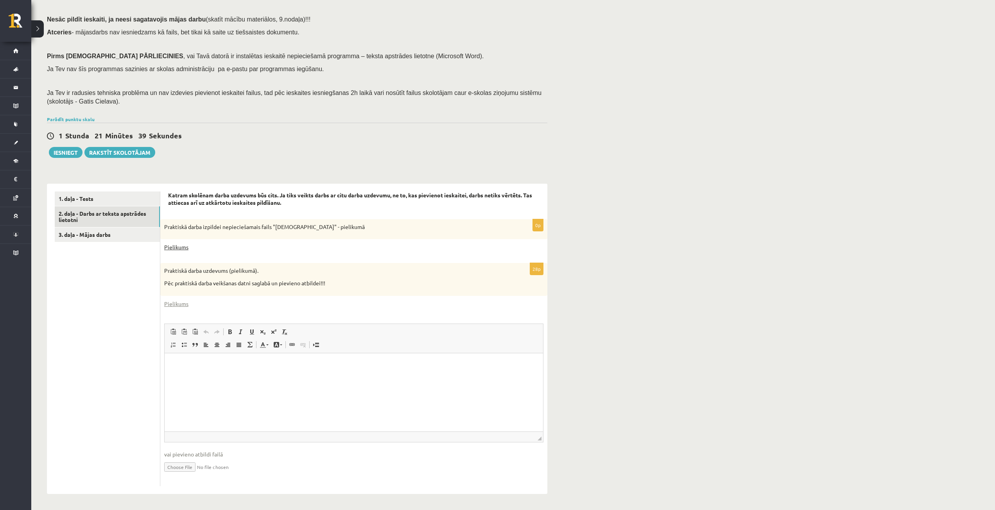
click at [183, 247] on link "Pielikums" at bounding box center [176, 247] width 24 height 8
drag, startPoint x: 775, startPoint y: 142, endPoint x: 826, endPoint y: 88, distance: 73.3
click at [775, 142] on div "Datorika 1.ieskaite 10.a2 klase , Vladislava Vlasova (10.a2 klase) Ieskaite jāp…" at bounding box center [513, 235] width 964 height 547
click at [635, 90] on div "Datorika 1.ieskaite 10.a2 klase , Vladislava Vlasova (10.a2 klase) Ieskaite jāp…" at bounding box center [513, 235] width 964 height 547
drag, startPoint x: 844, startPoint y: 28, endPoint x: 876, endPoint y: 204, distance: 178.3
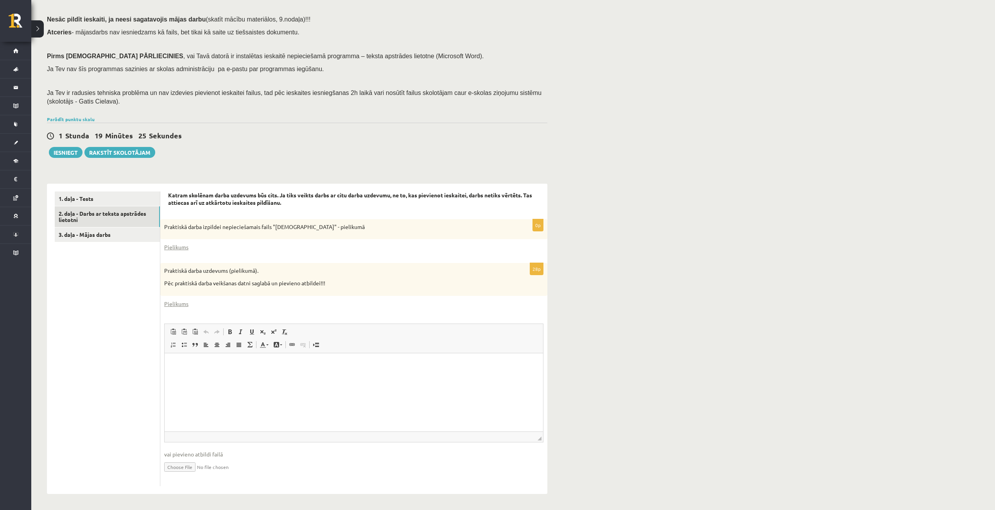
click at [876, 204] on div "Datorika 1.ieskaite 10.a2 klase , Vladislava Vlasova (10.a2 klase) Ieskaite jāp…" at bounding box center [513, 235] width 964 height 547
drag, startPoint x: 179, startPoint y: 244, endPoint x: 171, endPoint y: 256, distance: 13.6
click at [171, 256] on form "Katram skolēnam darba uzdevums būs cits. Ja tiks veikts darbs ar citu darba uzd…" at bounding box center [354, 339] width 372 height 295
click at [173, 245] on link "Pielikums" at bounding box center [176, 247] width 24 height 8
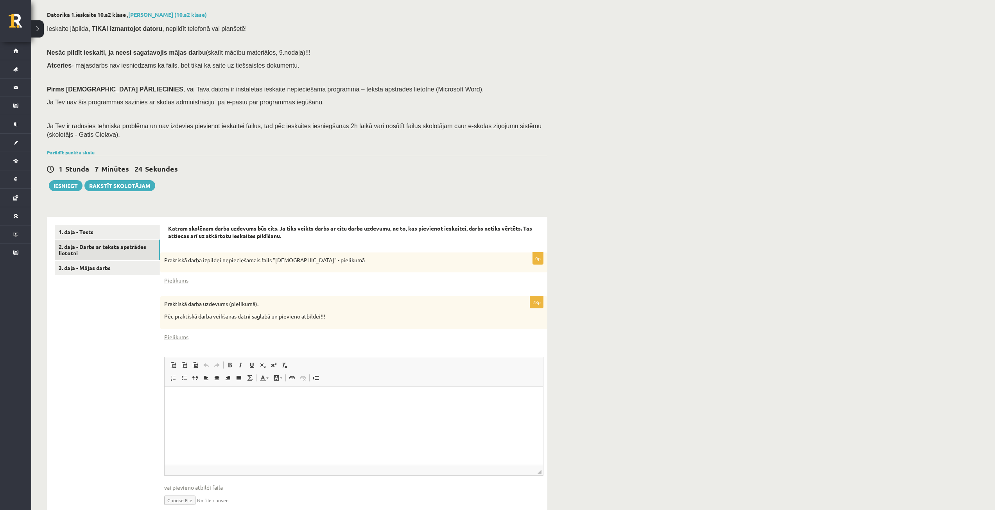
scroll to position [0, 0]
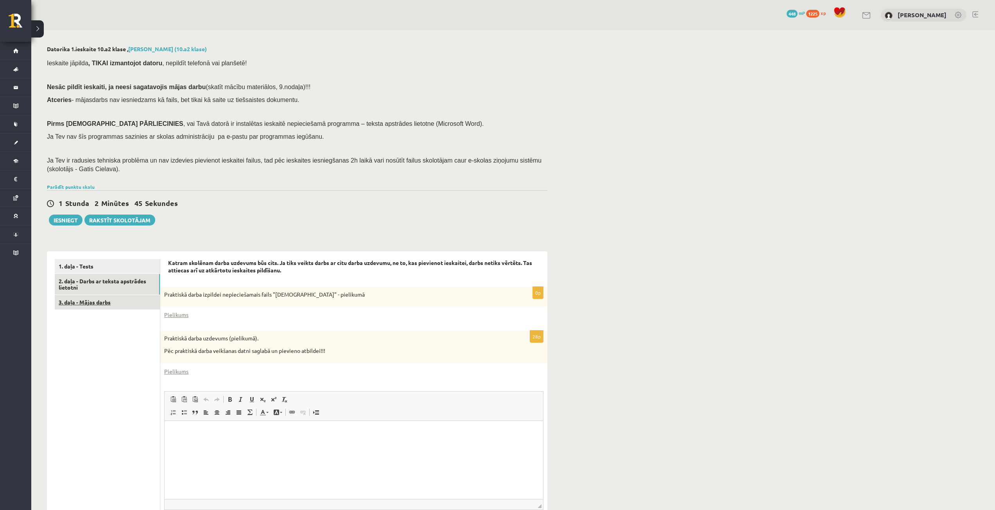
click at [97, 307] on link "3. daļa - Mājas darbs" at bounding box center [107, 302] width 105 height 14
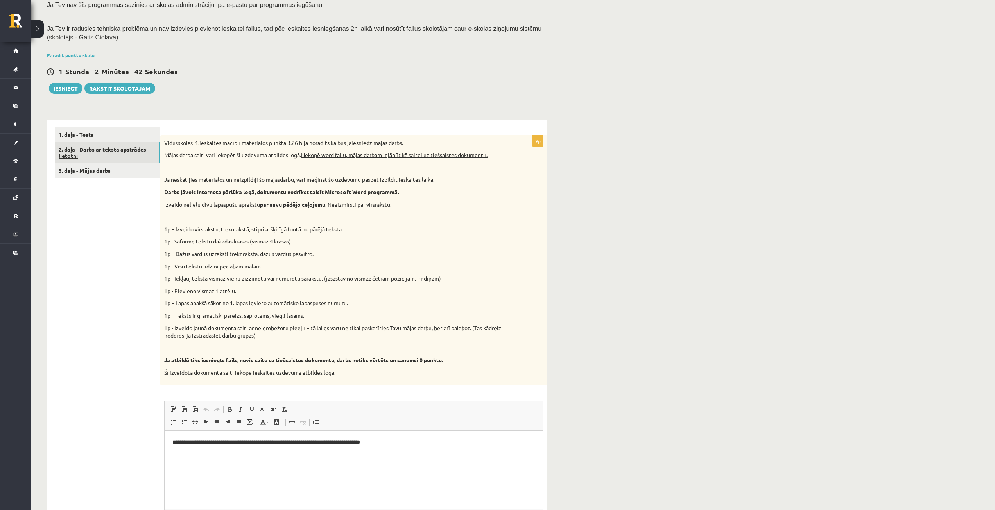
click at [93, 154] on link "2. daļa - Darbs ar teksta apstrādes lietotni" at bounding box center [107, 152] width 105 height 21
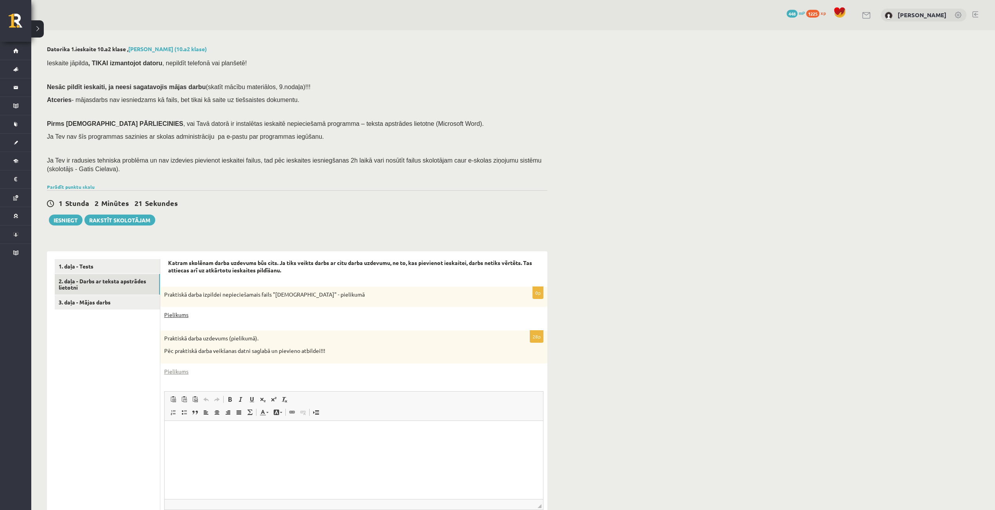
click at [181, 315] on link "Pielikums" at bounding box center [176, 315] width 24 height 8
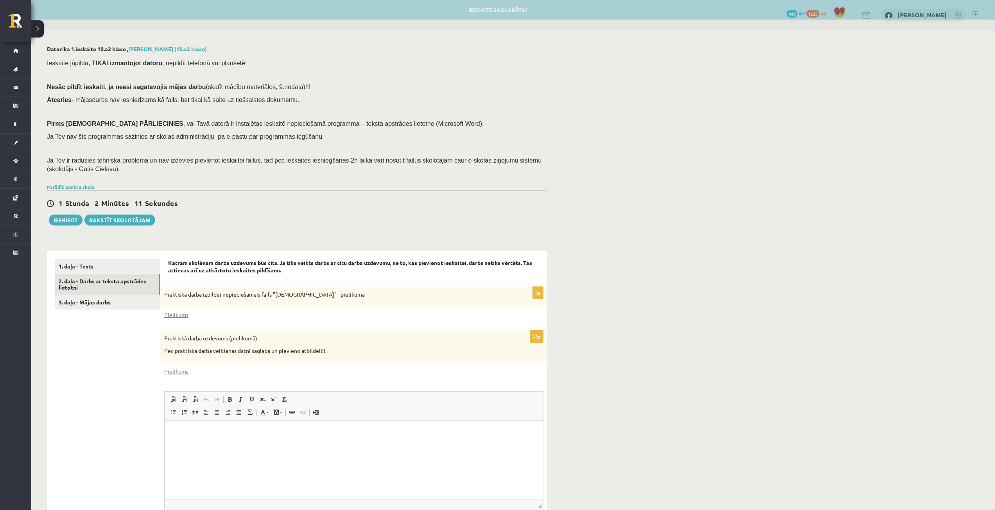
click at [637, 257] on div "Datorika 1.ieskaite 10.a2 klase , Vladislava Vlasova (10.a2 klase) Ieskaite jāp…" at bounding box center [513, 303] width 964 height 547
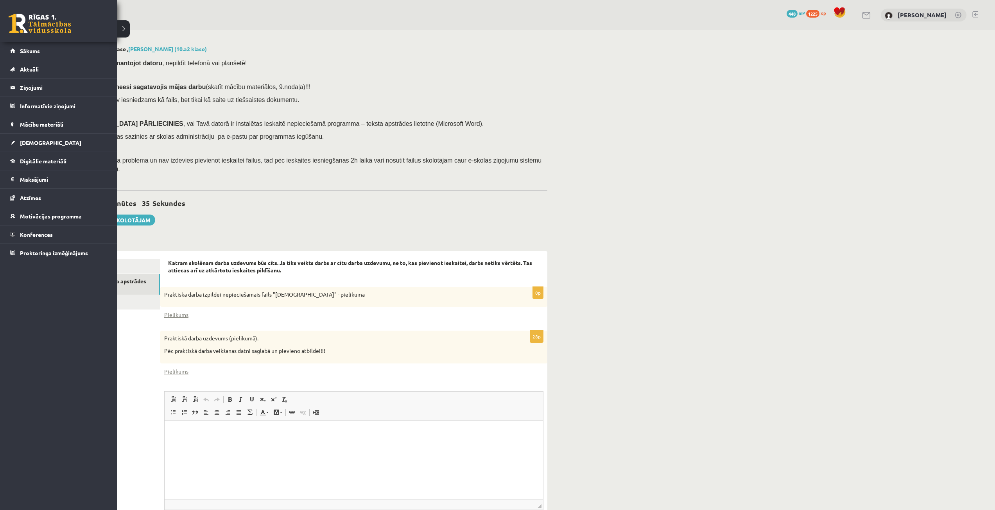
drag, startPoint x: 61, startPoint y: 17, endPoint x: 761, endPoint y: 47, distance: 700.6
click at [772, 50] on div "Datorika 1.ieskaite 10.a2 klase , Vladislava Vlasova (10.a2 klase) Ieskaite jāp…" at bounding box center [513, 303] width 964 height 547
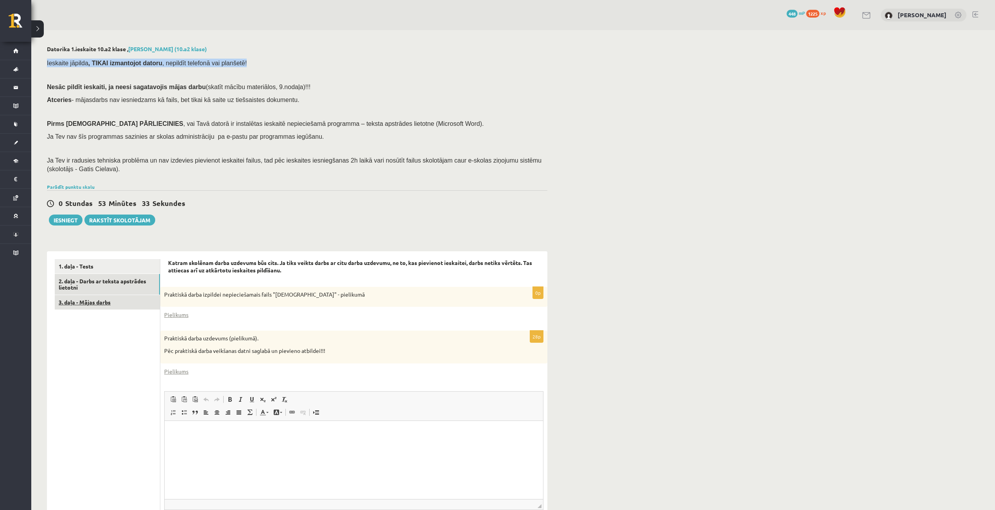
click at [92, 308] on link "3. daļa - Mājas darbs" at bounding box center [107, 302] width 105 height 14
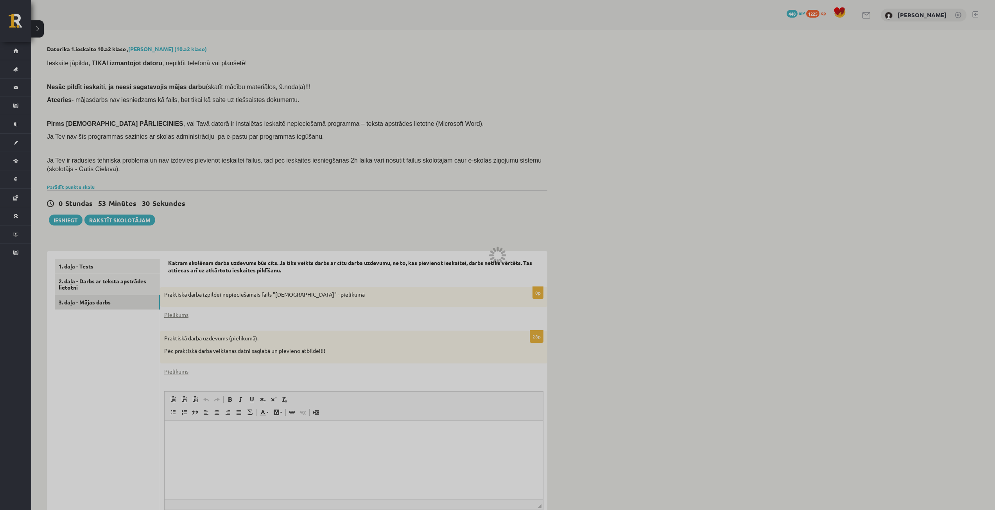
click at [92, 306] on div at bounding box center [497, 255] width 995 height 510
click at [96, 300] on div at bounding box center [497, 255] width 995 height 510
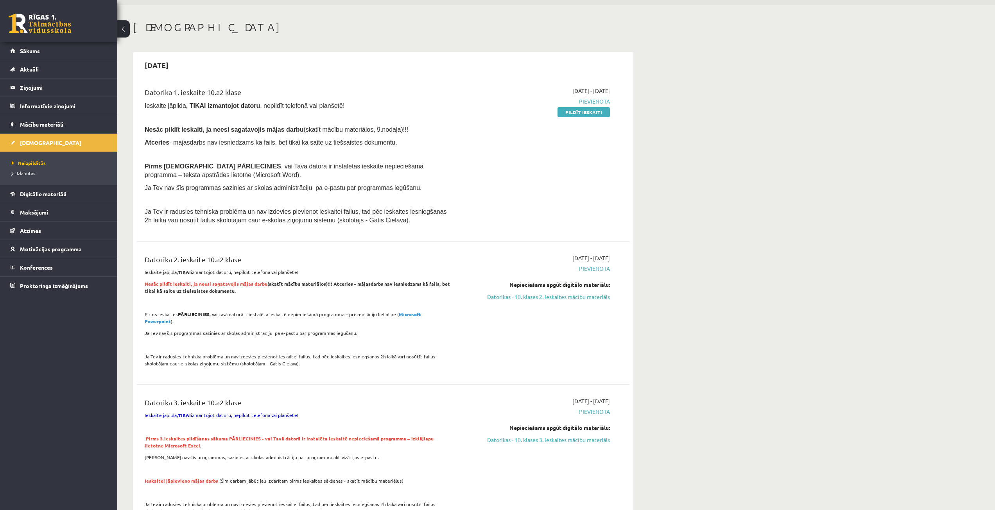
scroll to position [39, 0]
